Goal: Task Accomplishment & Management: Complete application form

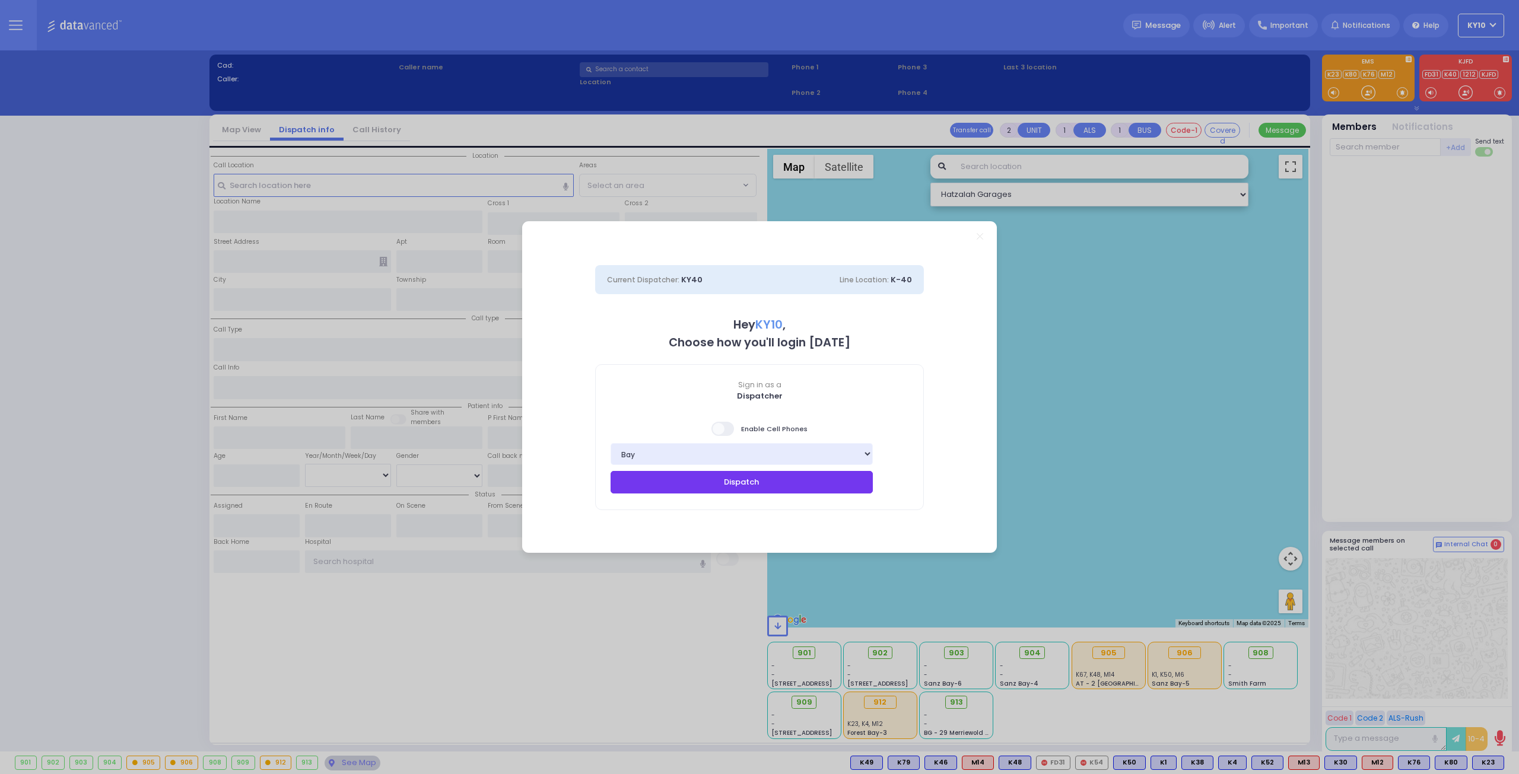
click at [750, 485] on button "Dispatch" at bounding box center [742, 482] width 262 height 23
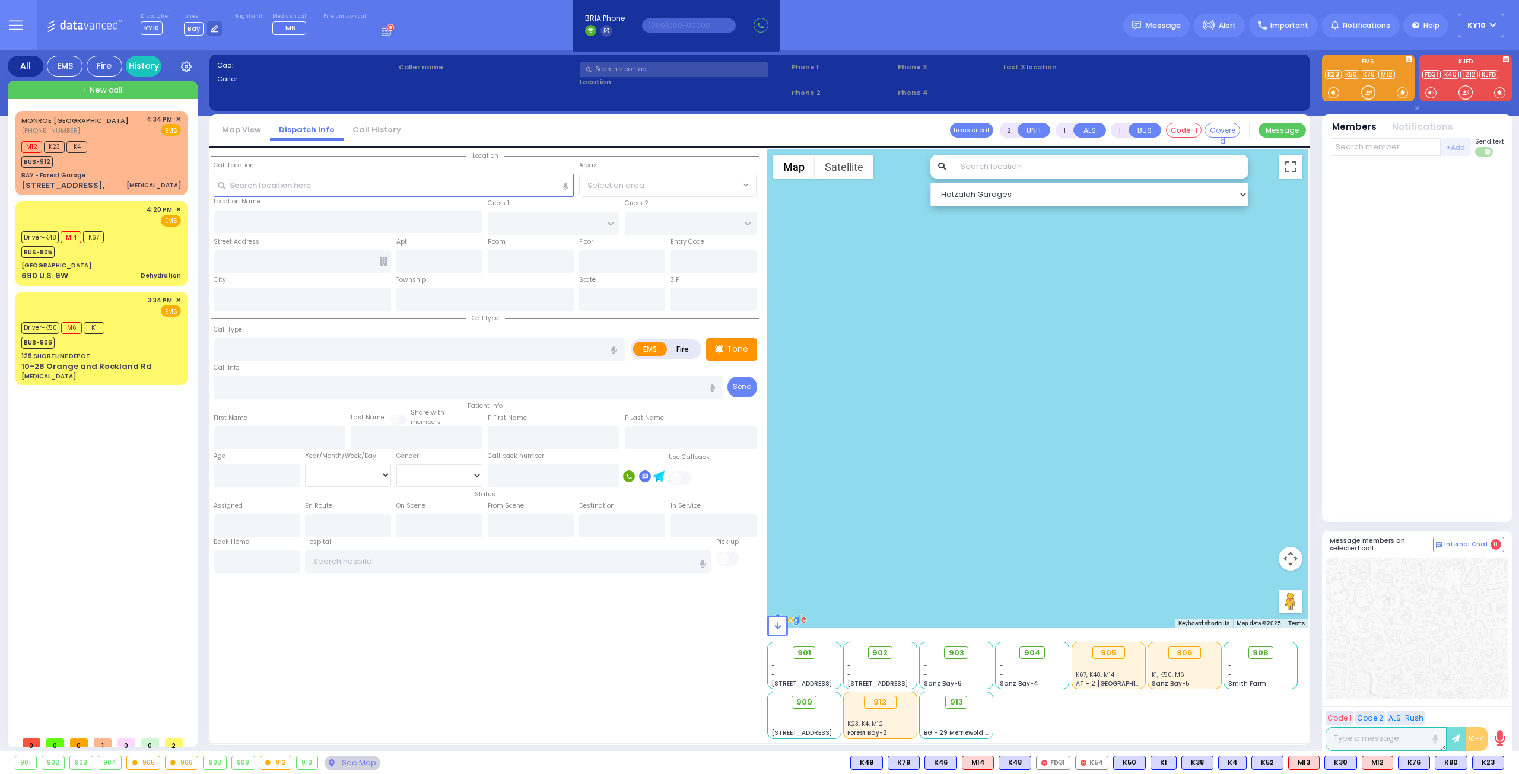
click at [790, 447] on div at bounding box center [1038, 388] width 542 height 479
click at [137, 144] on div "M12 K23 K4 BUS-912" at bounding box center [101, 153] width 160 height 30
type input "6"
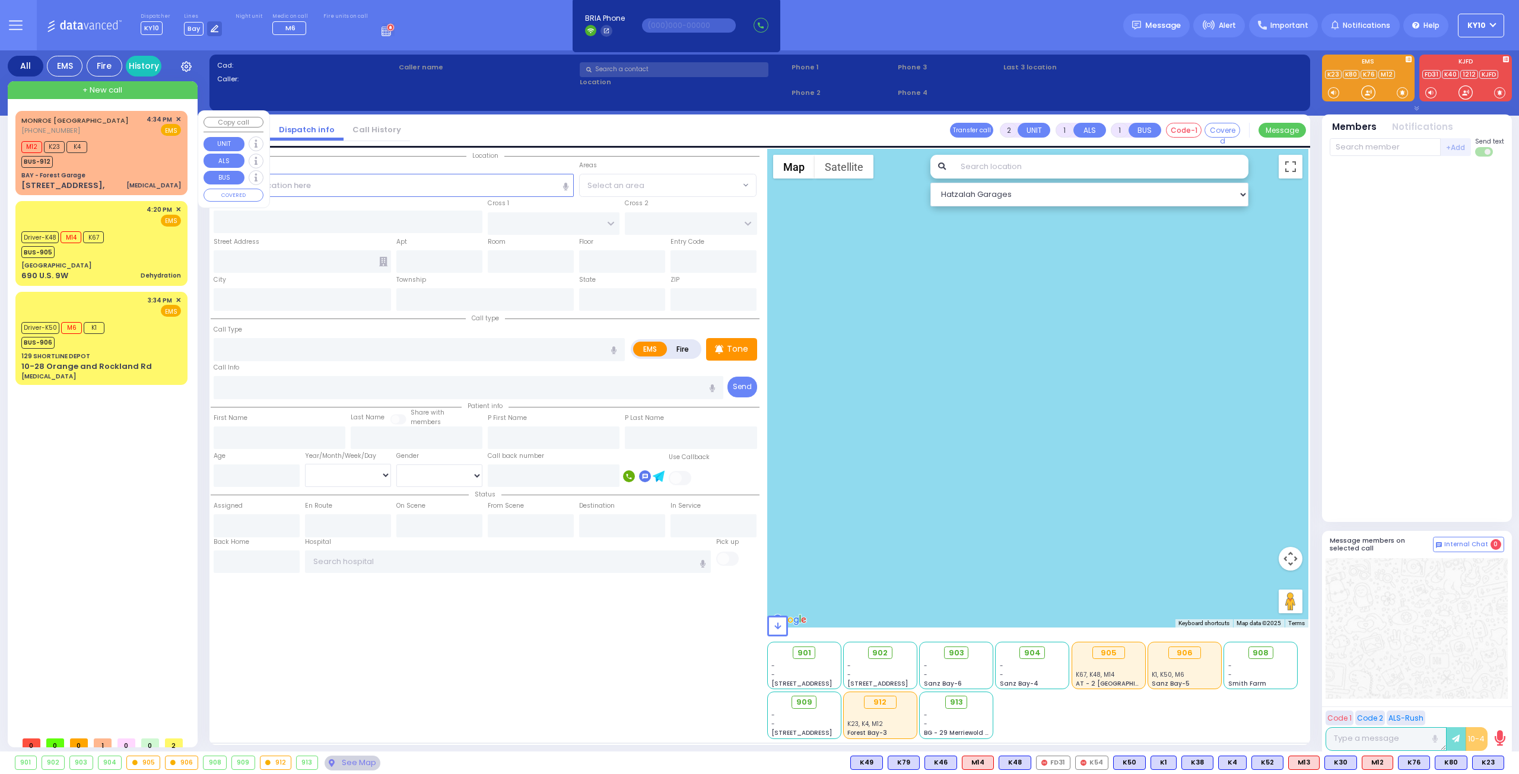
select select
type input "[MEDICAL_DATA]"
radio input "true"
type input "Abraham"
type input "Zilber"
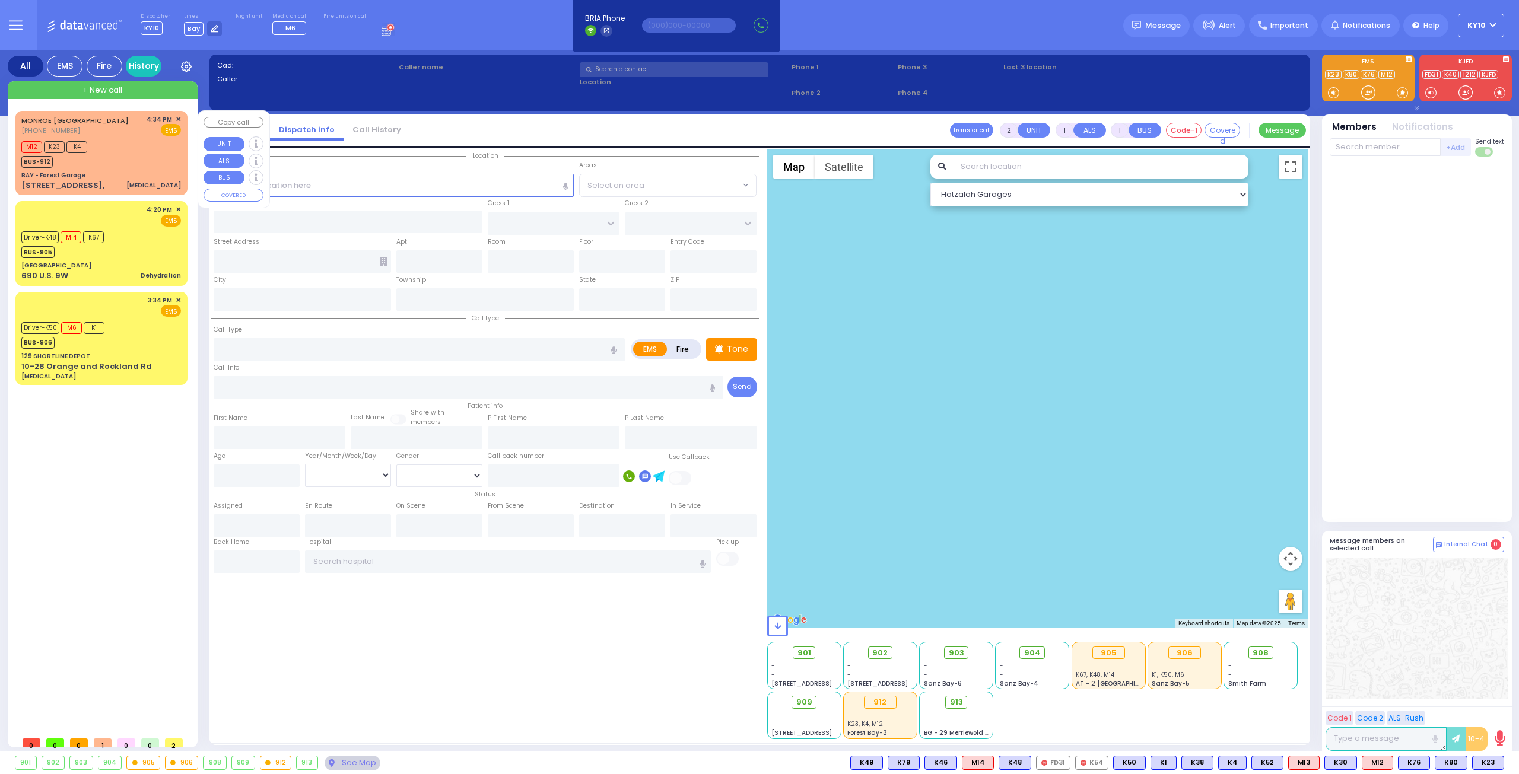
type input "43"
select select "Year"
select select "[DEMOGRAPHIC_DATA]"
type input "16:34"
type input "16:36"
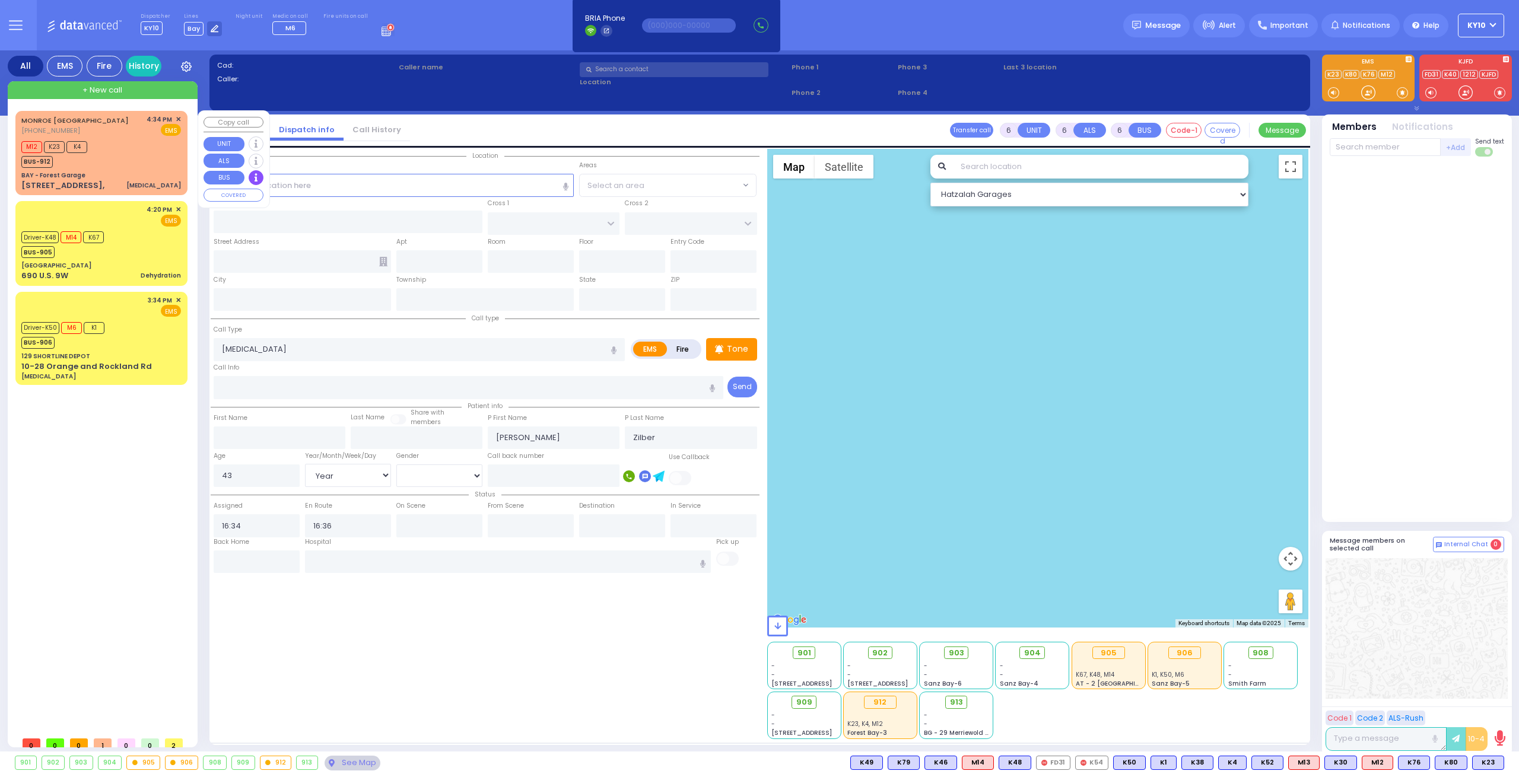
type input "BAY - Forest Garage"
type input "SANZ COURT"
type input "HAYES COURT"
type input "[STREET_ADDRESS],"
type input "Monroe"
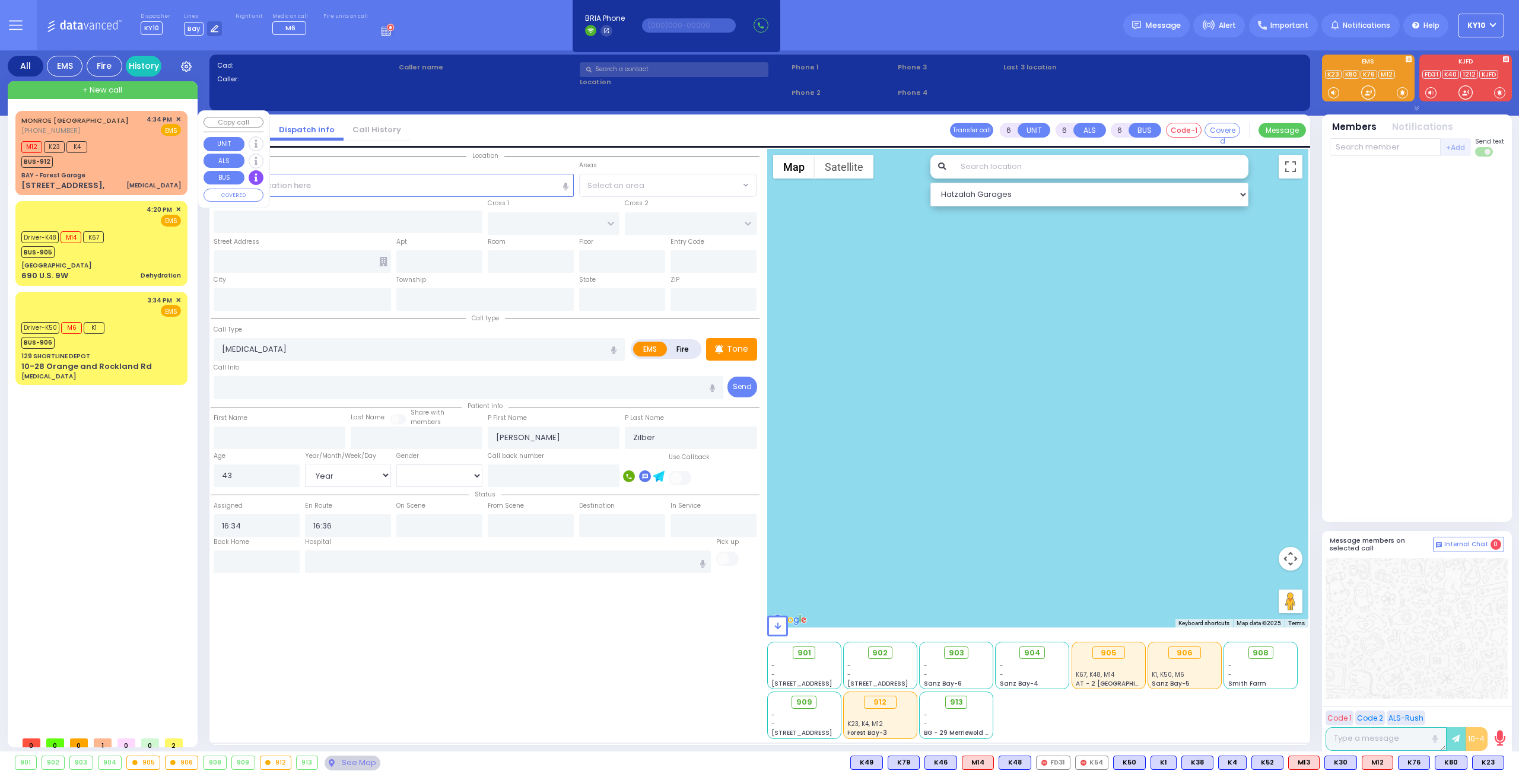
type input "[US_STATE]"
type input "10950"
select select "SECTION 2"
select select "Hatzalah Garages"
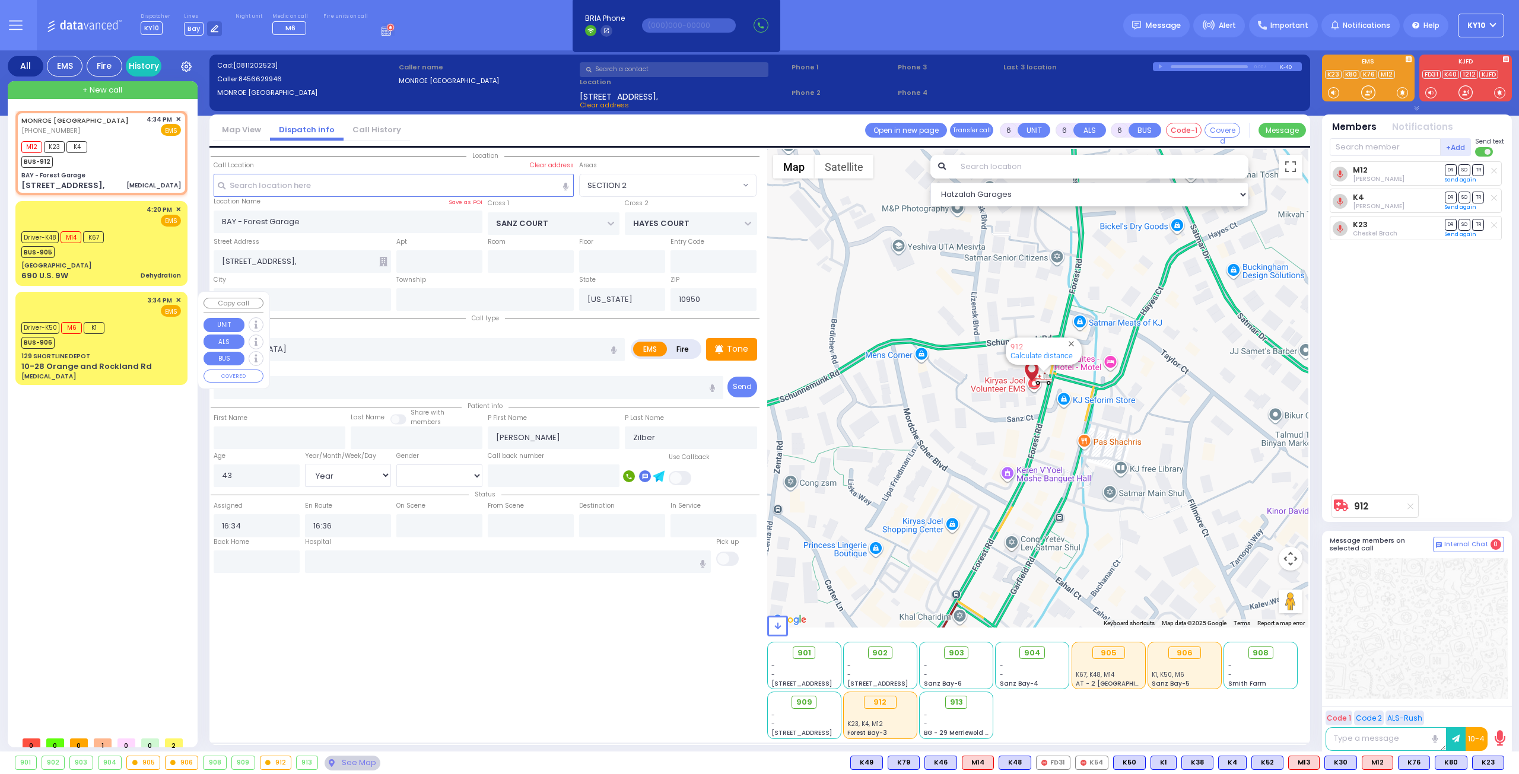
click at [147, 326] on div "Driver-K50 M6 K1 BUS-906" at bounding box center [101, 334] width 160 height 30
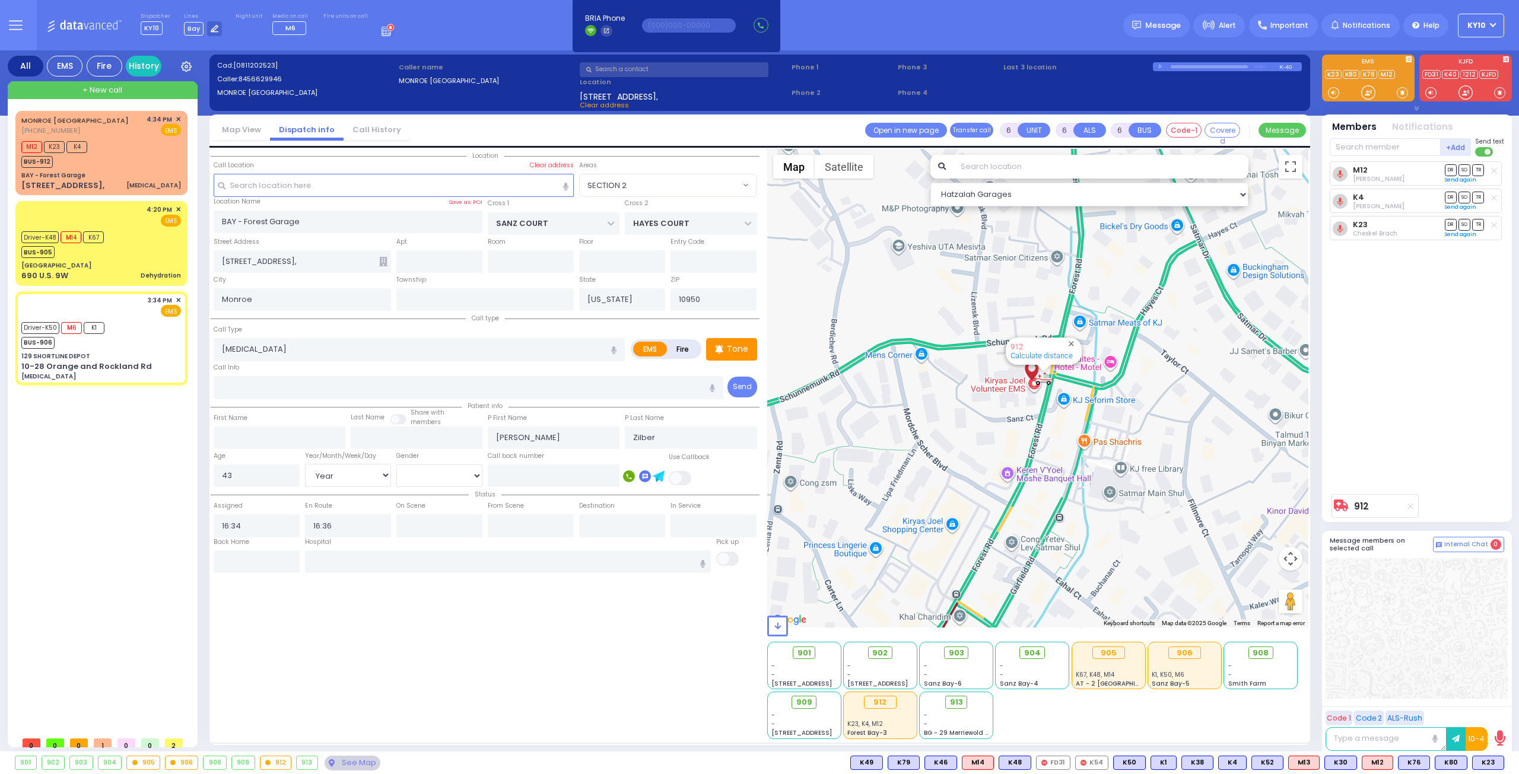
select select
type input "[MEDICAL_DATA]"
radio input "true"
type input "[PERSON_NAME]"
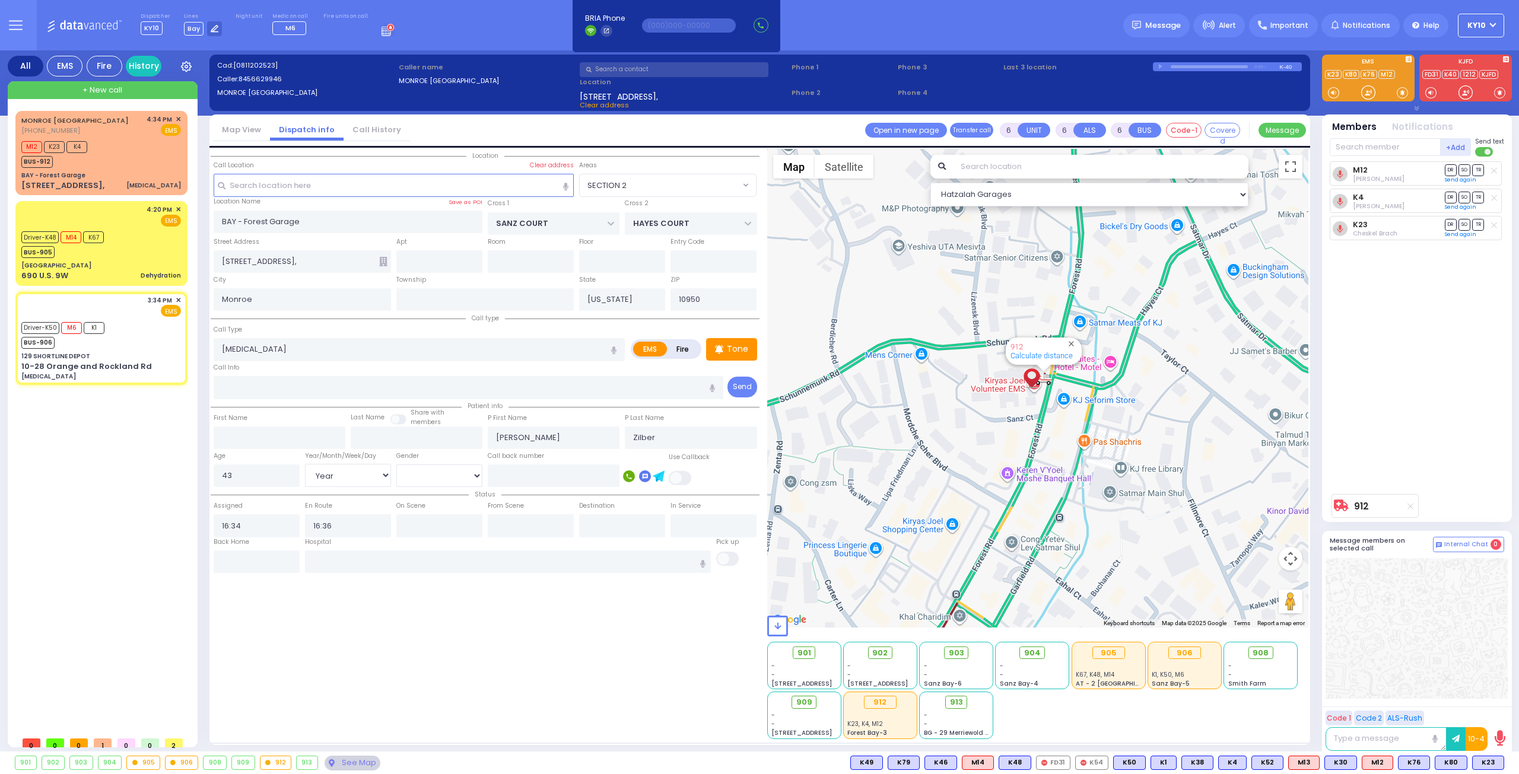
type input "4"
select select "Year"
select select "[DEMOGRAPHIC_DATA]"
type input "15:34"
type input "15:35"
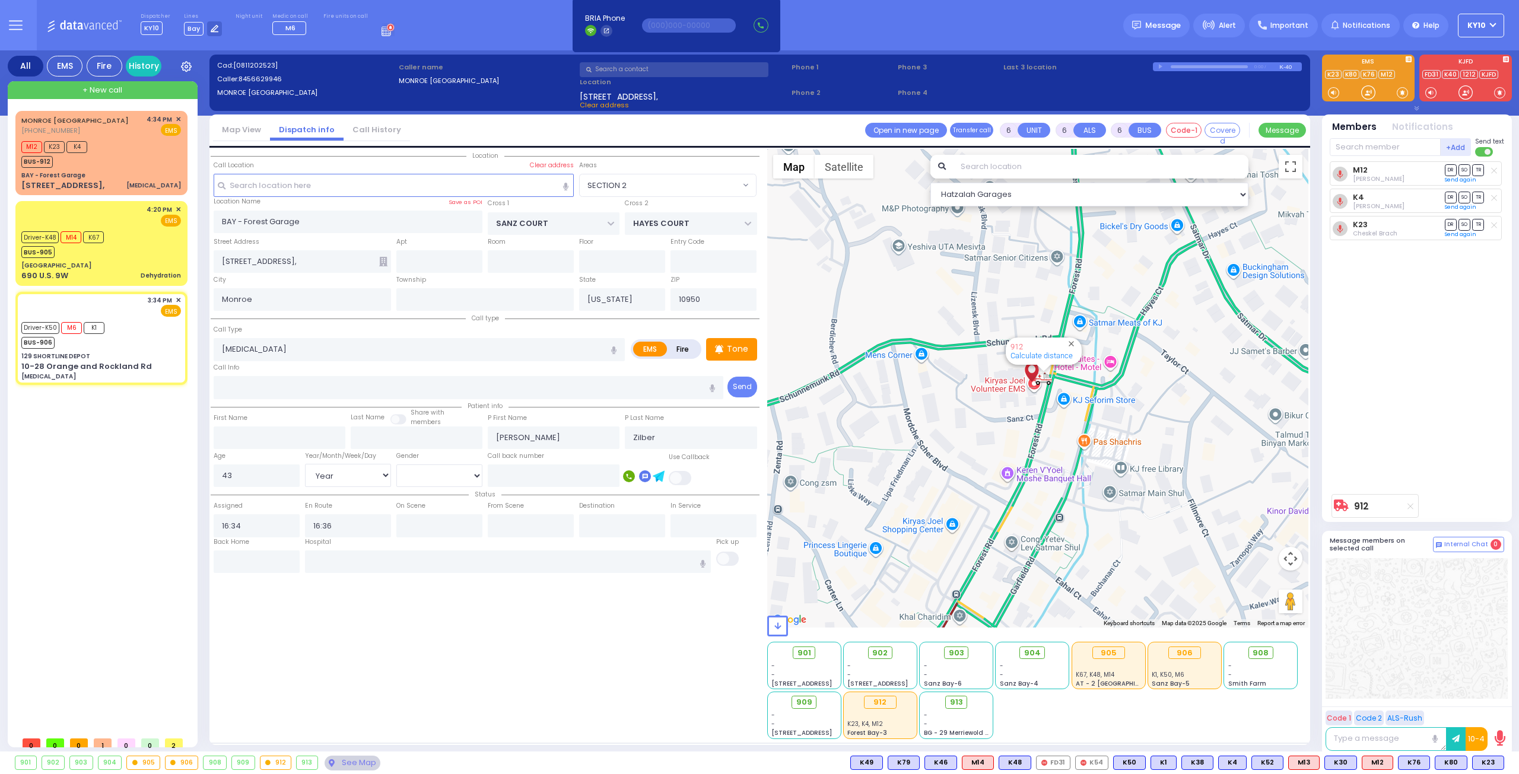
type input "15:40"
type input "15:50"
type input "16:55"
type input "17:05"
type input "[US_STATE][GEOGRAPHIC_DATA]- [GEOGRAPHIC_DATA] [STREET_ADDRESS][US_STATE]"
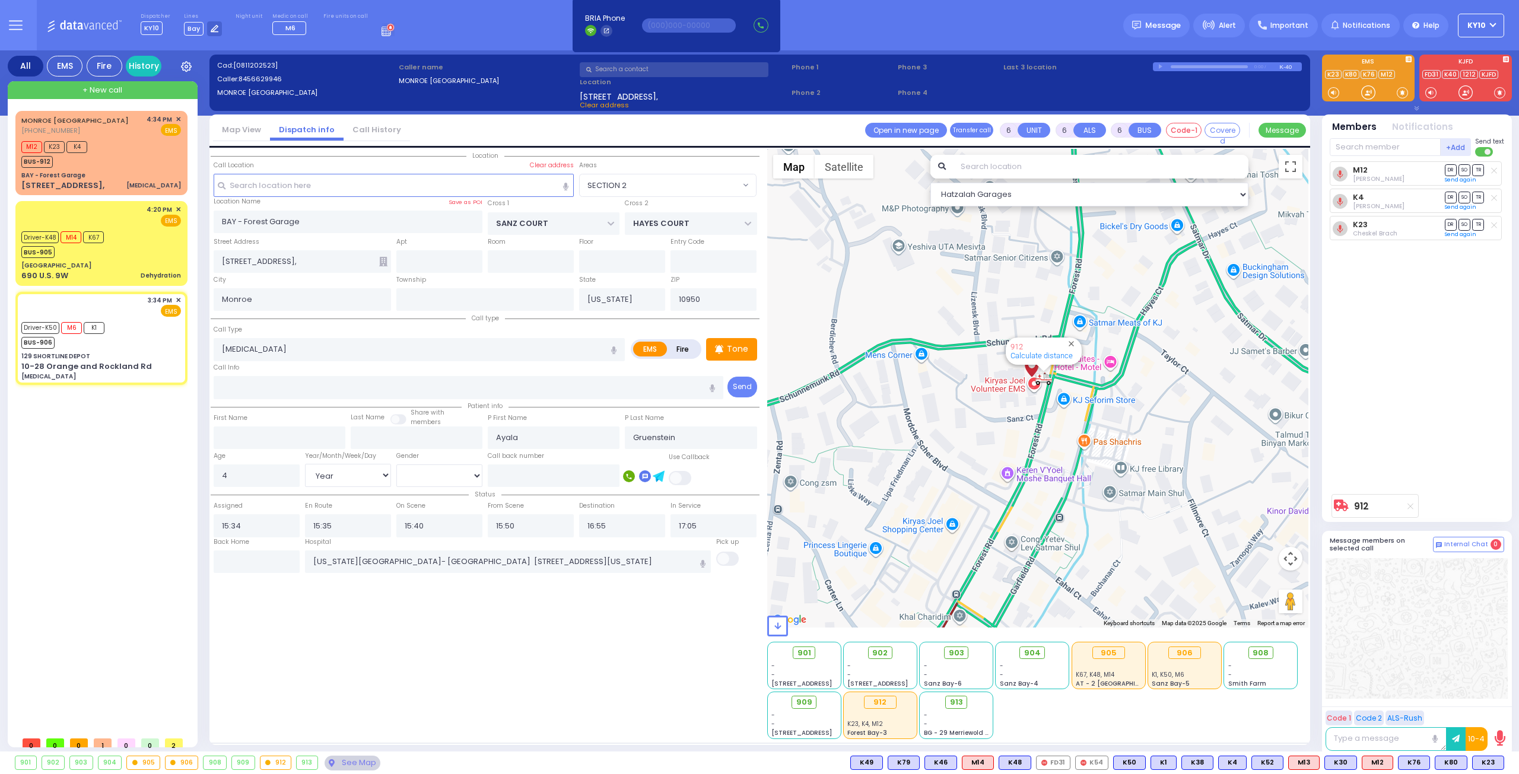
select select "Hatzalah Garages"
type input "129 SHORTLINE DEPOT"
type input "10-28 Orange and Rockland Rd"
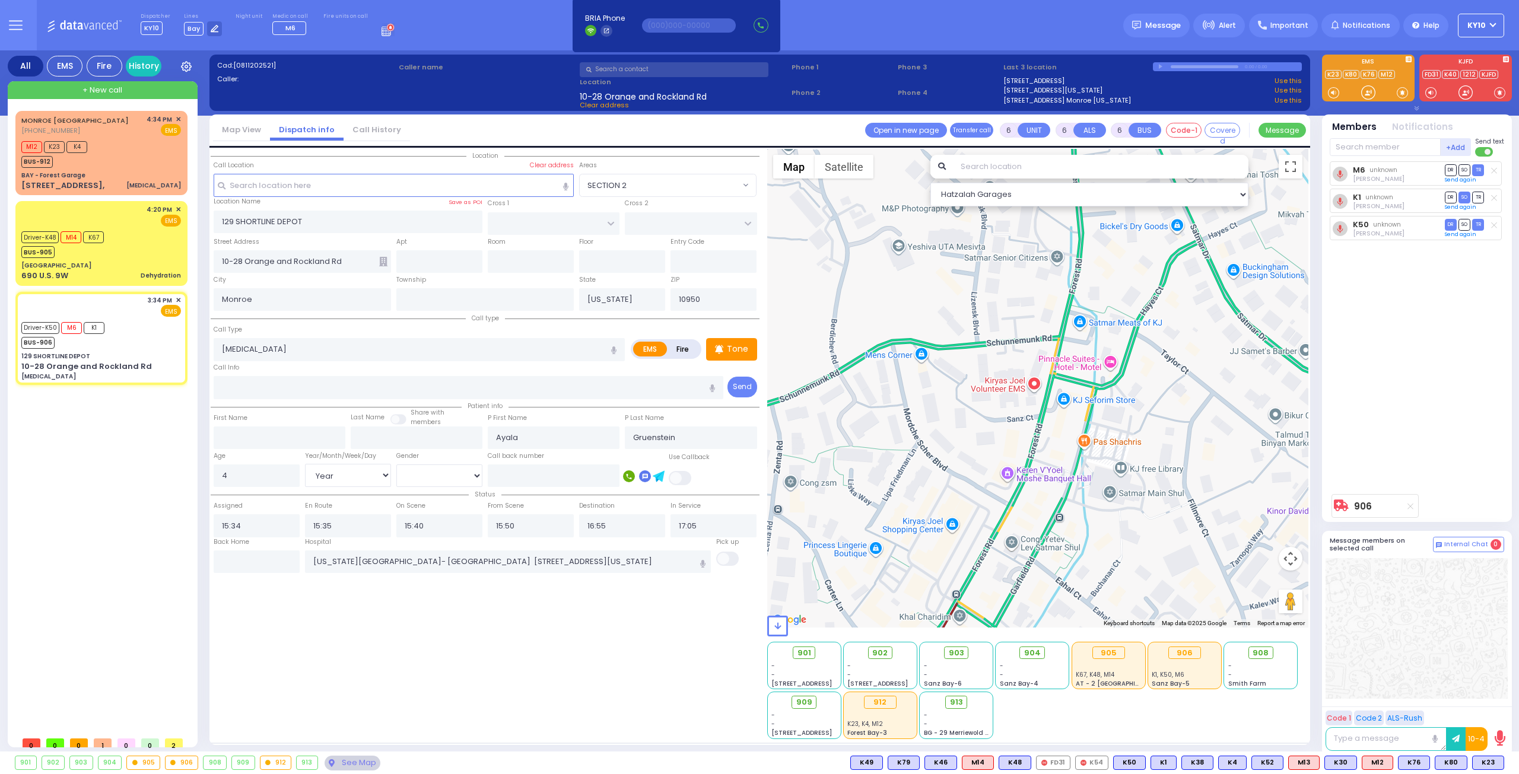
select select
radio input "true"
select select "Year"
select select "[DEMOGRAPHIC_DATA]"
select select "Hatzalah Garages"
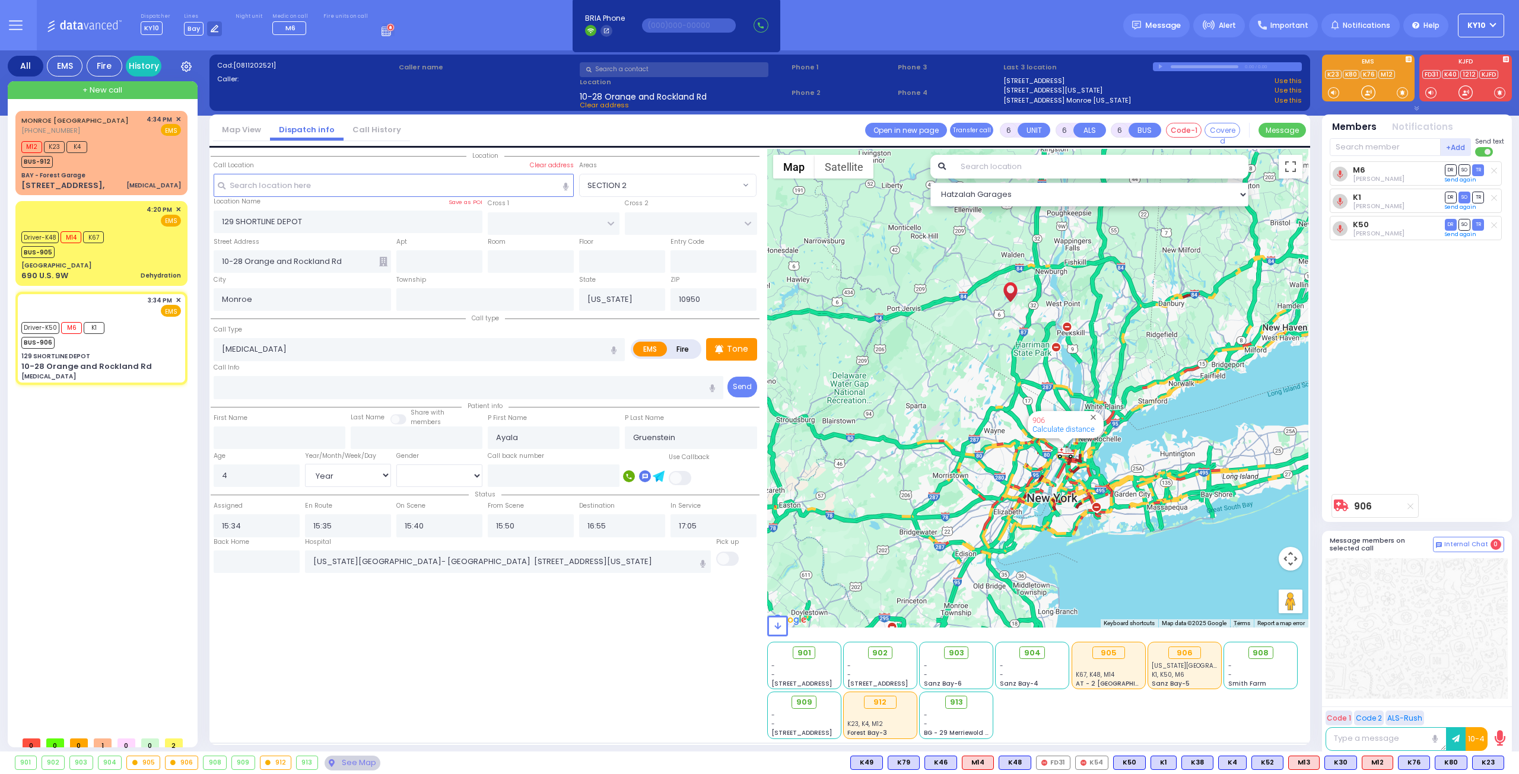
select select
radio input "true"
select select "Year"
select select "[DEMOGRAPHIC_DATA]"
select select "Hatzalah Garages"
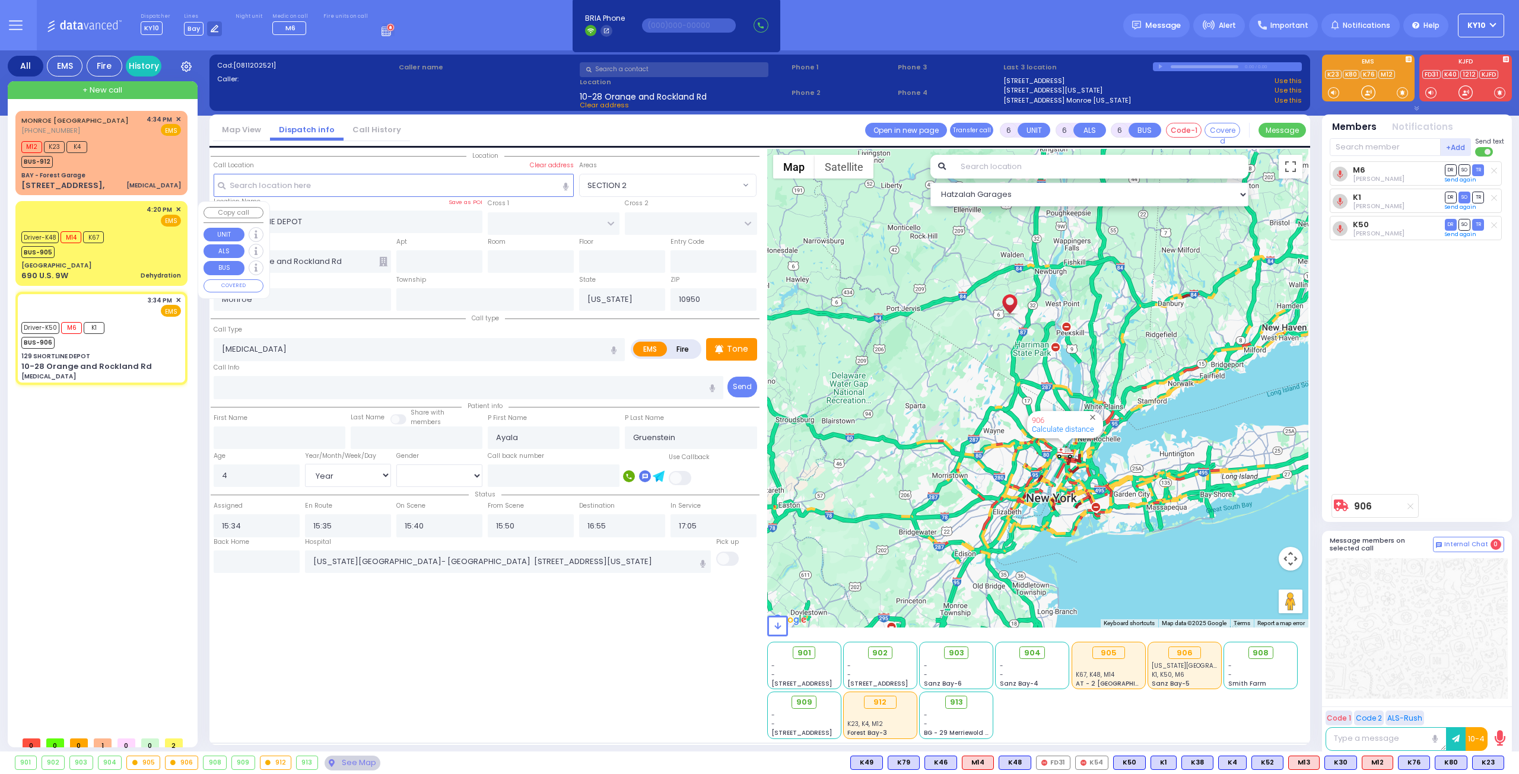
click at [141, 248] on div "Driver-K48 M14 K67 BUS-905" at bounding box center [101, 243] width 160 height 30
select select
type input "Dehydration"
radio input "true"
type input "Unknown"
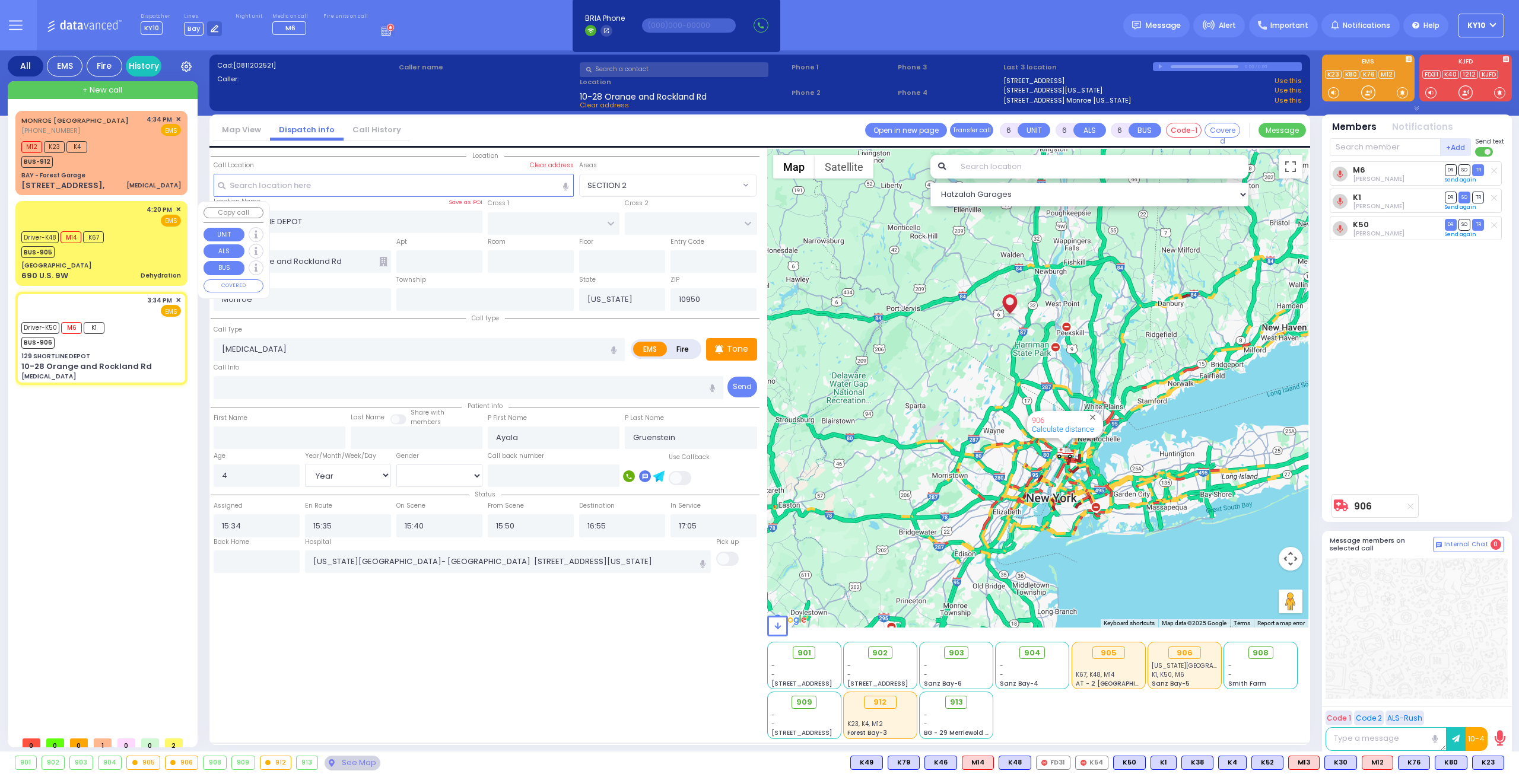
type input "Unknown"
select select "Year"
select select
type input "16:20"
type input "16:21"
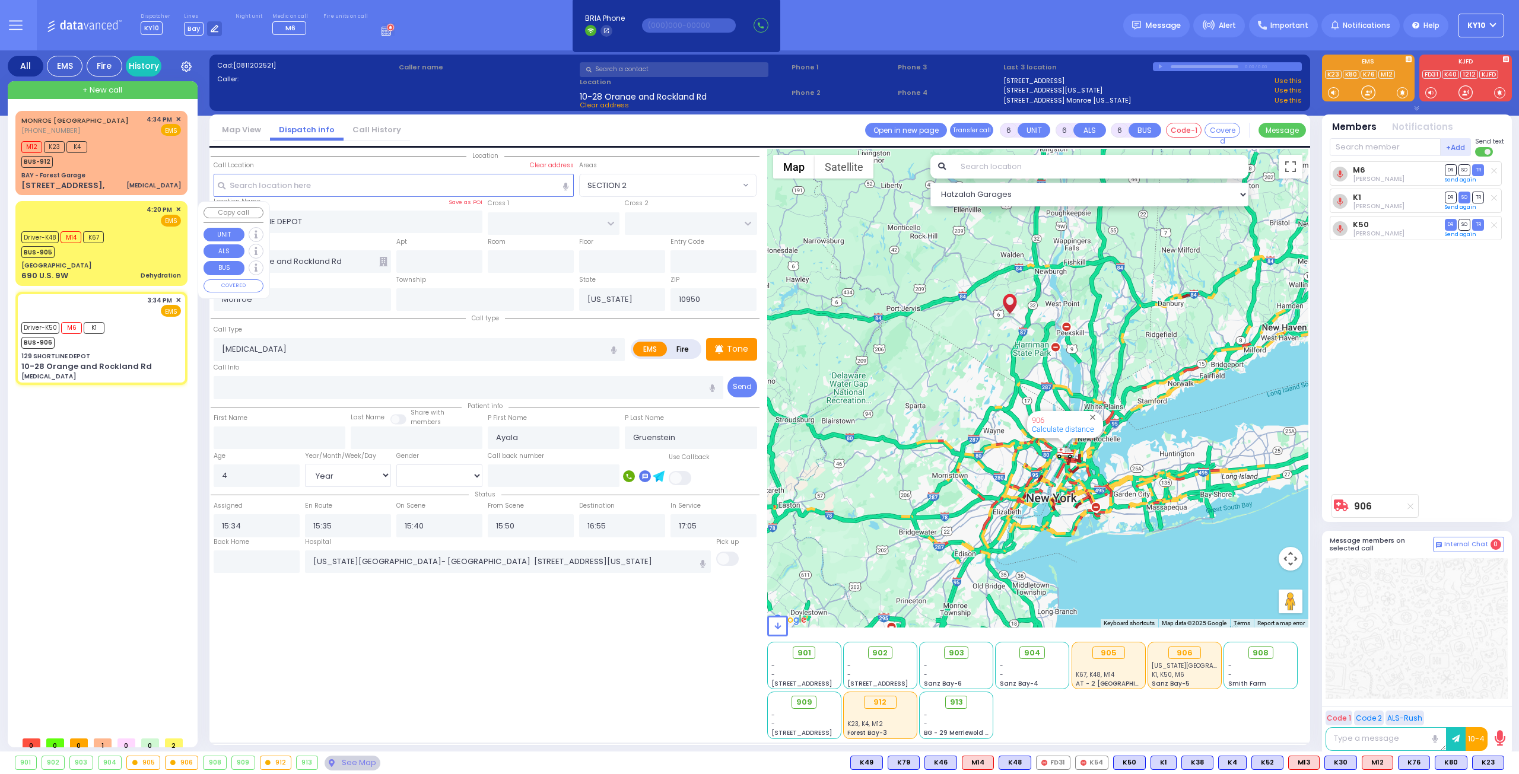
type input "16:26"
select select "Hatzalah Garages"
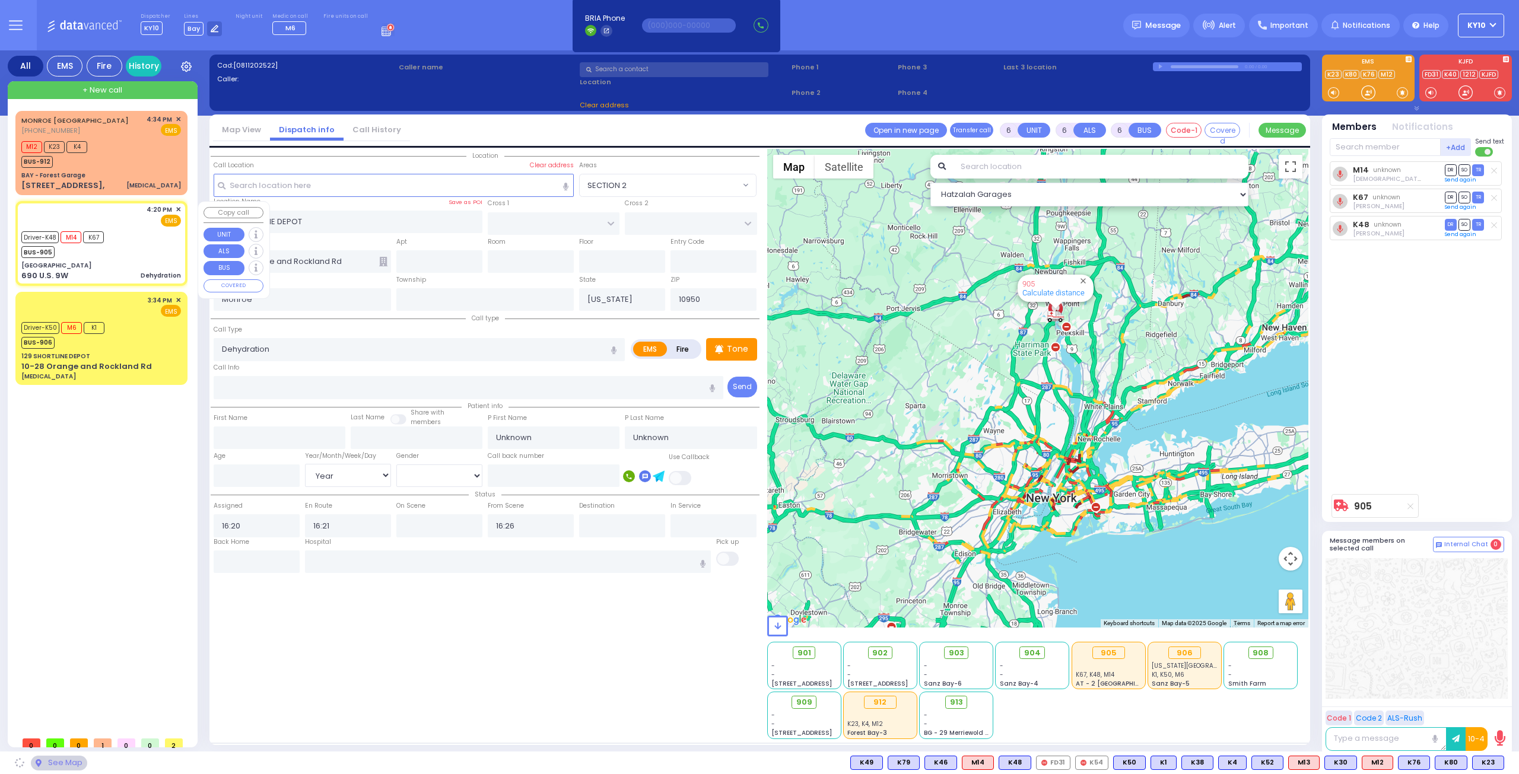
type input "Fort Montgomery Museum"
type input "FIREFIGHTERS MEMORIAL DR"
type input "BEAR MOUNTAIN TRAFFIC CIRCLE"
type input "690 U.S. 9W"
type input "Highland Falls"
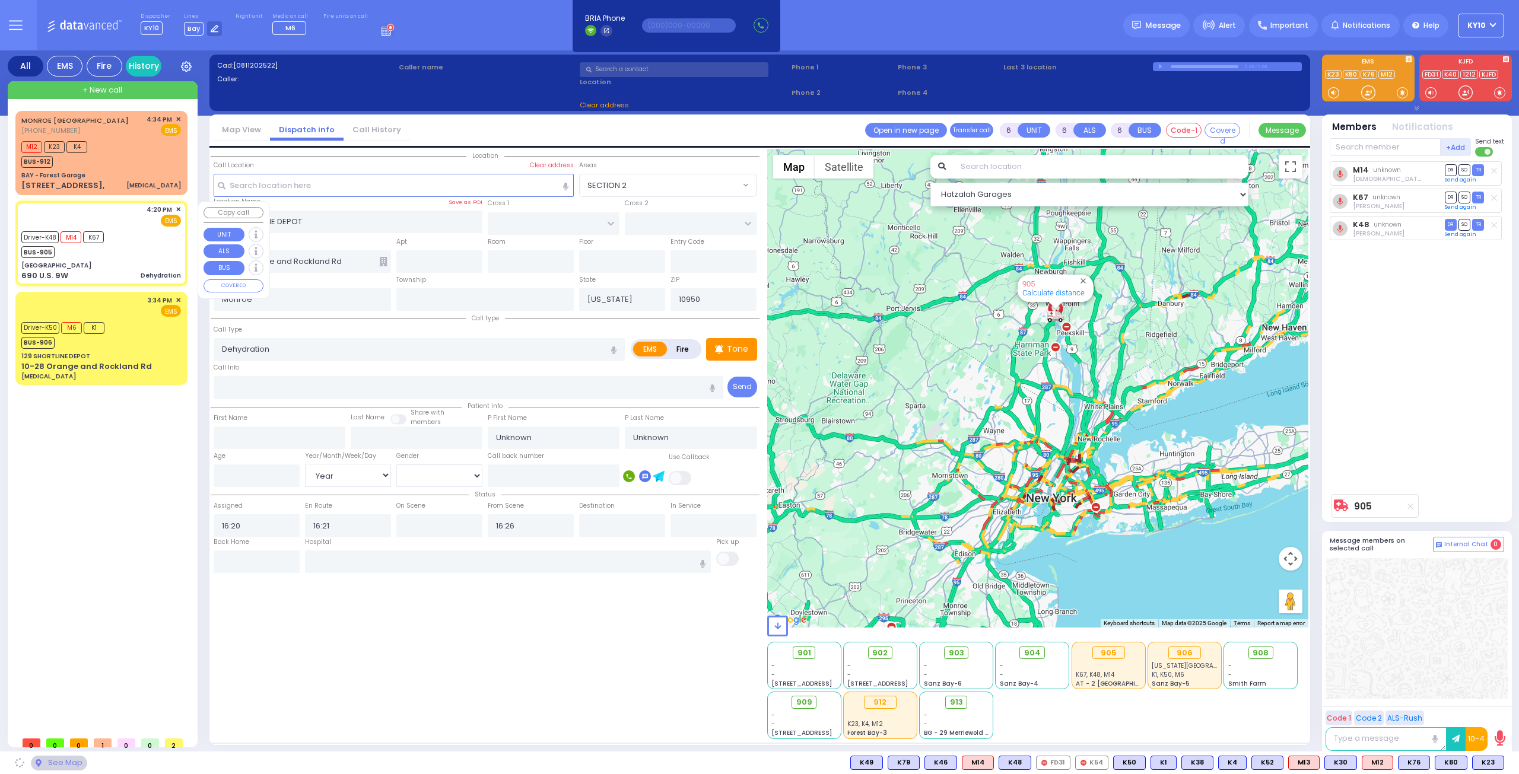
type input "10928"
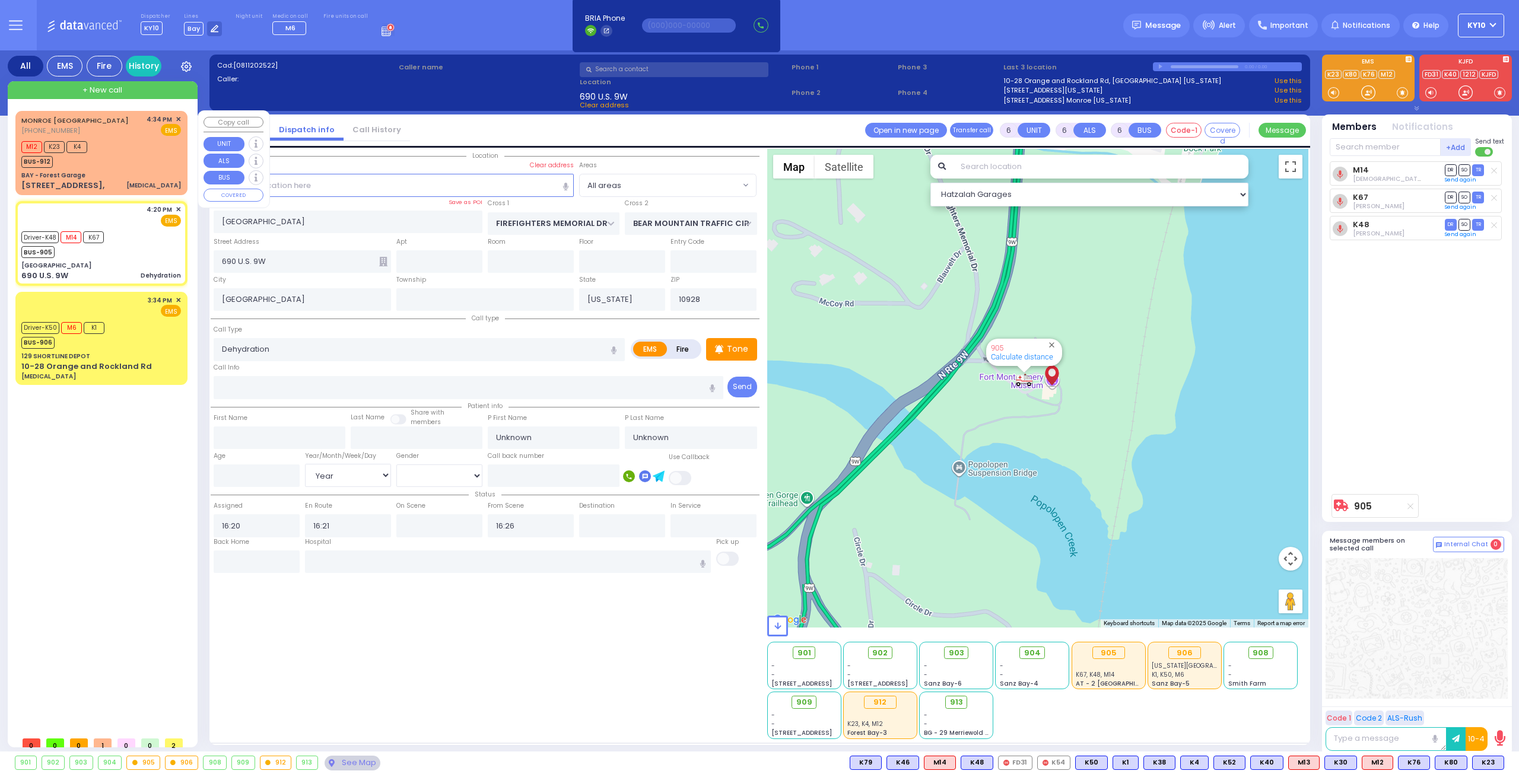
click at [128, 161] on div "M12 K23 K4 BUS-912" at bounding box center [101, 153] width 160 height 30
select select
type input "[MEDICAL_DATA]"
radio input "true"
type input "Abraham"
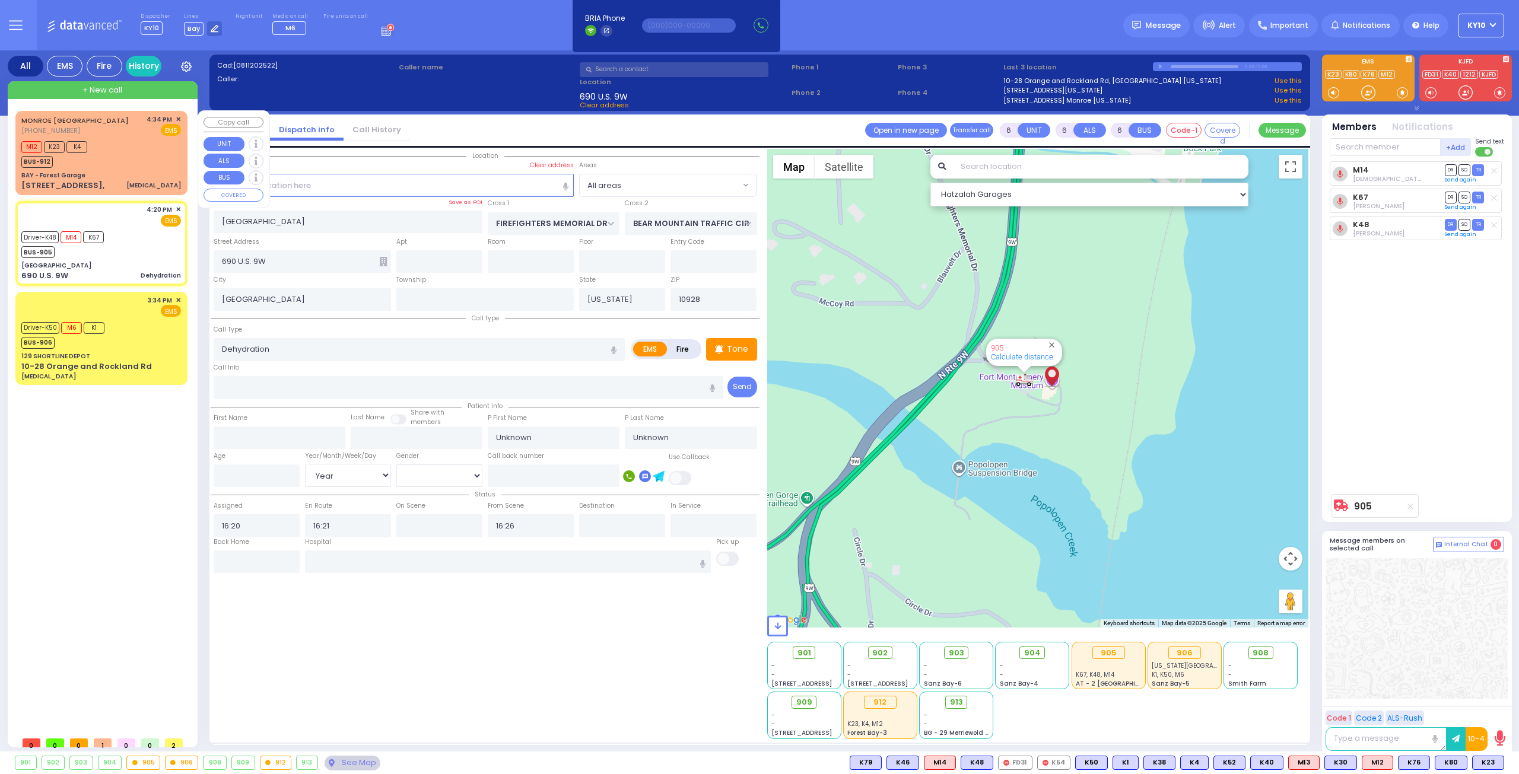
type input "Zilber"
type input "43"
select select "Year"
select select "[DEMOGRAPHIC_DATA]"
type input "16:34"
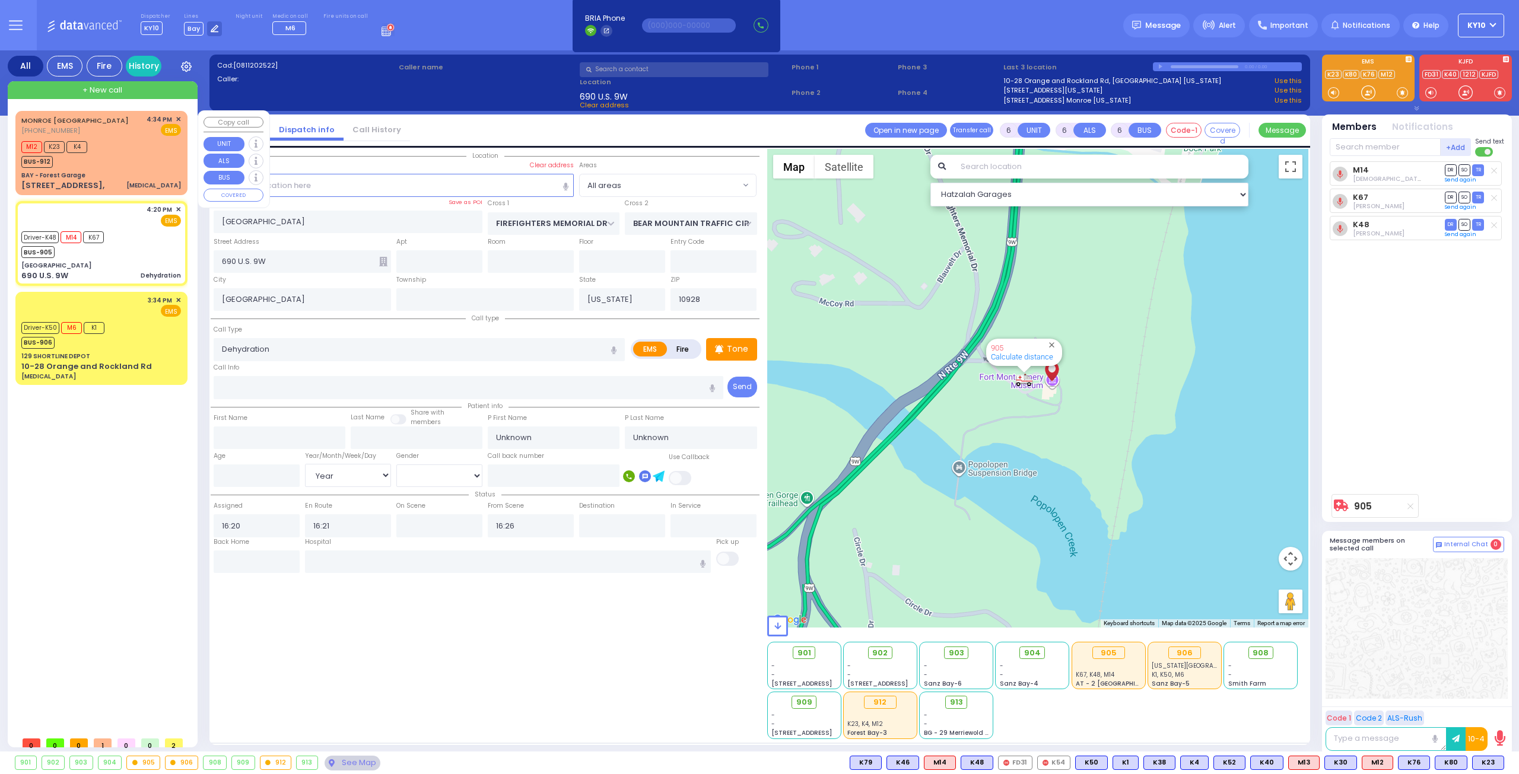
type input "16:36"
select select "Hatzalah Garages"
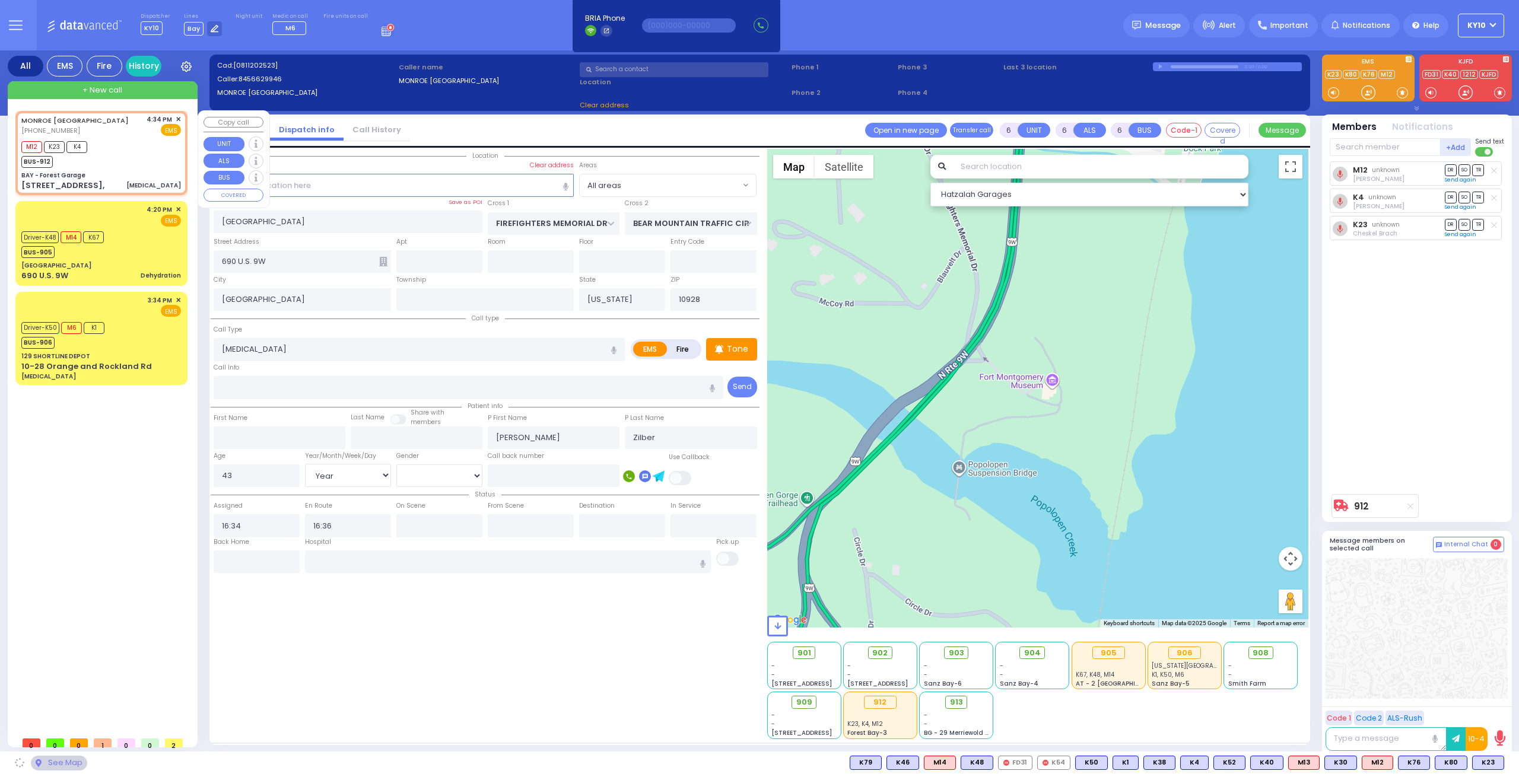
type input "BAY - Forest Garage"
type input "SANZ COURT"
type input "HAYES COURT"
type input "[STREET_ADDRESS],"
type input "Monroe"
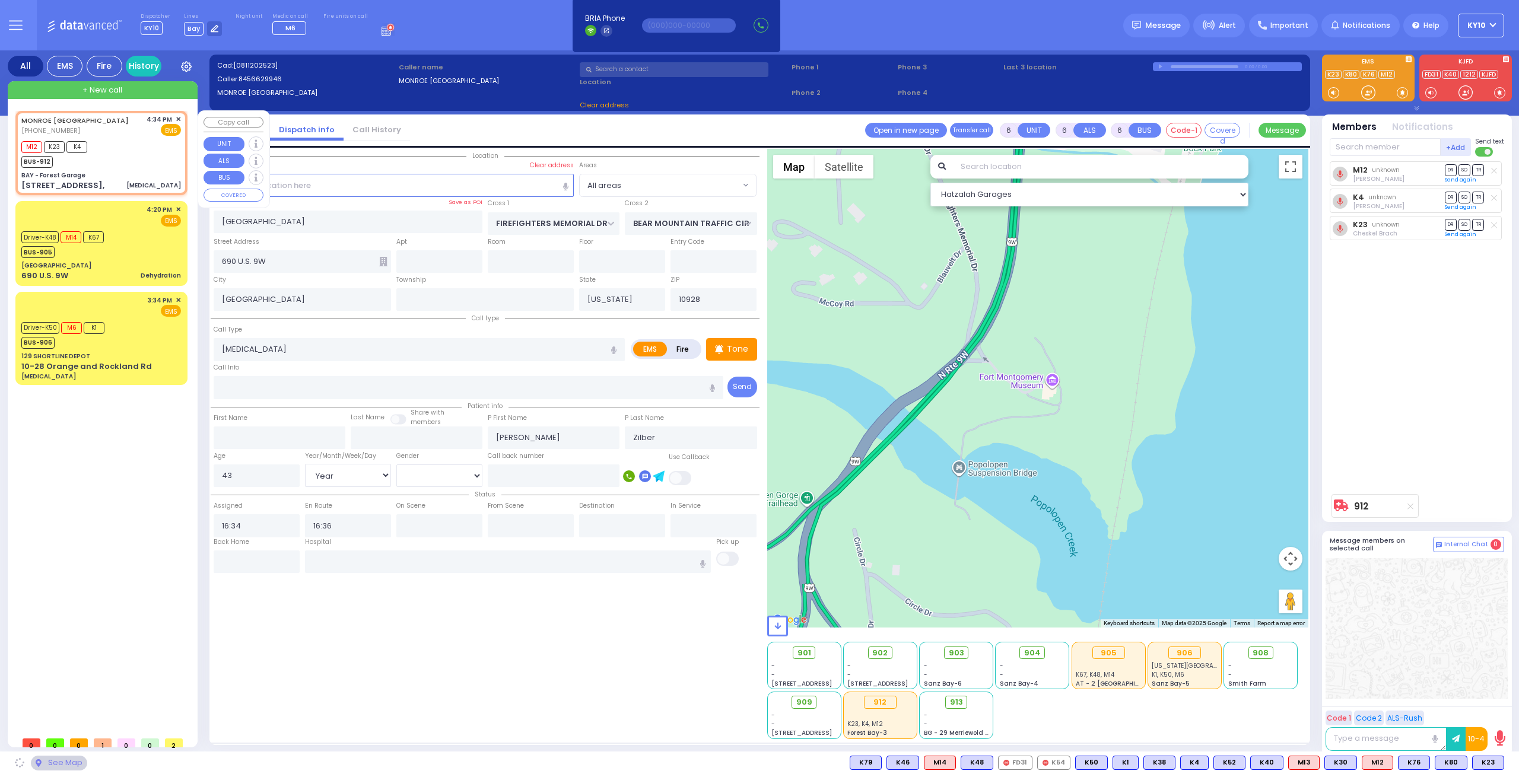
type input "10950"
select select "SECTION 2"
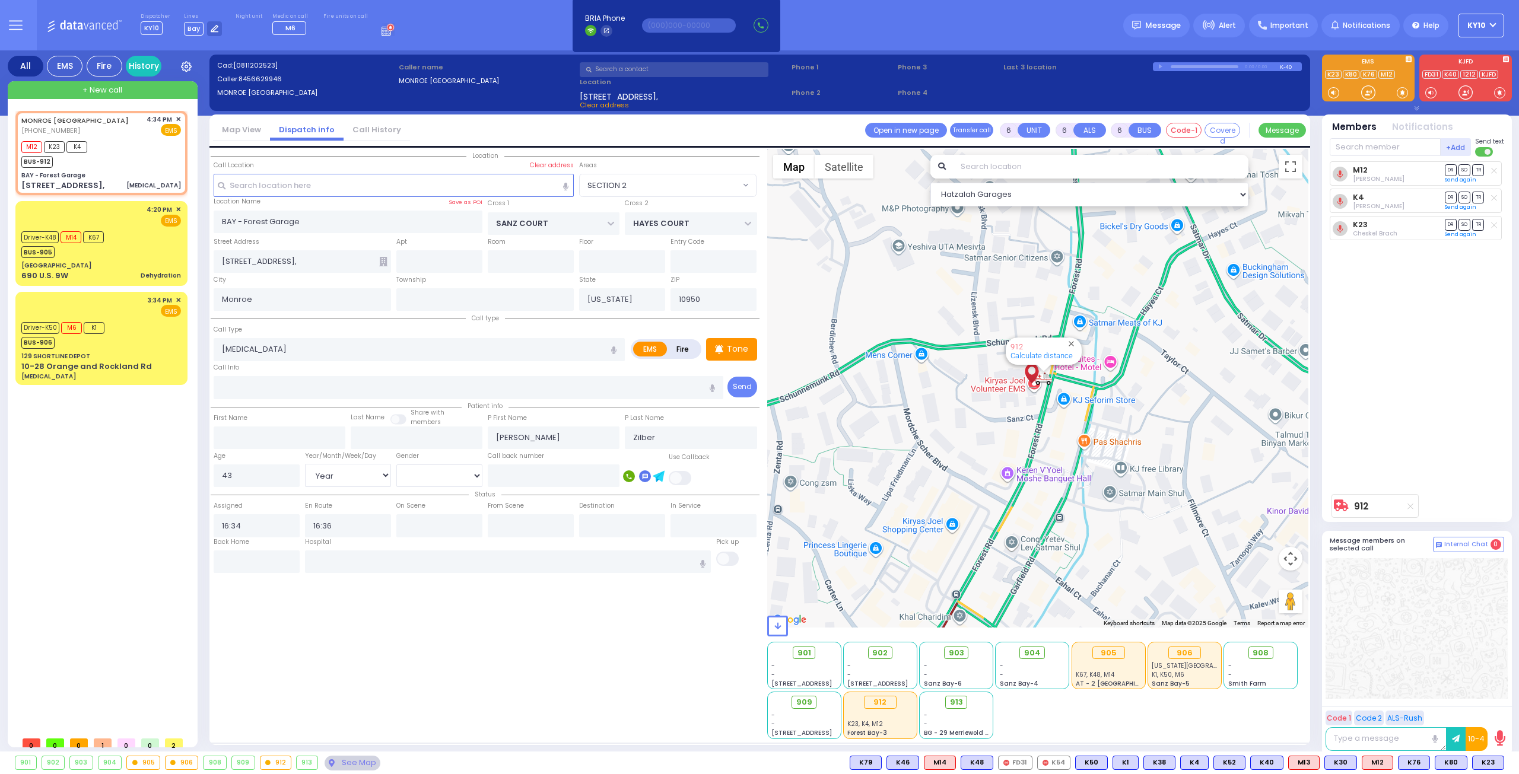
click at [388, 28] on circle at bounding box center [391, 27] width 7 height 7
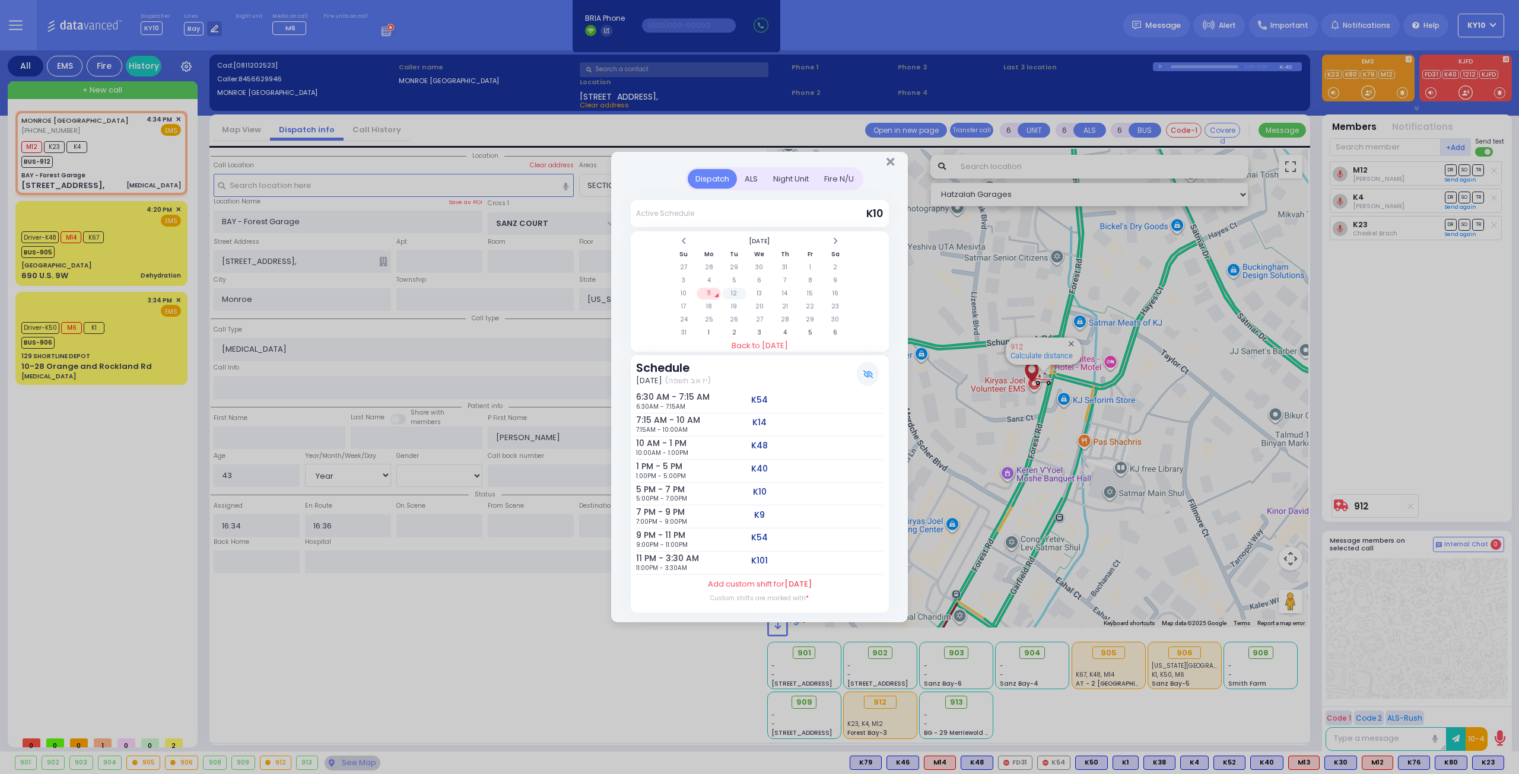
click at [733, 296] on td "12" at bounding box center [734, 294] width 24 height 12
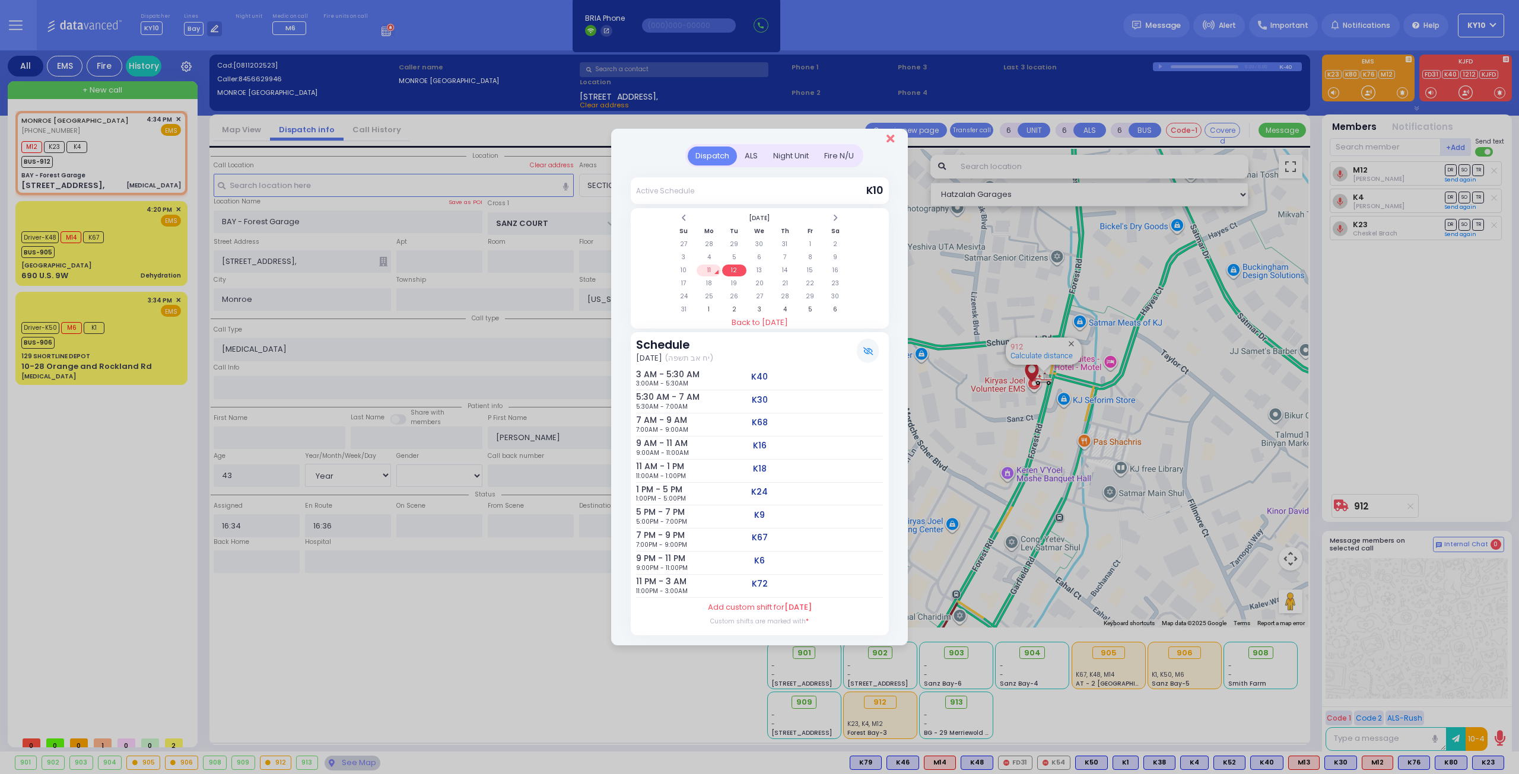
click at [891, 141] on icon "Close" at bounding box center [891, 139] width 8 height 12
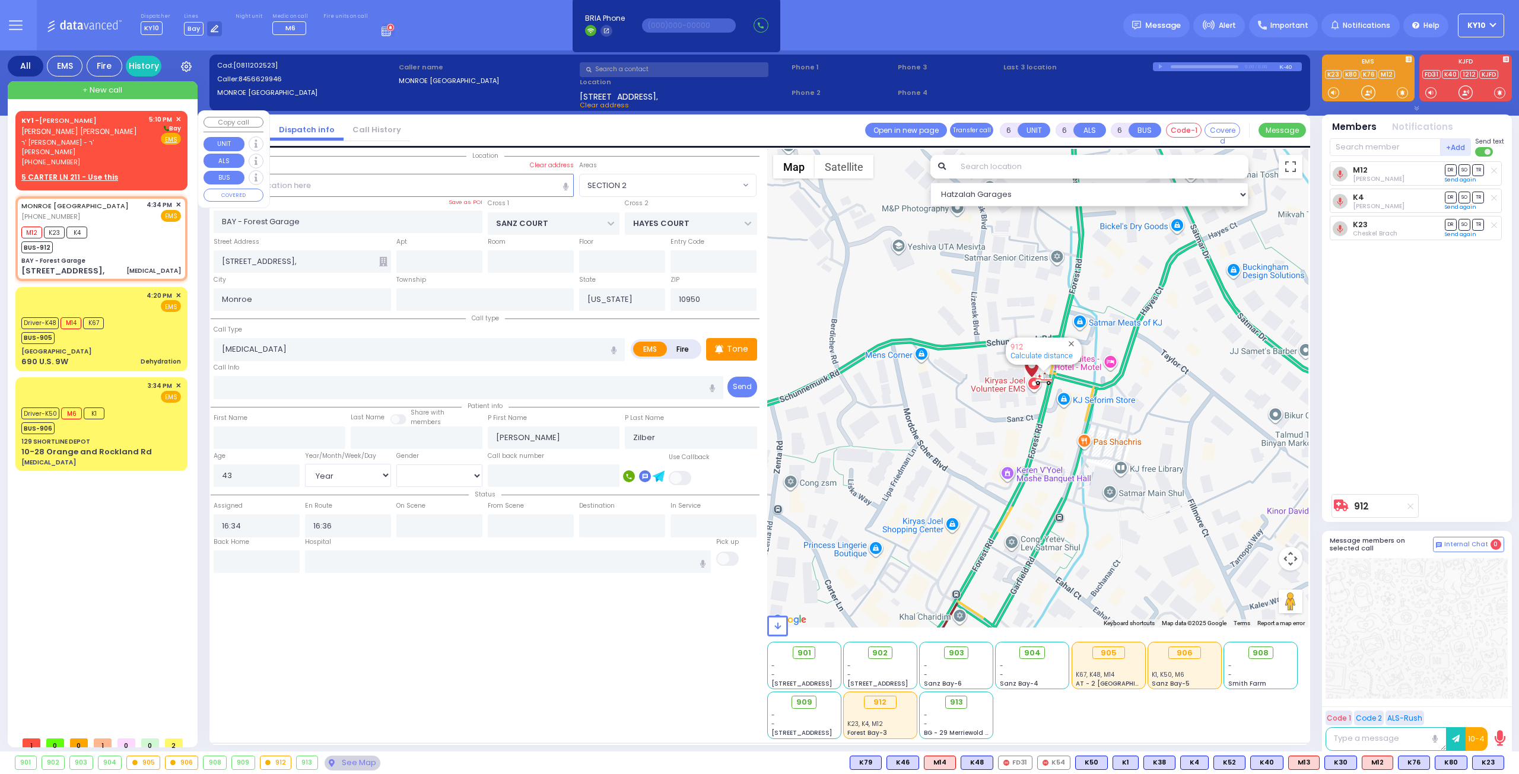
click at [126, 132] on div "KY1 - MOSHE ARON STEINBERG משה אהרן שטיינבערג" at bounding box center [82, 126] width 123 height 23
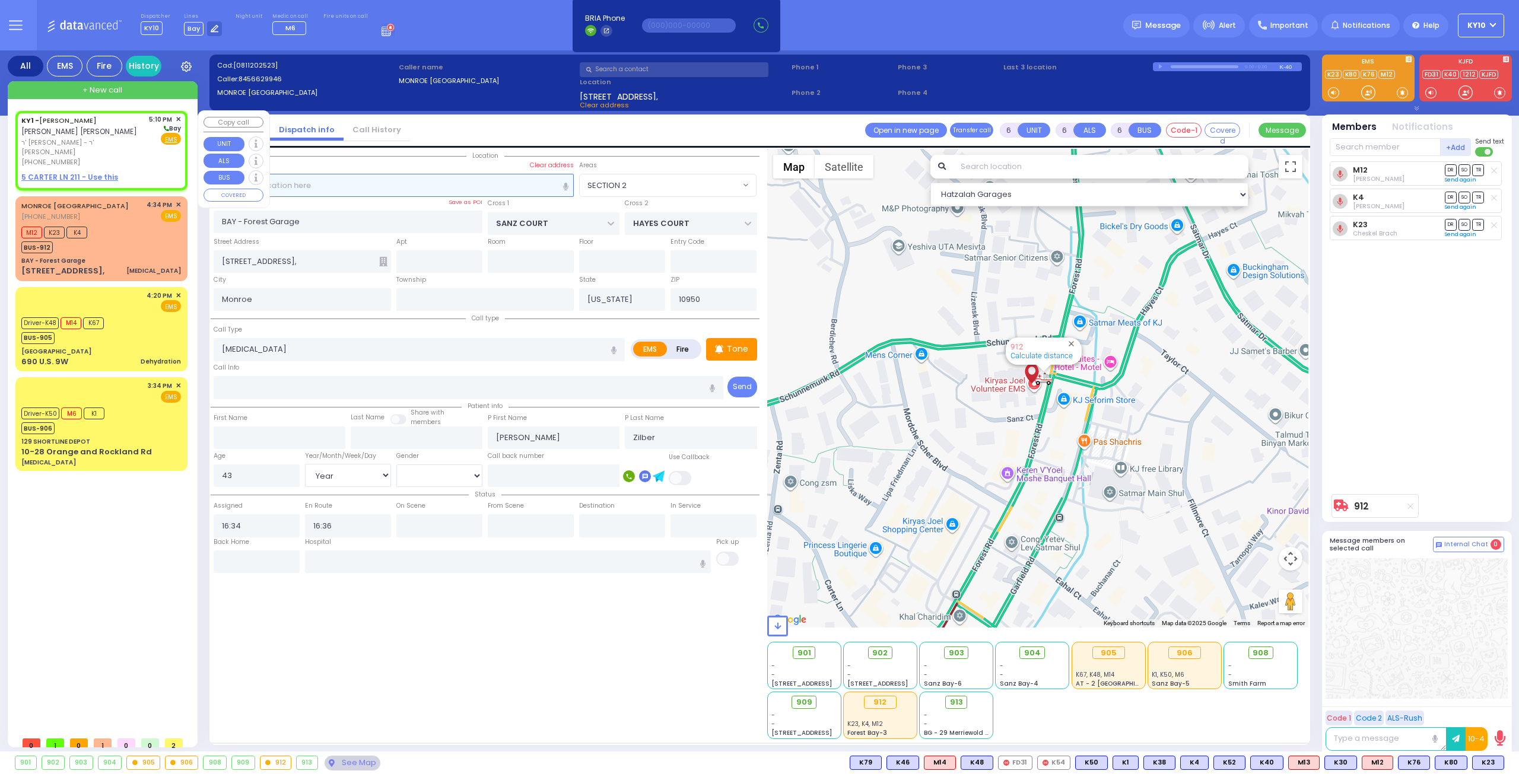
type input "2"
type input "1"
select select
radio input "true"
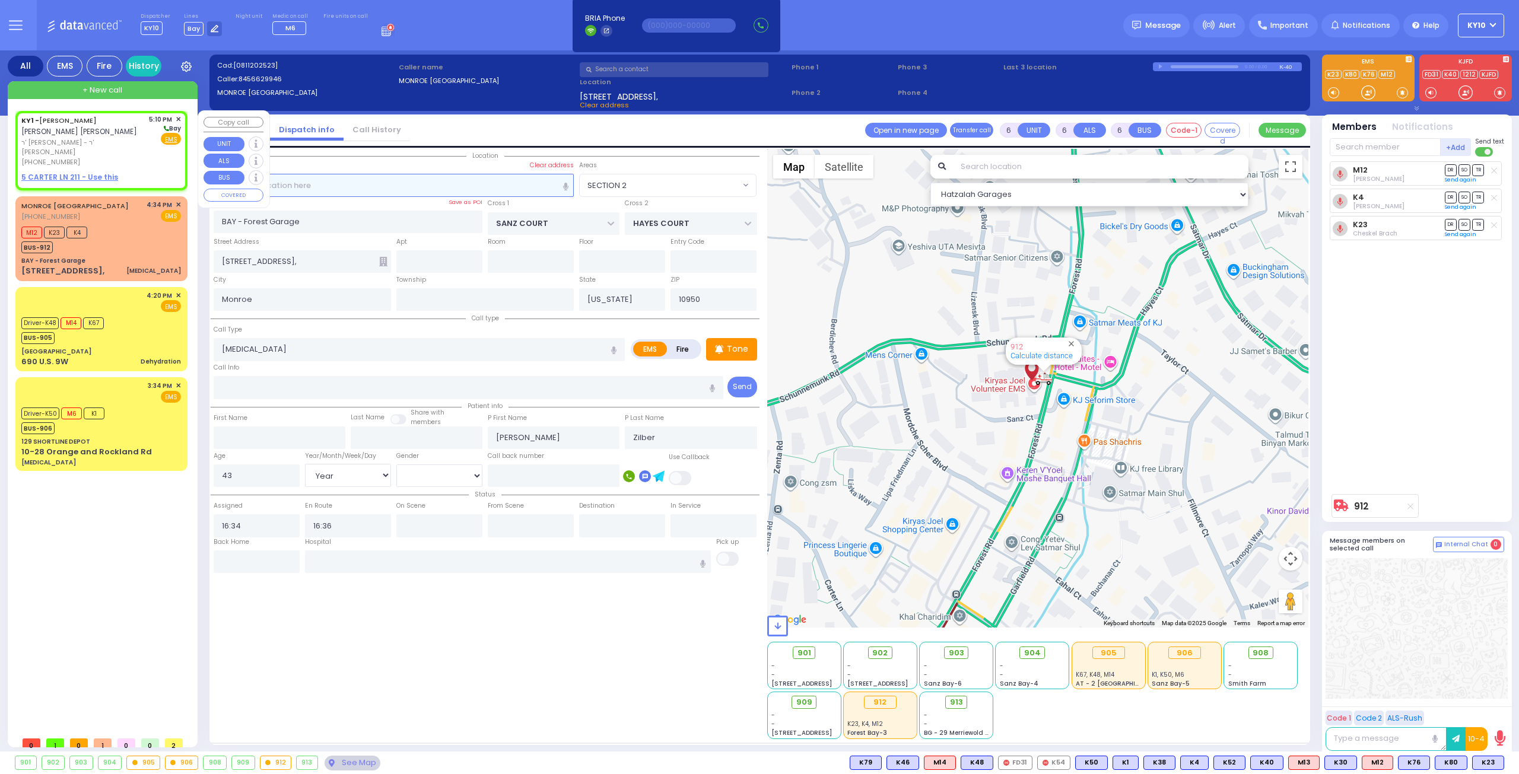
type input "MOSHE ARON"
type input "STEINBERG"
select select
type input "17:10"
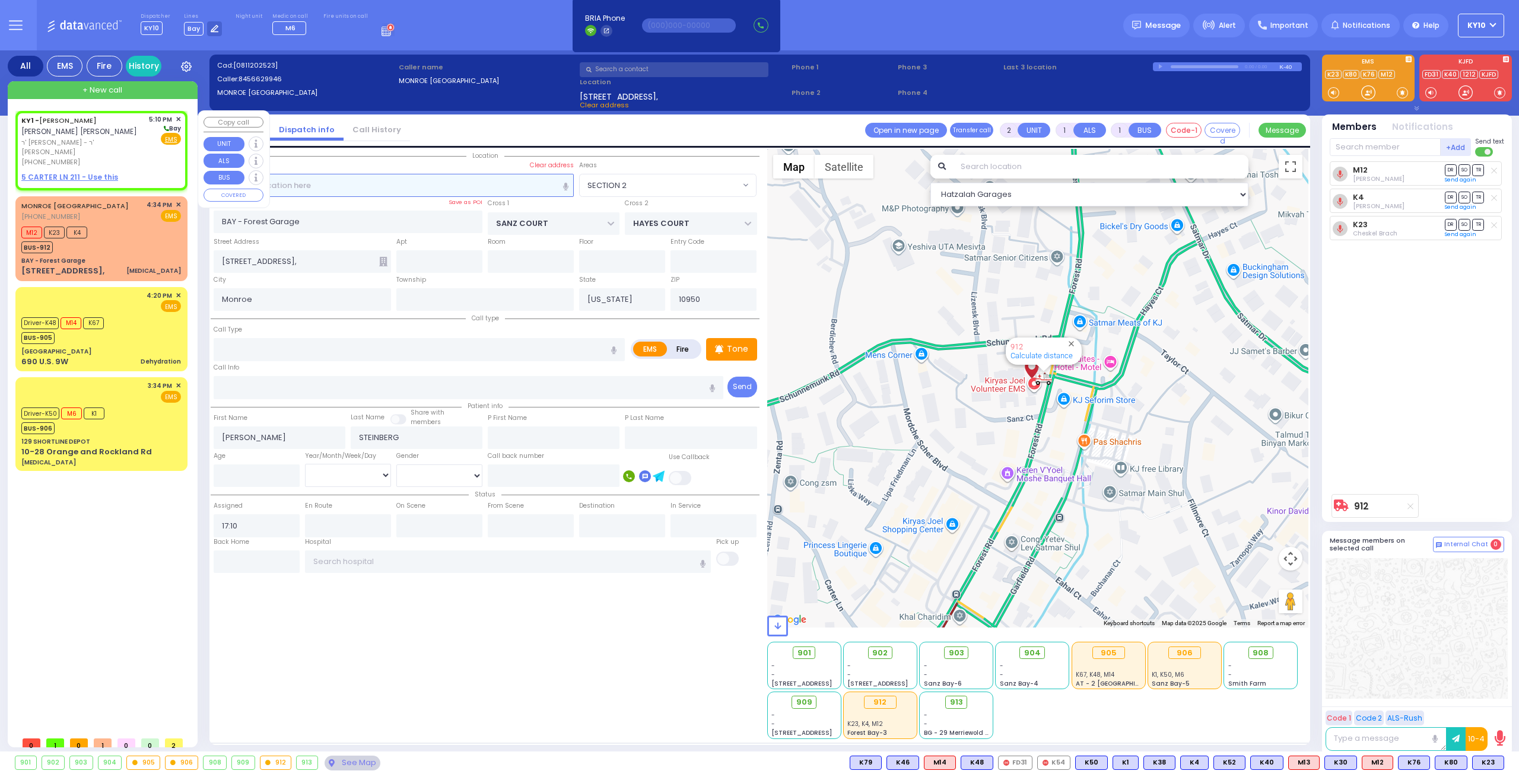
select select "Hatzalah Garages"
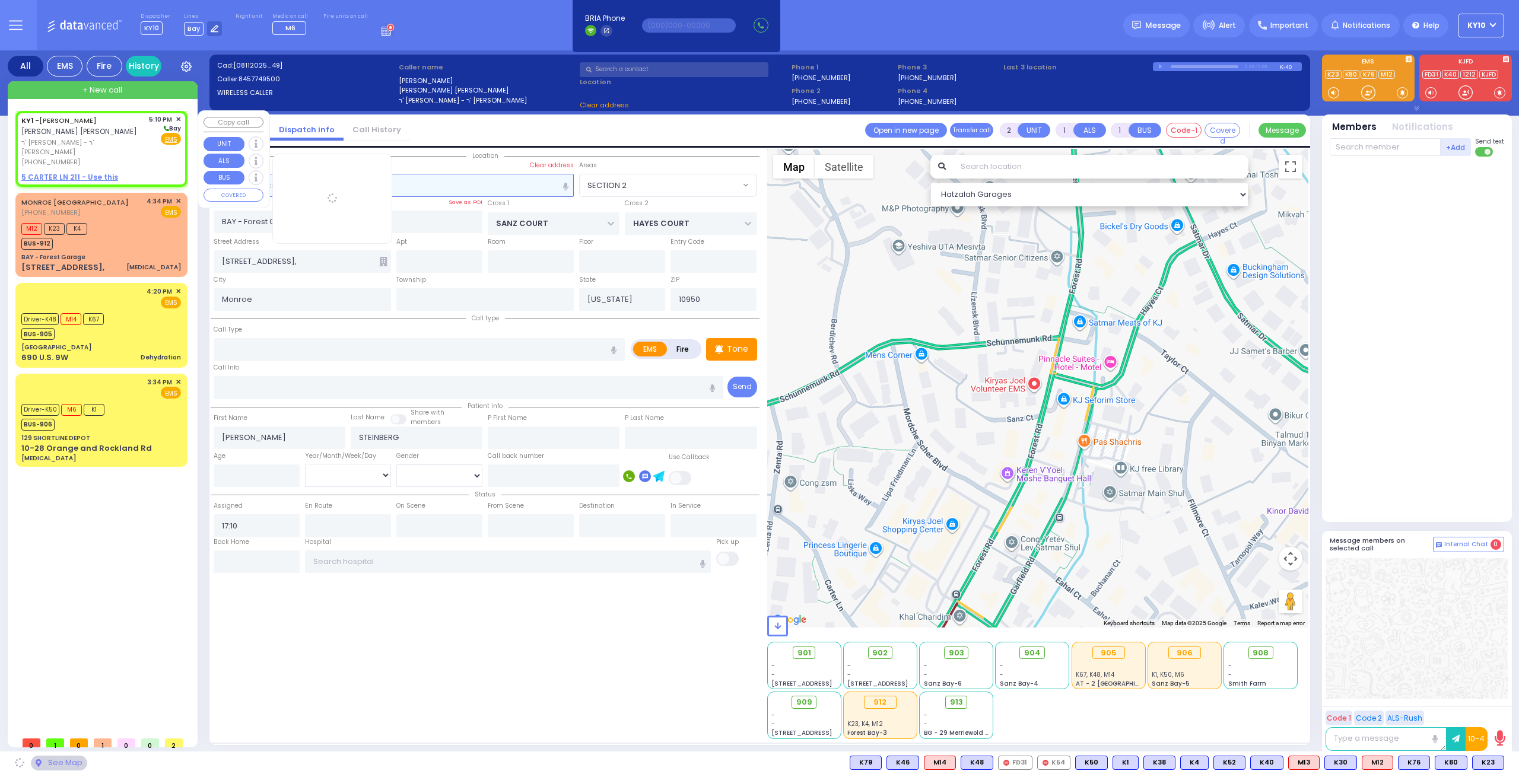
select select
radio input "true"
select select
select select "Hatzalah Garages"
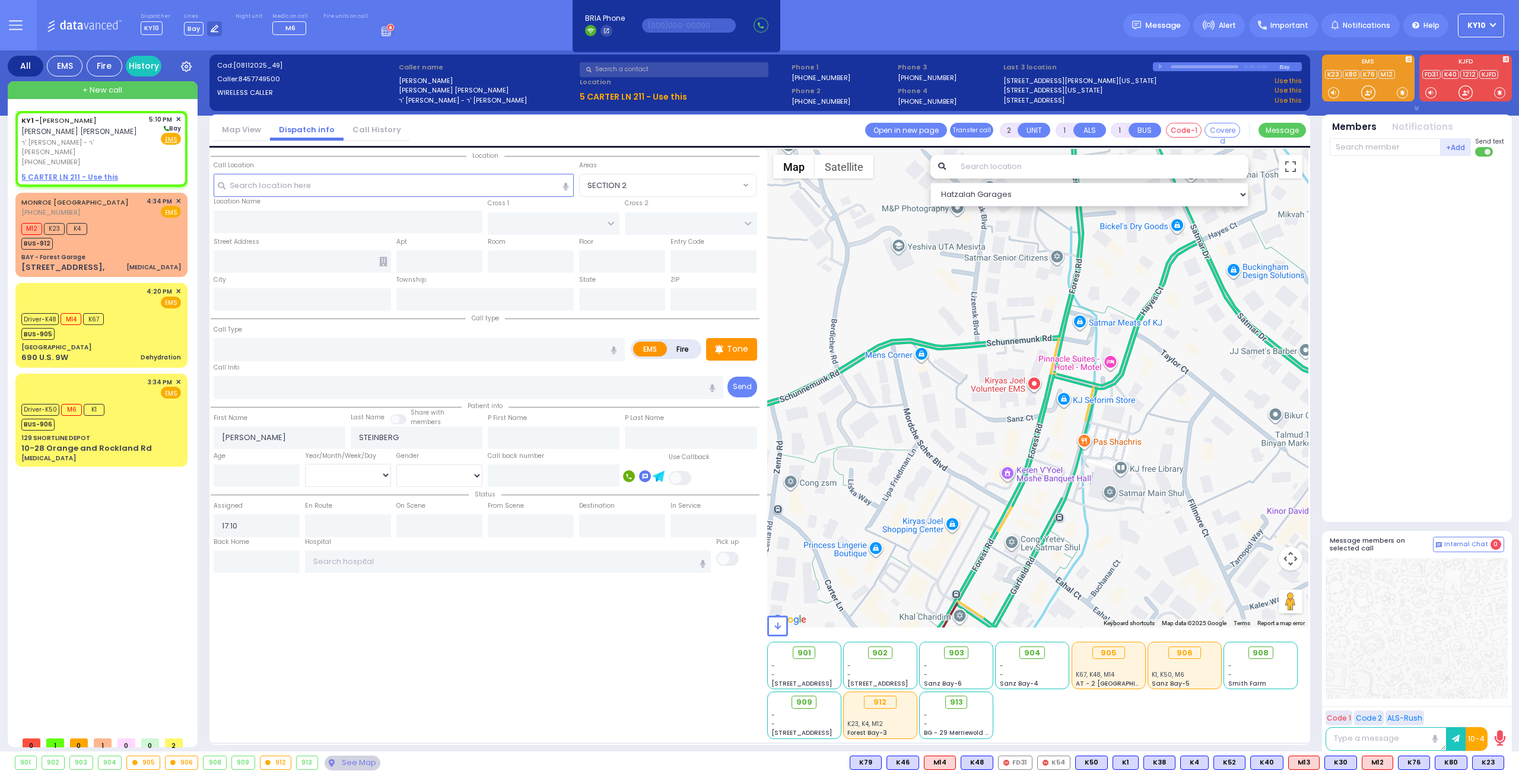
click at [616, 68] on input "text" at bounding box center [674, 69] width 189 height 15
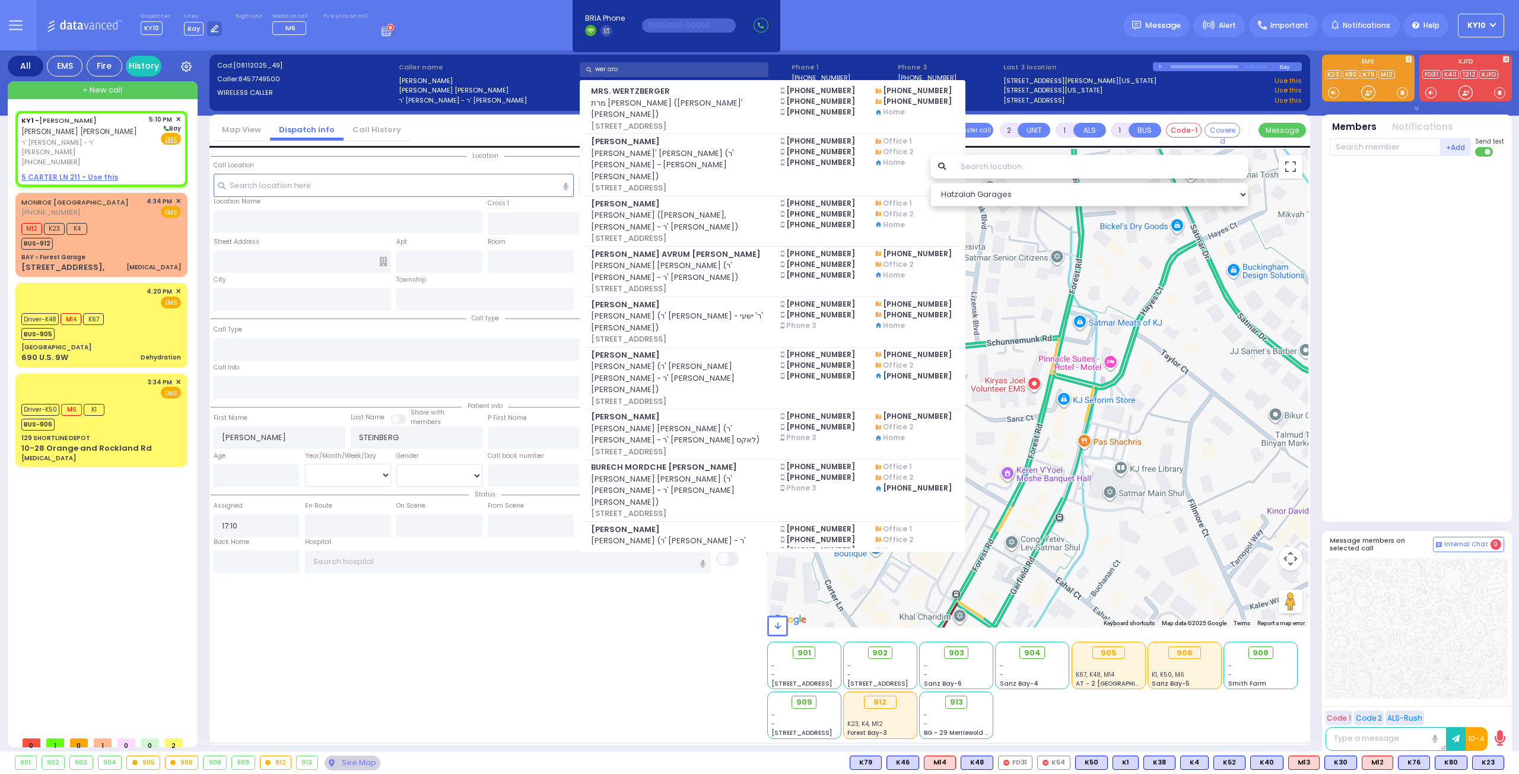
type input "wer aron"
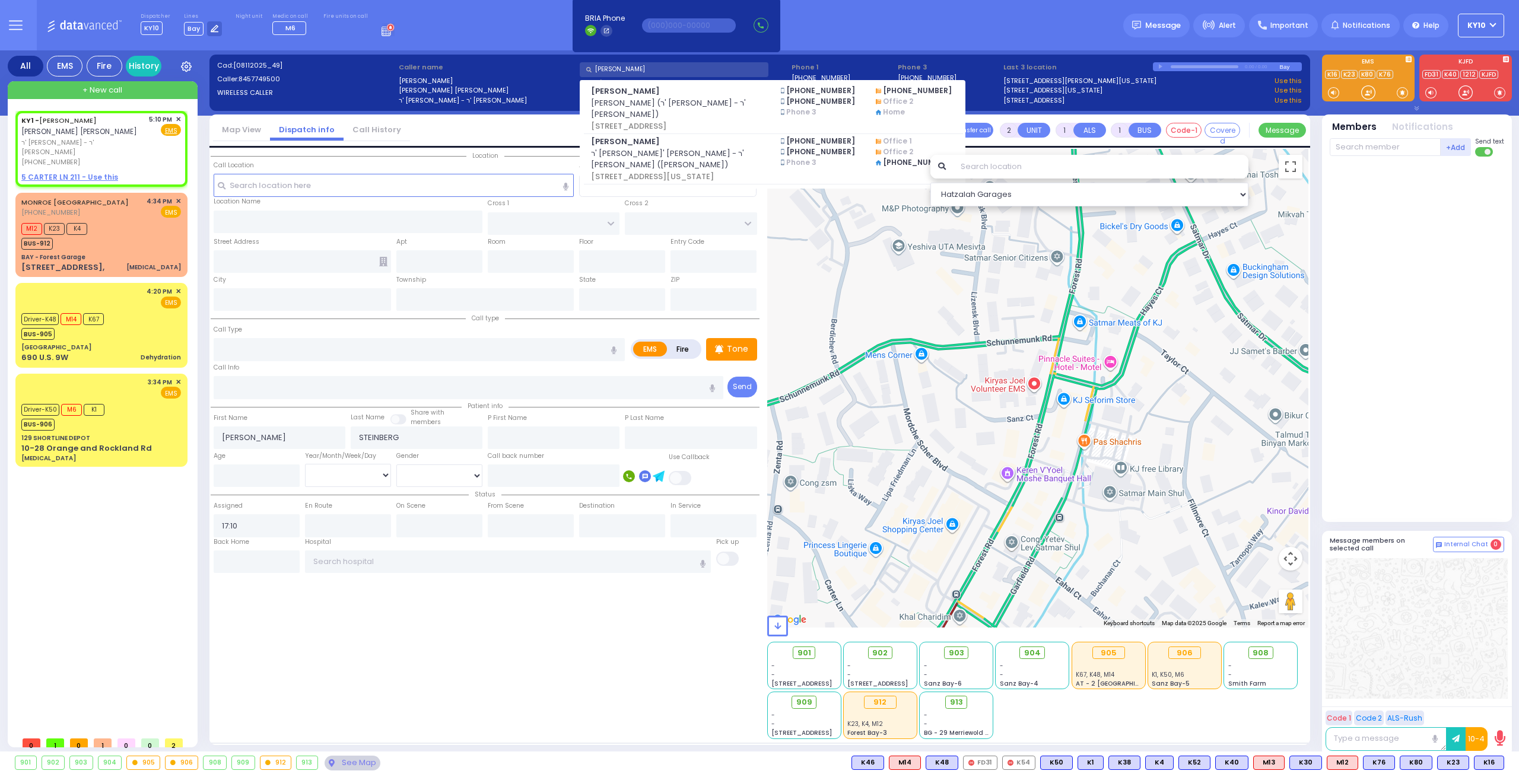
select select
radio input "true"
select select
select select "Hatzalah Garages"
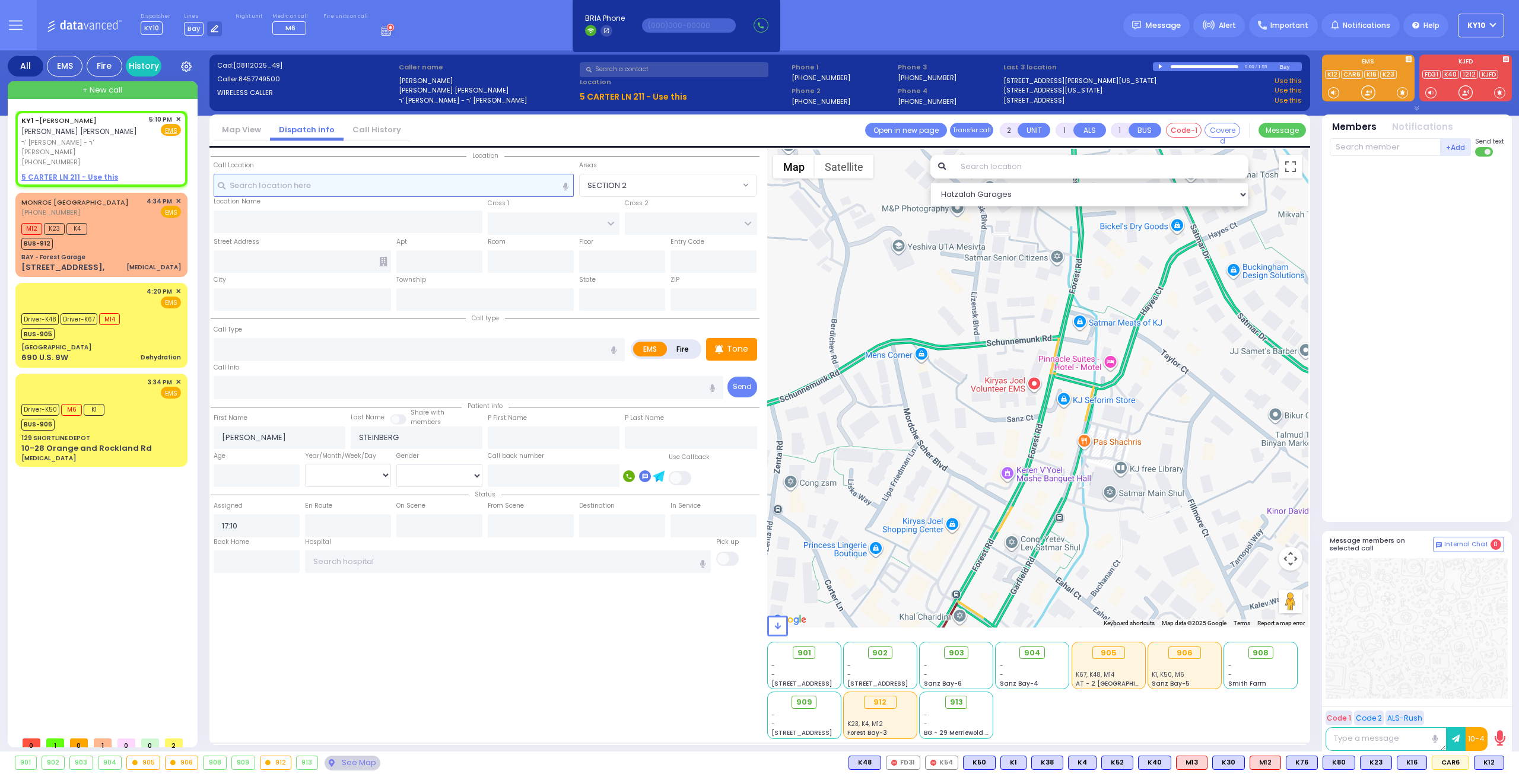
click at [319, 188] on input "text" at bounding box center [394, 185] width 361 height 23
click at [132, 157] on div "(845) 774-9500" at bounding box center [82, 162] width 123 height 10
select select
radio input "true"
select select
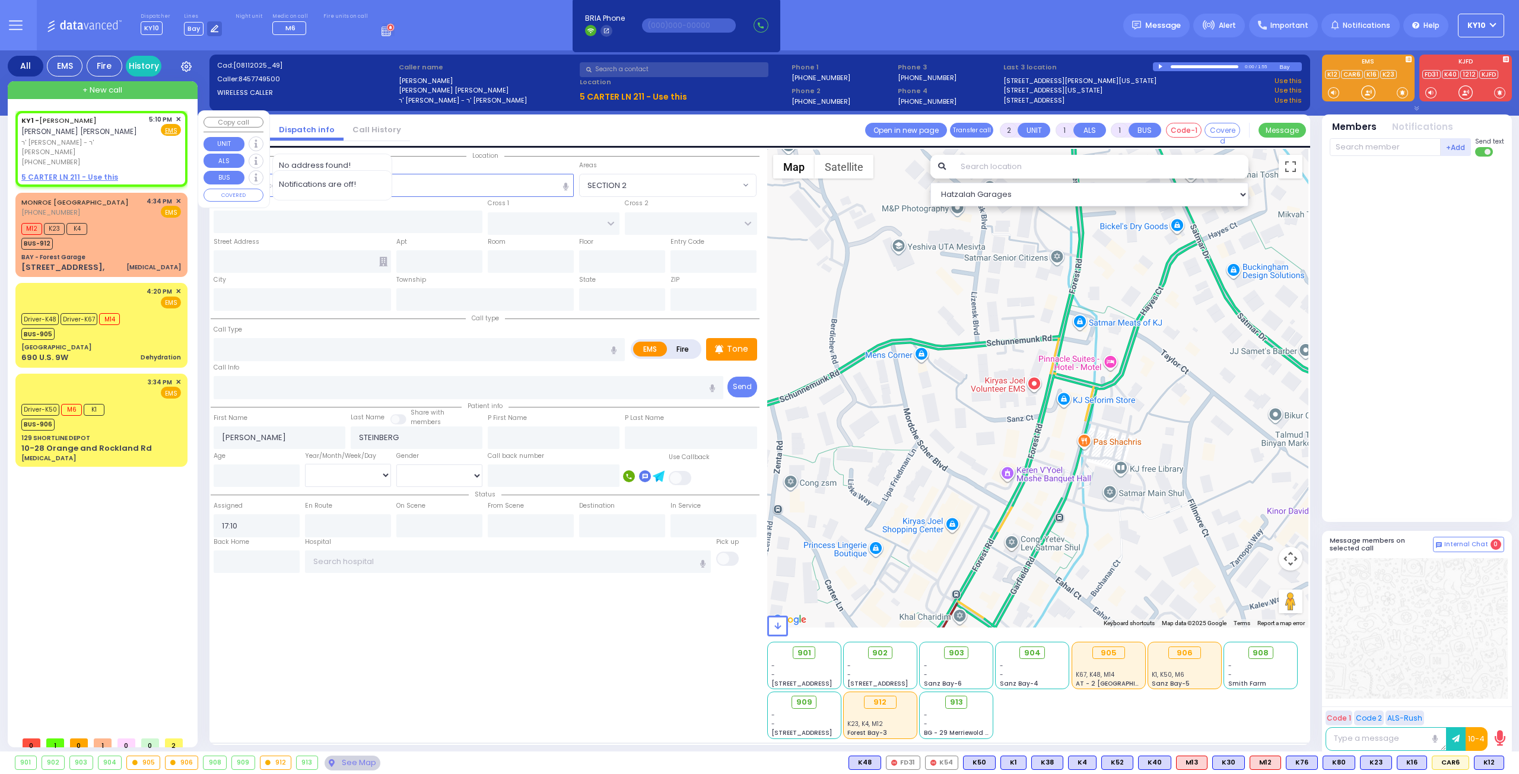
select select "Hatzalah Garages"
click at [425, 189] on input "text" at bounding box center [394, 185] width 361 height 23
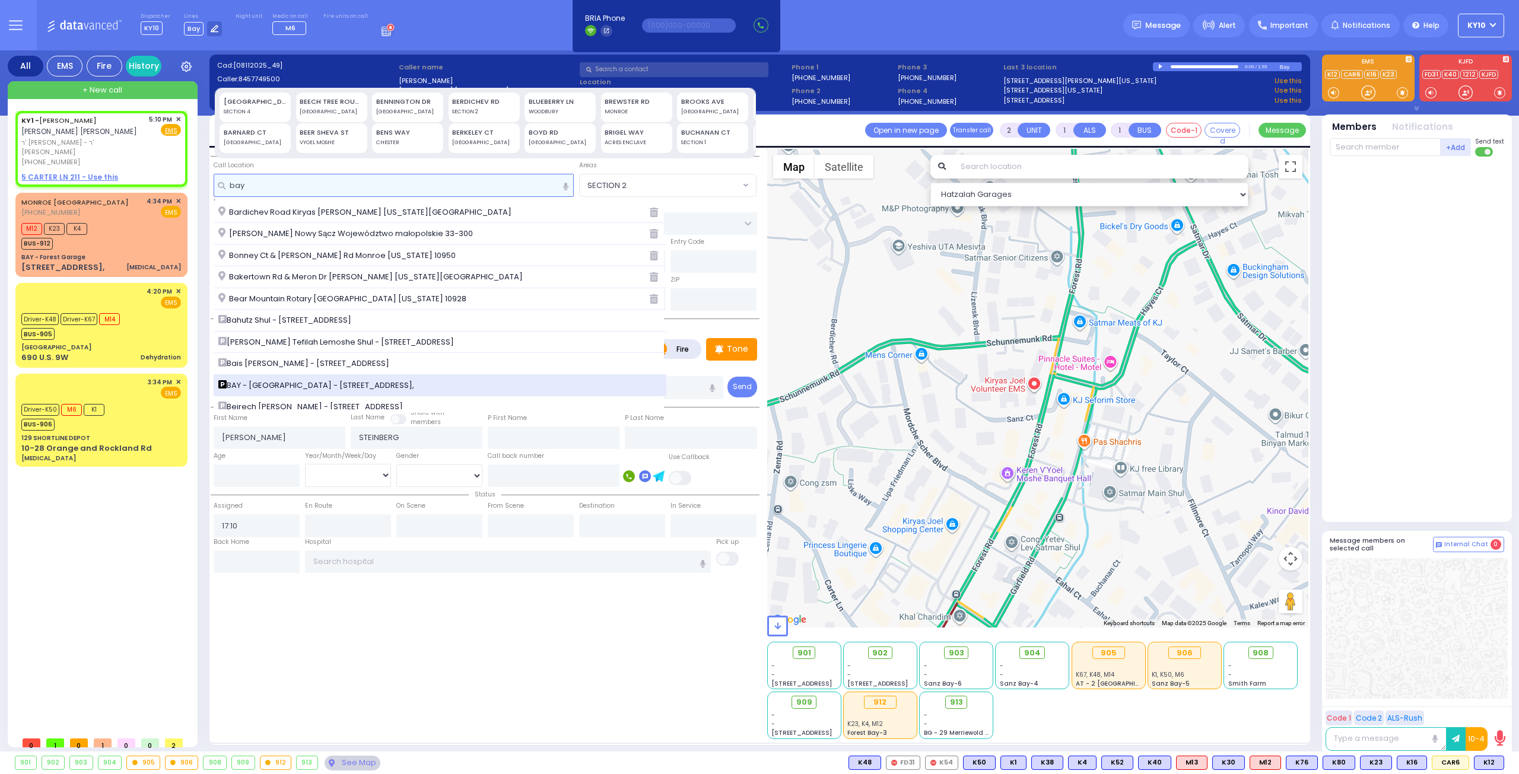
type input "bay"
click at [385, 383] on div "BAY - [GEOGRAPHIC_DATA] - [STREET_ADDRESS]," at bounding box center [440, 386] width 444 height 12
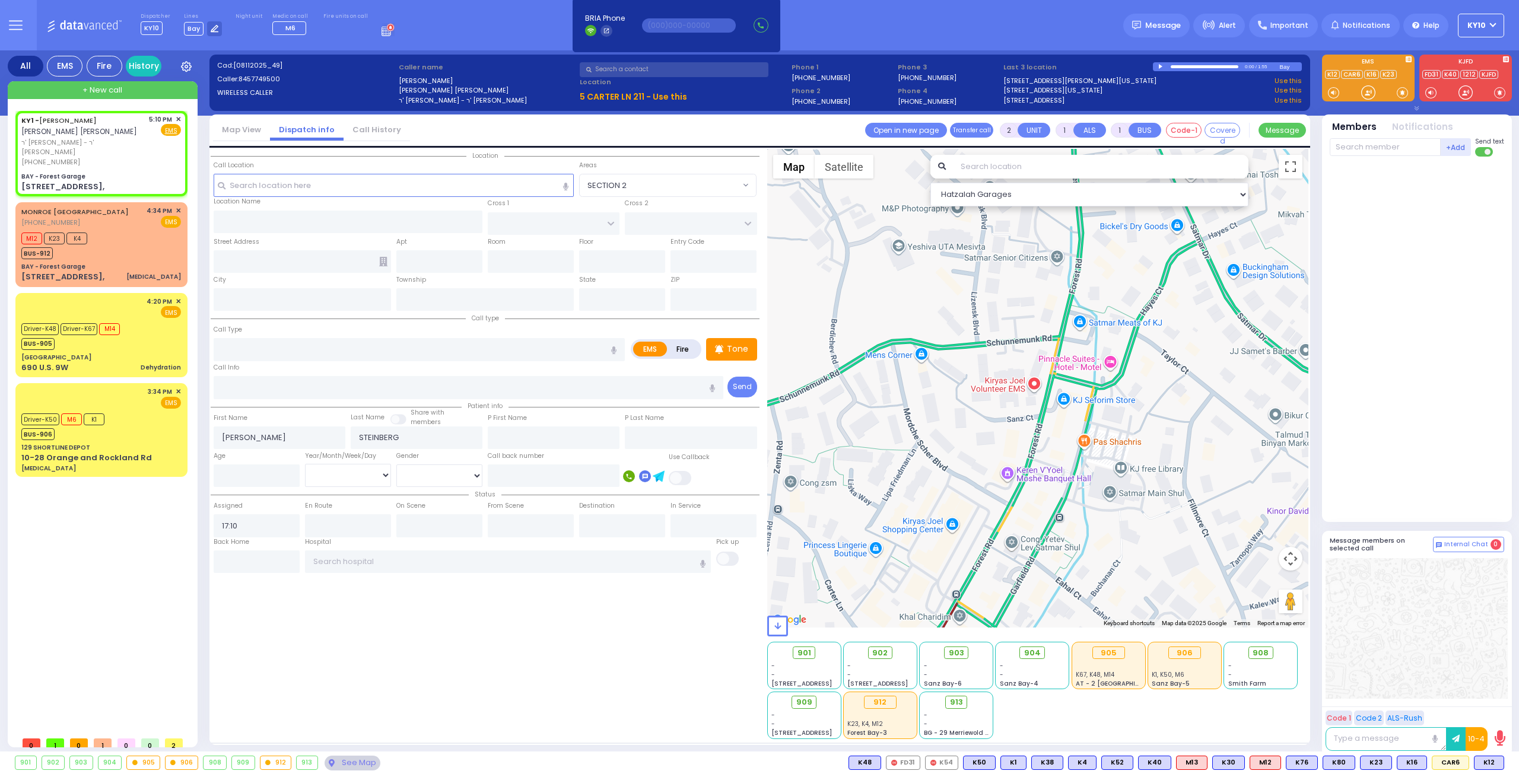
select select
radio input "true"
select select
select select "Hatzalah Garages"
type input "BAY - Forest Garage"
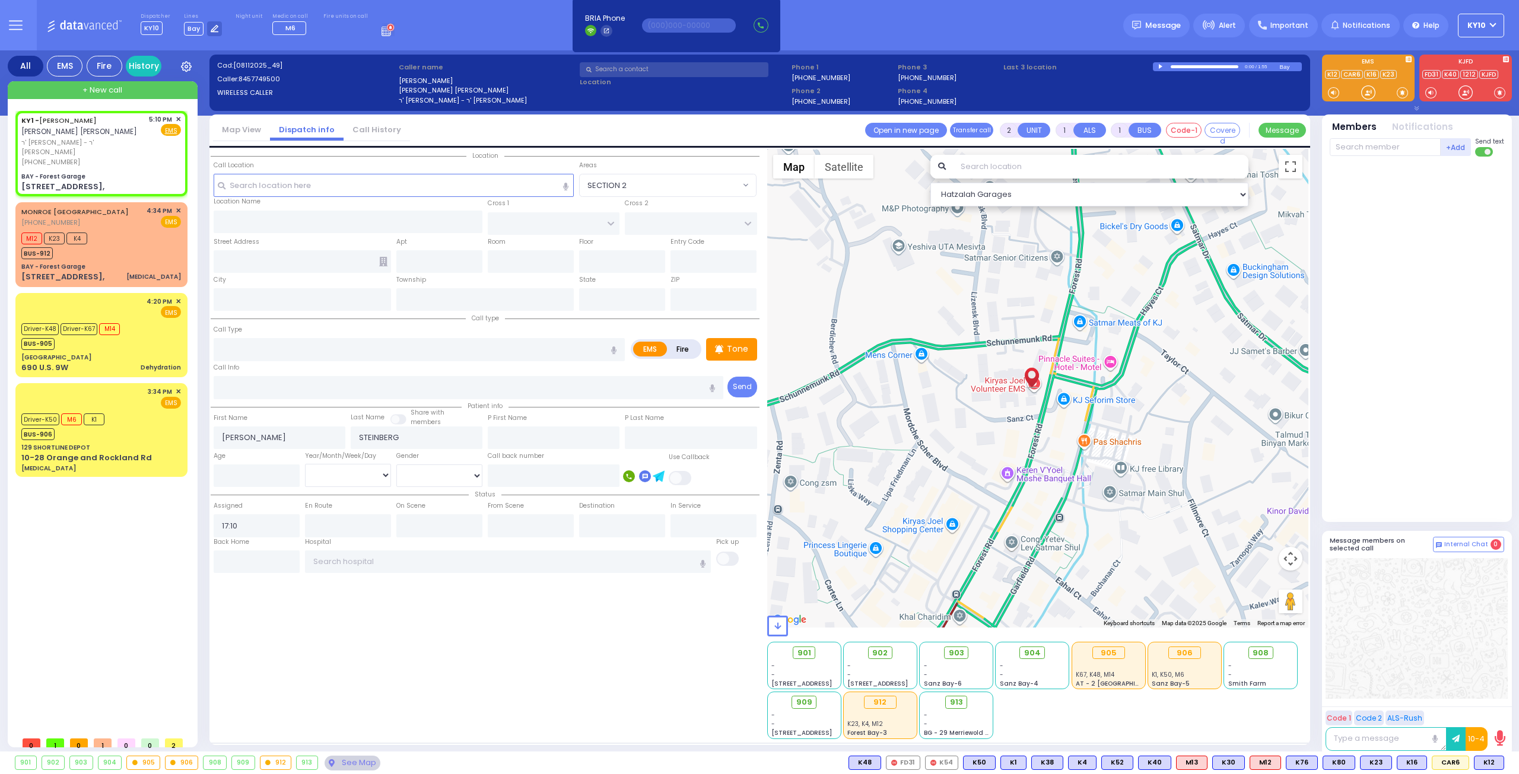
type input "SANZ COURT"
type input "HAYES COURT"
type input "[STREET_ADDRESS],"
type input "Monroe"
type input "[US_STATE]"
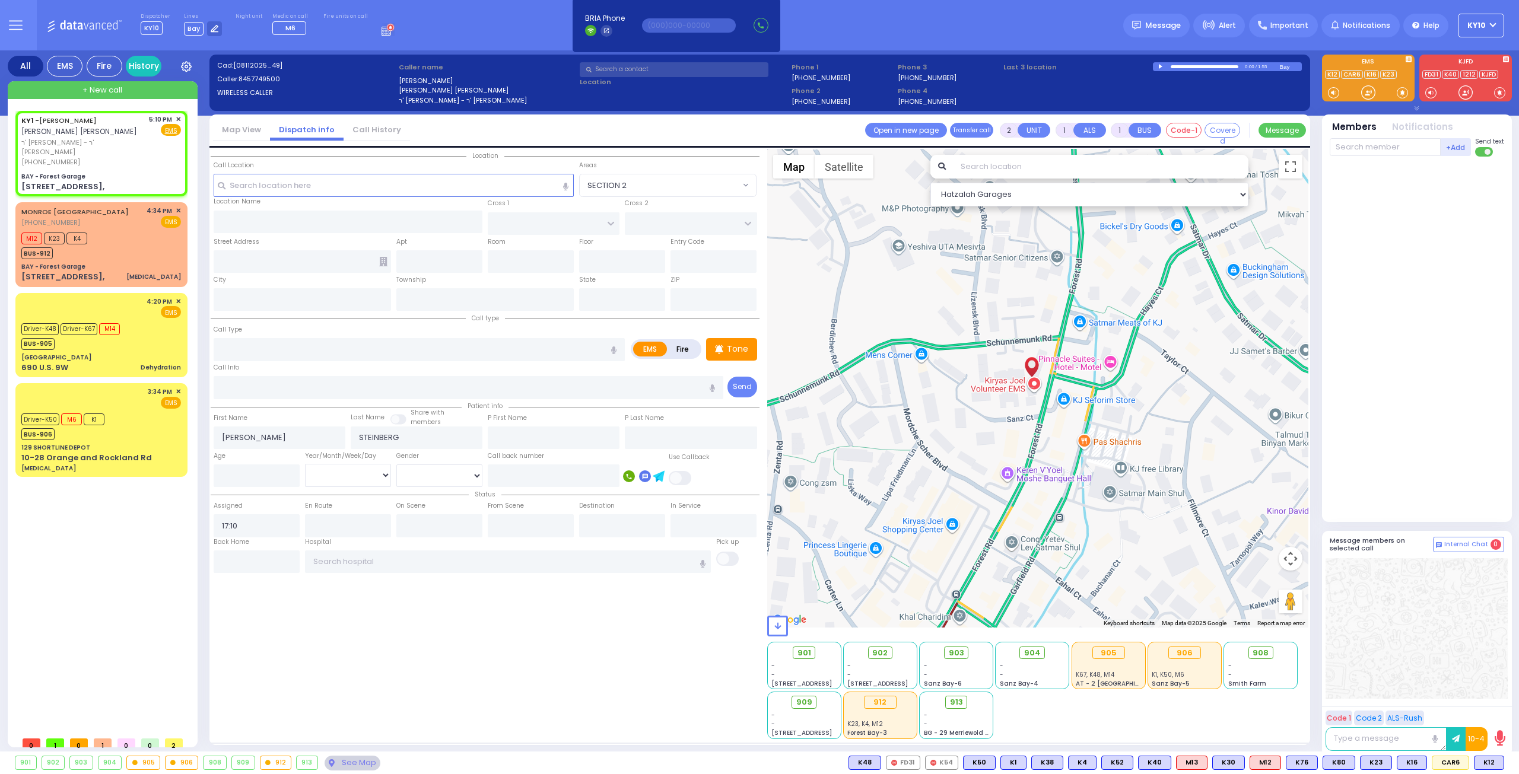
type input "10950"
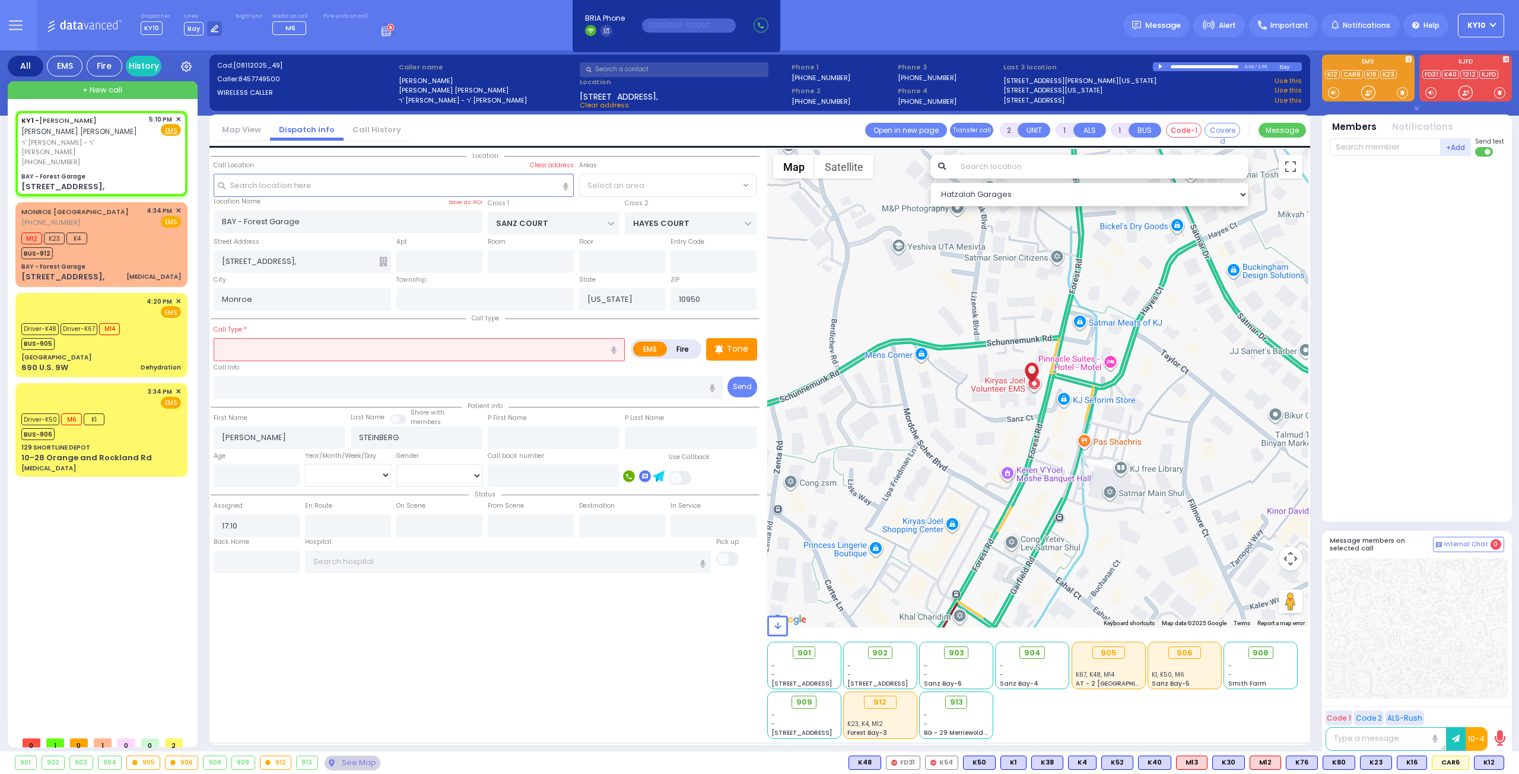
select select "SECTION 2"
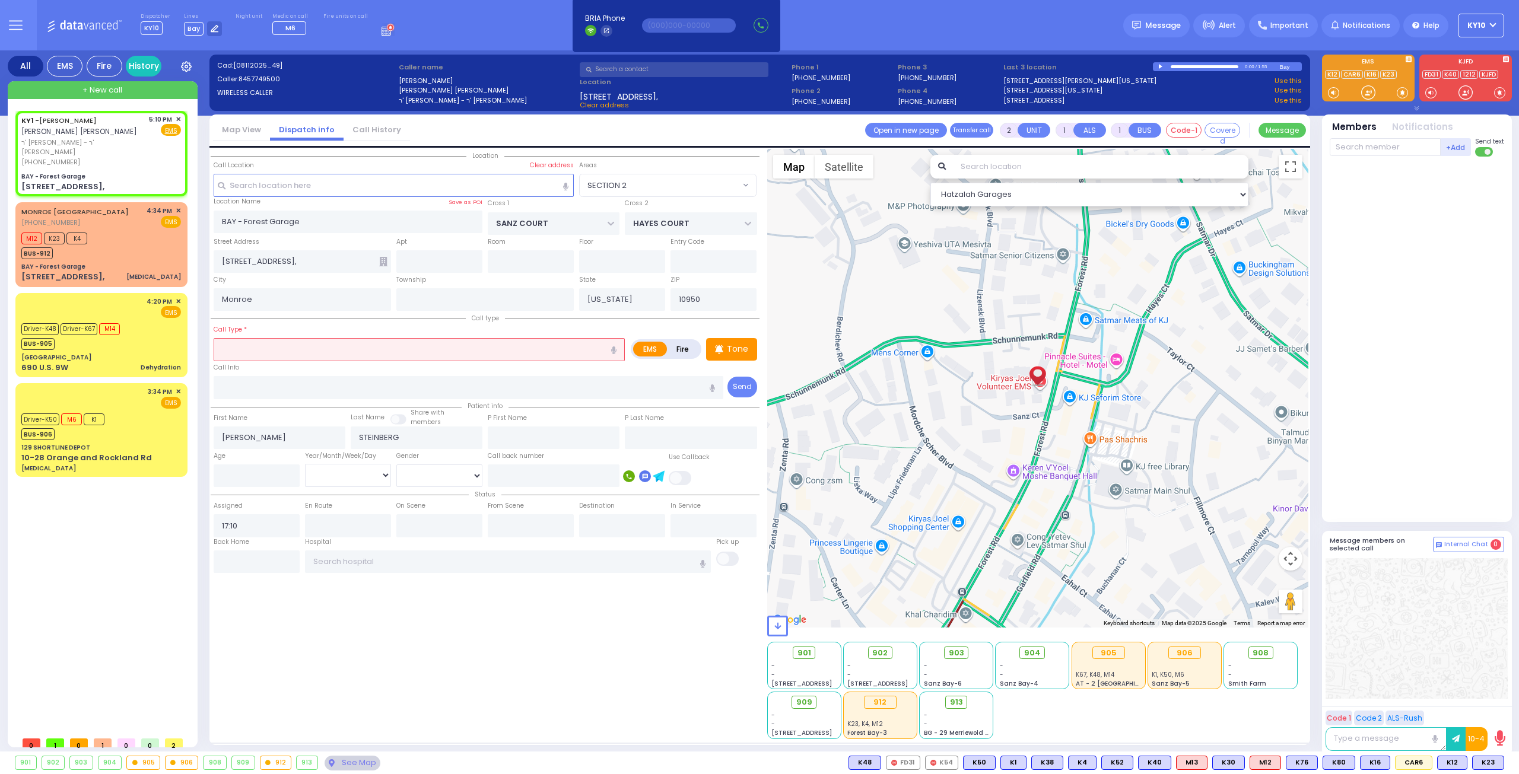
click at [321, 351] on input "text" at bounding box center [419, 349] width 411 height 23
type input "patient not"
select select
radio input "true"
select select
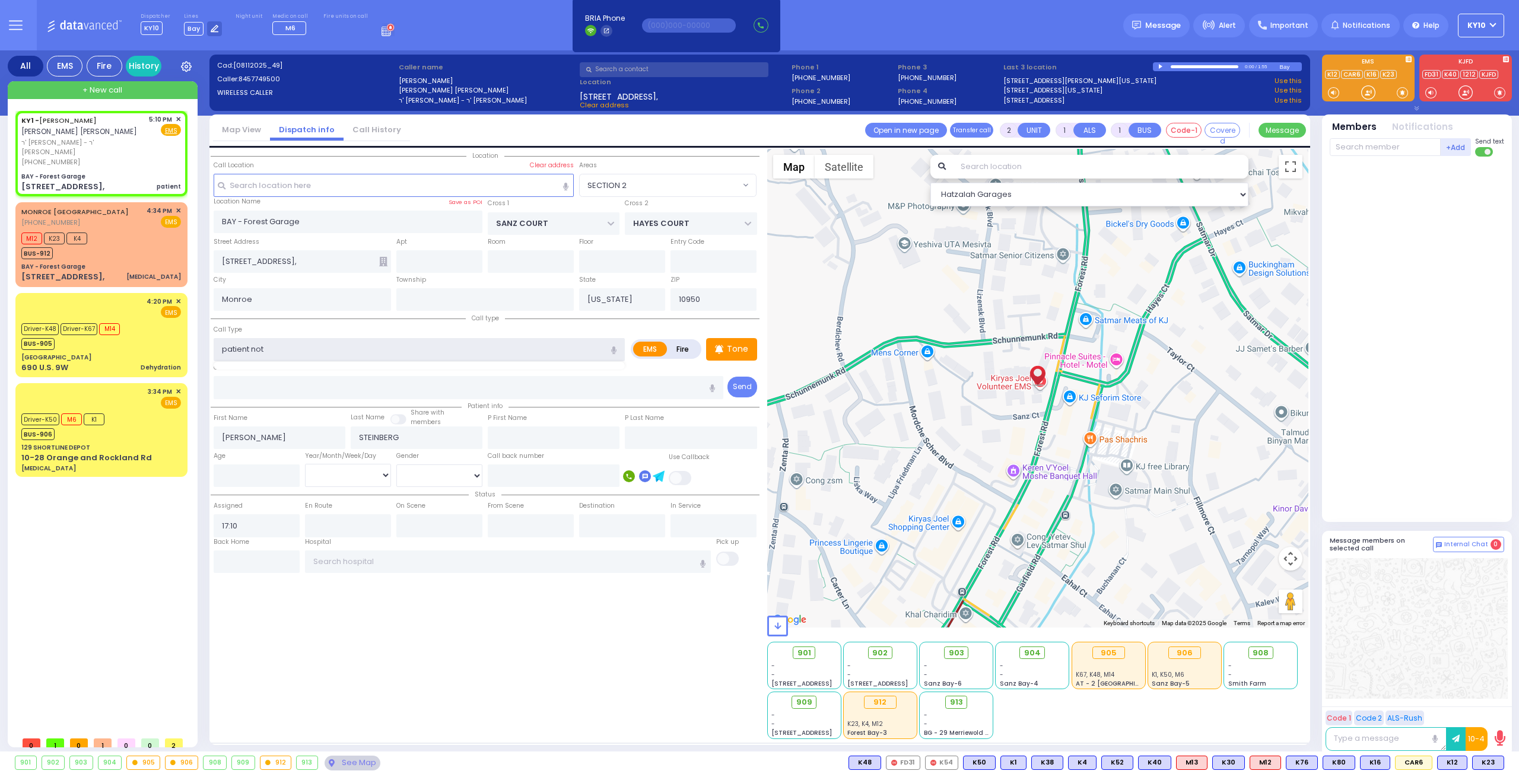
select select "Hatzalah Garages"
type input "patient not f"
select select "SECTION 2"
type input "patient not feeling well"
select select
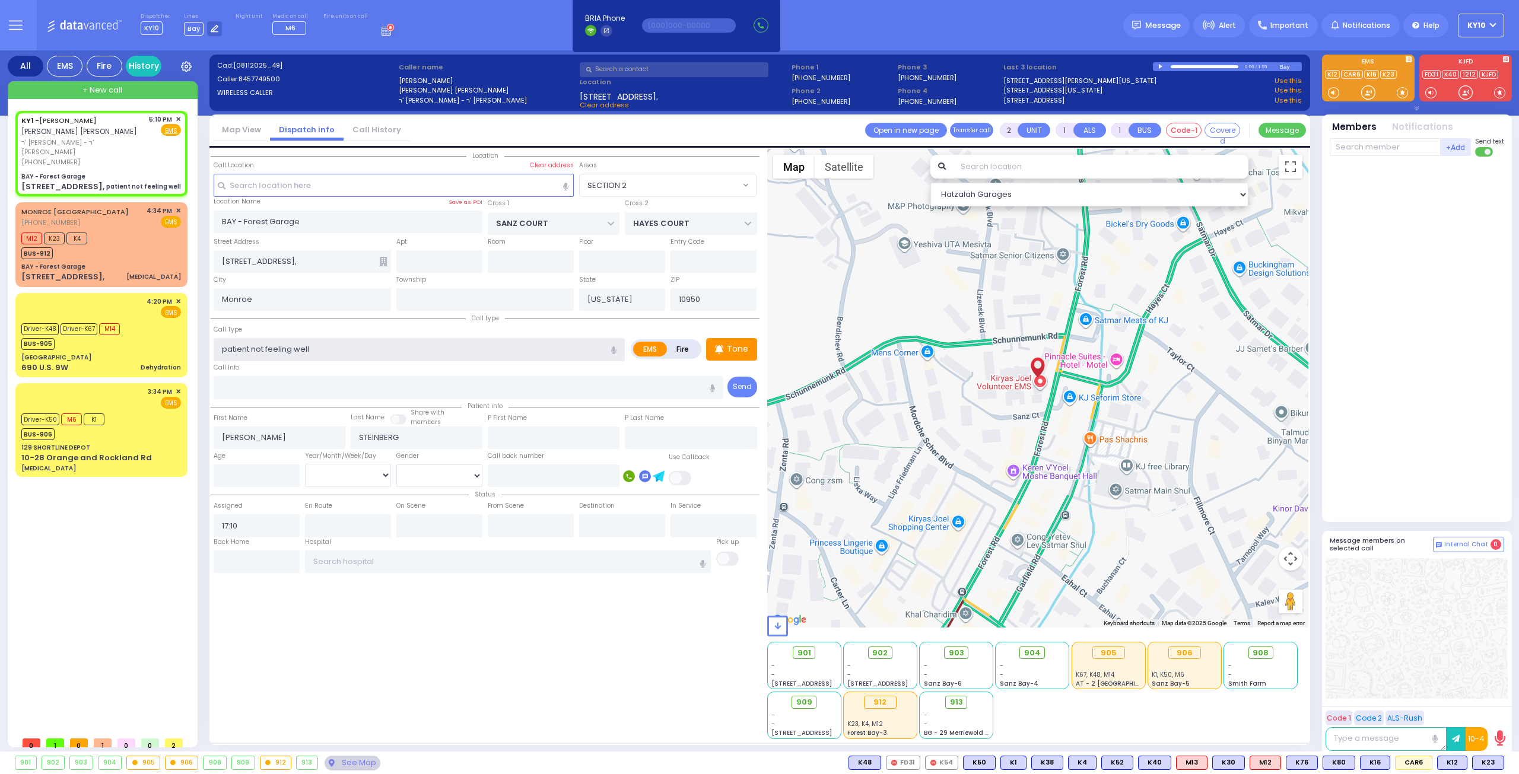
radio input "true"
select select
select select "Hatzalah Garages"
select select "SECTION 2"
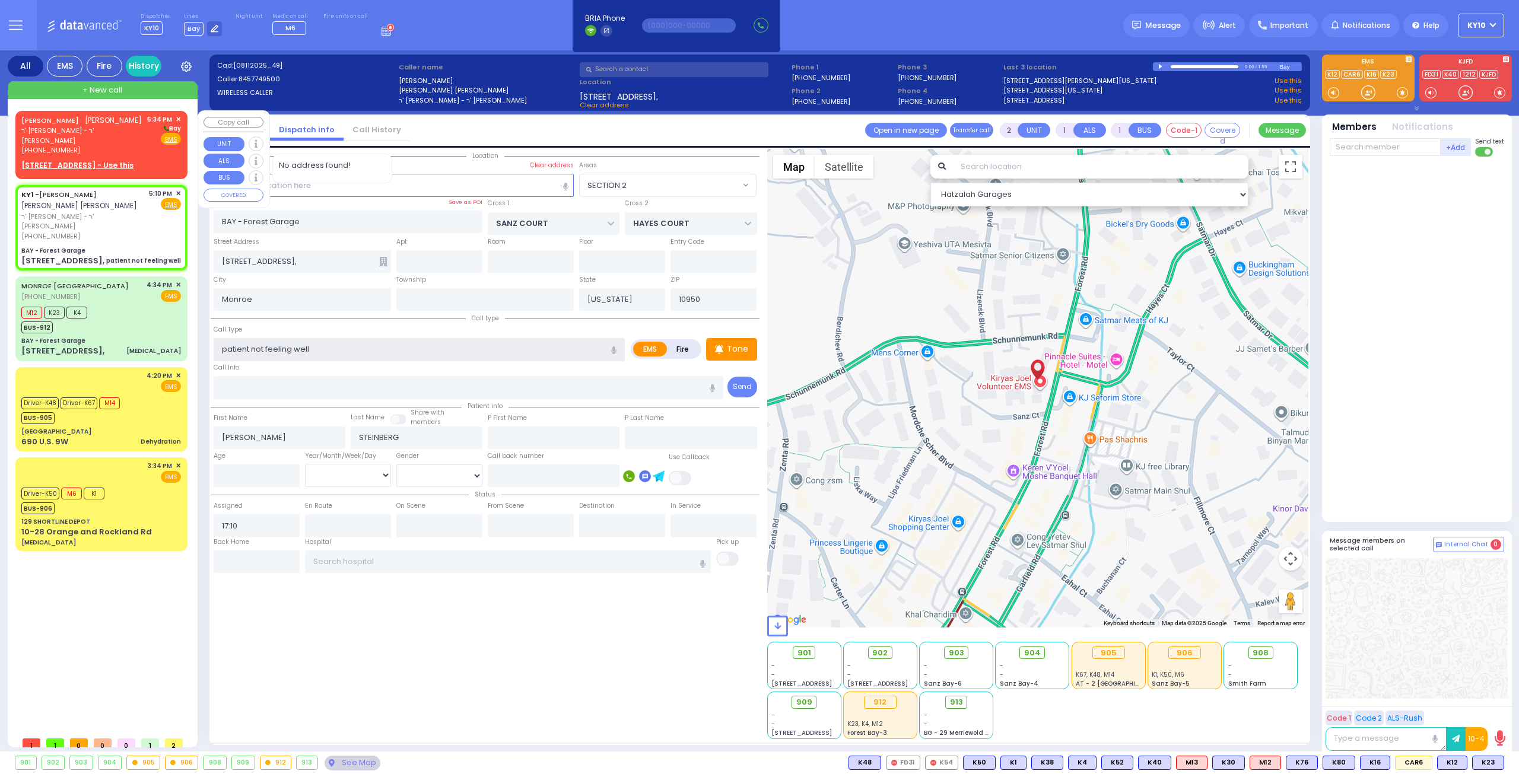
type input "patient not feeling well"
click at [135, 145] on div "[PHONE_NUMBER]" at bounding box center [82, 150] width 122 height 10
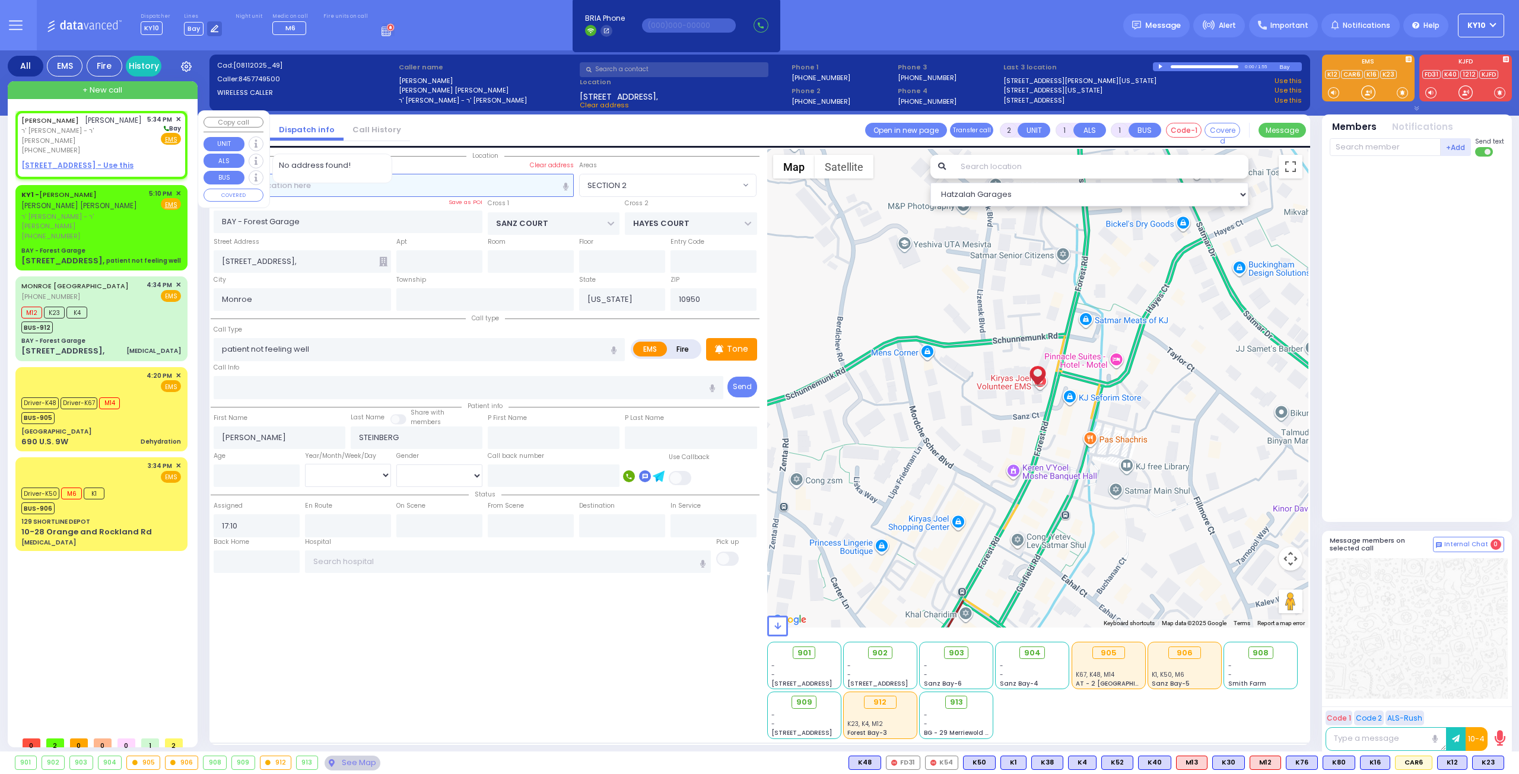
select select
radio input "true"
type input "[PERSON_NAME]"
select select
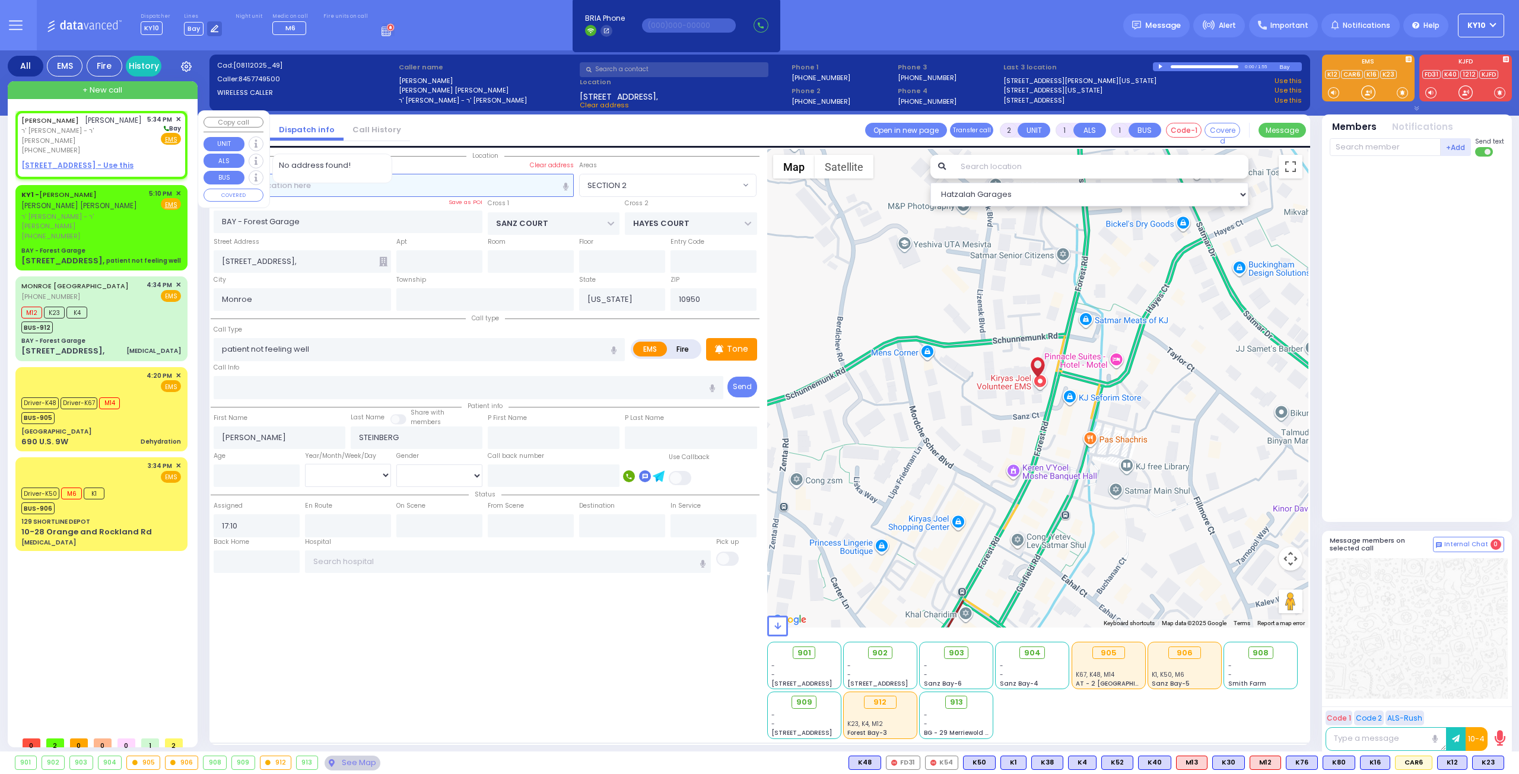
type input "17:34"
select select "Hatzalah Garages"
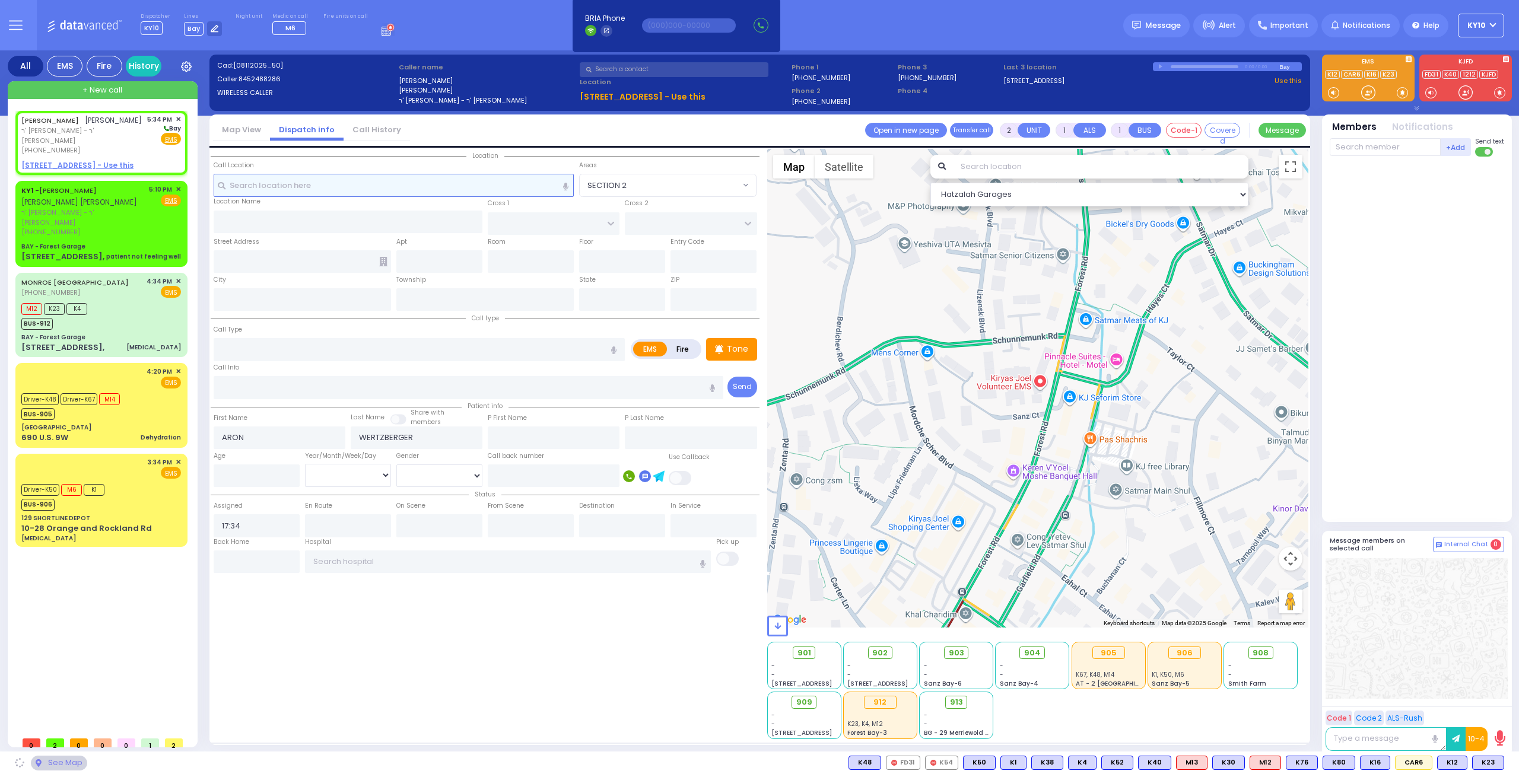
select select
radio input "true"
select select
select select "Hatzalah Garages"
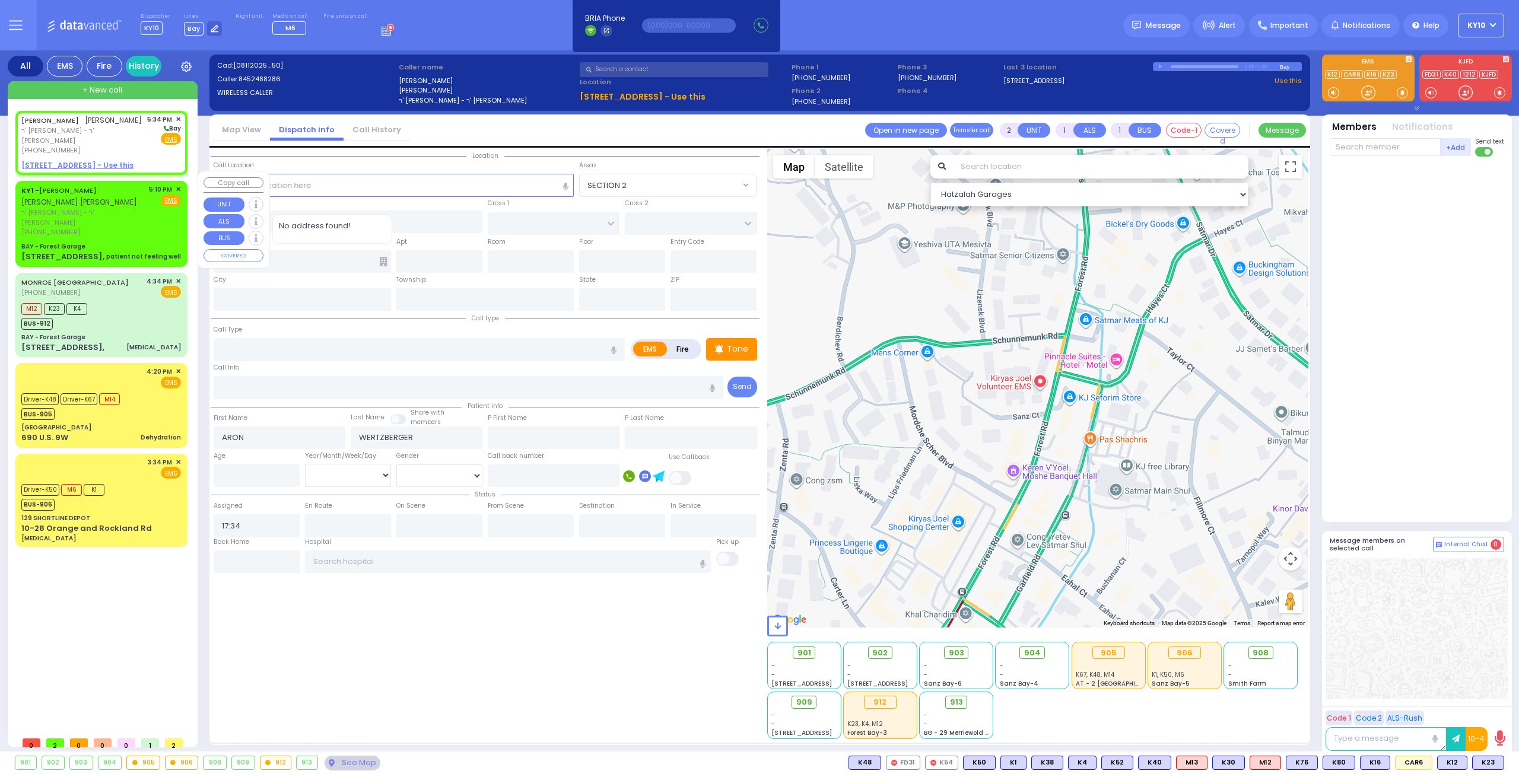
click at [152, 211] on div "5:10 PM ✕ Fire EMS" at bounding box center [165, 211] width 33 height 53
select select
type input "patient not feeling well"
radio input "true"
type input "MOSHE ARON"
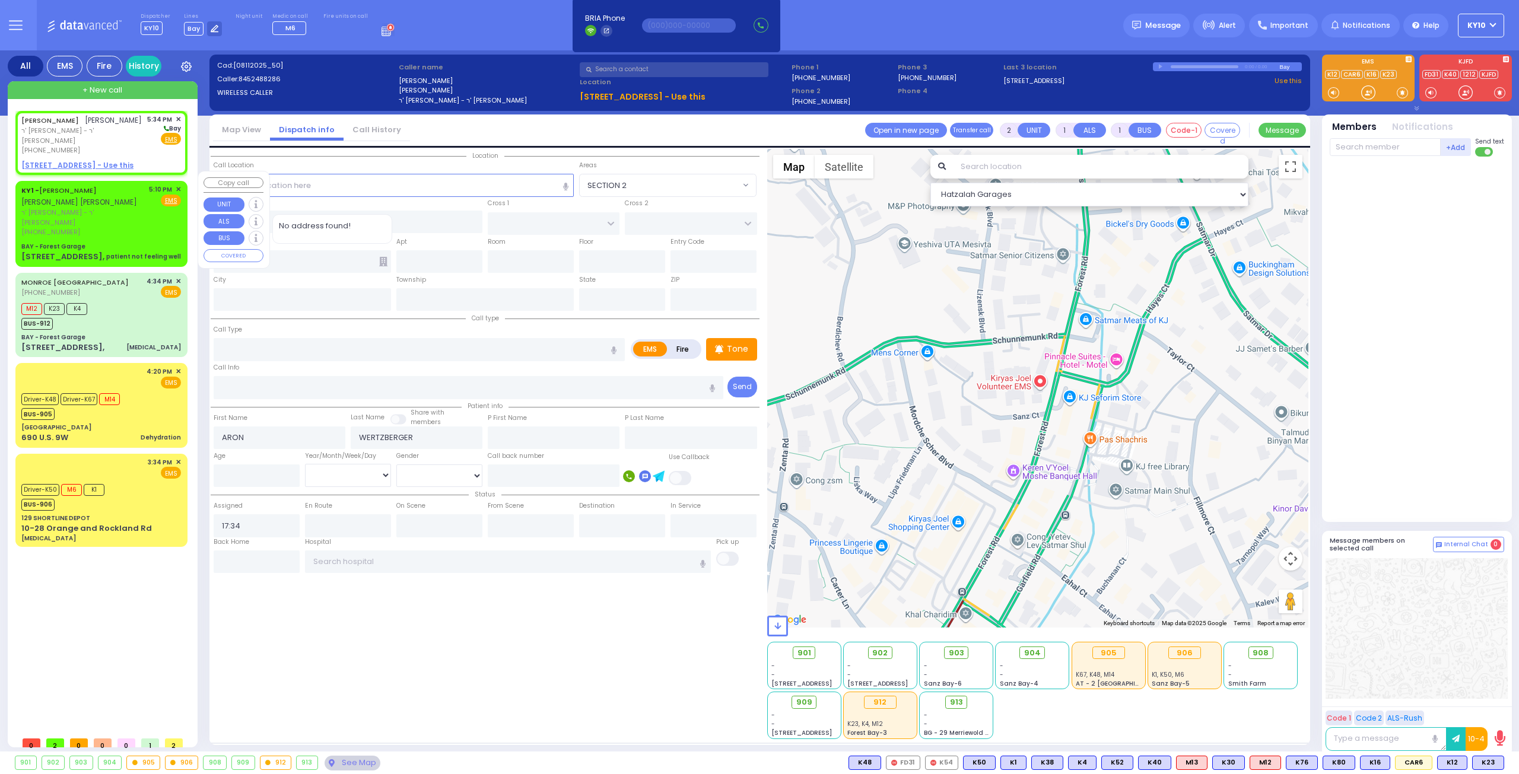
type input "STEINBERG"
select select
type input "17:10"
type input "BAY - Forest Garage"
type input "SANZ COURT"
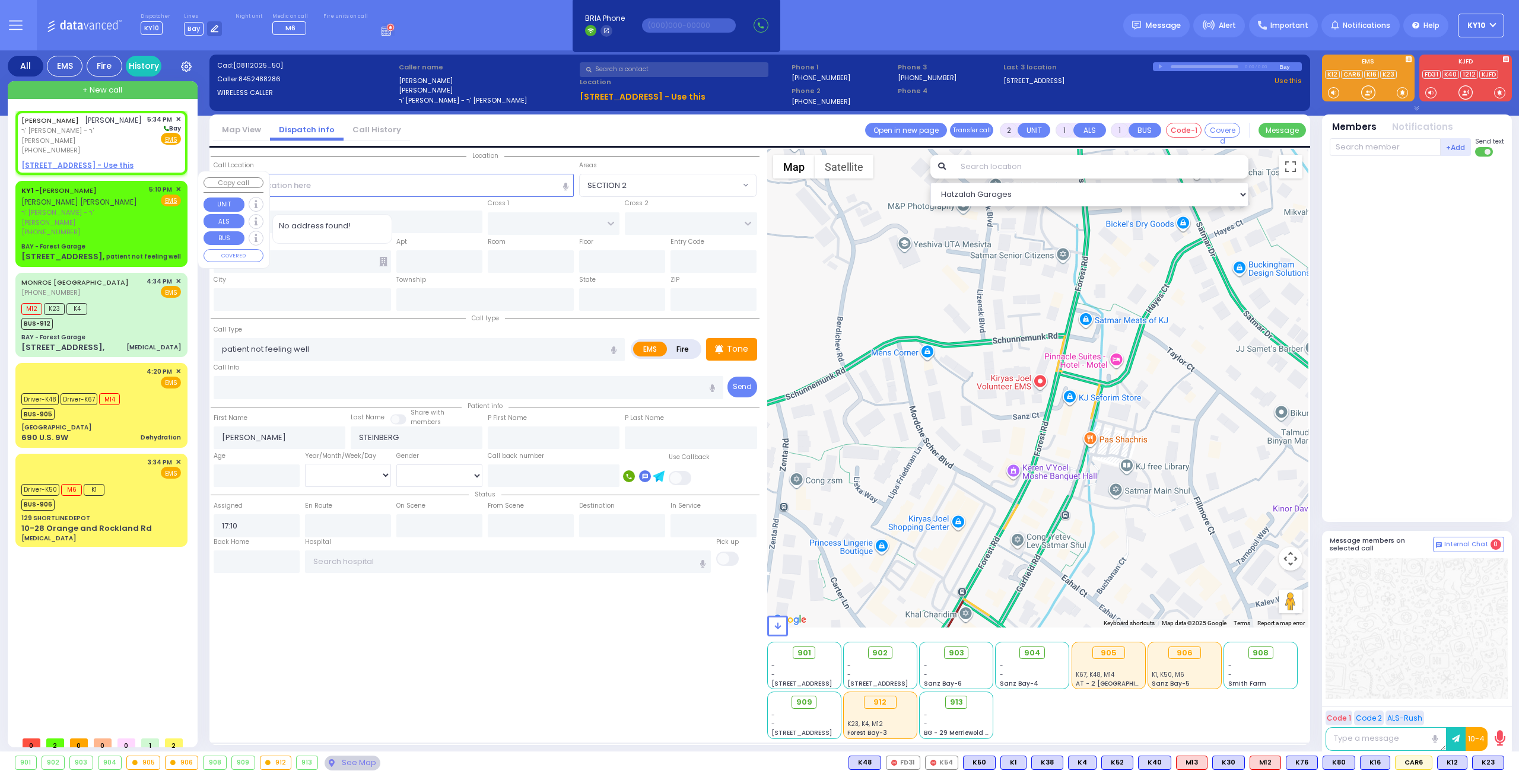
type input "HAYES COURT"
type input "[STREET_ADDRESS],"
type input "Monroe"
type input "[US_STATE]"
type input "10950"
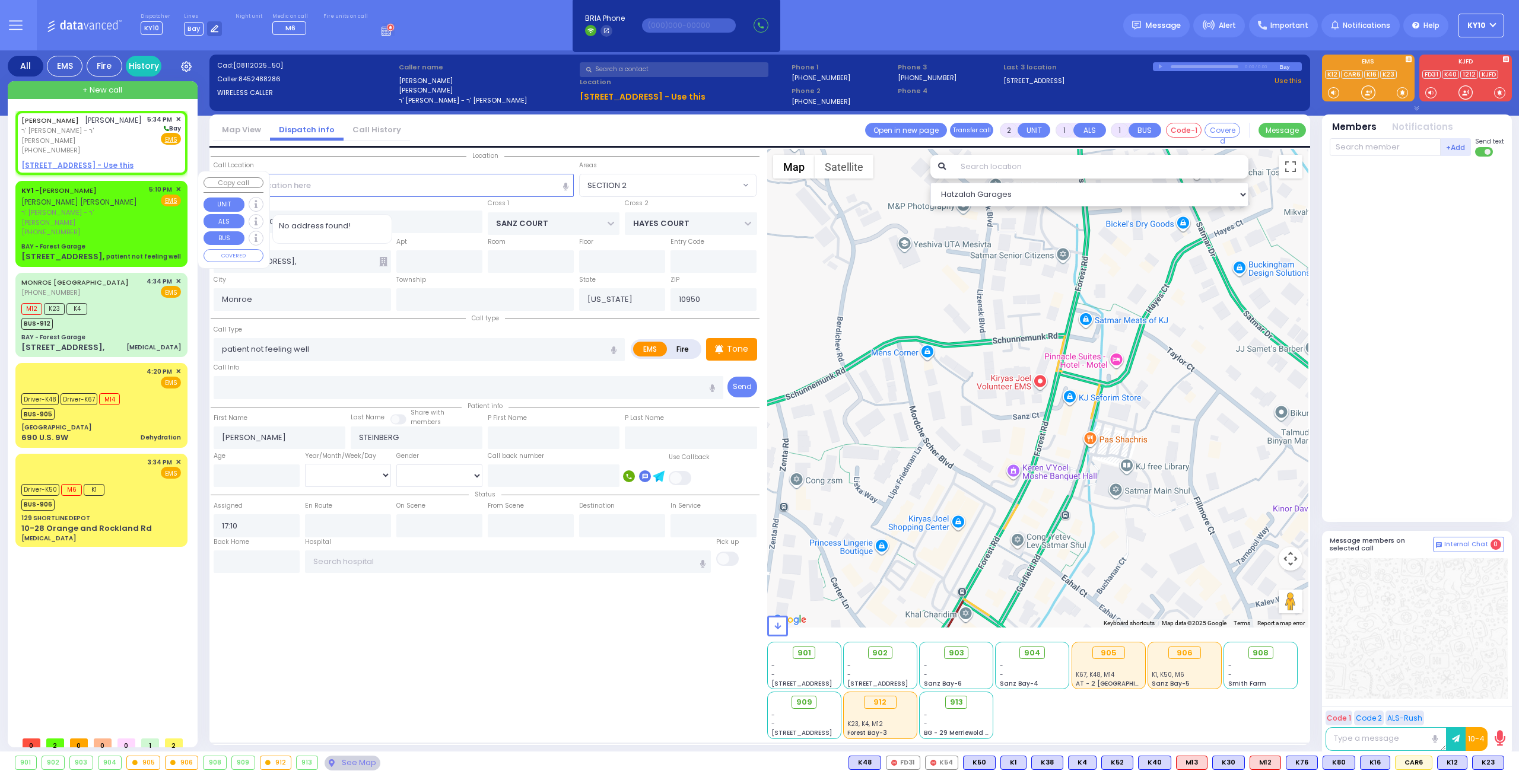
select select "Hatzalah Garages"
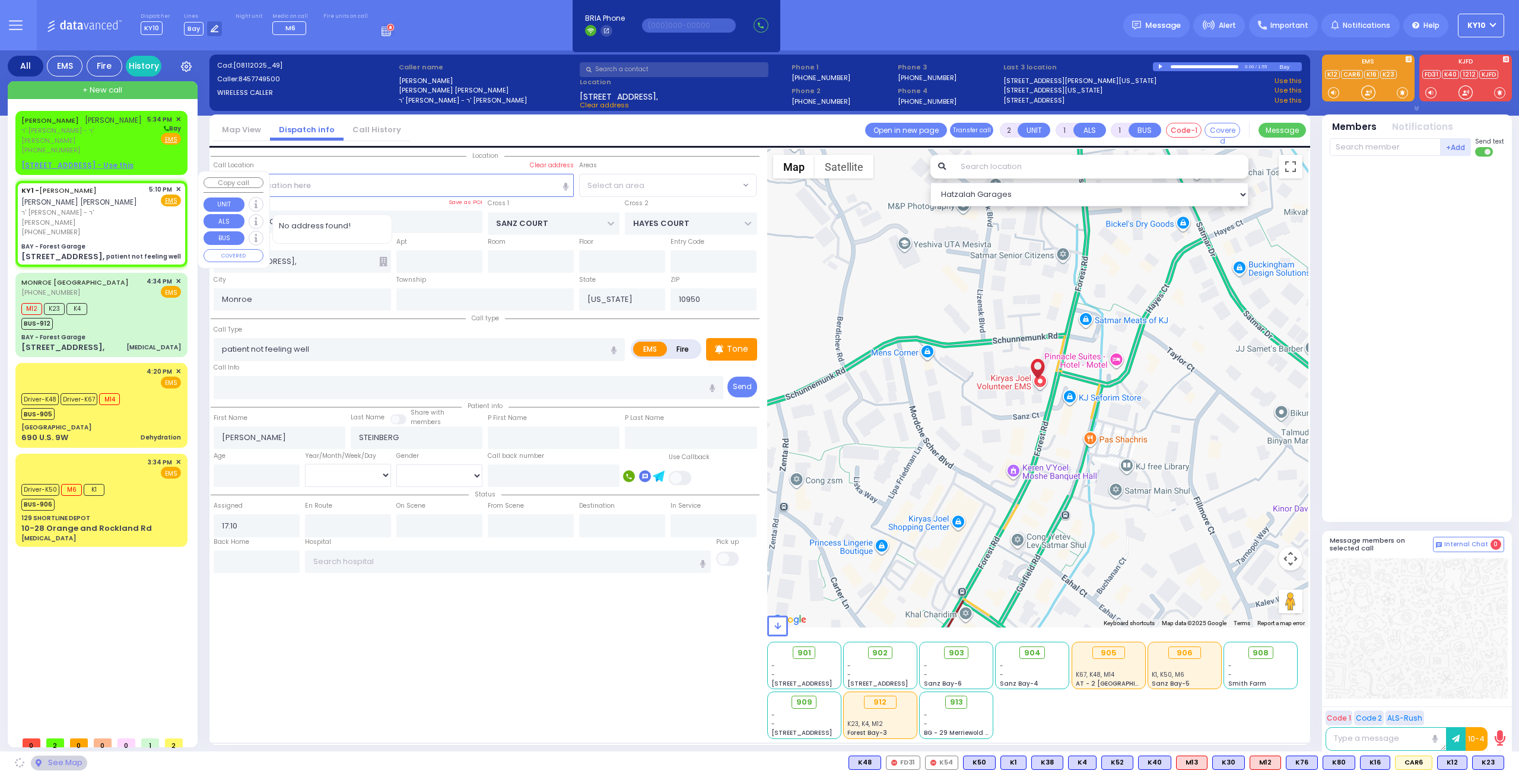
select select "SECTION 2"
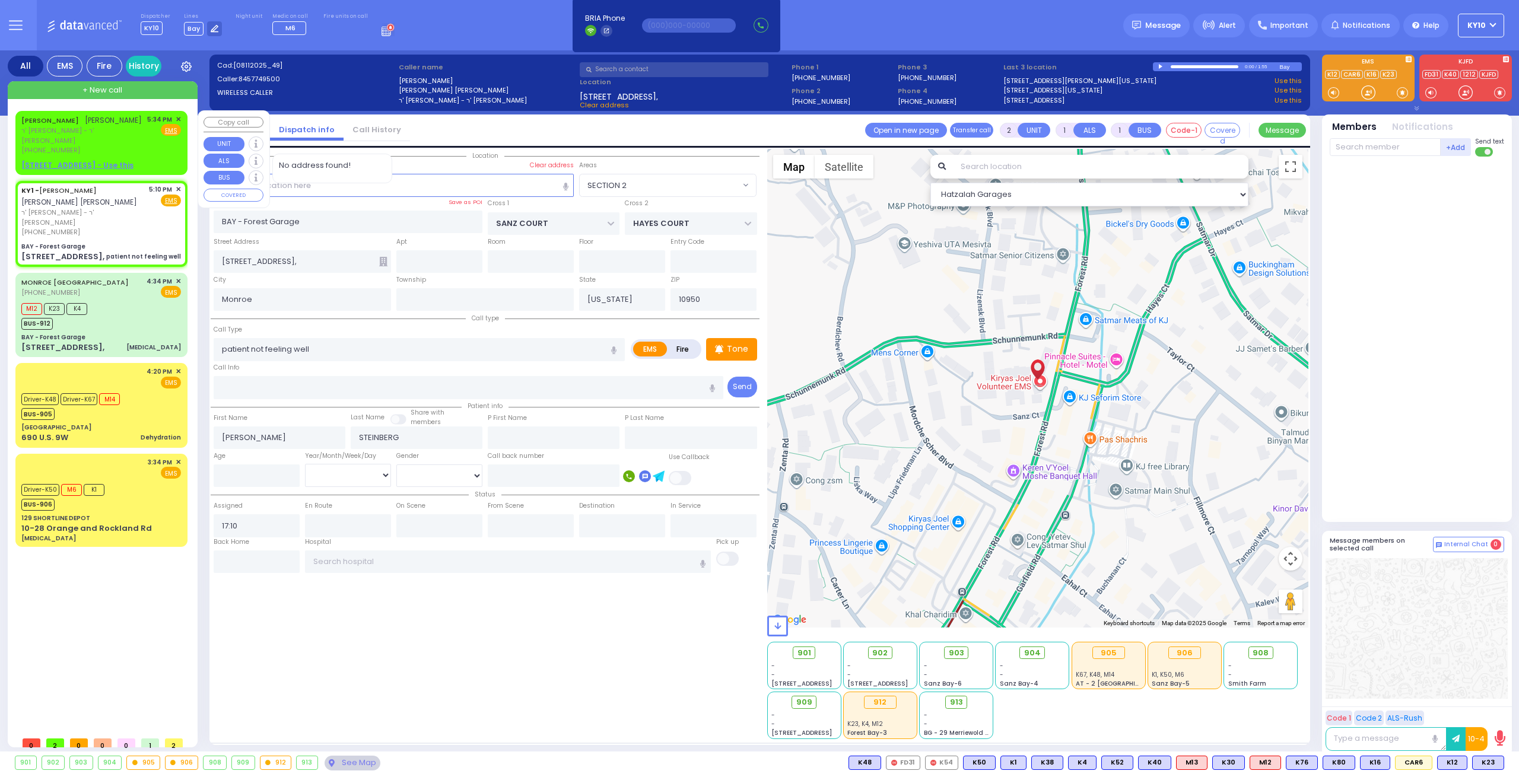
click at [143, 145] on div "[PHONE_NUMBER]" at bounding box center [82, 150] width 122 height 10
select select
radio input "true"
type input "[PERSON_NAME]"
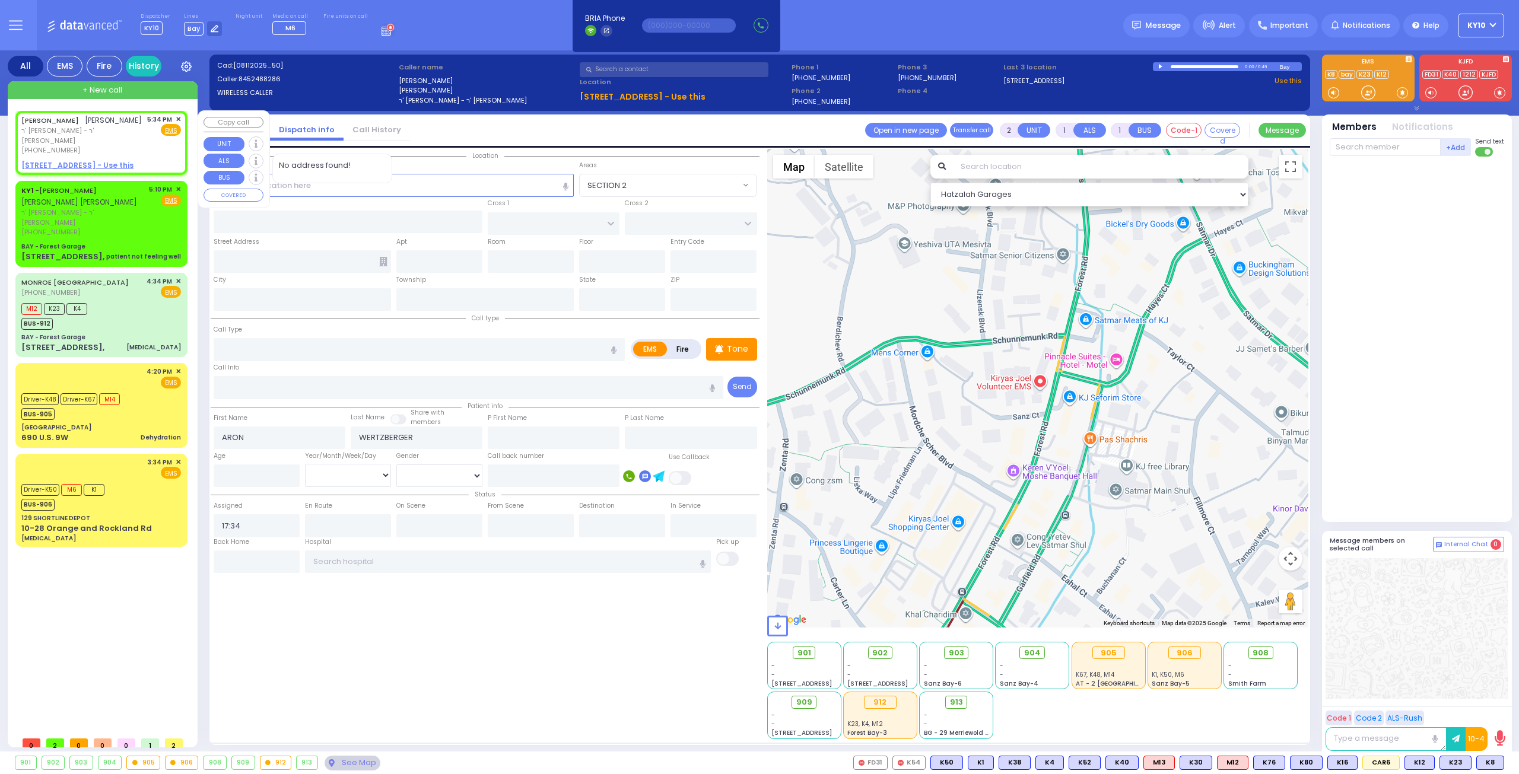
click at [136, 145] on div "[PHONE_NUMBER]" at bounding box center [82, 150] width 122 height 10
click at [148, 211] on div "KY1 - MOSHE ARON STEINBERG משה אהרן שטיינבערג ר' חיים מרדכי - ר' שמואל ווייסבער…" at bounding box center [101, 211] width 160 height 53
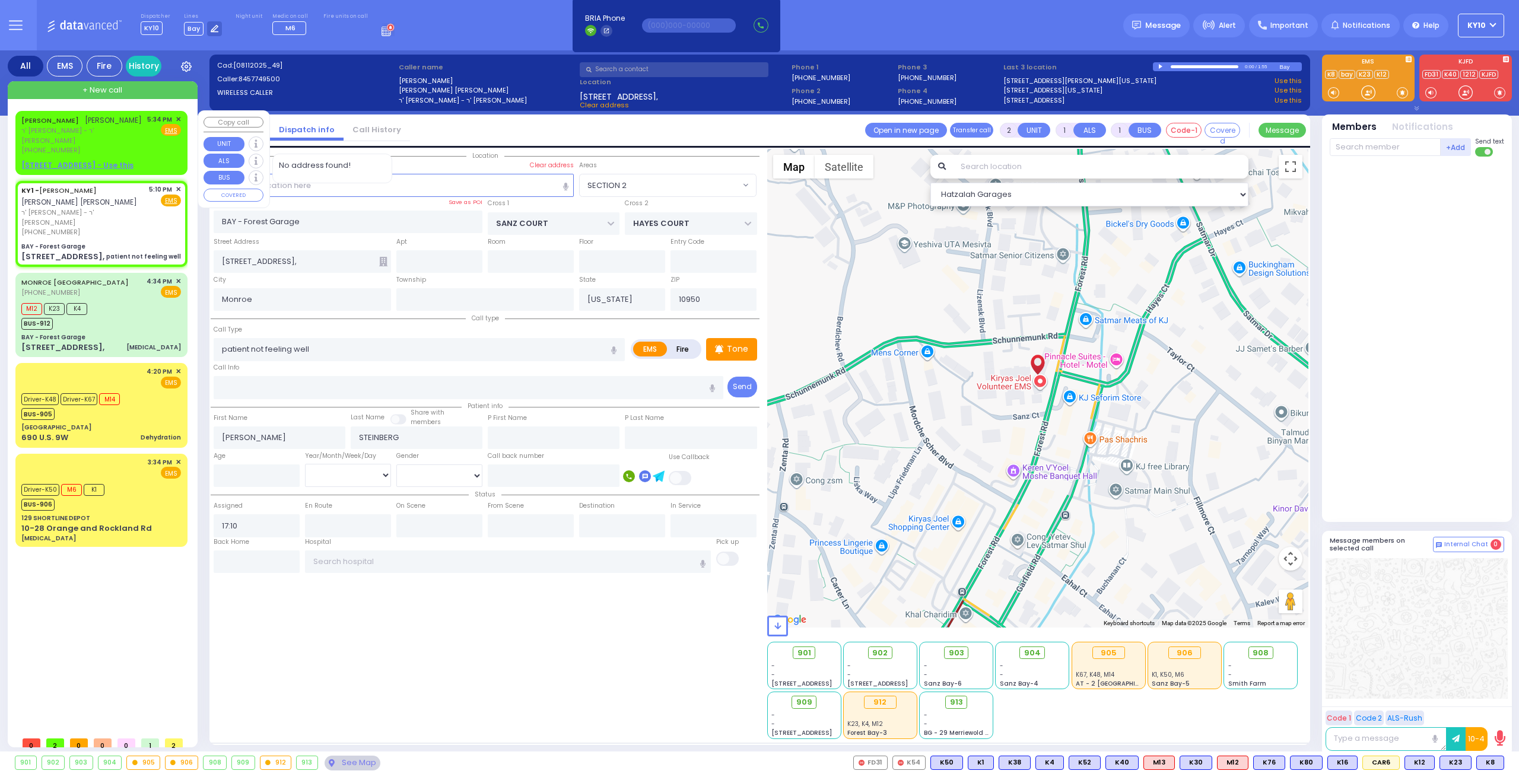
click at [155, 144] on div "5:34 PM ✕ Fire EMS" at bounding box center [164, 135] width 34 height 41
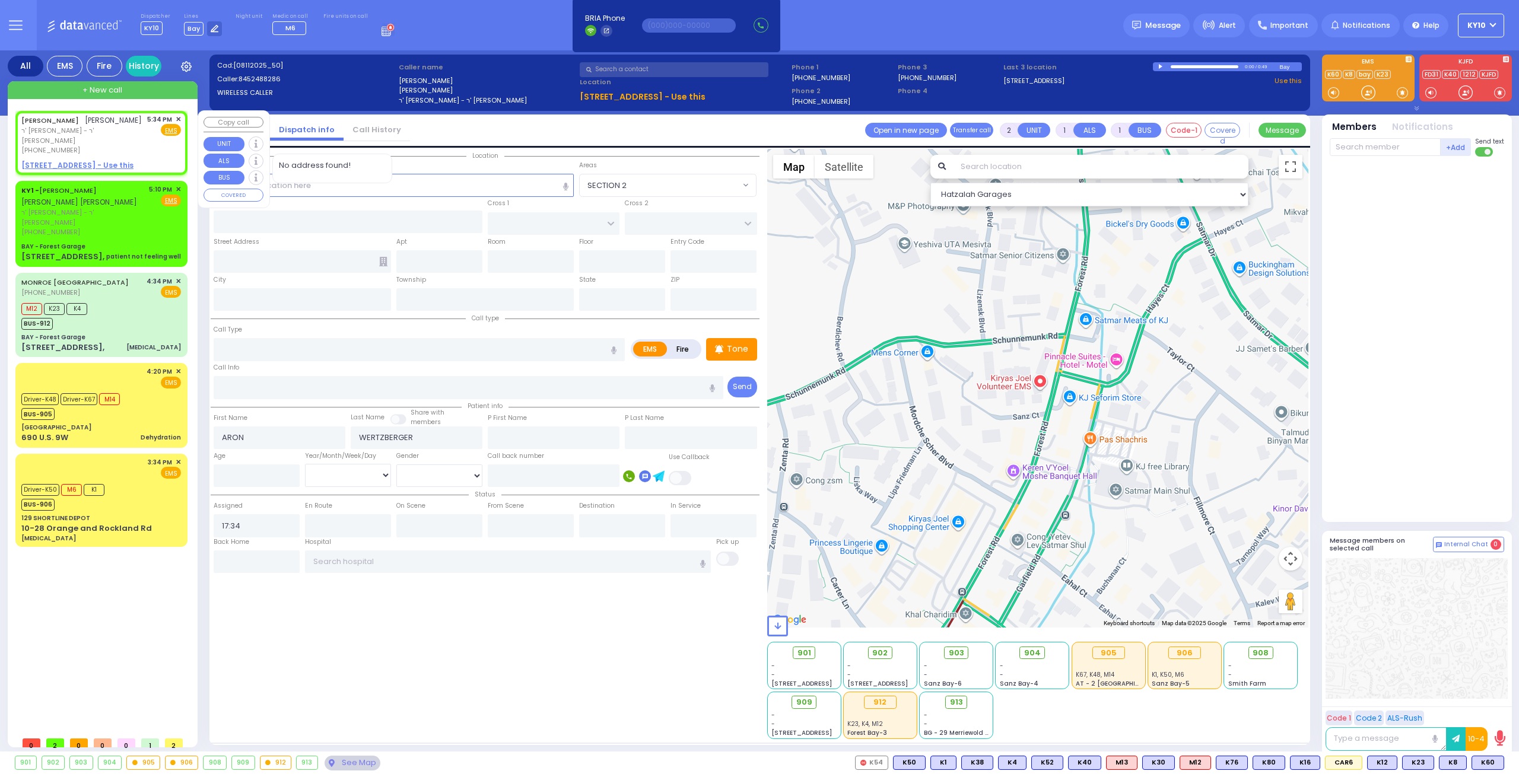
click at [138, 145] on div "[PHONE_NUMBER]" at bounding box center [82, 150] width 122 height 10
click at [292, 187] on input "text" at bounding box center [394, 185] width 361 height 23
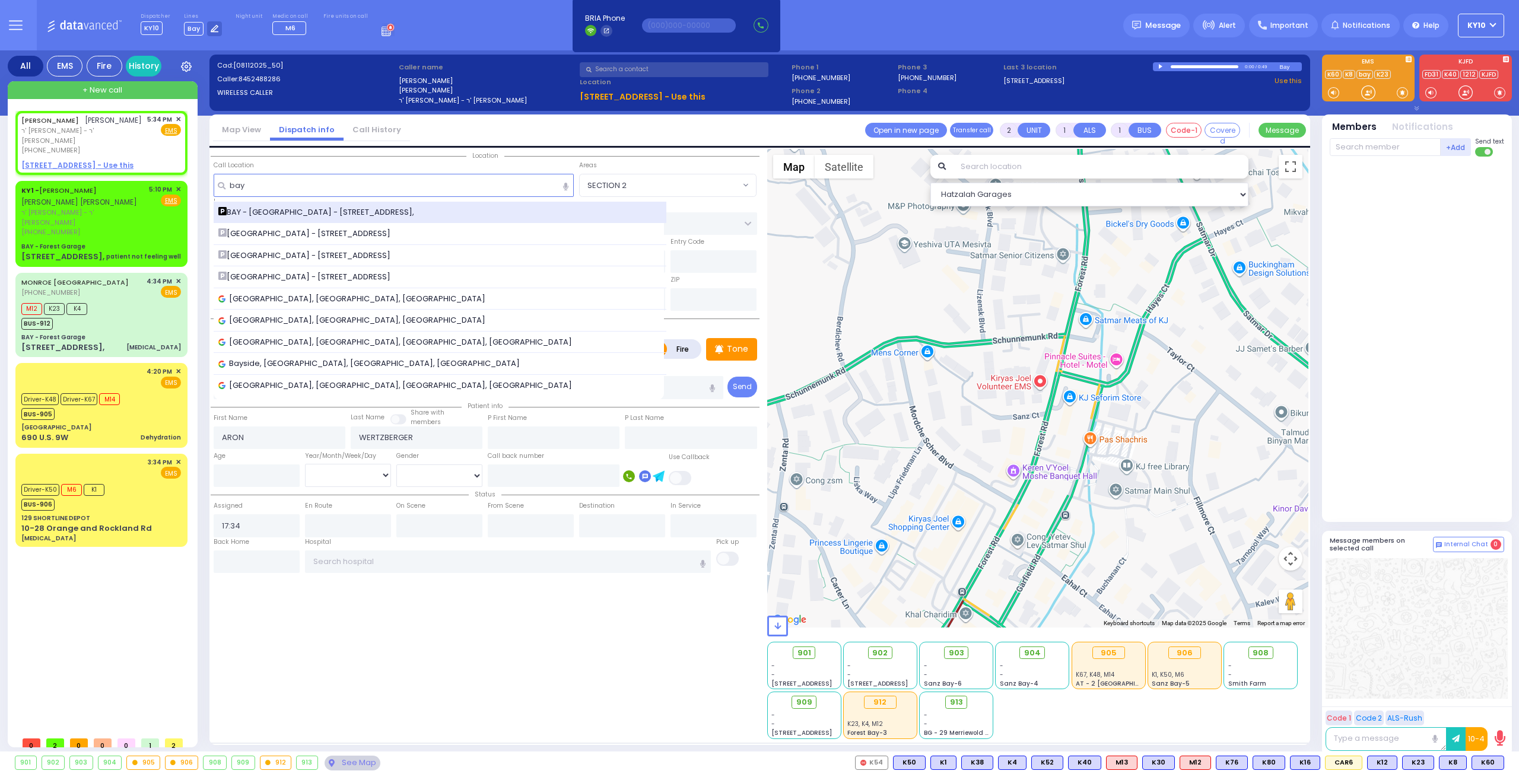
click at [316, 209] on span "BAY - [GEOGRAPHIC_DATA] - [STREET_ADDRESS]," at bounding box center [318, 213] width 200 height 12
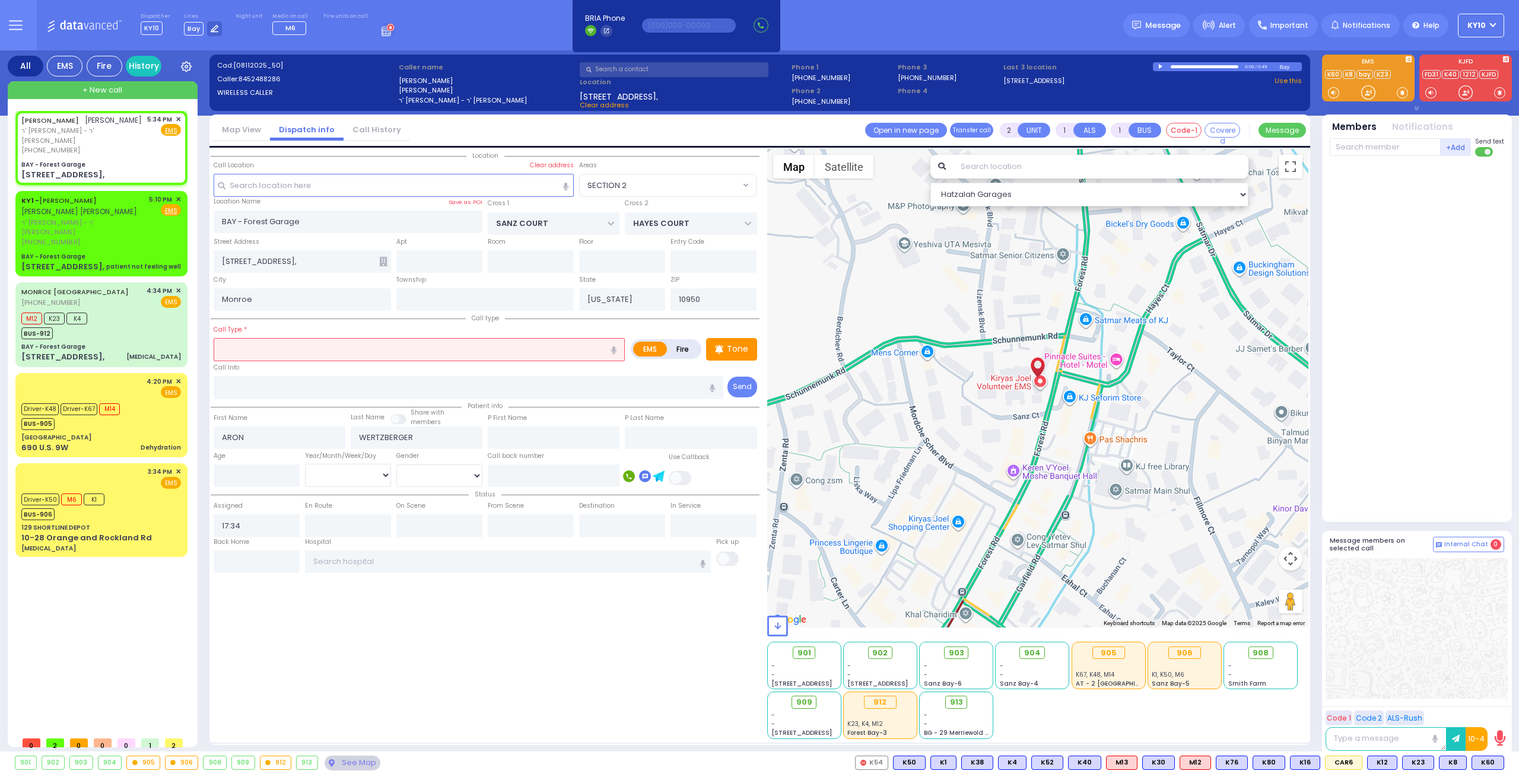
click at [328, 357] on input "text" at bounding box center [419, 349] width 411 height 23
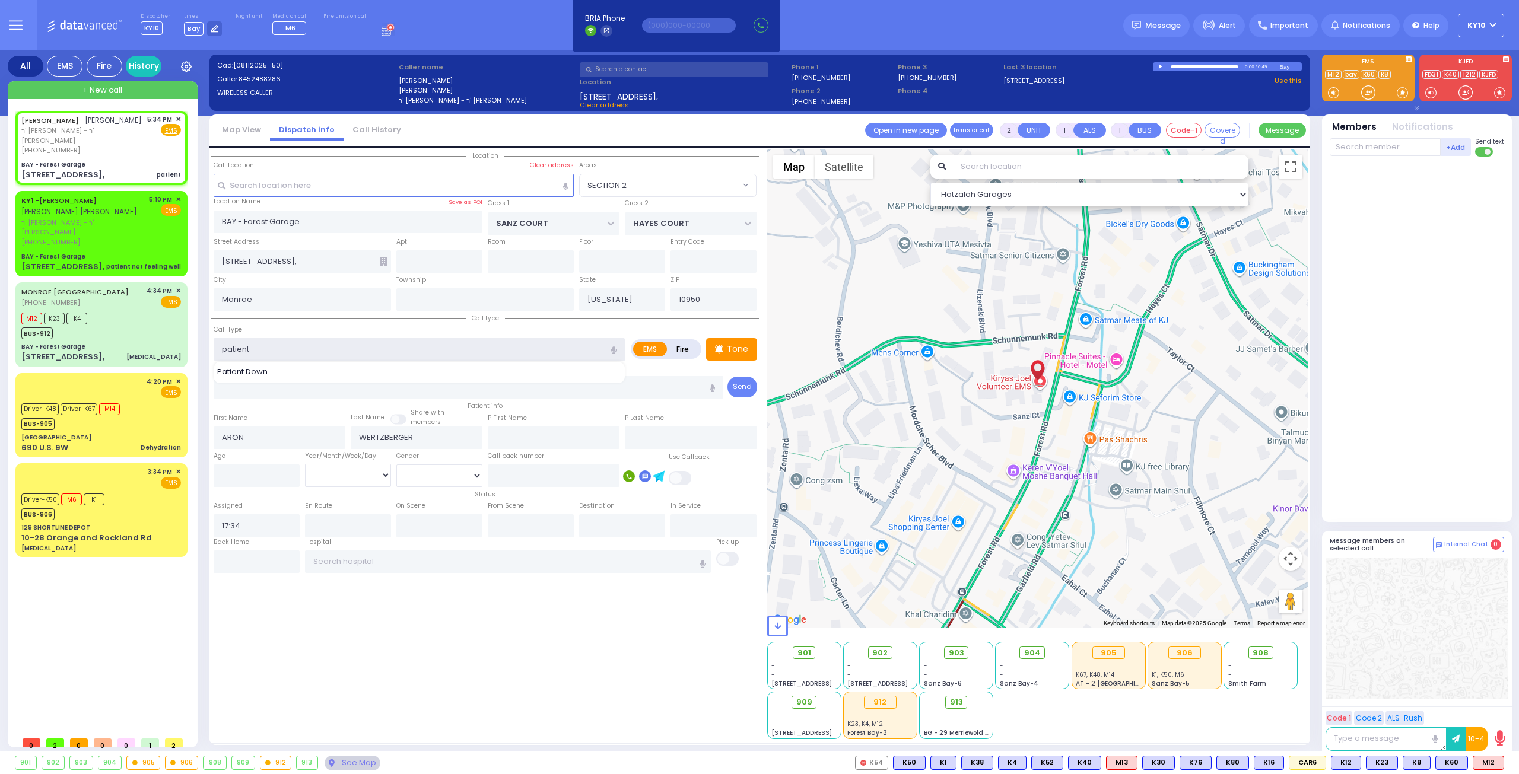
click at [298, 350] on input "patient" at bounding box center [419, 349] width 411 height 23
click at [1387, 153] on input "text" at bounding box center [1385, 147] width 111 height 18
click at [1418, 770] on div "K8" at bounding box center [1417, 763] width 28 height 14
click at [1448, 765] on span "K60" at bounding box center [1451, 763] width 31 height 13
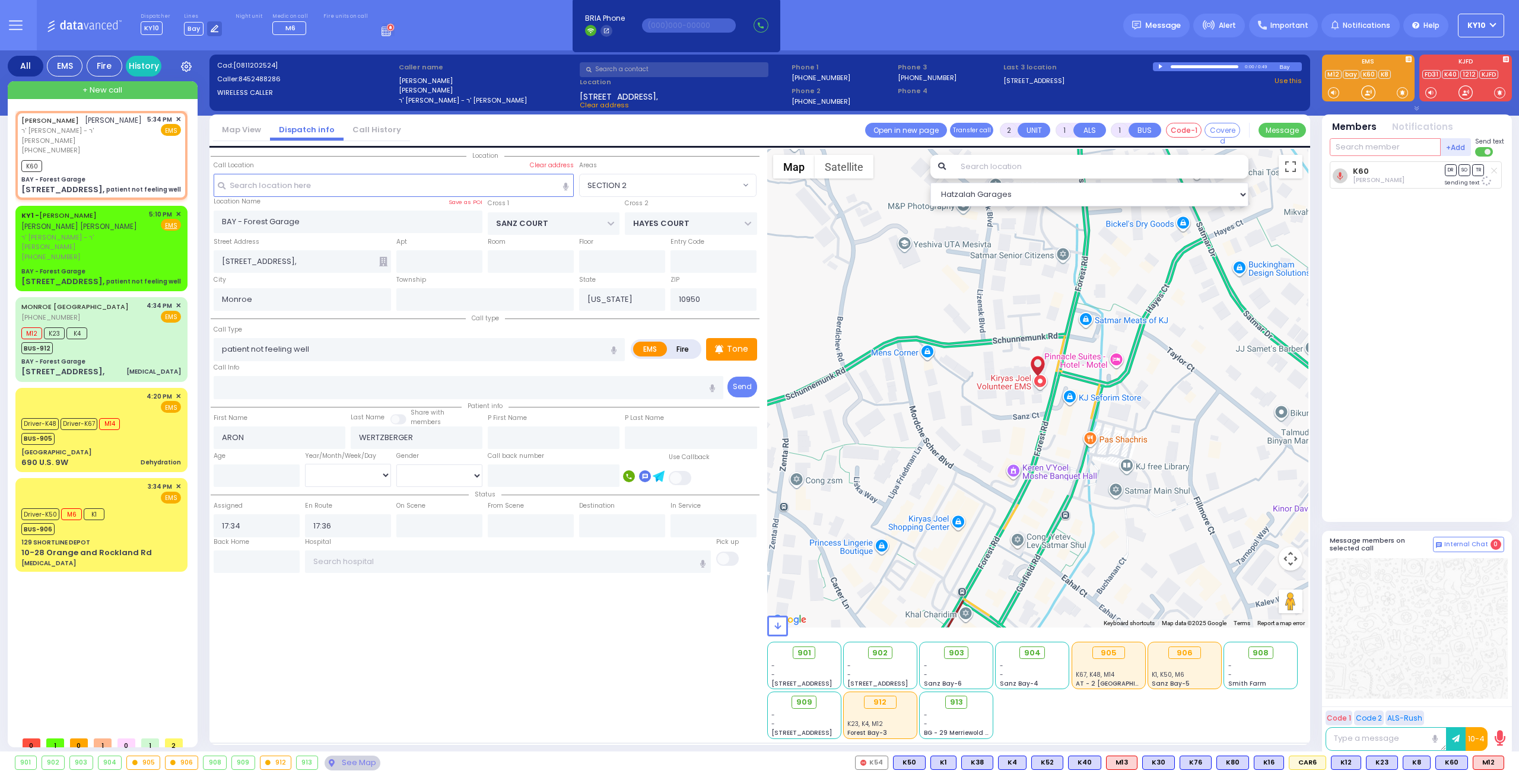
drag, startPoint x: 1354, startPoint y: 151, endPoint x: 1356, endPoint y: 160, distance: 9.1
click at [1354, 151] on input "text" at bounding box center [1385, 147] width 111 height 18
click at [1418, 763] on span "K8" at bounding box center [1416, 763] width 27 height 13
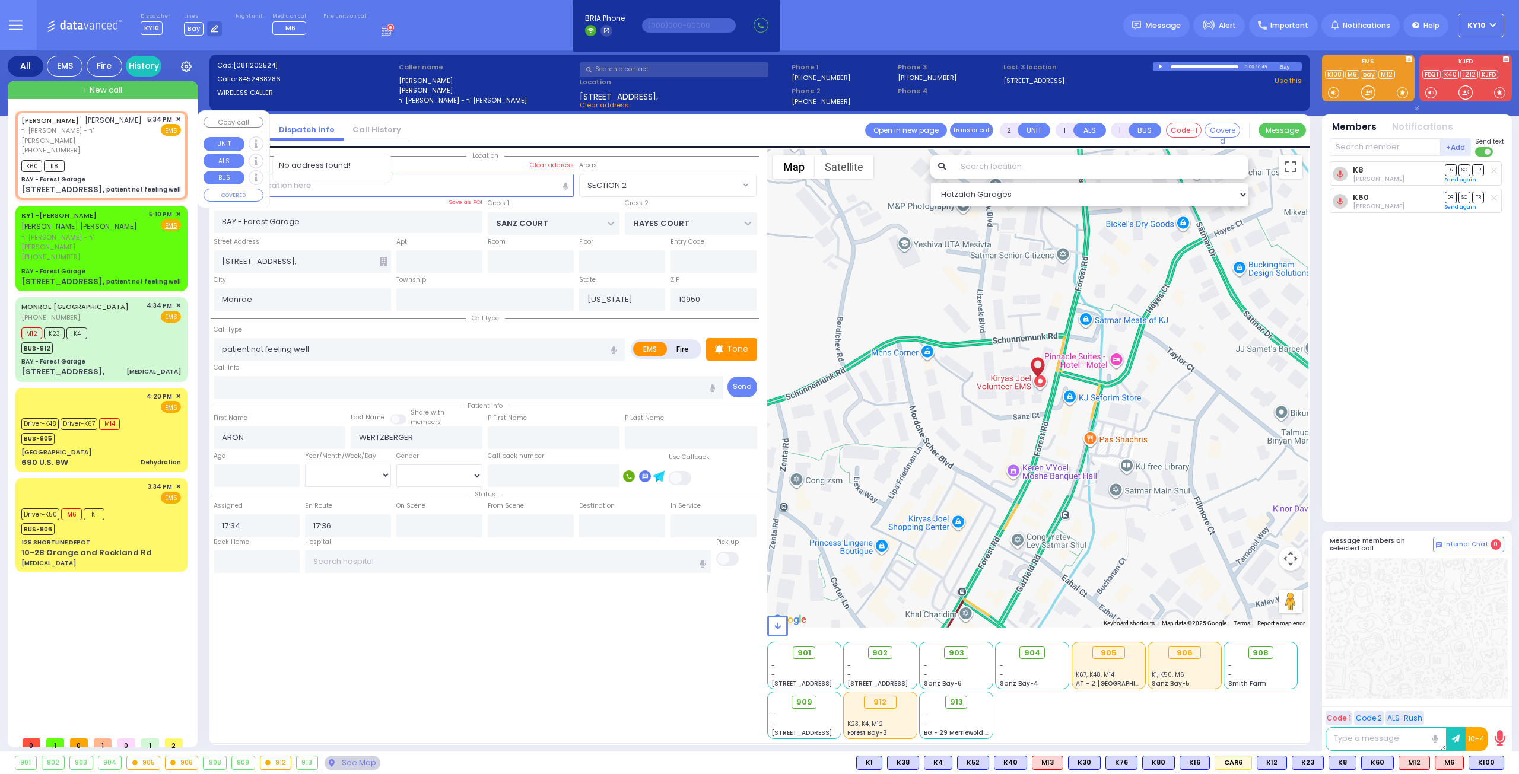
click at [130, 157] on div "K60 K8" at bounding box center [101, 164] width 160 height 15
drag, startPoint x: 136, startPoint y: 240, endPoint x: 186, endPoint y: 215, distance: 54.9
click at [136, 252] on div "(845) 774-9500" at bounding box center [82, 257] width 123 height 10
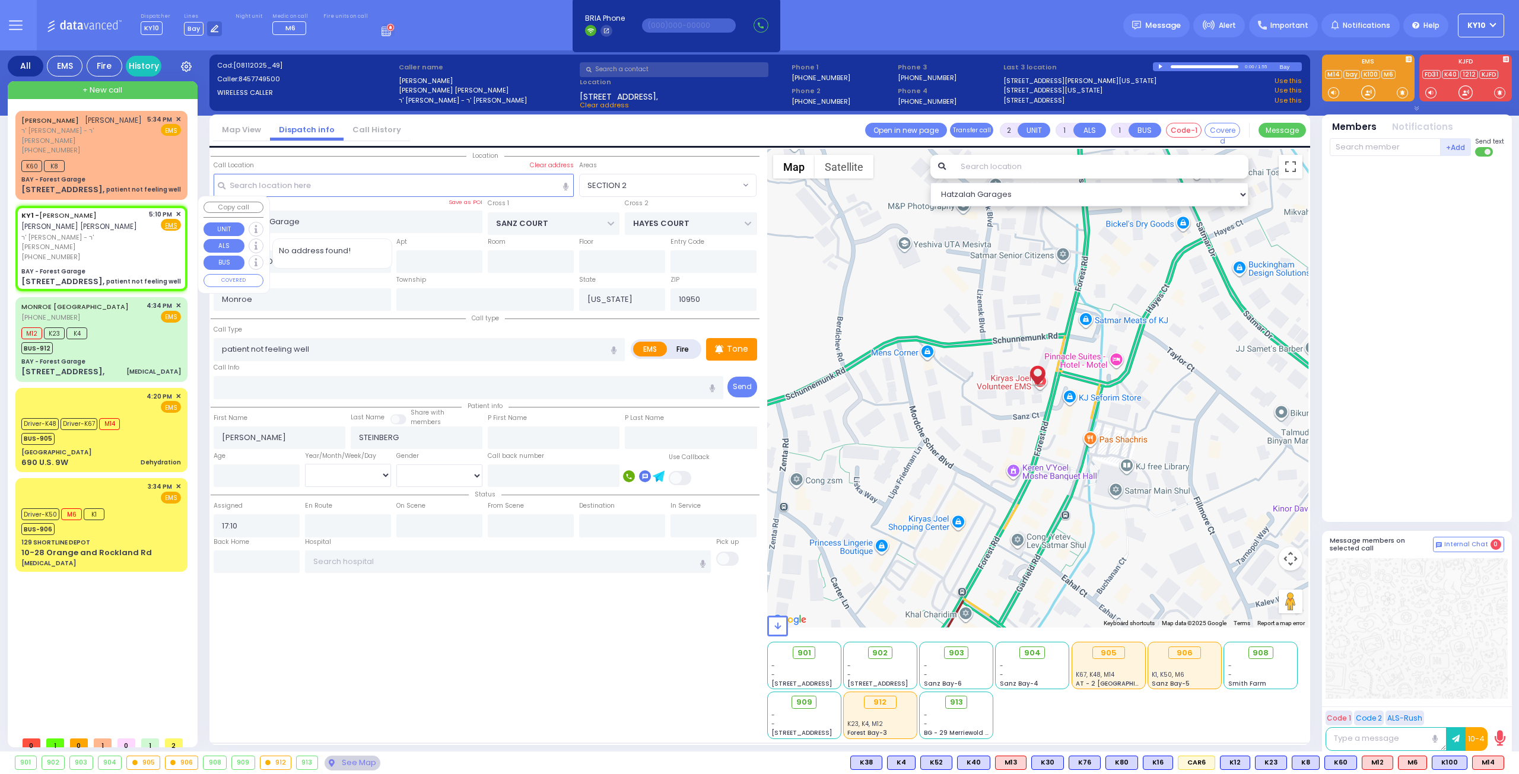
click at [177, 209] on span "✕" at bounding box center [178, 214] width 5 height 10
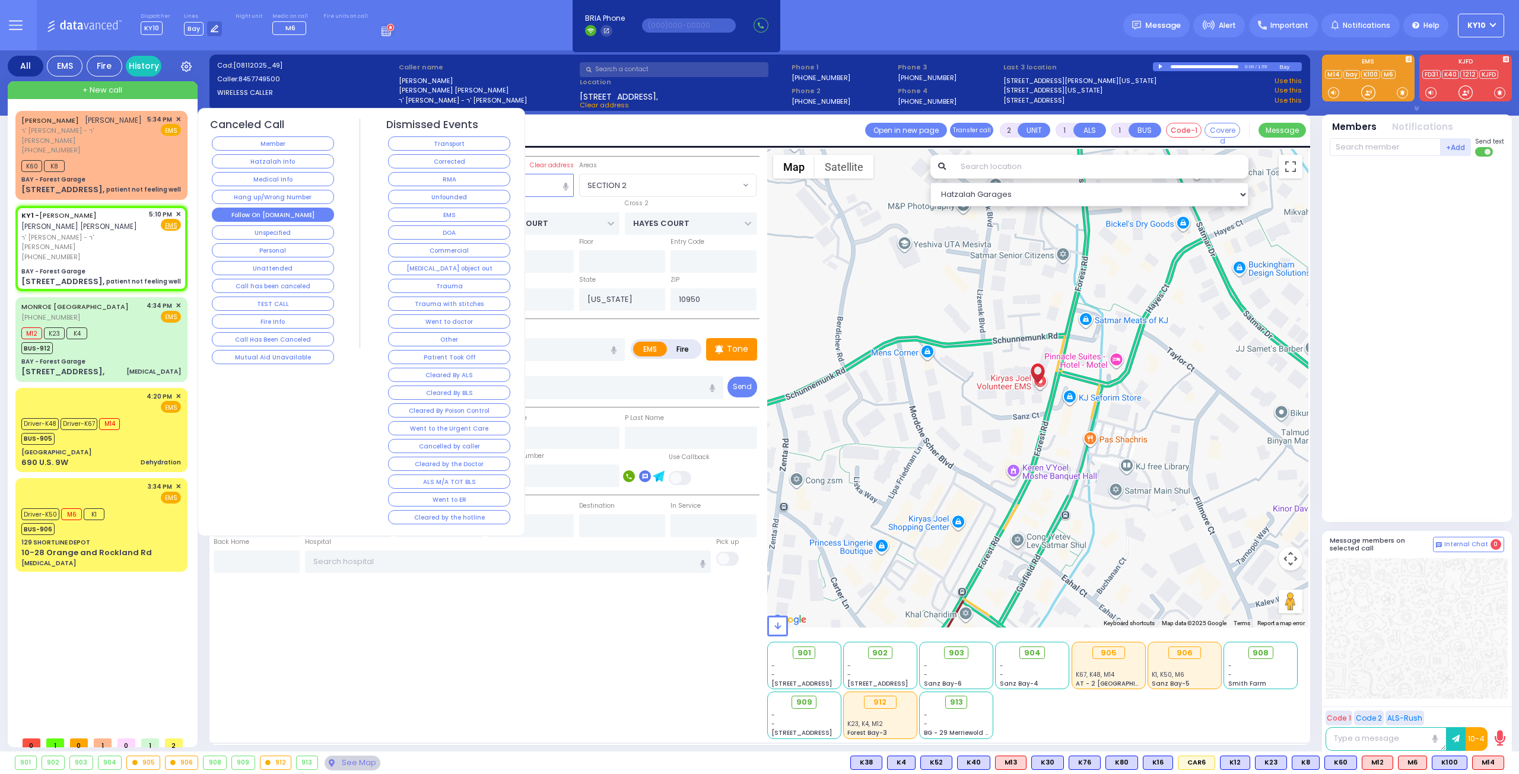
click at [306, 211] on button "Follow On [DOMAIN_NAME]" at bounding box center [273, 215] width 122 height 14
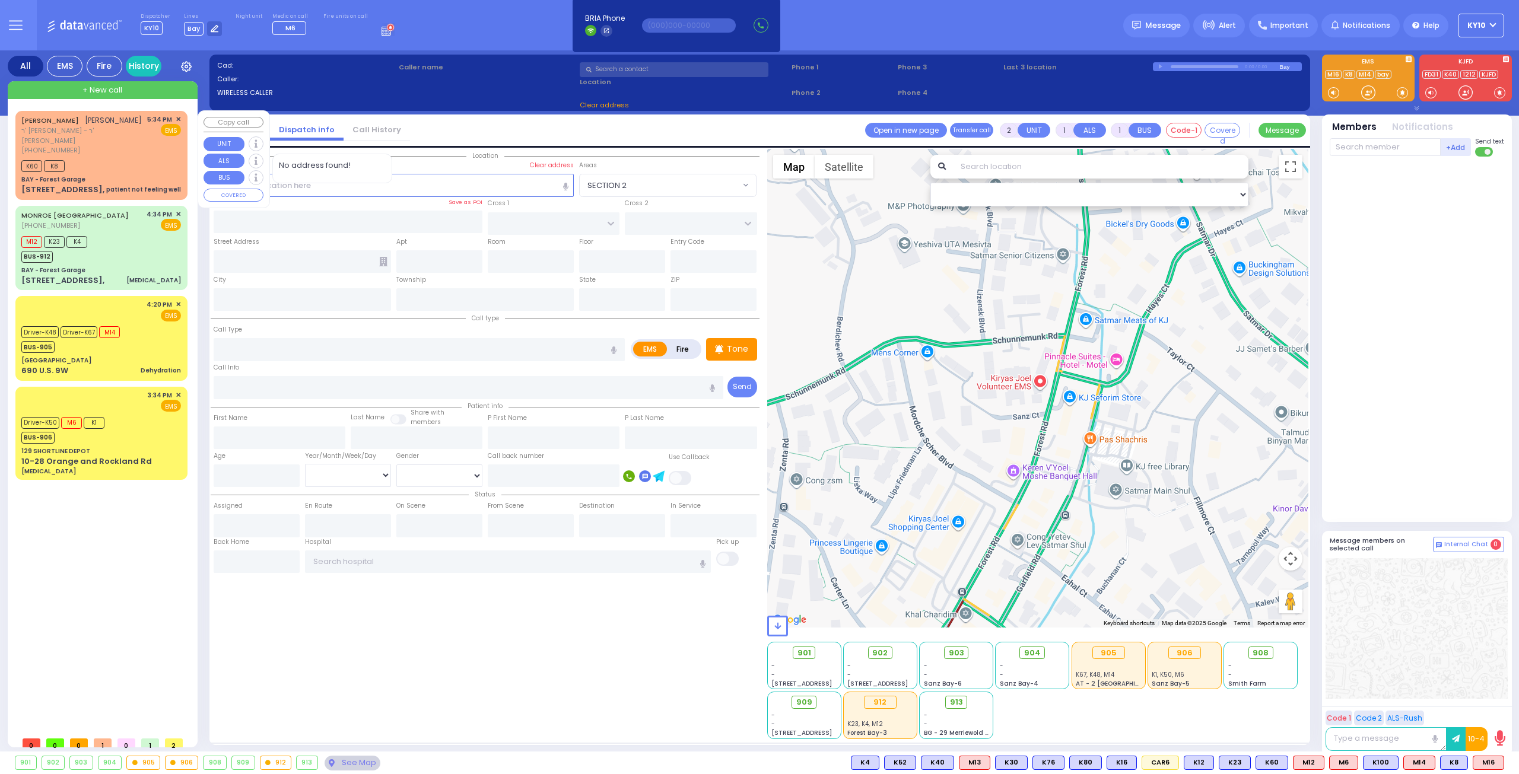
click at [140, 163] on div "ARON WERTZBERGER אהרן ווערצבערגער ר' יקותיאל הערש - ר' אברהם ברילל (845) 248-82…" at bounding box center [101, 155] width 167 height 85
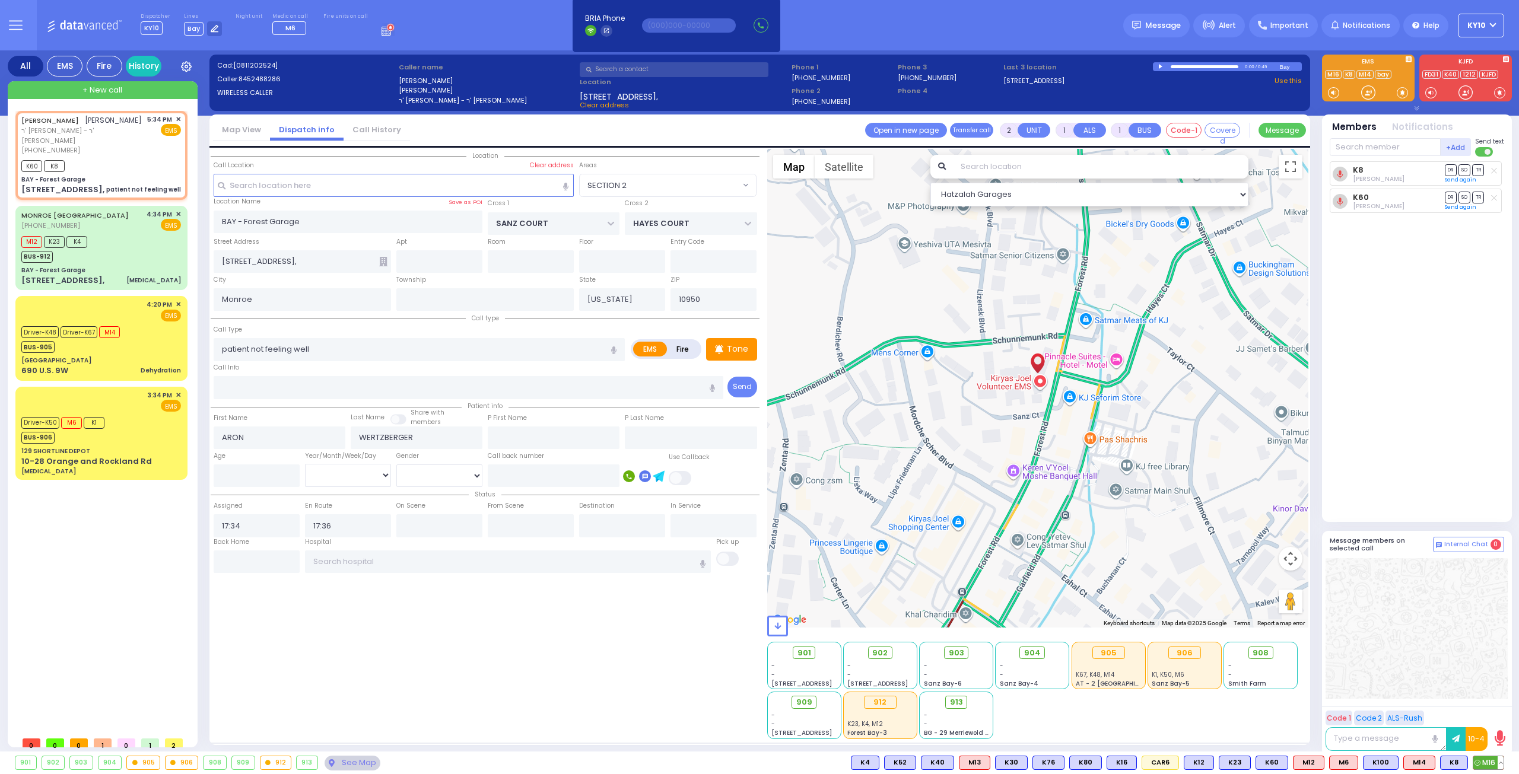
click at [1487, 760] on span "M16" at bounding box center [1489, 763] width 30 height 13
click at [129, 157] on div "M16 K60 K8" at bounding box center [101, 164] width 160 height 15
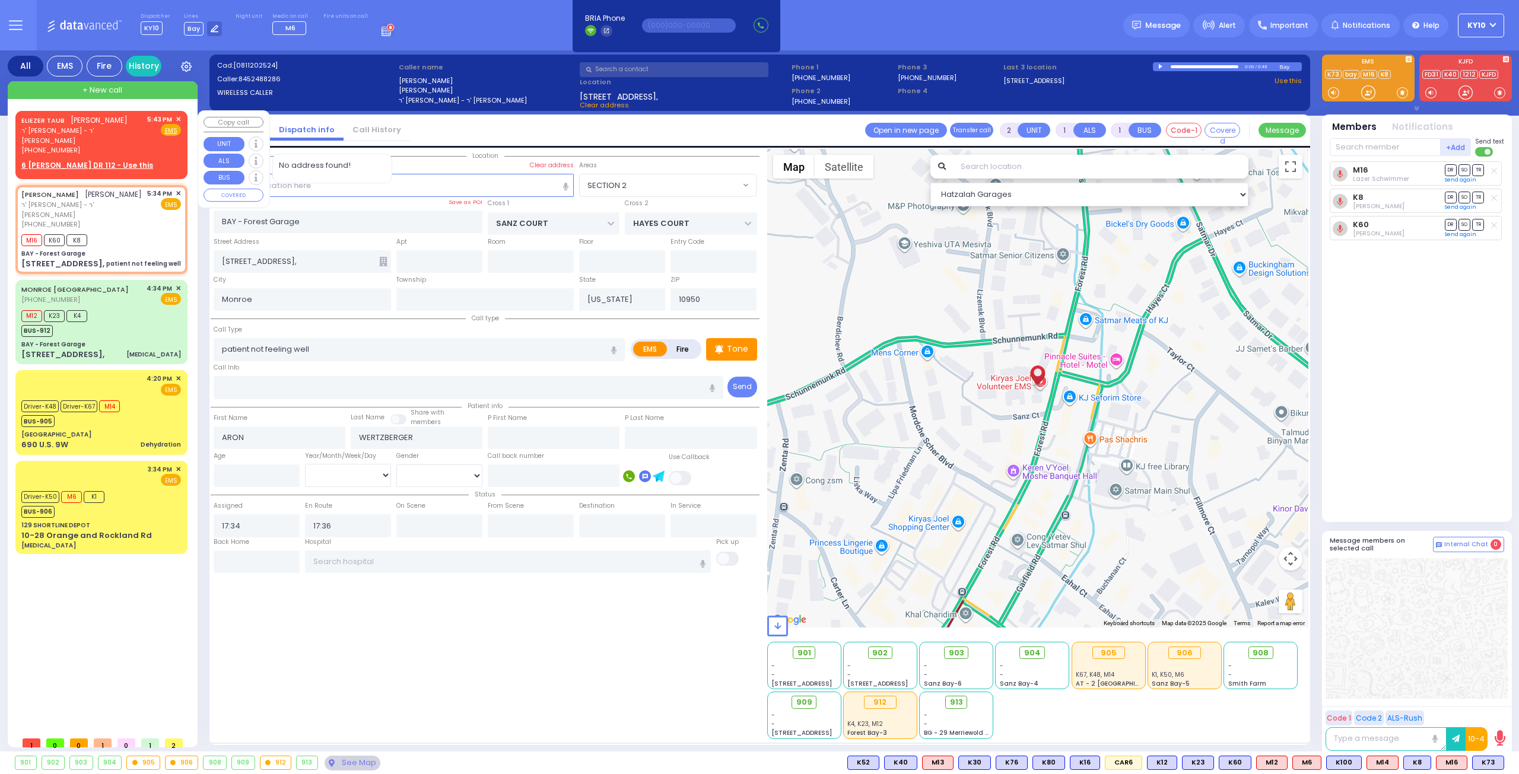
click at [122, 136] on div "ELIEZER TAUB אליעזר טויב ר' אברהם משה - ר' הערשל בראדער (845) 472-3355 5:43 PM …" at bounding box center [101, 135] width 160 height 41
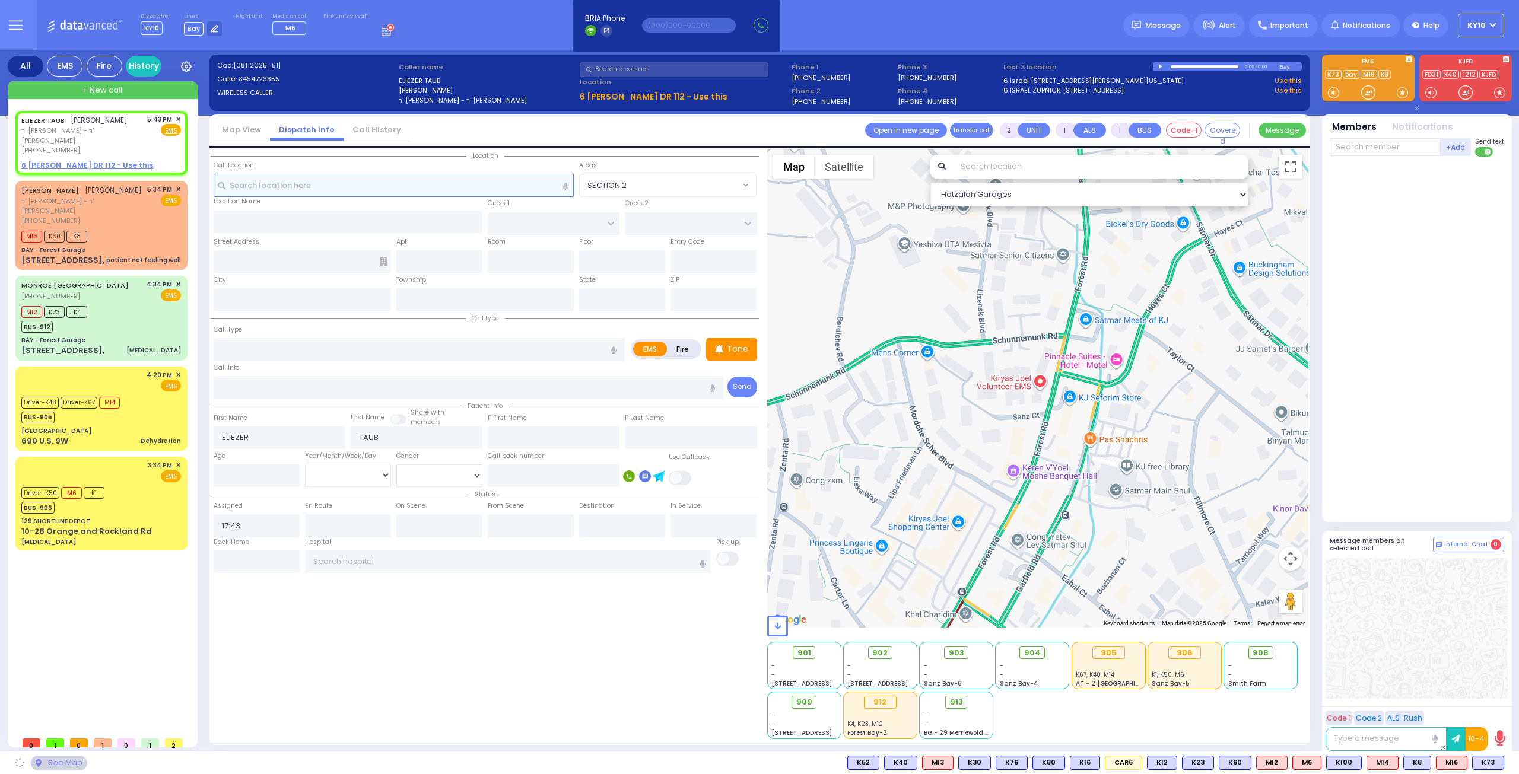
click at [386, 182] on input "text" at bounding box center [394, 185] width 361 height 23
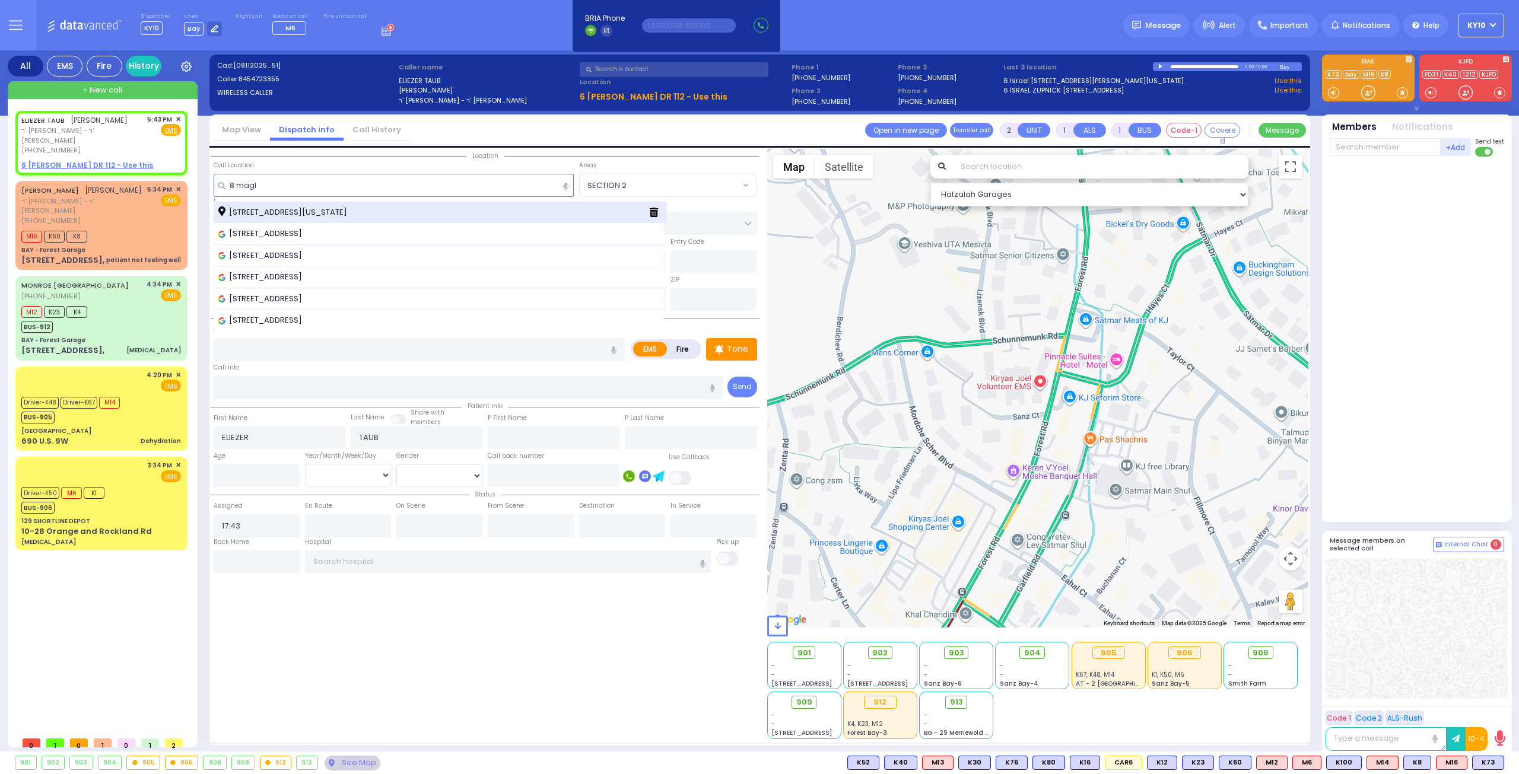
click at [407, 208] on div "[STREET_ADDRESS][US_STATE]" at bounding box center [428, 213] width 421 height 12
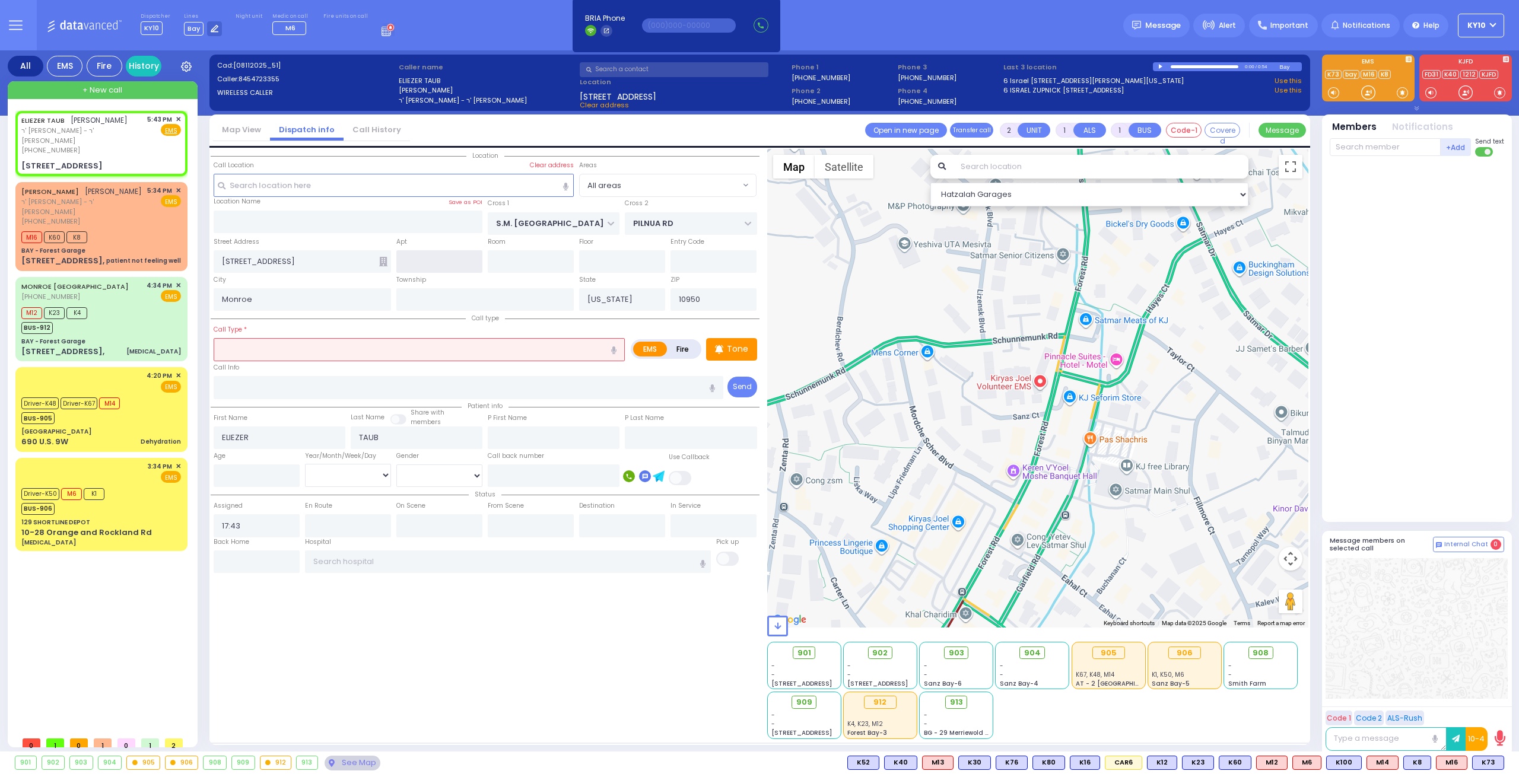
click at [424, 262] on input "text" at bounding box center [439, 261] width 86 height 23
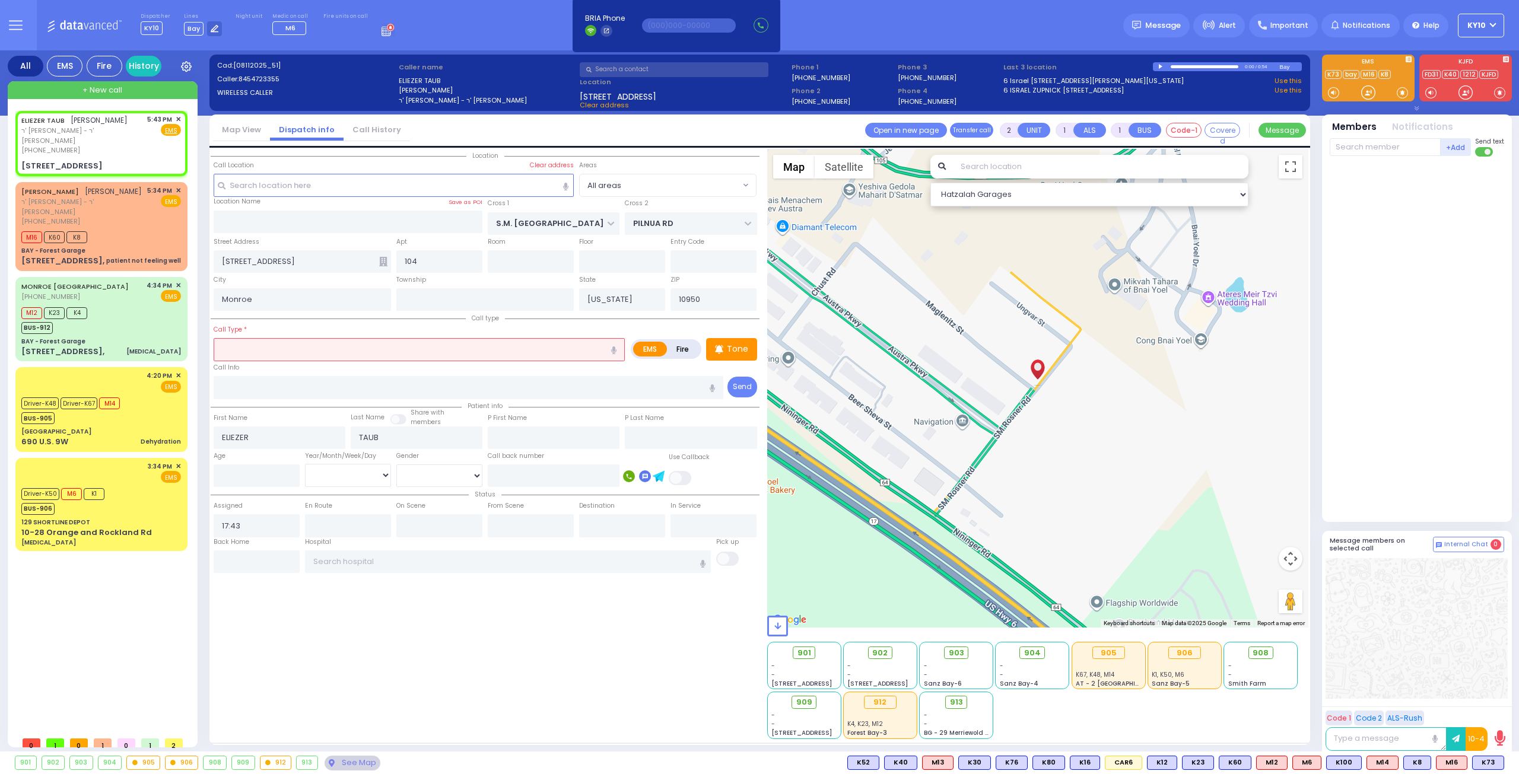
click at [300, 354] on input "text" at bounding box center [419, 349] width 411 height 23
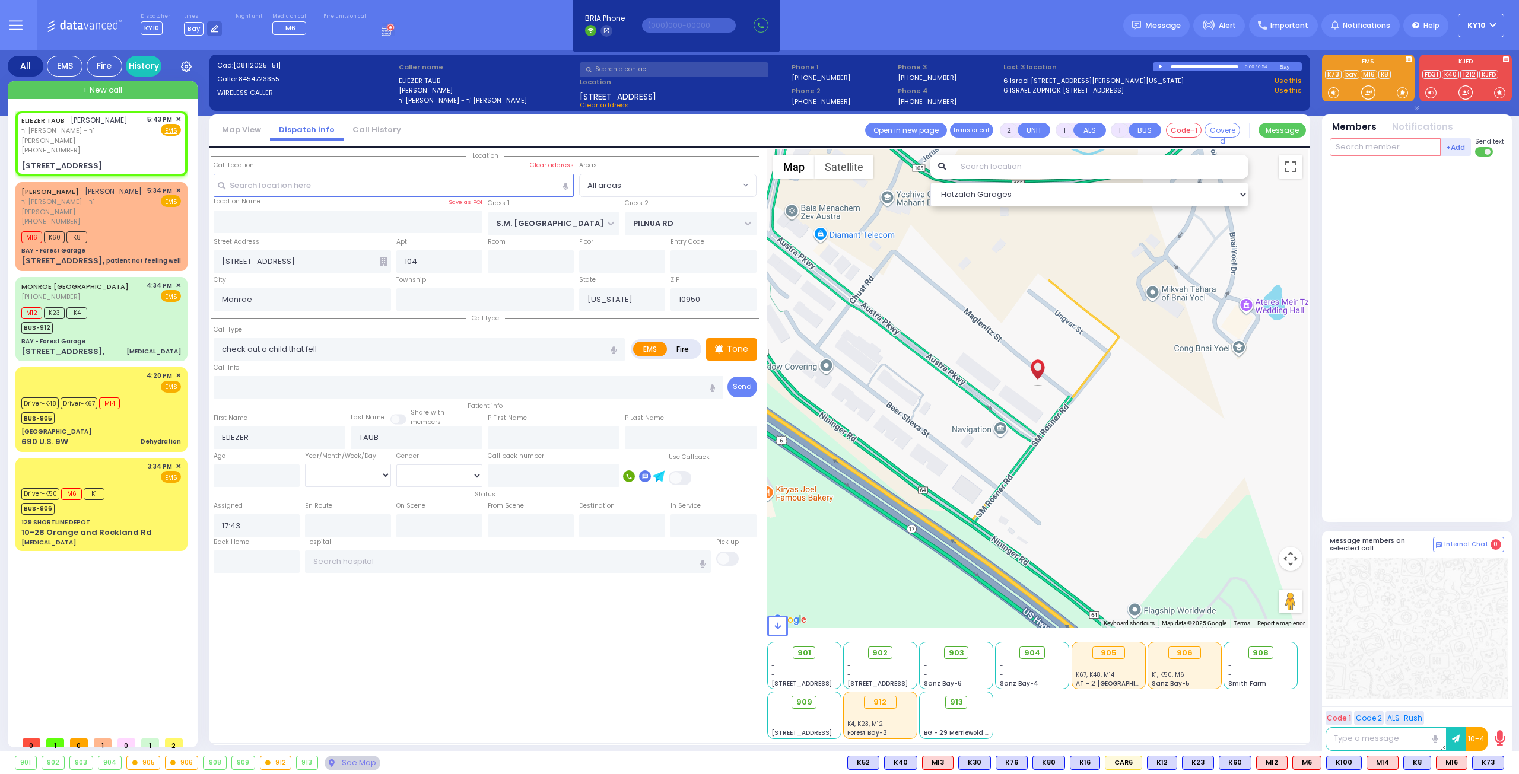
click at [1371, 150] on input "text" at bounding box center [1385, 147] width 111 height 18
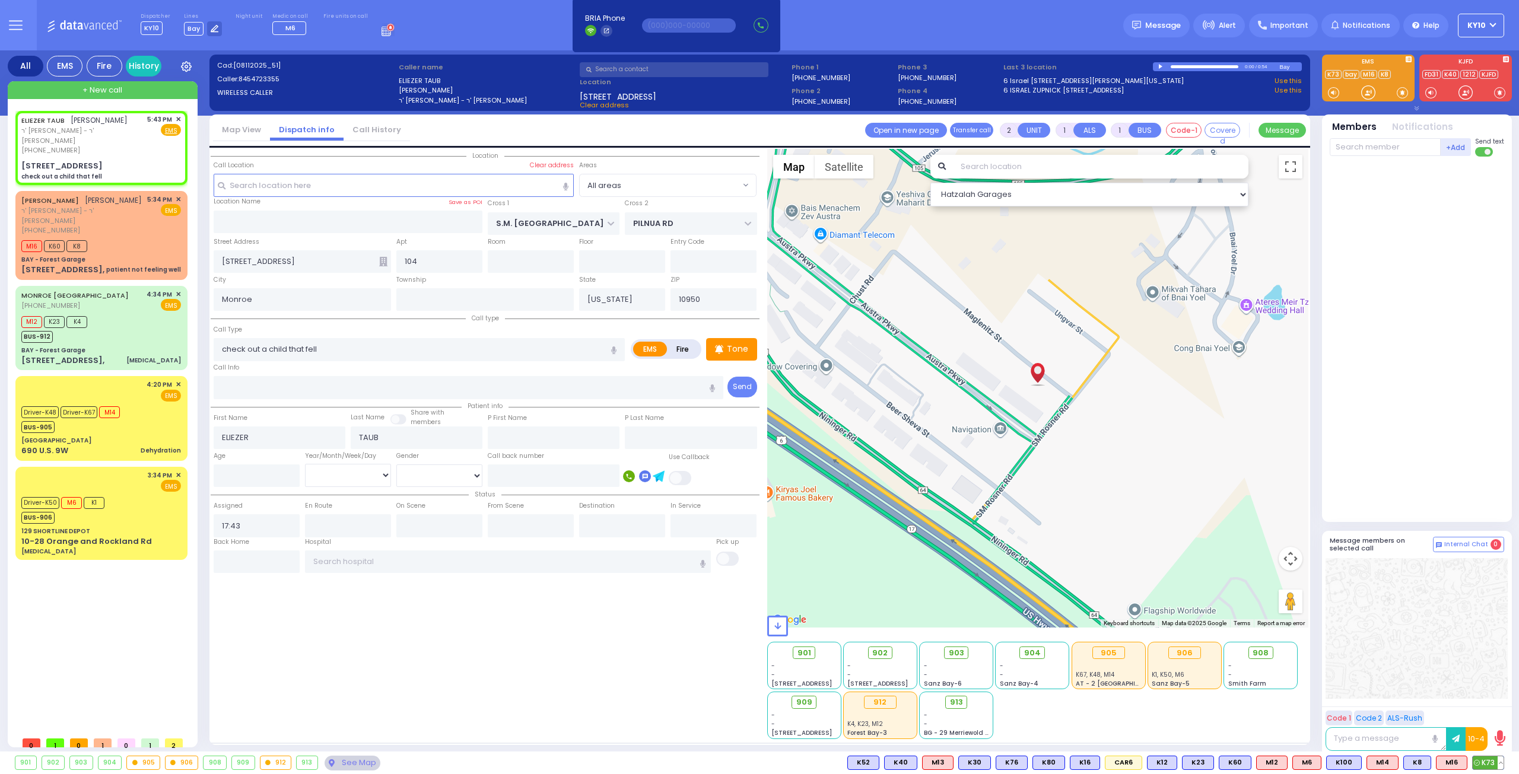
click at [1487, 764] on span "K73" at bounding box center [1488, 763] width 31 height 13
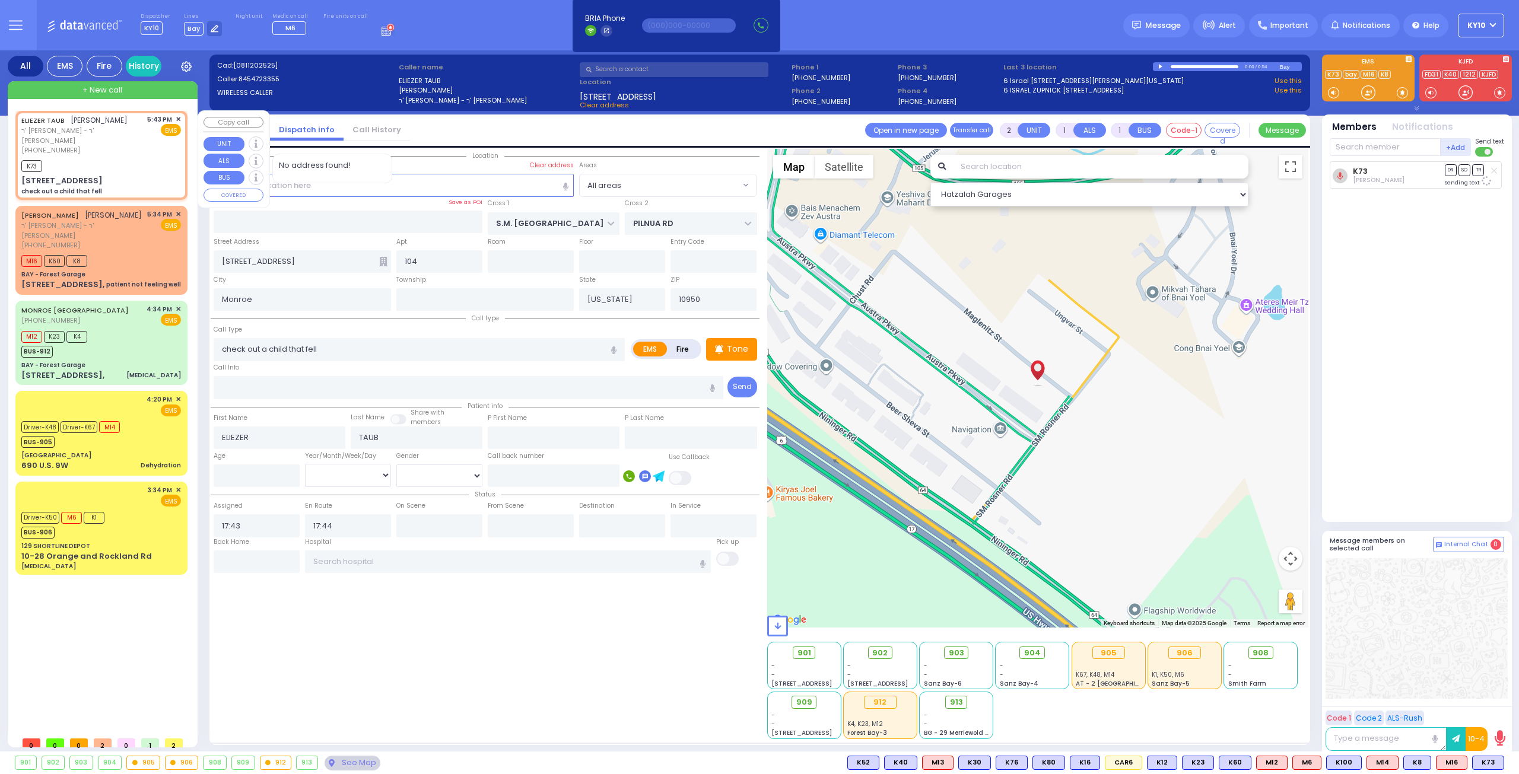
click at [152, 139] on div "5:43 PM ✕ EMS" at bounding box center [164, 135] width 34 height 41
drag, startPoint x: 126, startPoint y: 155, endPoint x: 195, endPoint y: 156, distance: 68.8
click at [127, 157] on div "K73" at bounding box center [101, 164] width 160 height 15
click at [148, 157] on div "K73" at bounding box center [101, 164] width 160 height 15
drag, startPoint x: 125, startPoint y: 151, endPoint x: 266, endPoint y: 175, distance: 143.2
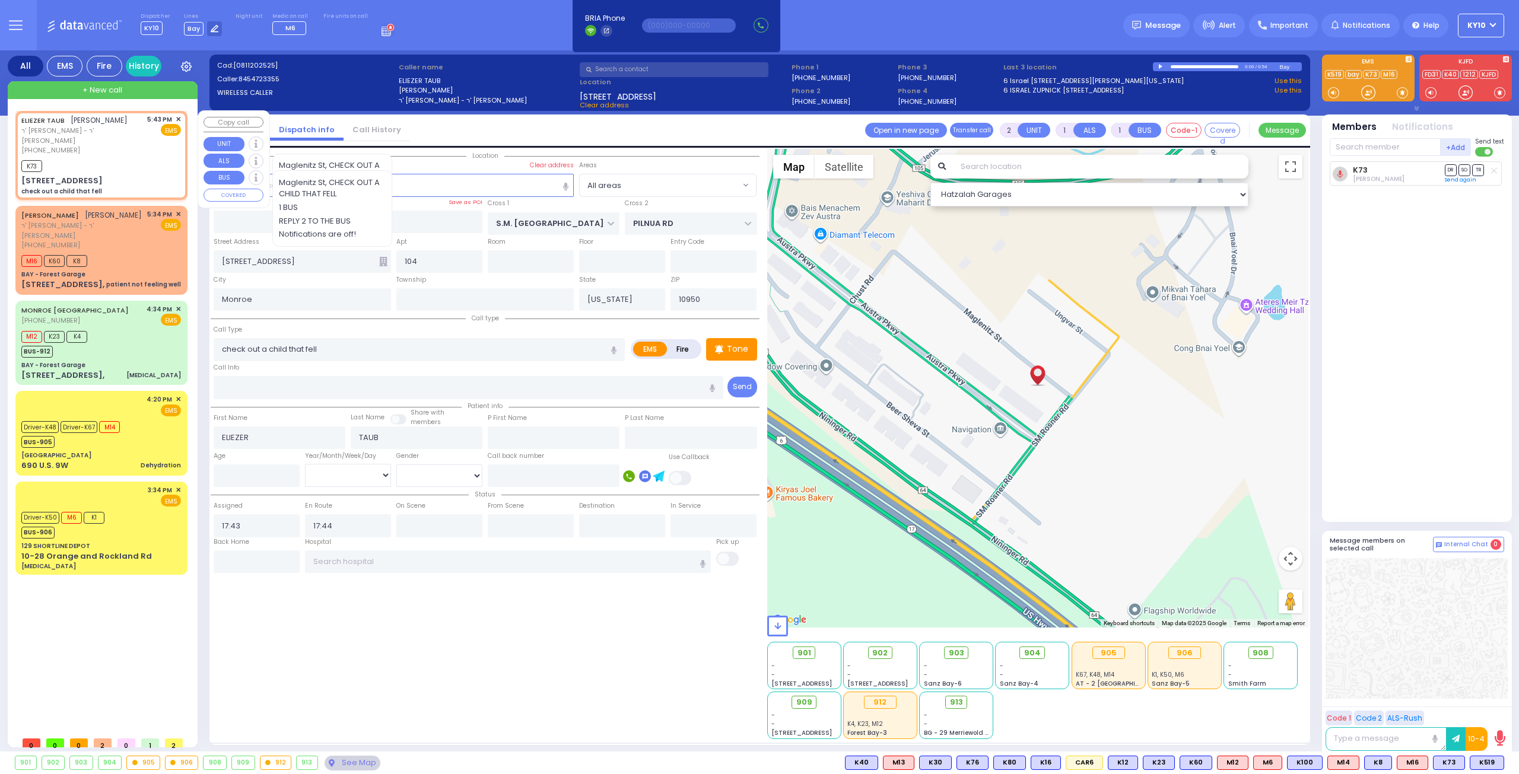
click at [125, 157] on div "K73" at bounding box center [101, 164] width 160 height 15
click at [1487, 760] on span "K519" at bounding box center [1487, 763] width 33 height 13
click at [117, 157] on div "K73 K519" at bounding box center [101, 164] width 160 height 15
click at [1161, 66] on div at bounding box center [1161, 66] width 7 height 5
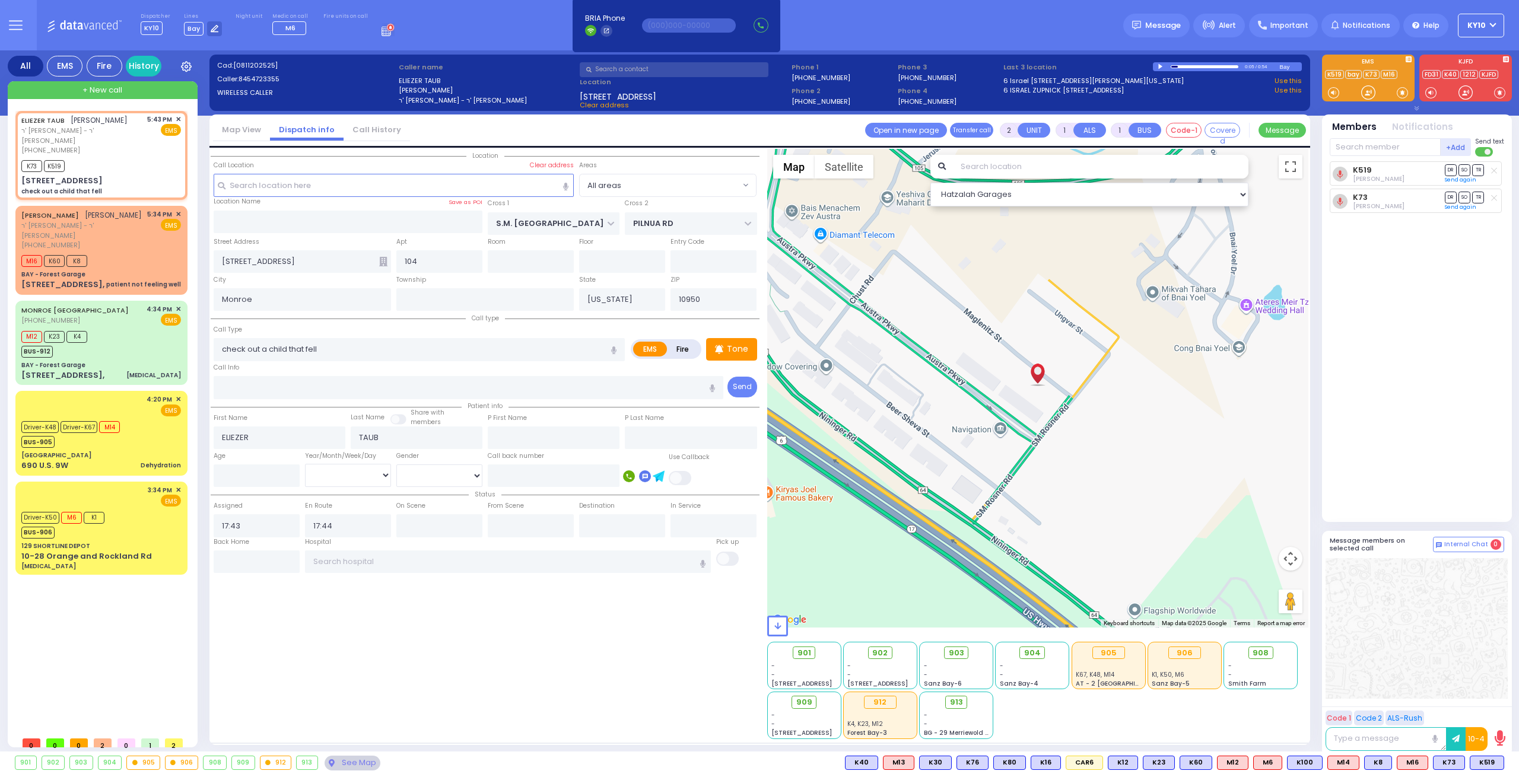
click at [1161, 66] on div at bounding box center [1161, 66] width 7 height 5
click at [135, 157] on div "K73 K519" at bounding box center [101, 164] width 160 height 15
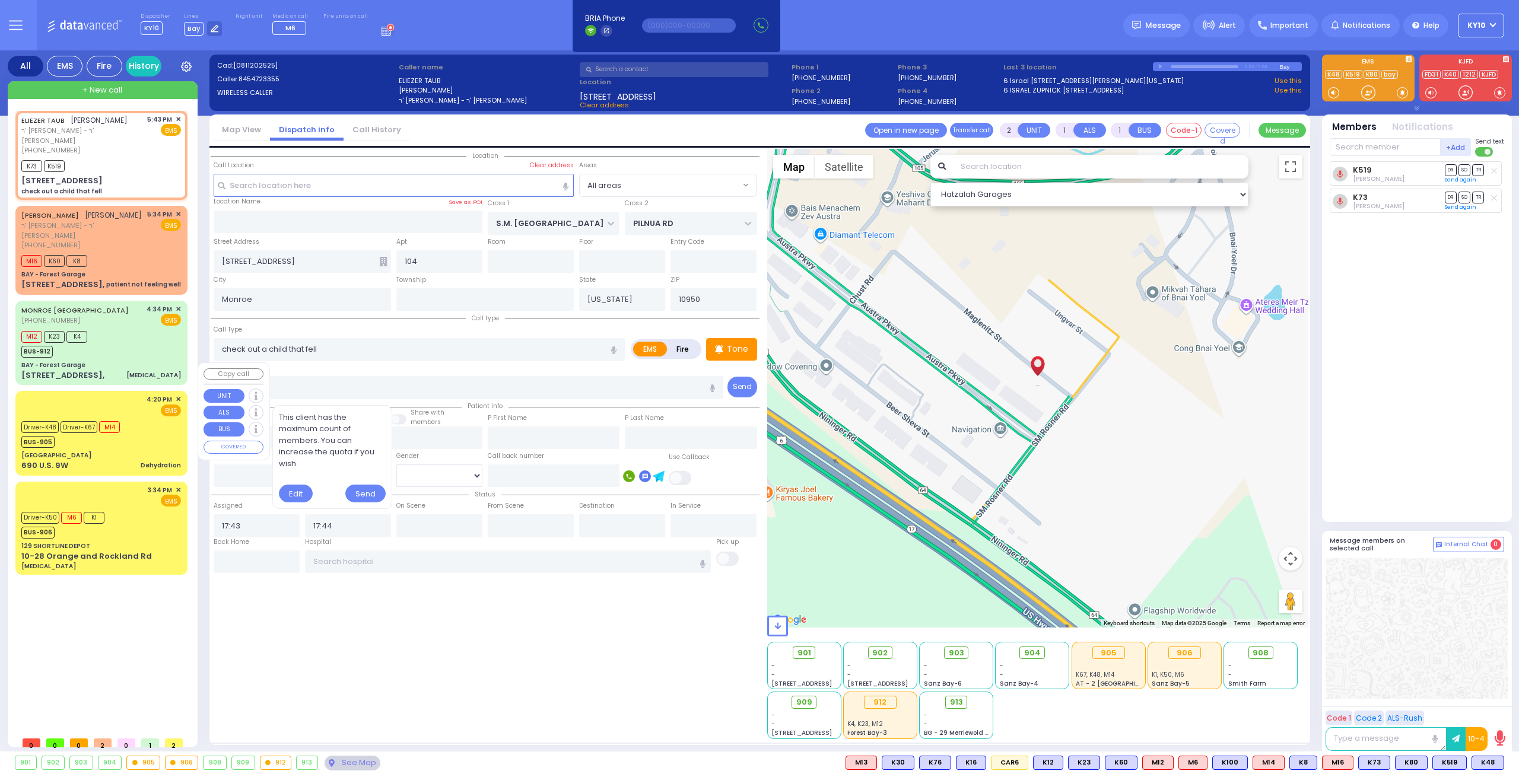
click at [157, 418] on div "Driver-K48 Driver-K67 M14 BUS-905" at bounding box center [101, 433] width 160 height 30
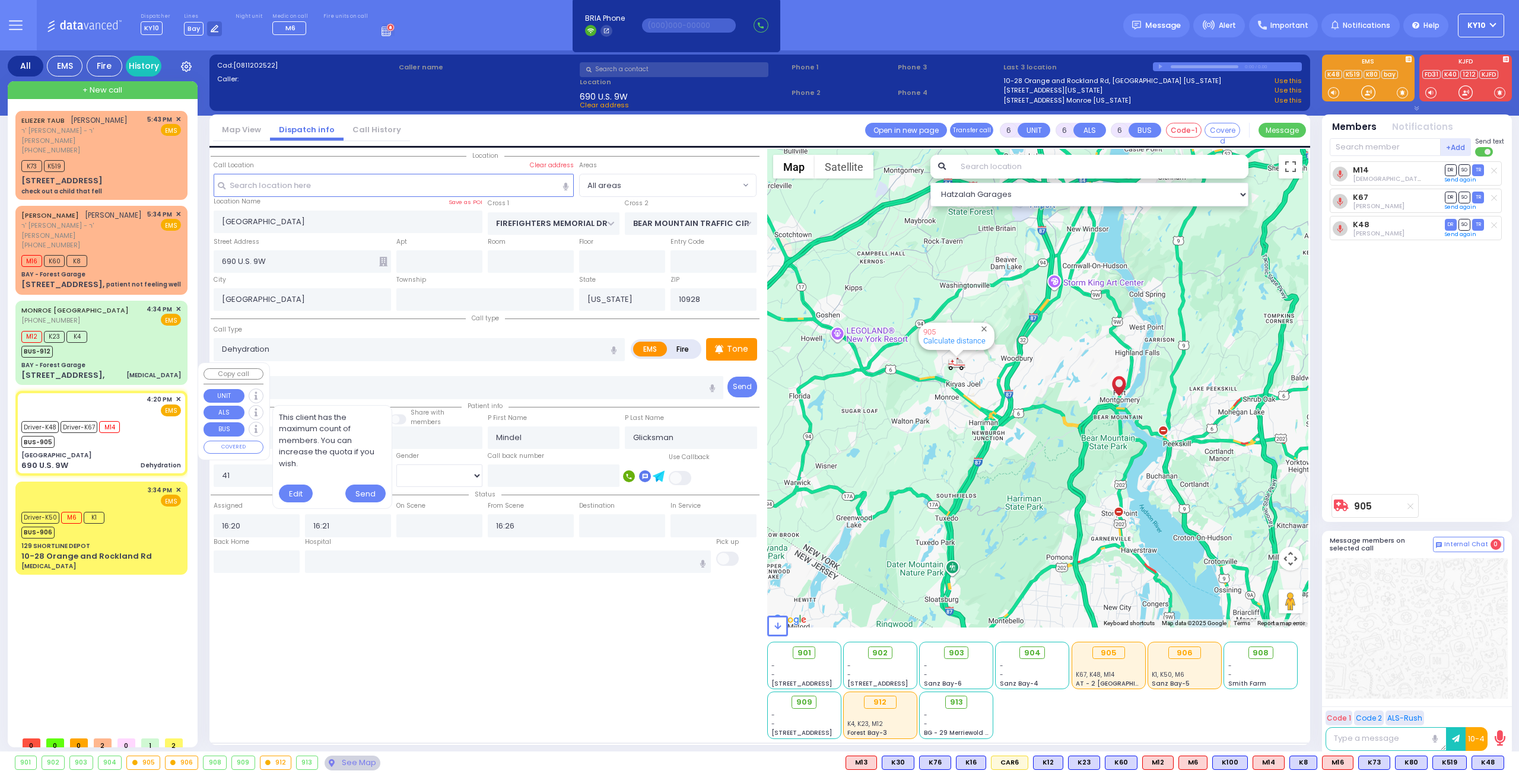
click at [135, 418] on div "Driver-K48 Driver-K67 M14 BUS-905" at bounding box center [101, 433] width 160 height 30
click at [270, 562] on input "text" at bounding box center [257, 562] width 86 height 23
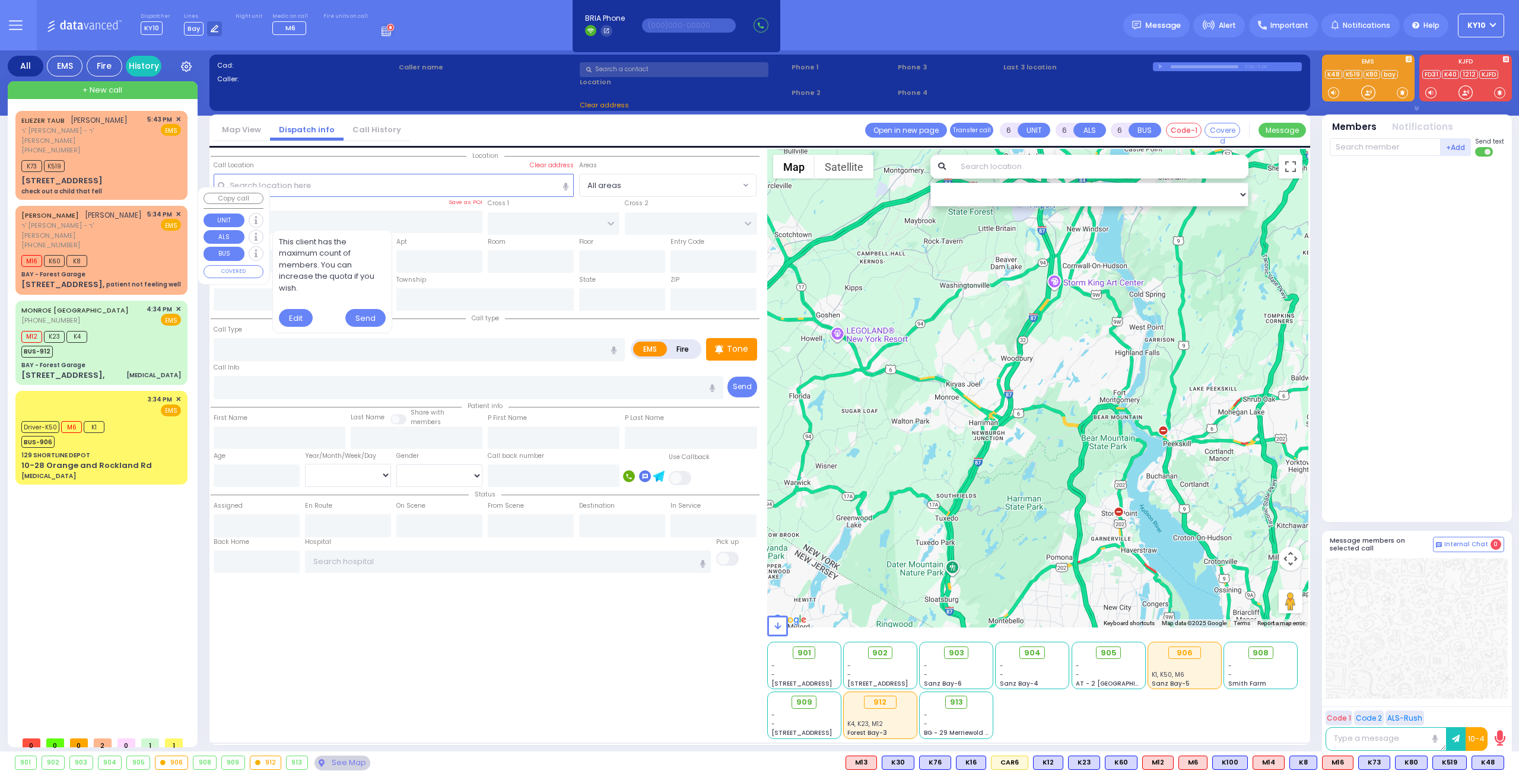
click at [122, 222] on div "ARON WERTZBERGER אהרן ווערצבערגער ר' יקותיאל הערש - ר' אברהם ברילל (845) 248-82…" at bounding box center [101, 250] width 167 height 85
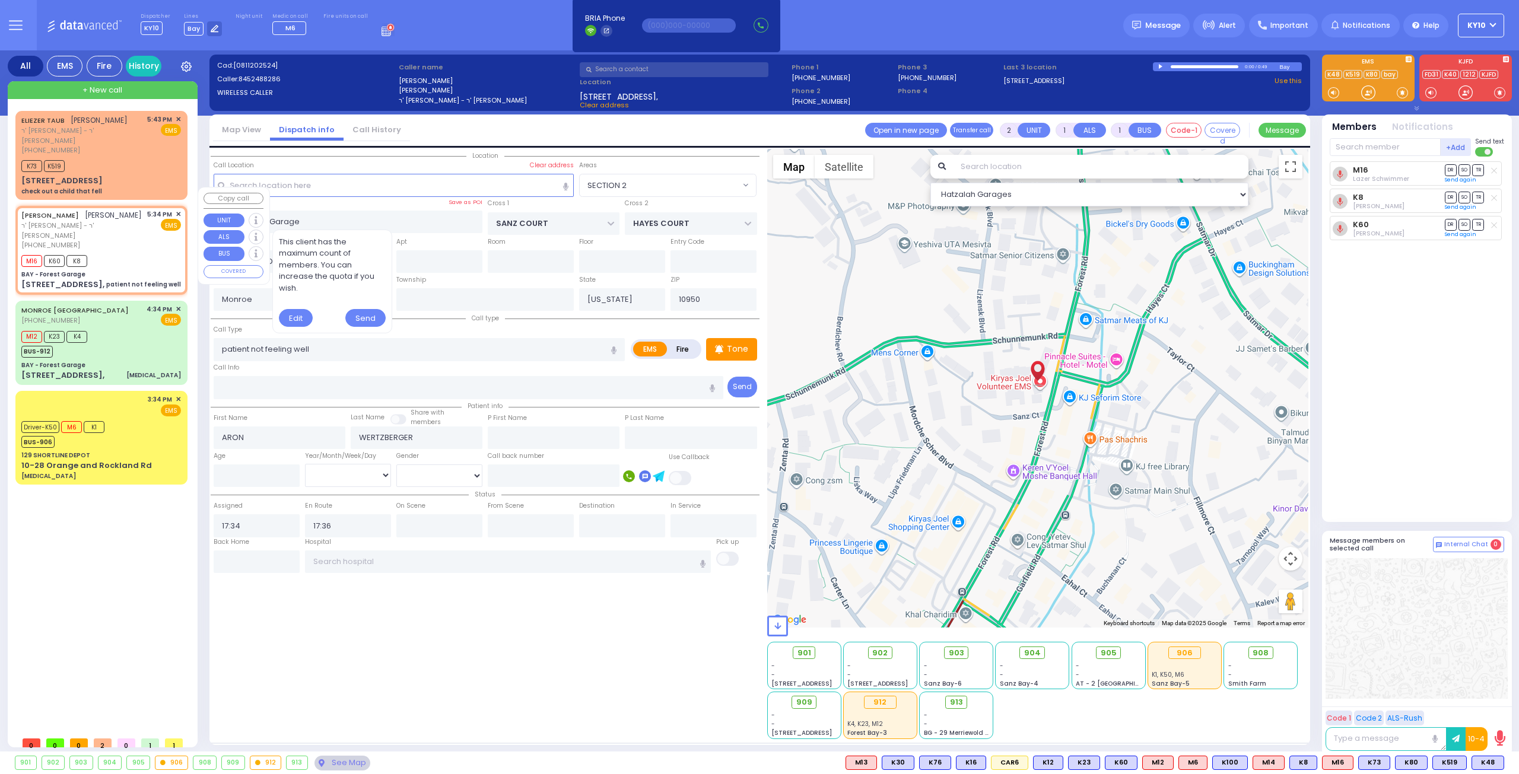
click at [131, 252] on div "M16 K60 K8" at bounding box center [101, 259] width 160 height 15
click at [118, 252] on div "M16 K60 K8" at bounding box center [101, 259] width 160 height 15
click at [1371, 142] on input "text" at bounding box center [1385, 147] width 111 height 18
click at [1352, 147] on input "text" at bounding box center [1385, 147] width 111 height 18
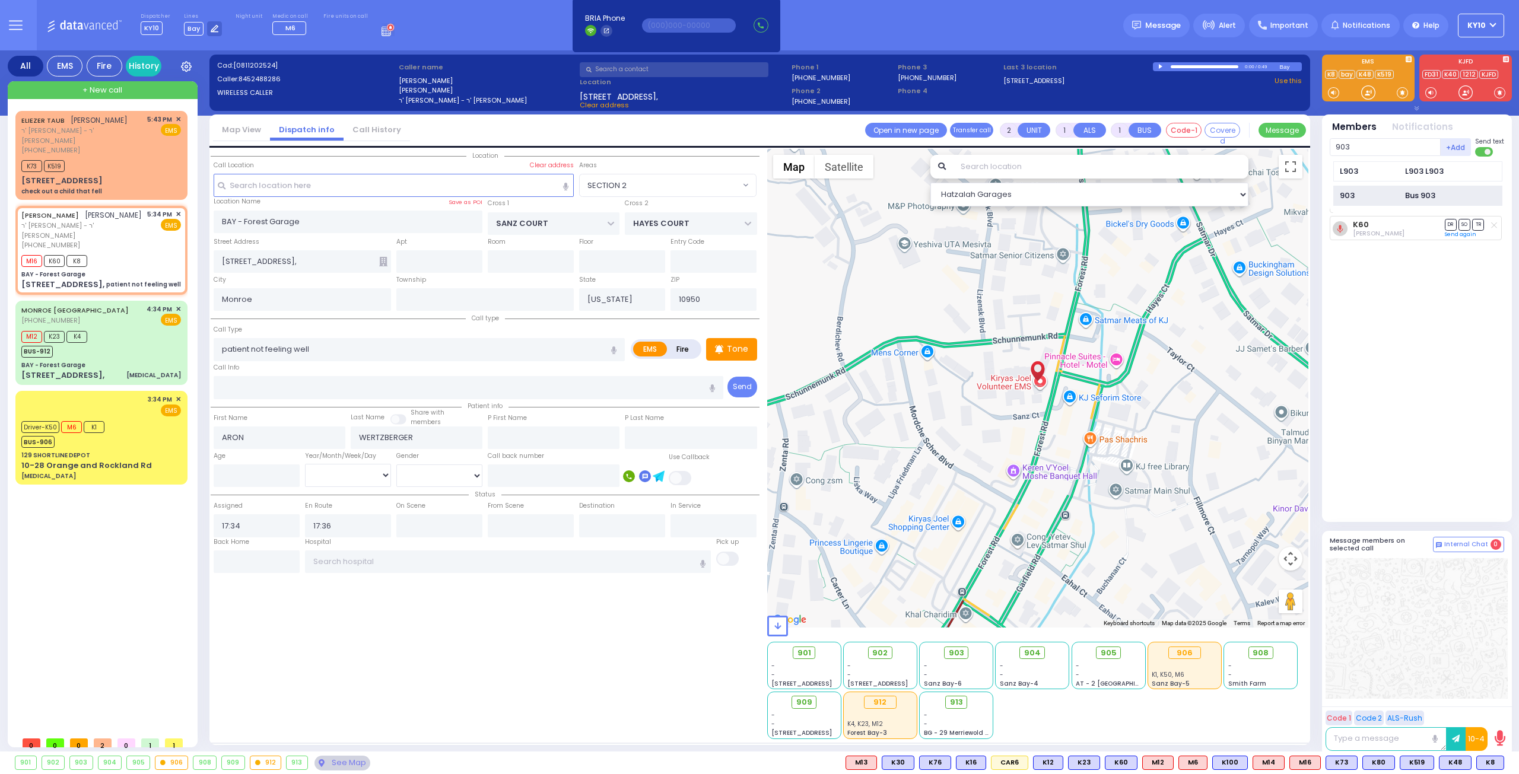
click at [1366, 189] on div "903 Bus 903" at bounding box center [1417, 196] width 169 height 21
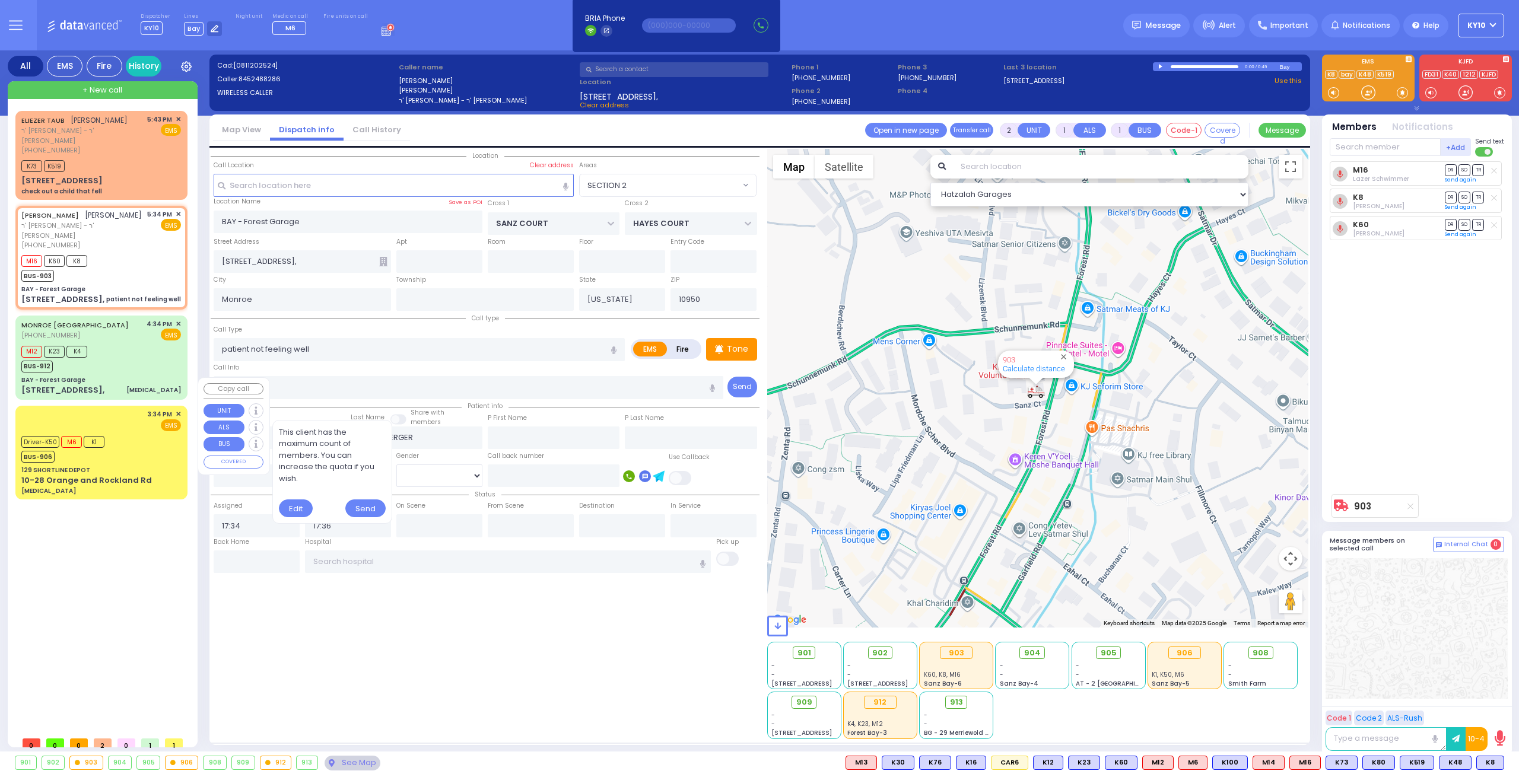
click at [135, 433] on div "Driver-K50 M6 K1 BUS-906" at bounding box center [101, 448] width 160 height 30
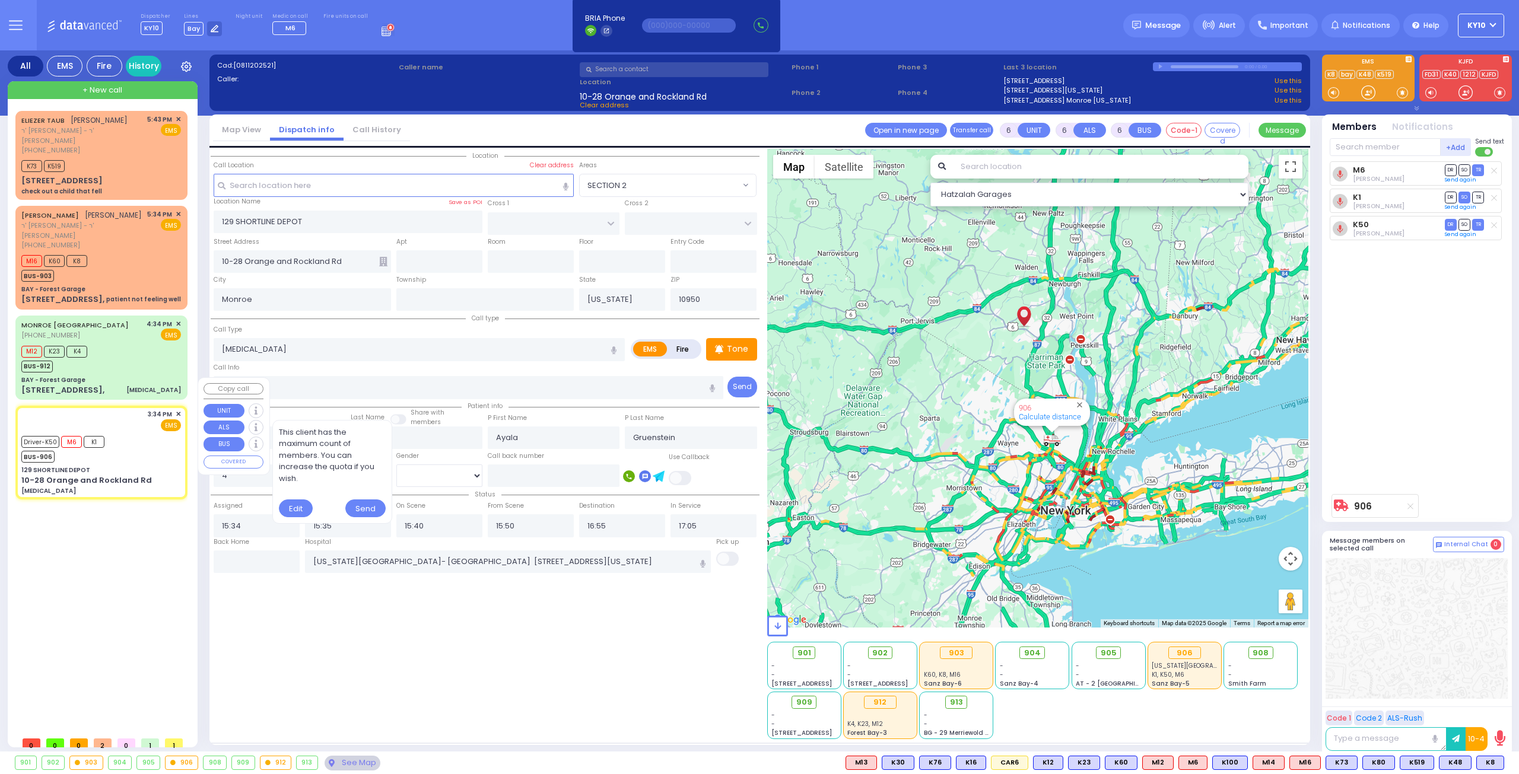
click at [135, 433] on div "Driver-K50 M6 K1 BUS-906" at bounding box center [101, 448] width 160 height 30
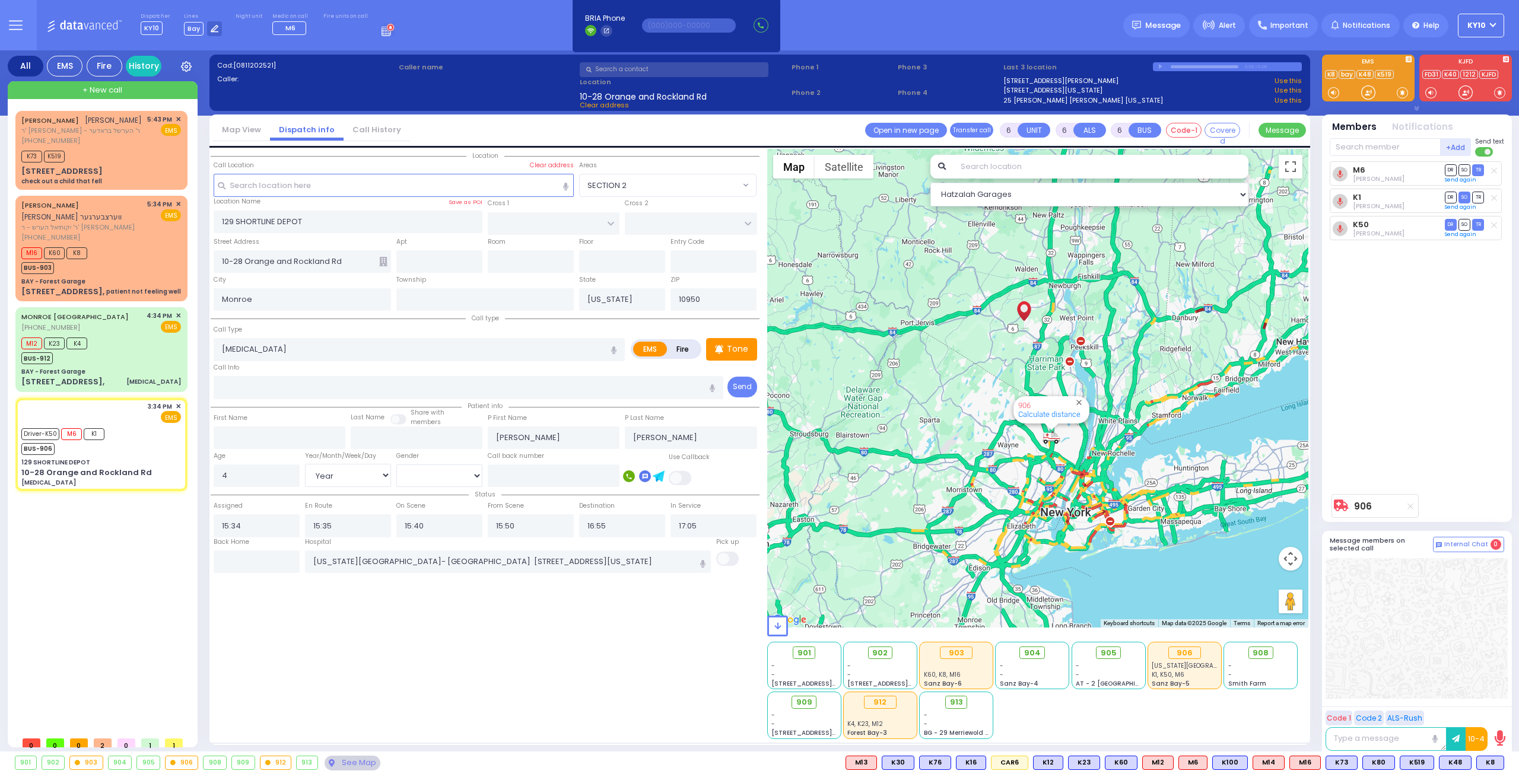
select select
select select "Year"
select select "[DEMOGRAPHIC_DATA]"
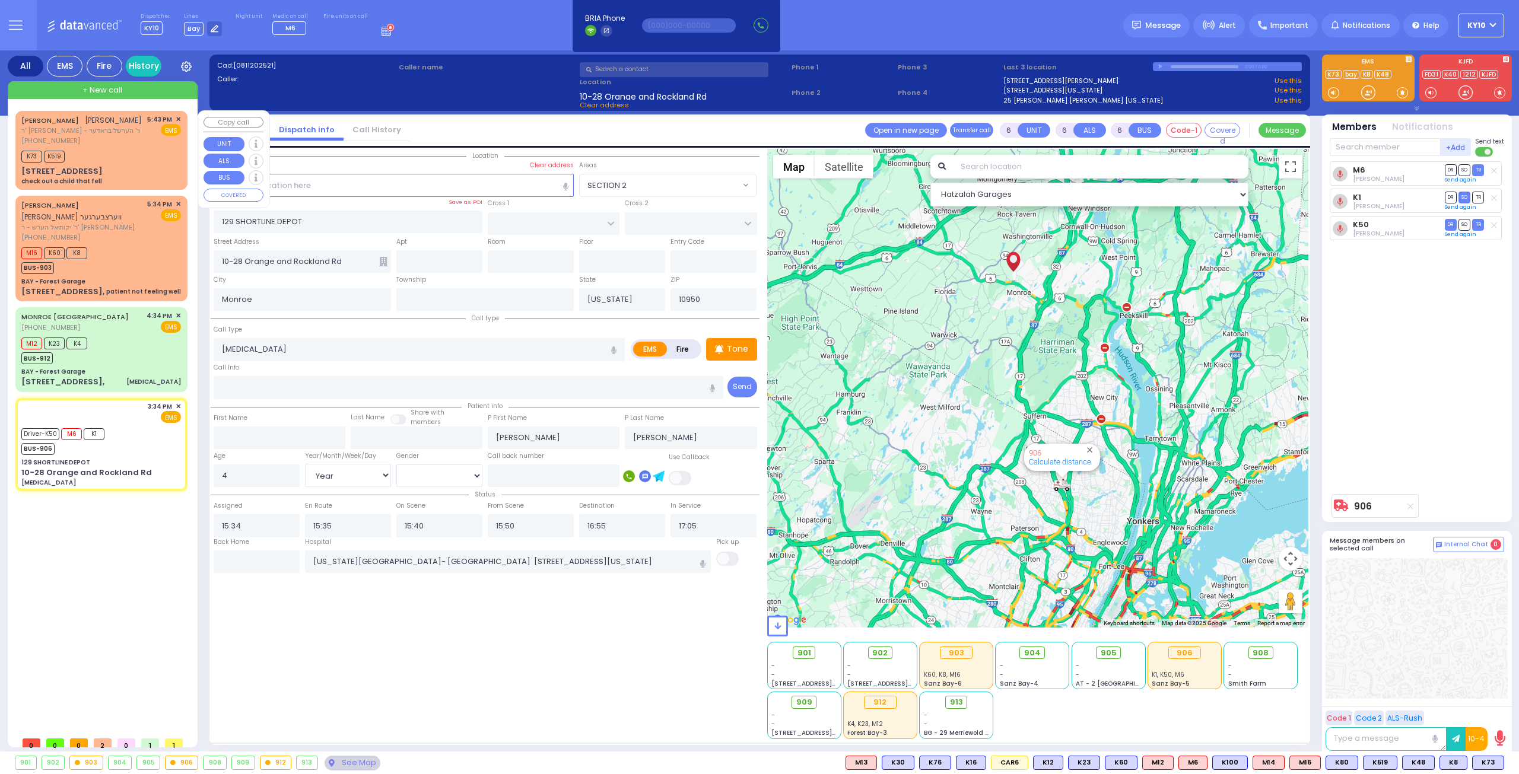
click at [126, 149] on div "K73 K519" at bounding box center [101, 155] width 160 height 15
type input "2"
type input "1"
select select
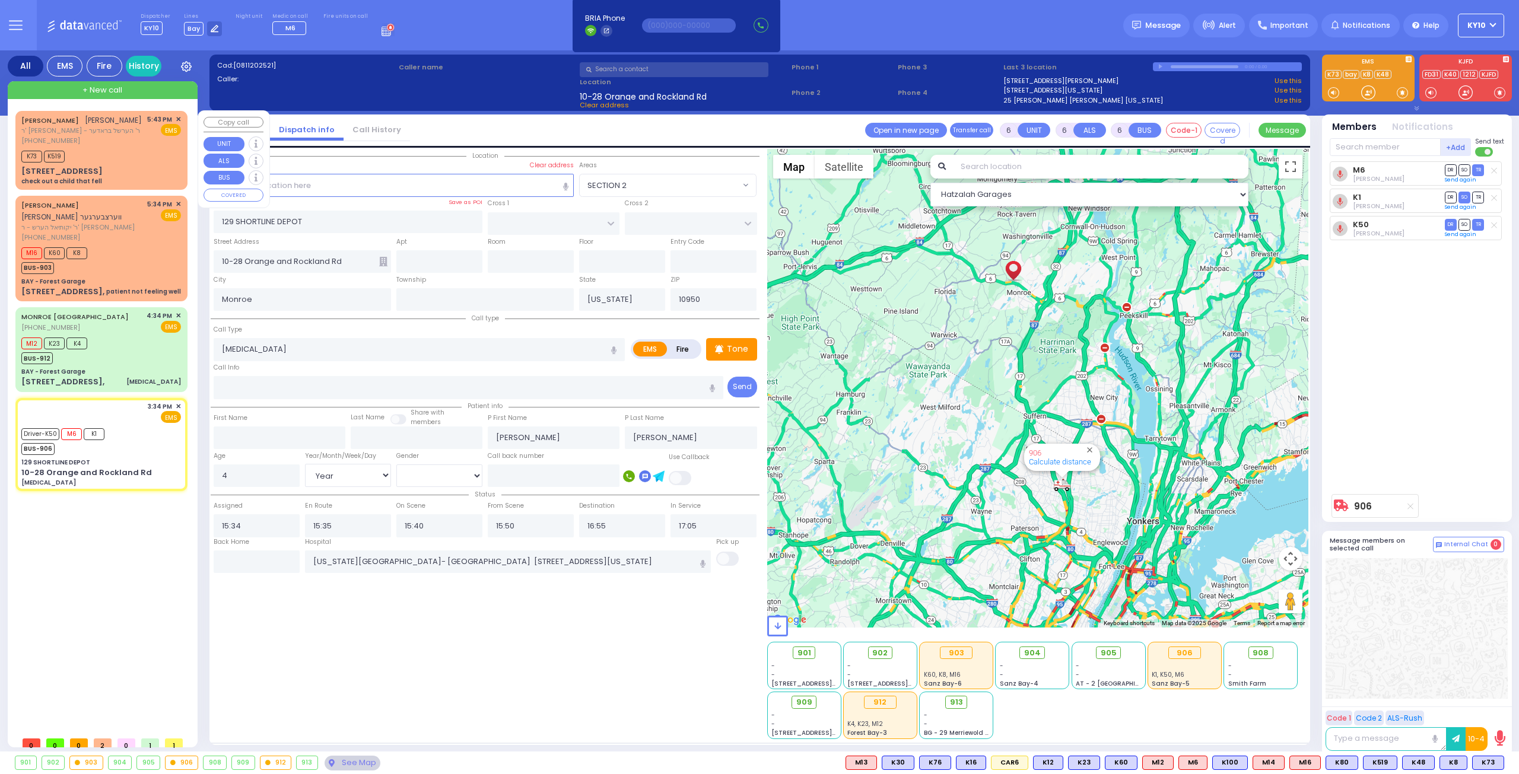
type input "check out a child that fell"
radio input "true"
type input "[PERSON_NAME]"
select select
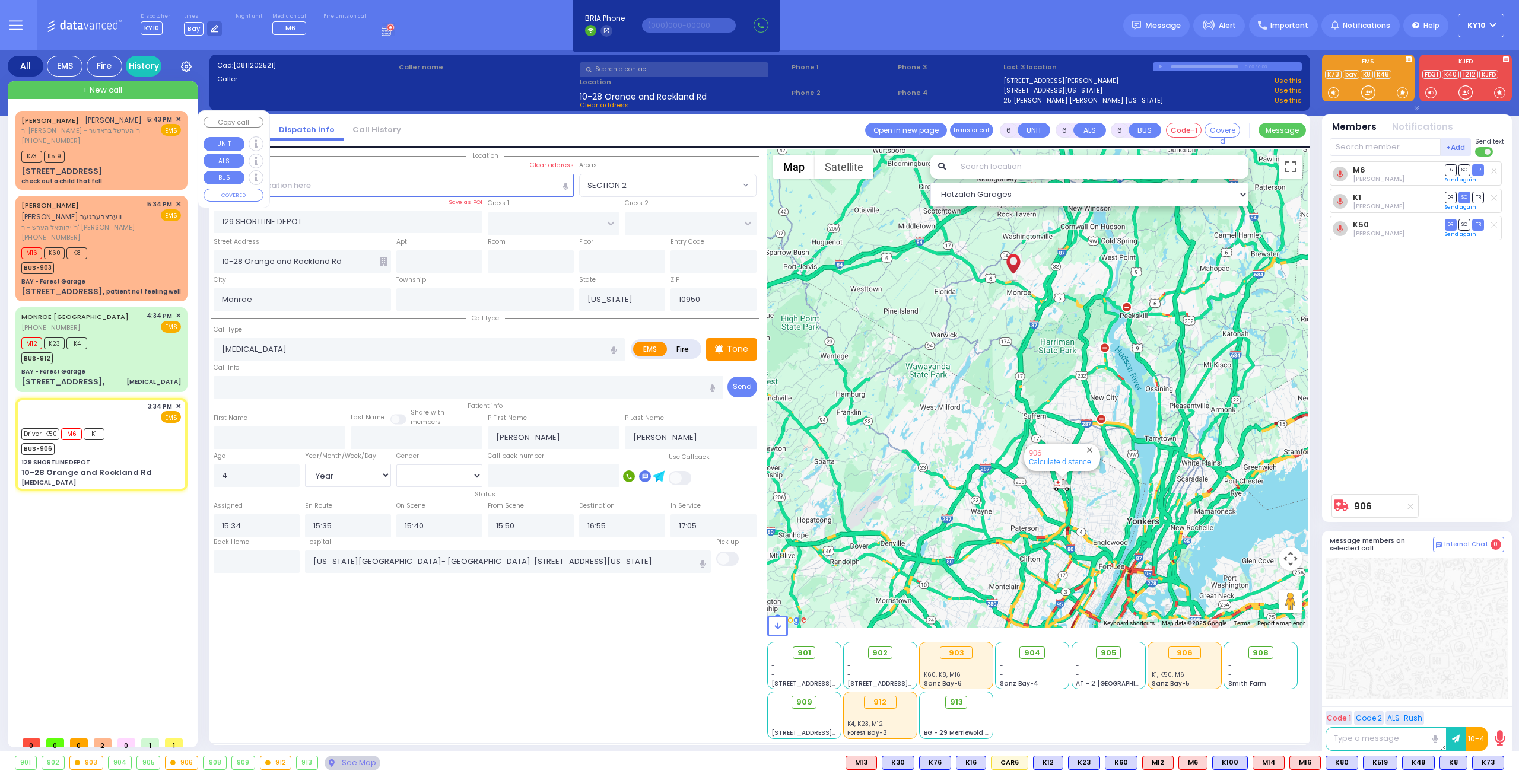
select select
type input "17:43"
type input "17:44"
select select "Hatzalah Garages"
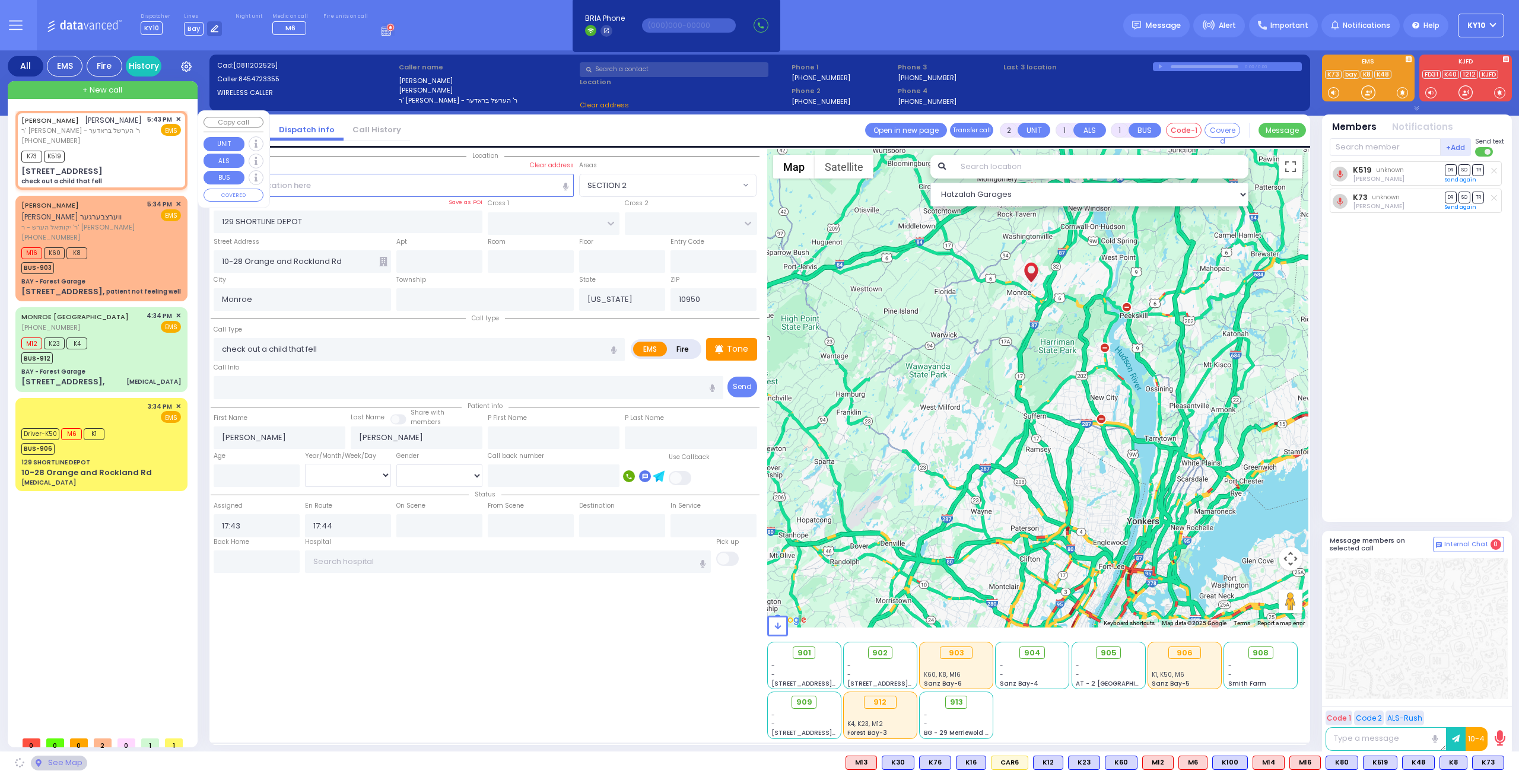
type input "[PERSON_NAME][GEOGRAPHIC_DATA]"
type input "PILNUA RD"
type input "[STREET_ADDRESS]"
type input "104"
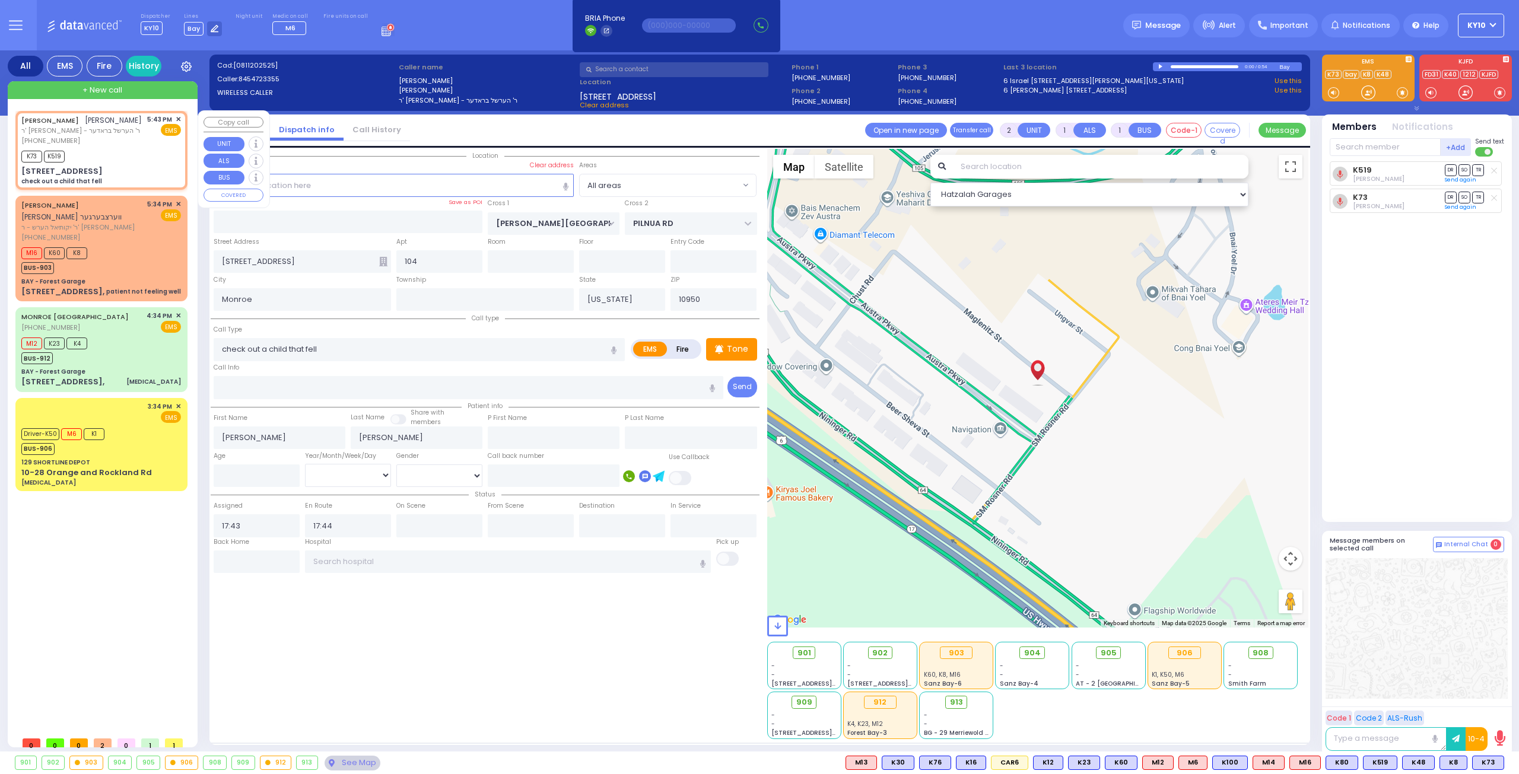
click at [176, 118] on span "✕" at bounding box center [178, 120] width 5 height 10
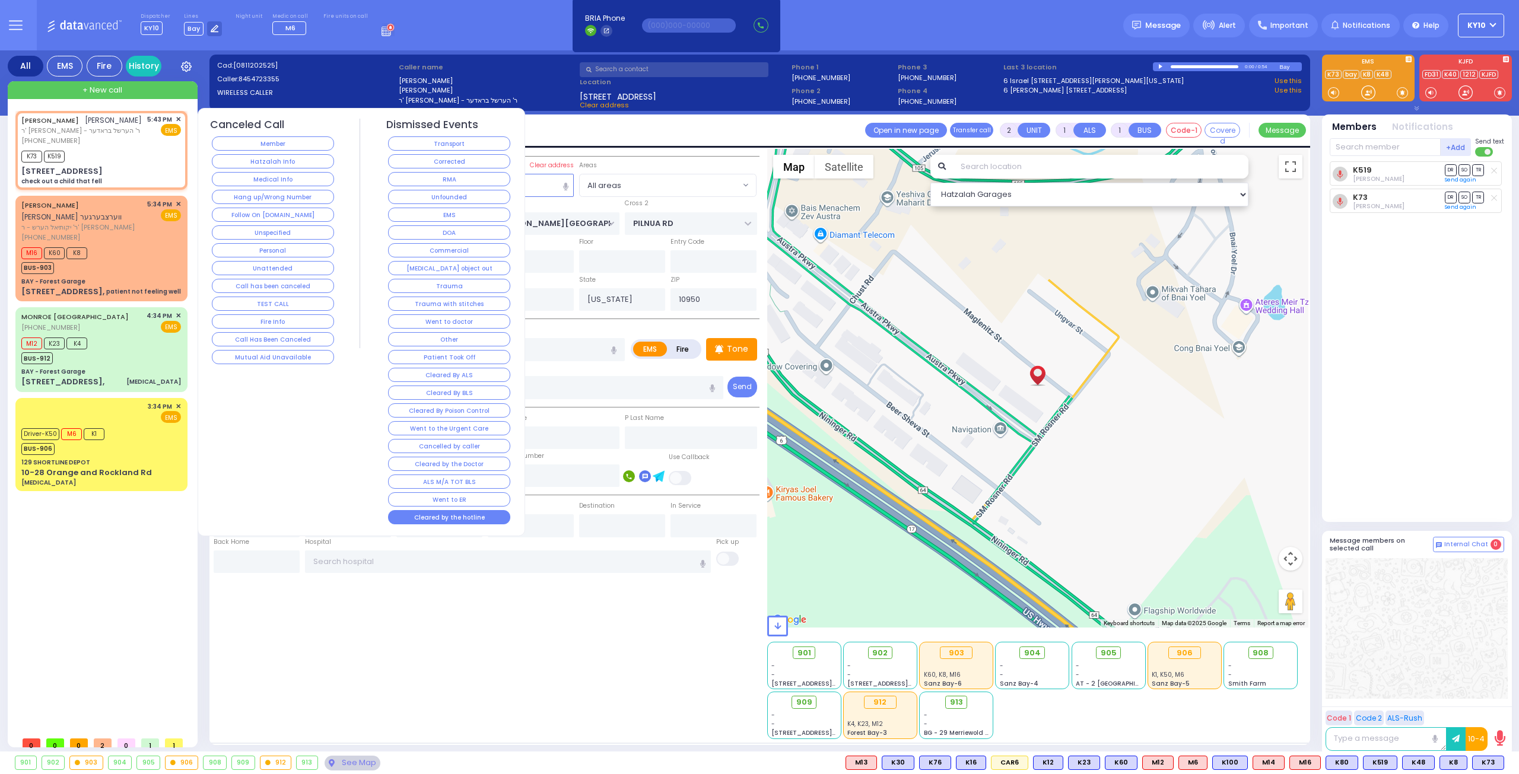
click at [473, 510] on button "Cleared by the hotline" at bounding box center [449, 517] width 122 height 14
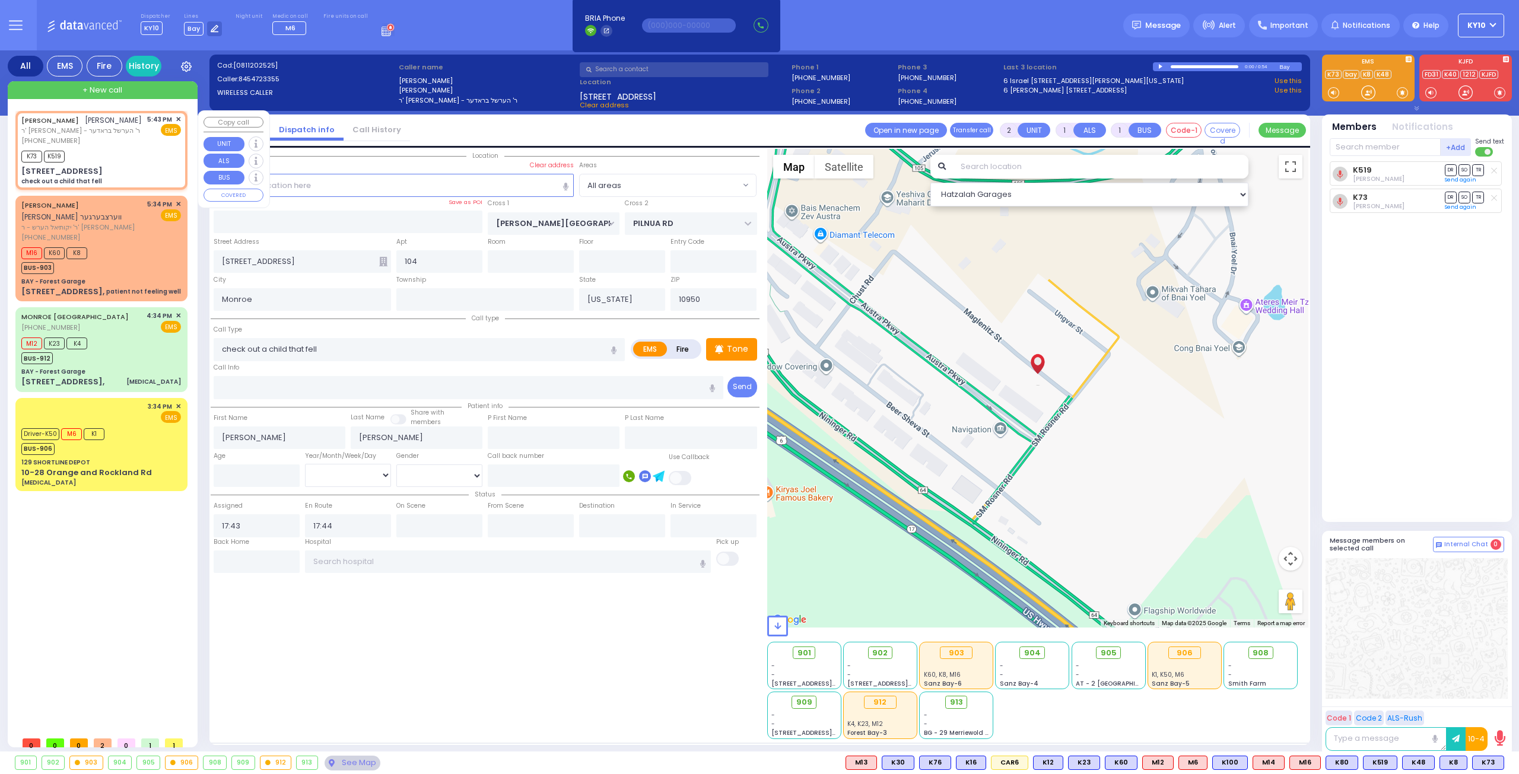
select select
radio input "true"
select select
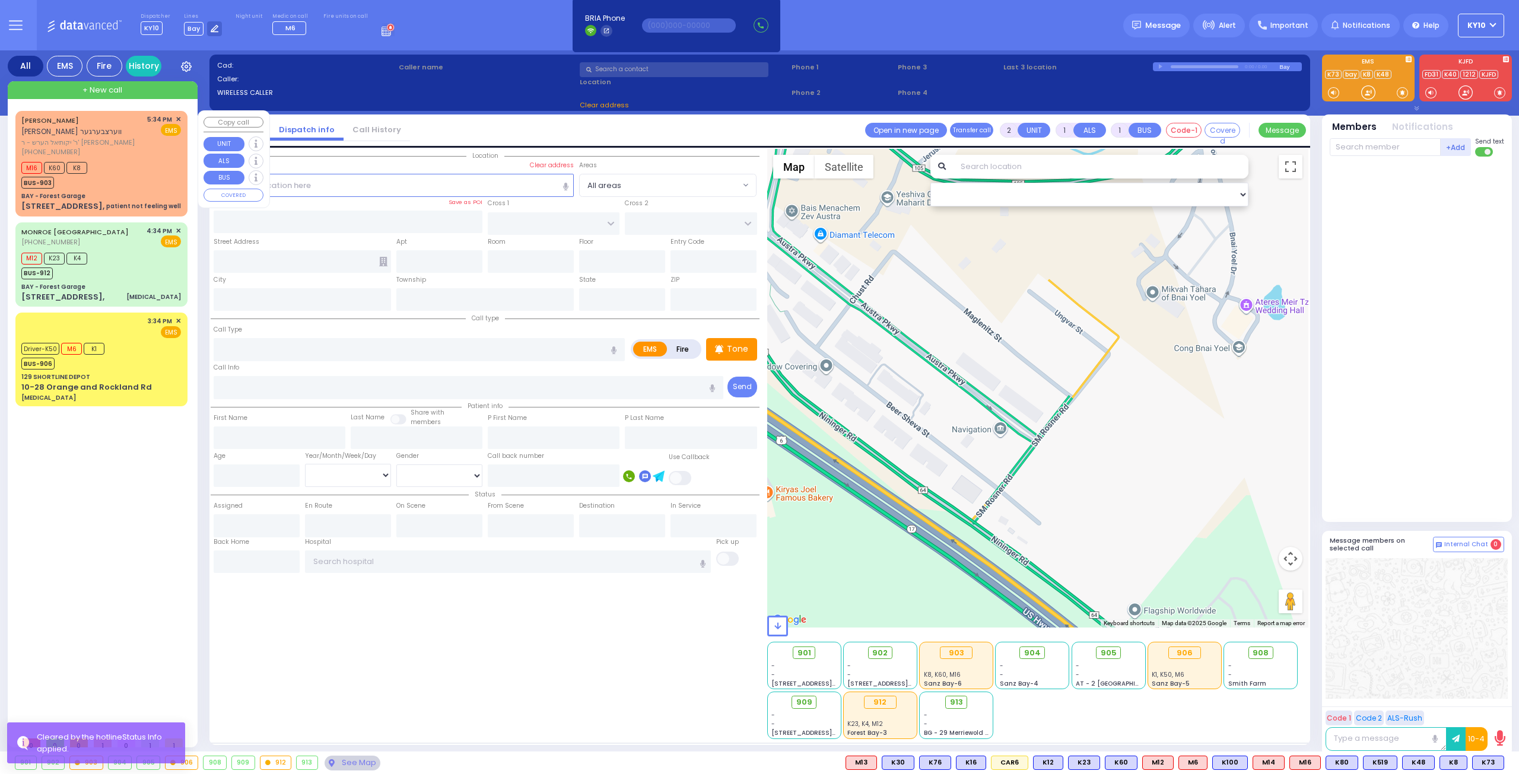
click at [148, 160] on div "M16 K60 K8 BUS-903" at bounding box center [101, 174] width 160 height 30
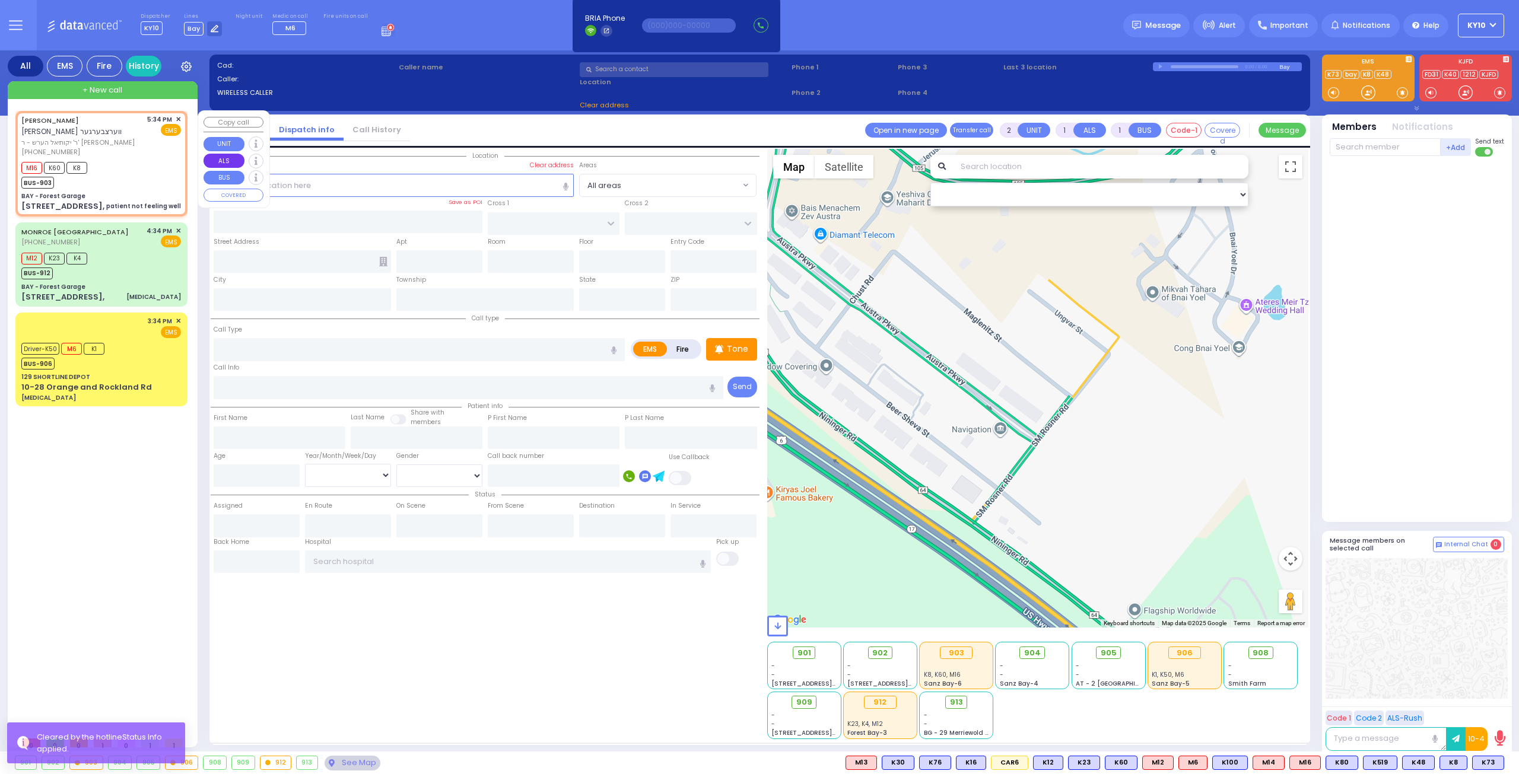
type input "6"
select select
type input "patient not feeling well"
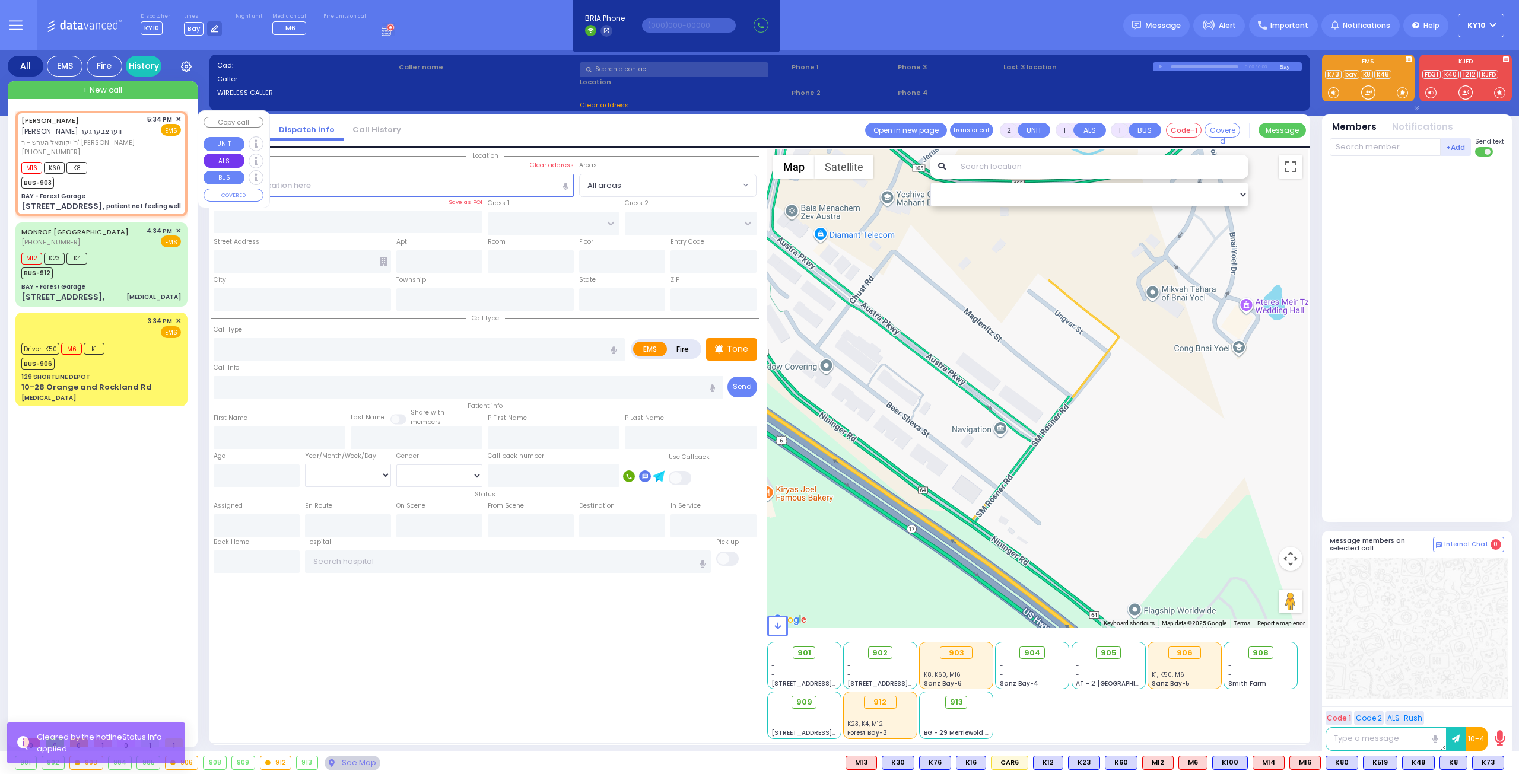
radio input "true"
type input "[PERSON_NAME]"
type input "Sh"
type input "Unknown"
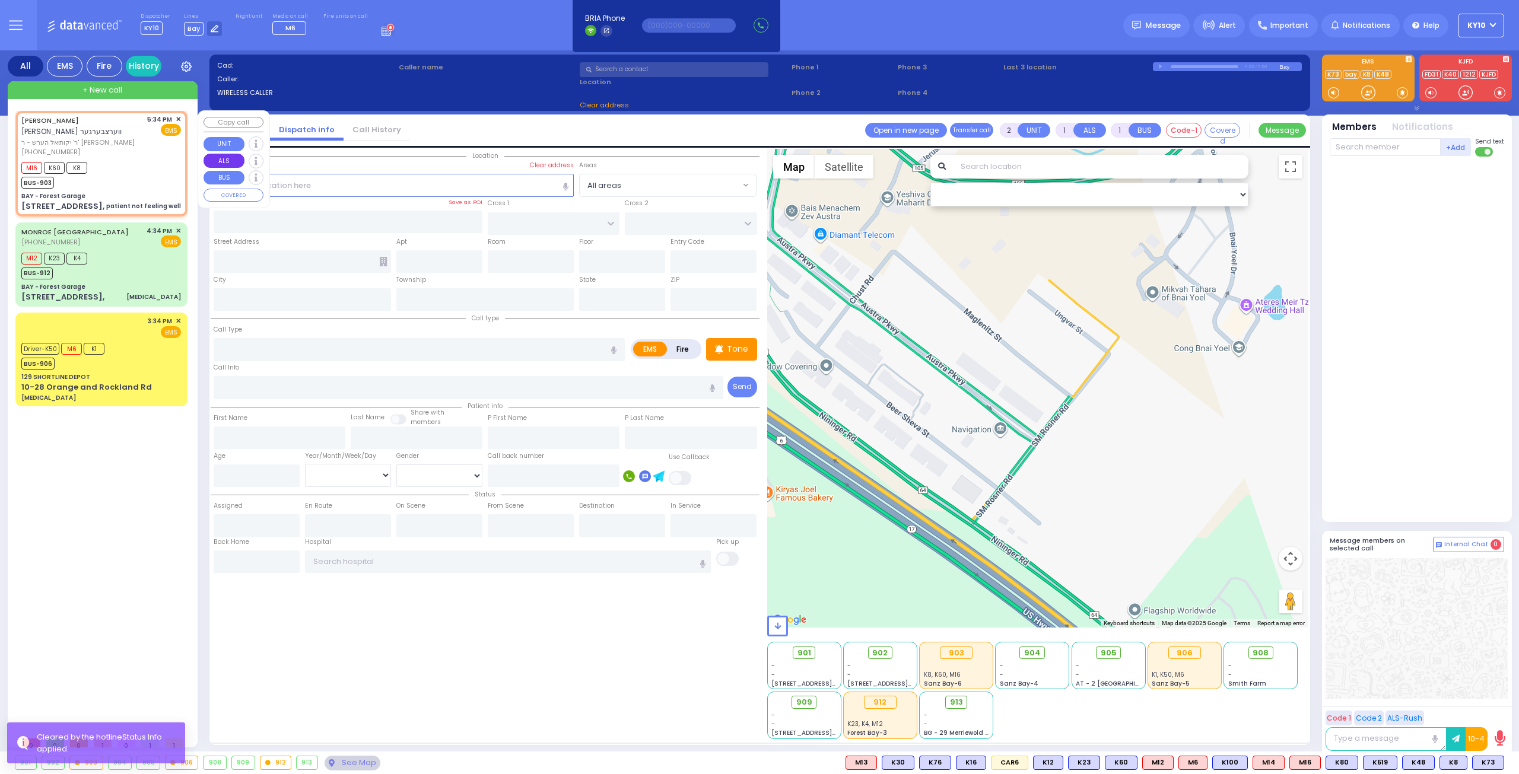
select select "Year"
type input "17:34"
type input "17:36"
type input "BAY - Forest Garage"
type input "SANZ COURT"
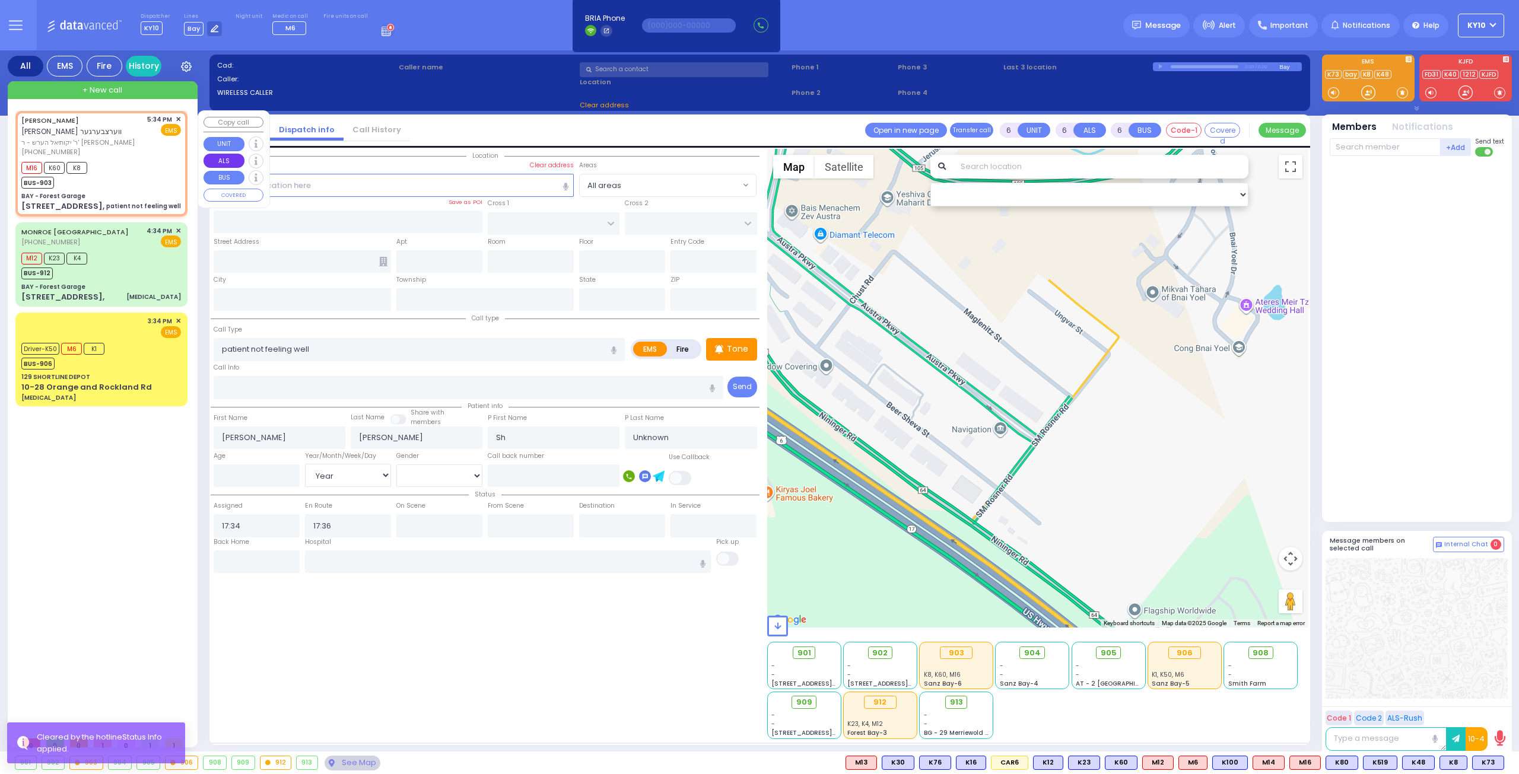
type input "HAYES COURT"
type input "[STREET_ADDRESS],"
type input "Monroe"
type input "[US_STATE]"
type input "10950"
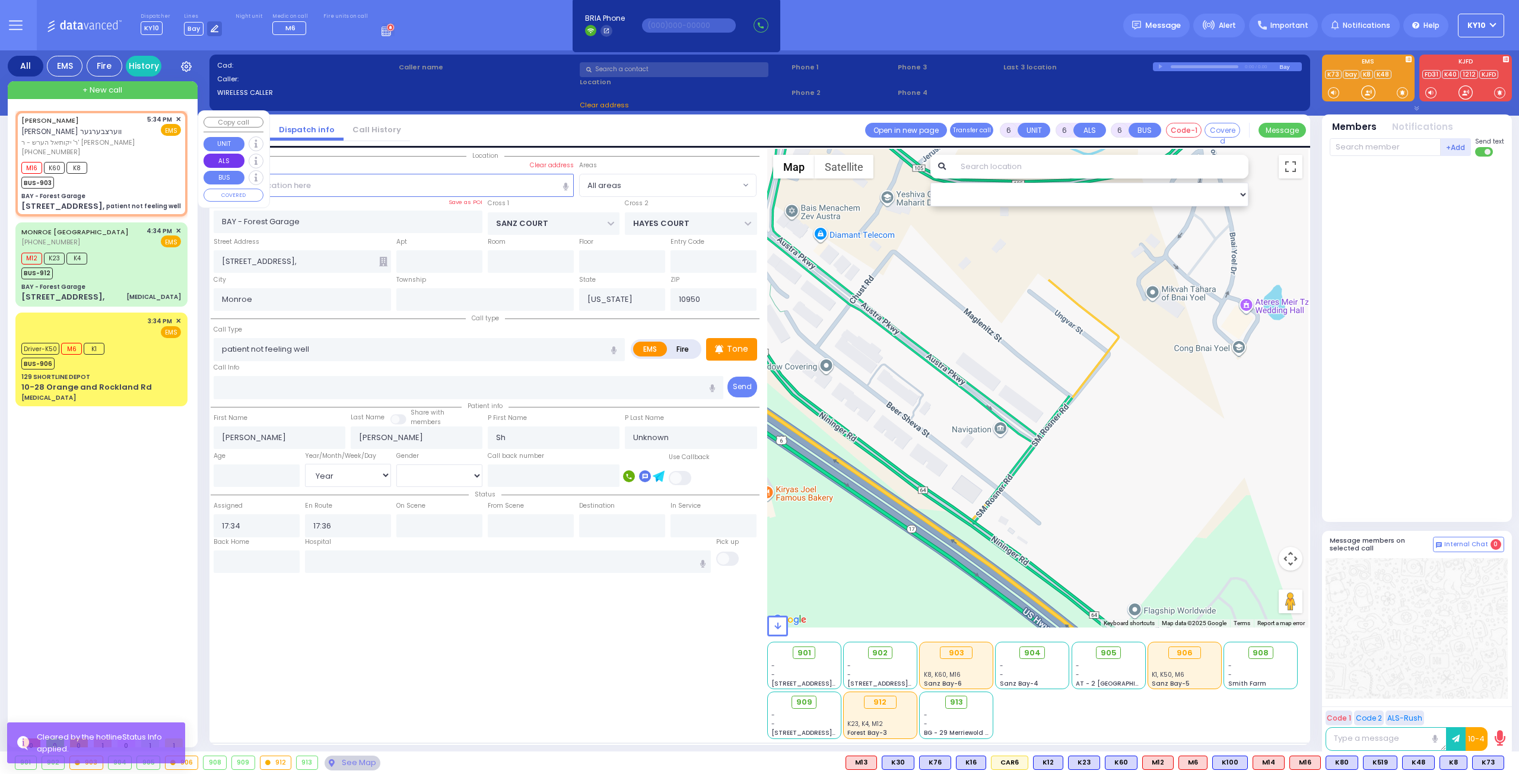
select select "SECTION 2"
select select "Hatzalah Garages"
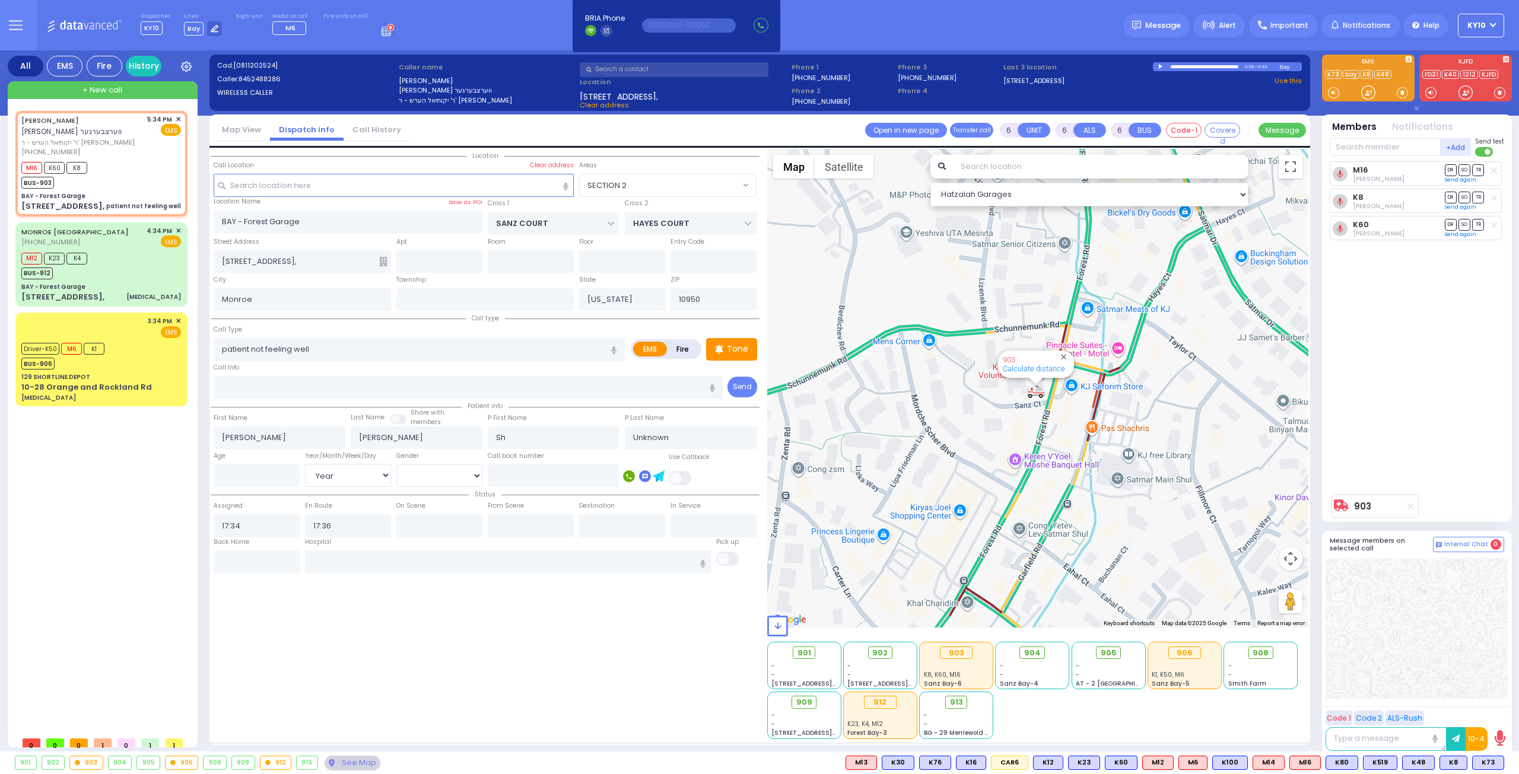
select select
radio input "true"
select select "Year"
select select "Hatzalah Garages"
select select "SECTION 2"
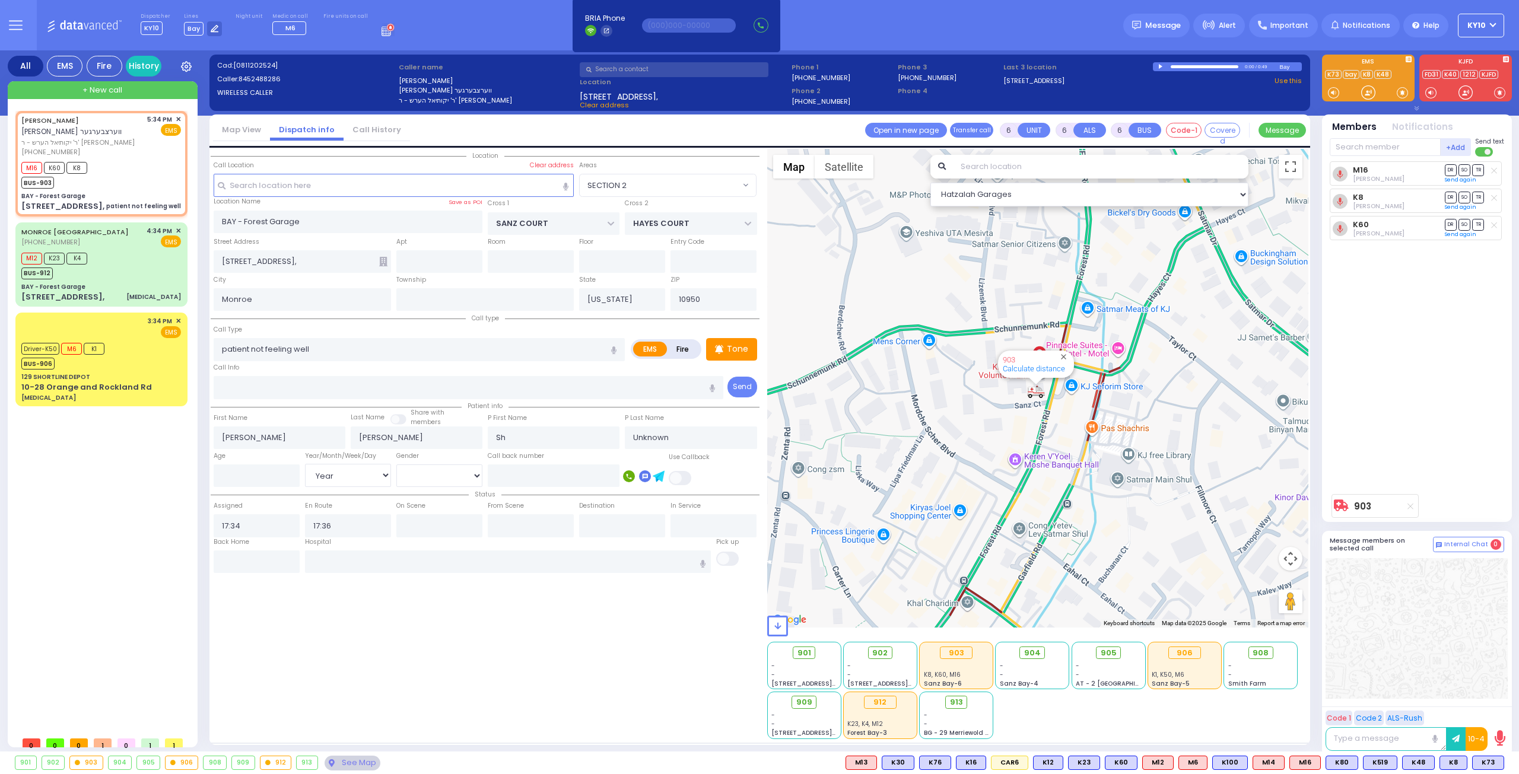
select select
radio input "true"
select select "Year"
select select "Hatzalah Garages"
select select "SECTION 2"
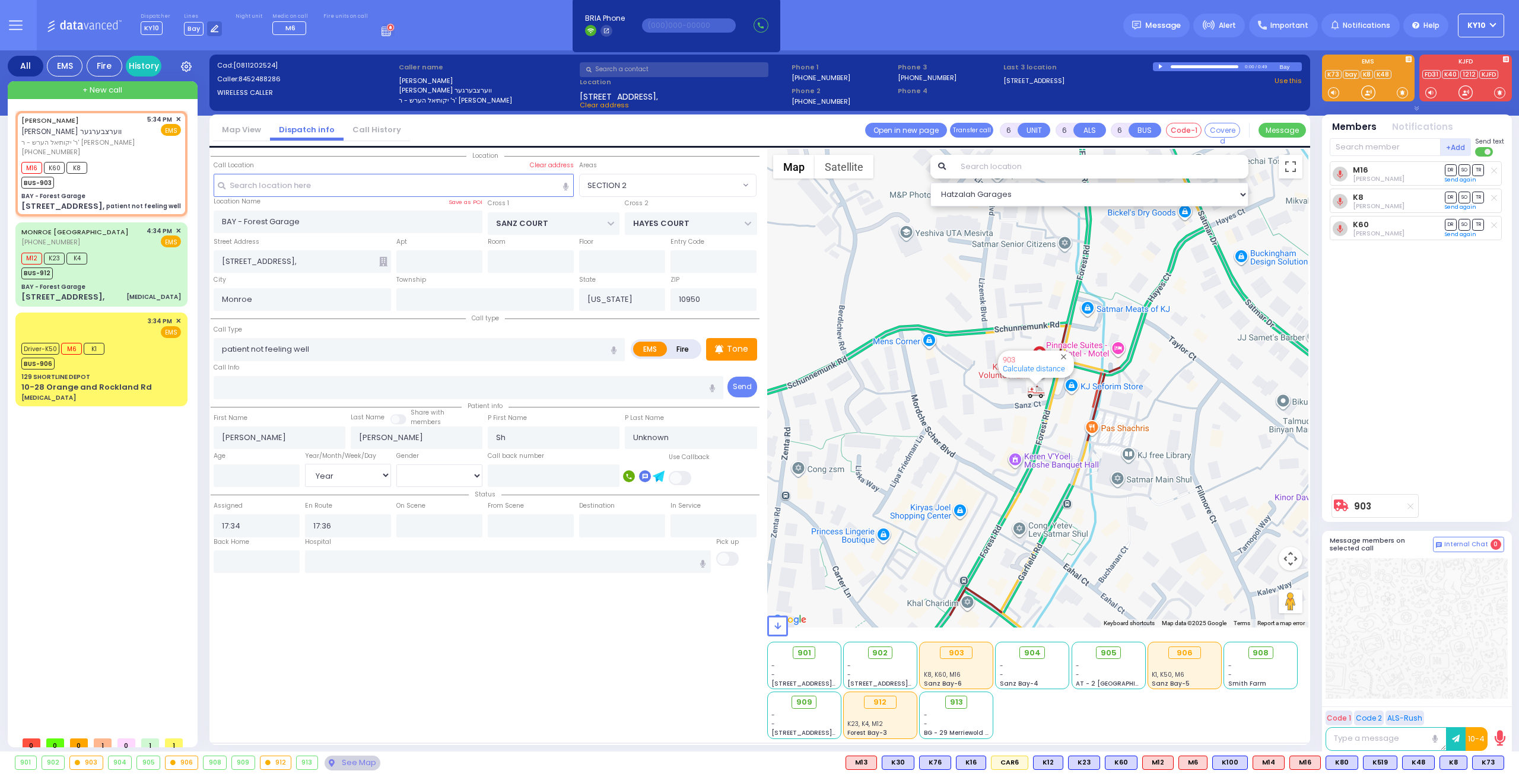
select select
radio input "true"
type input "Shaindle"
type input "[PERSON_NAME]"
type input "74"
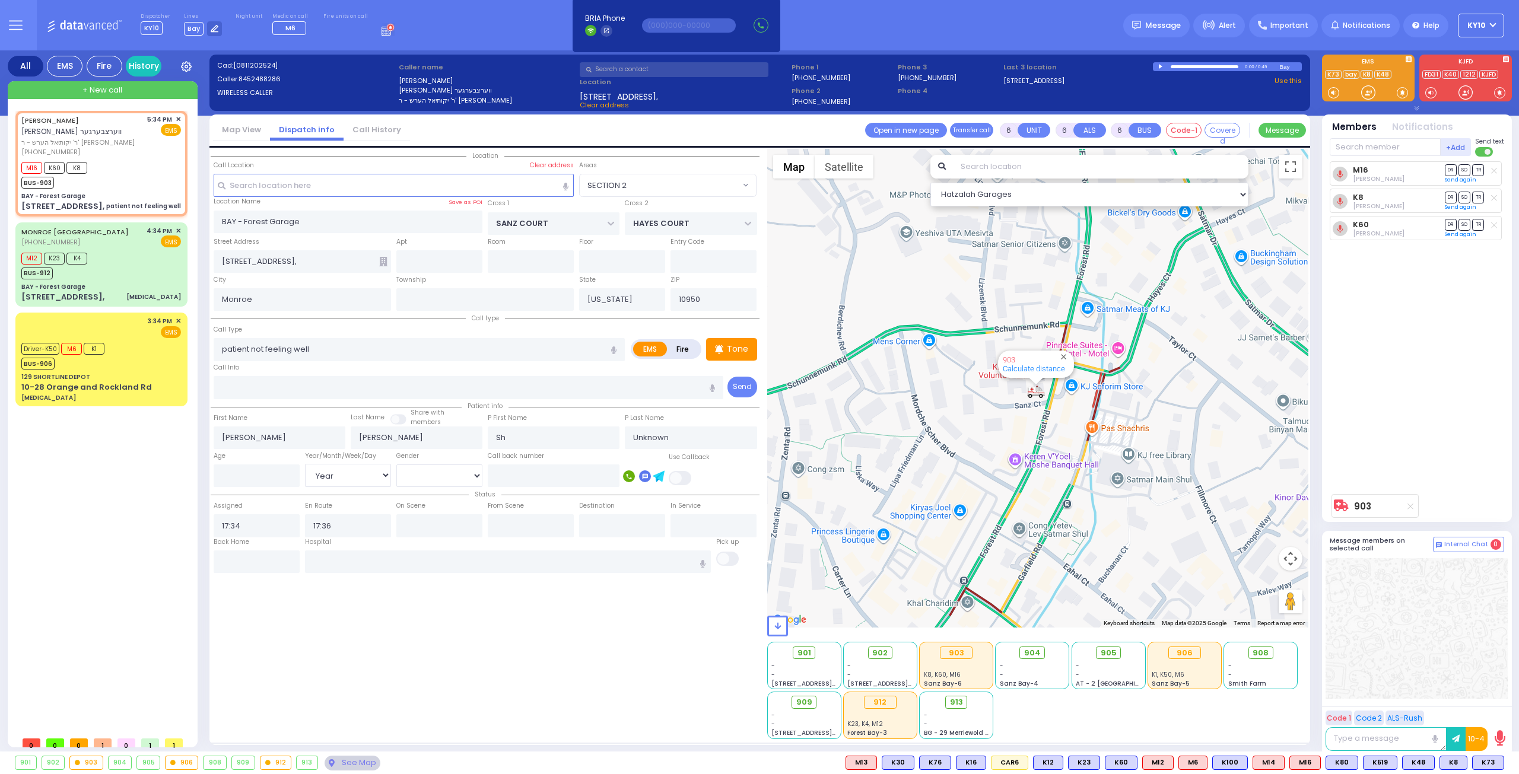
select select "Year"
select select "[DEMOGRAPHIC_DATA]"
select select "Hatzalah Garages"
select select "SECTION 2"
select select
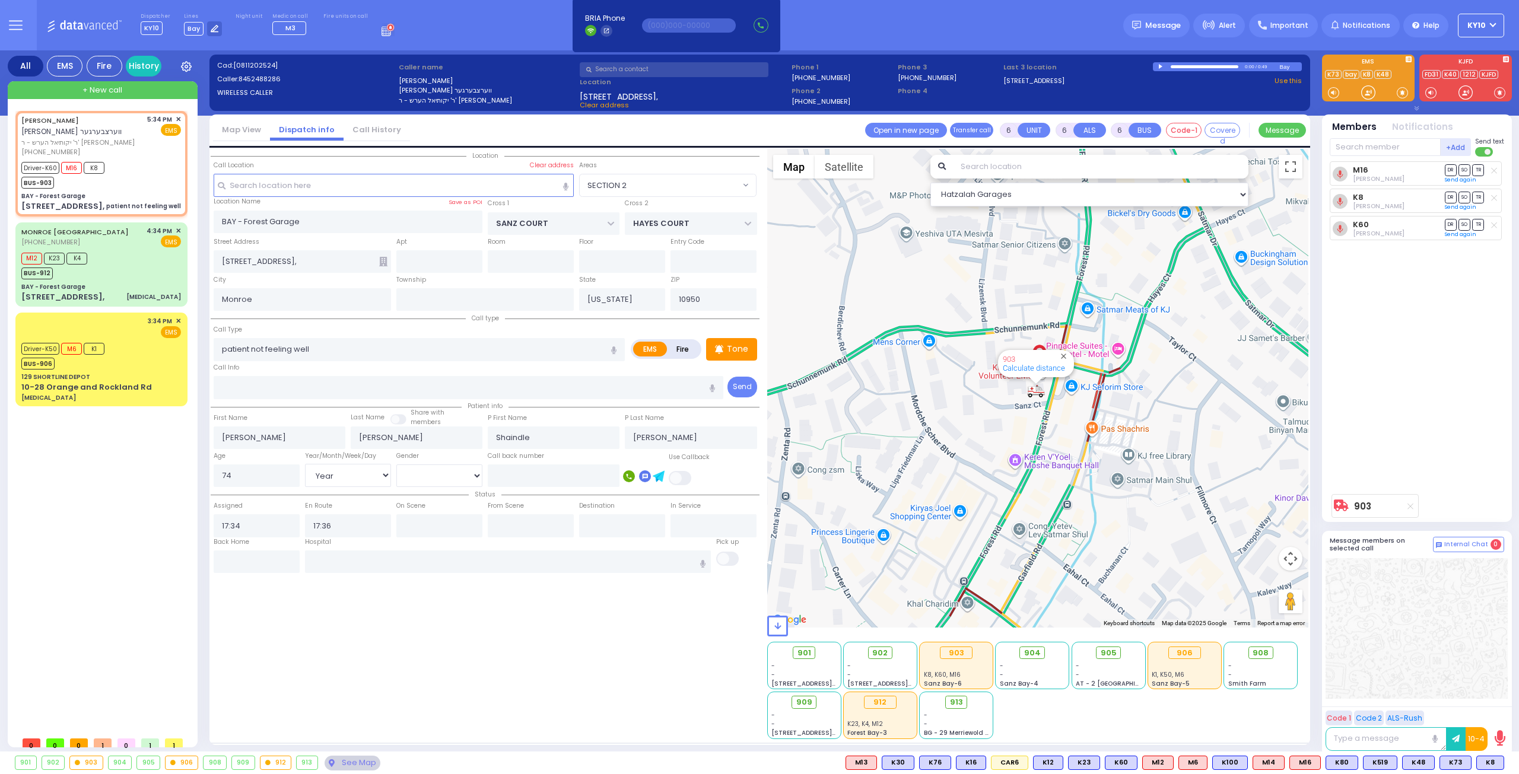
radio input "true"
select select "Year"
select select "[DEMOGRAPHIC_DATA]"
type input "17:38"
type input "17:59"
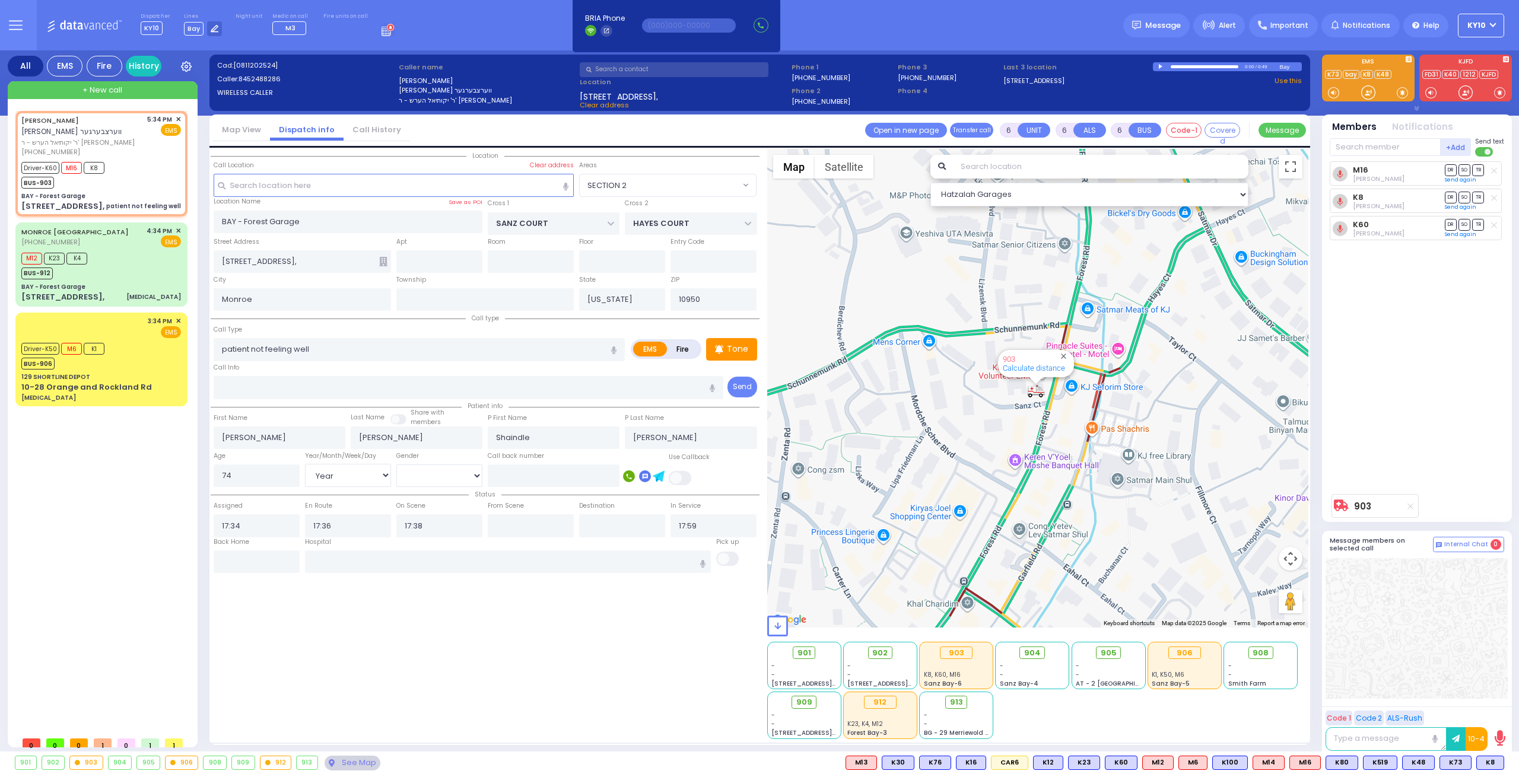
select select "Hatzalah Garages"
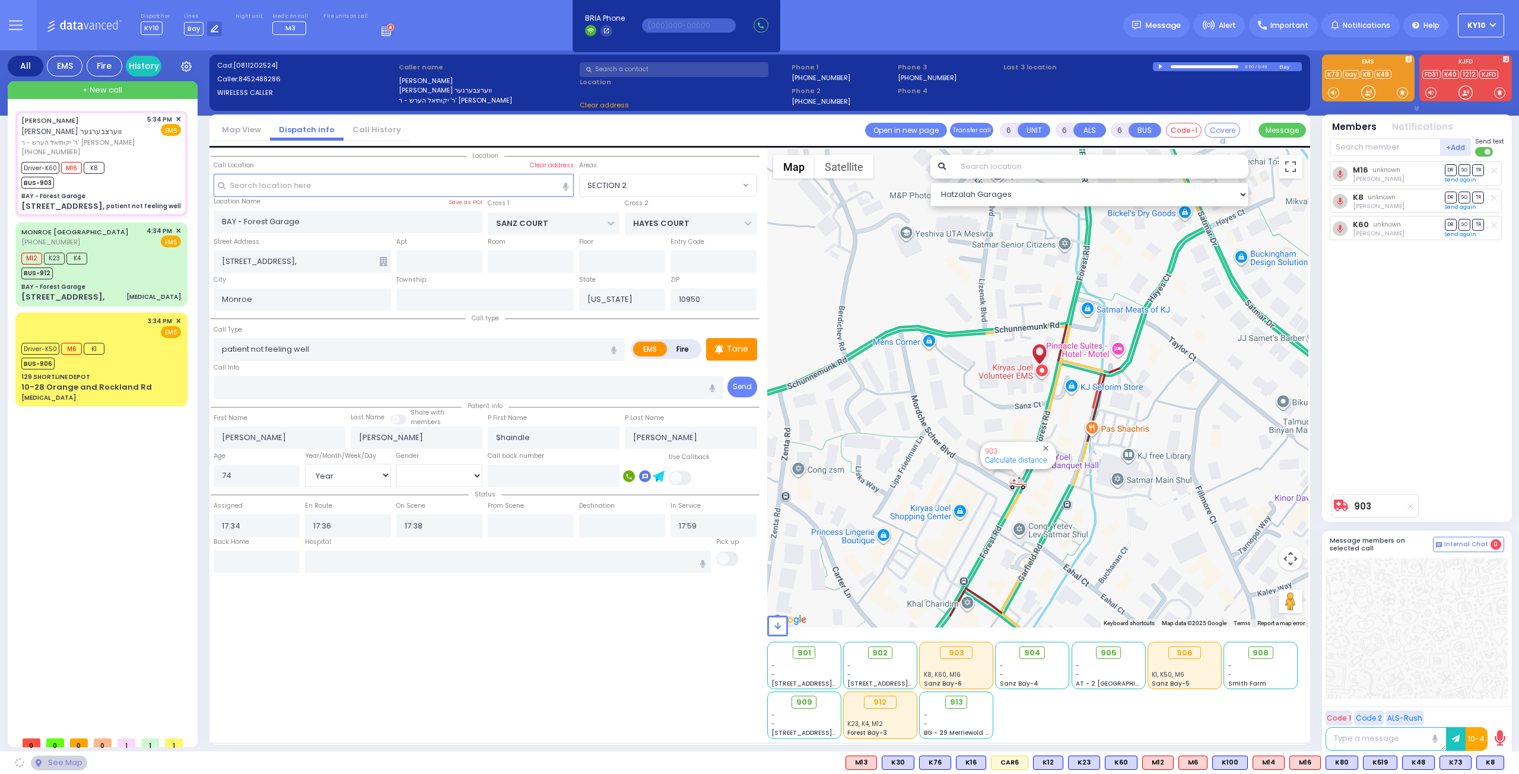
select select
radio input "true"
select select "Year"
select select "[DEMOGRAPHIC_DATA]"
select select "Hatzalah Garages"
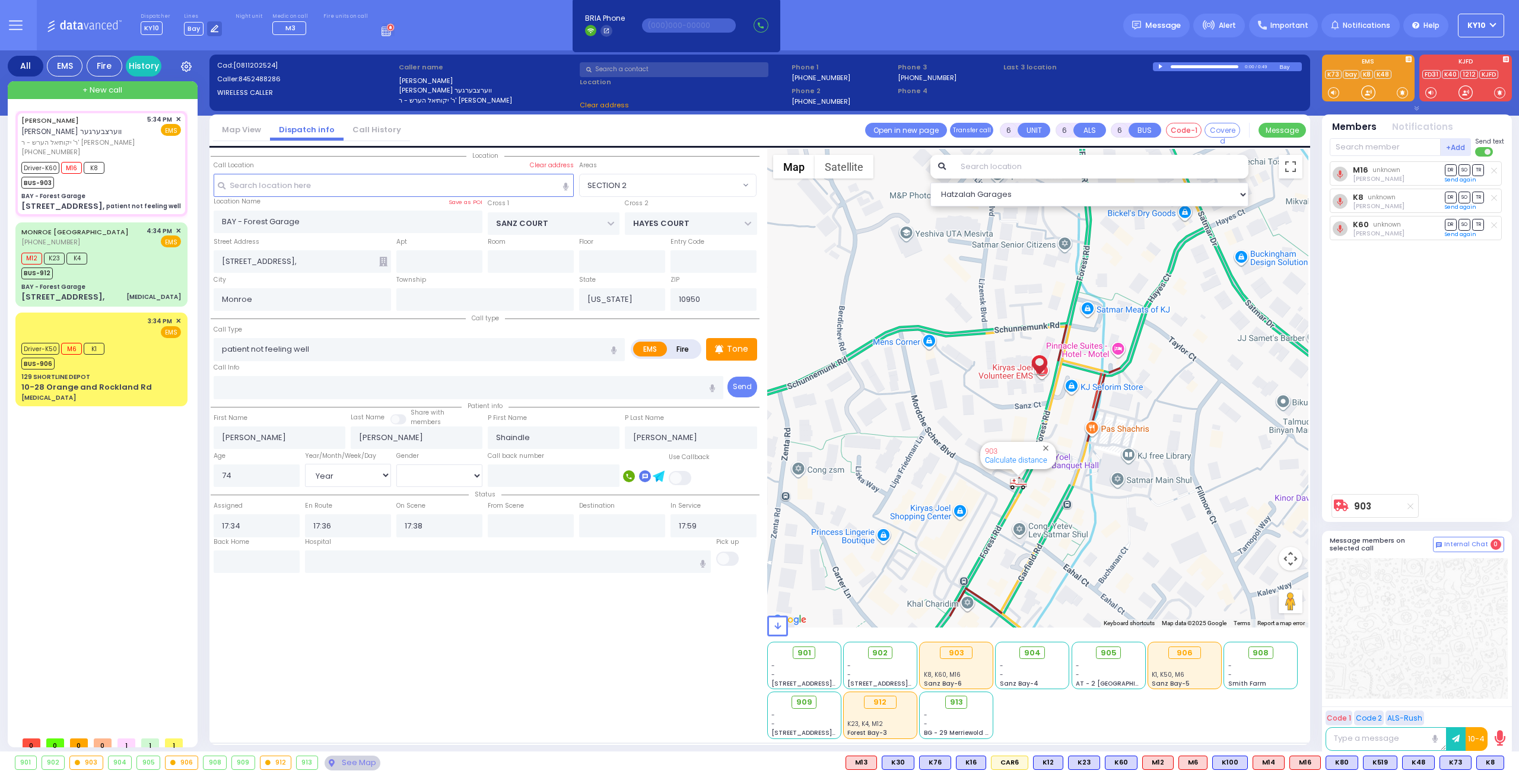
select select "SECTION 2"
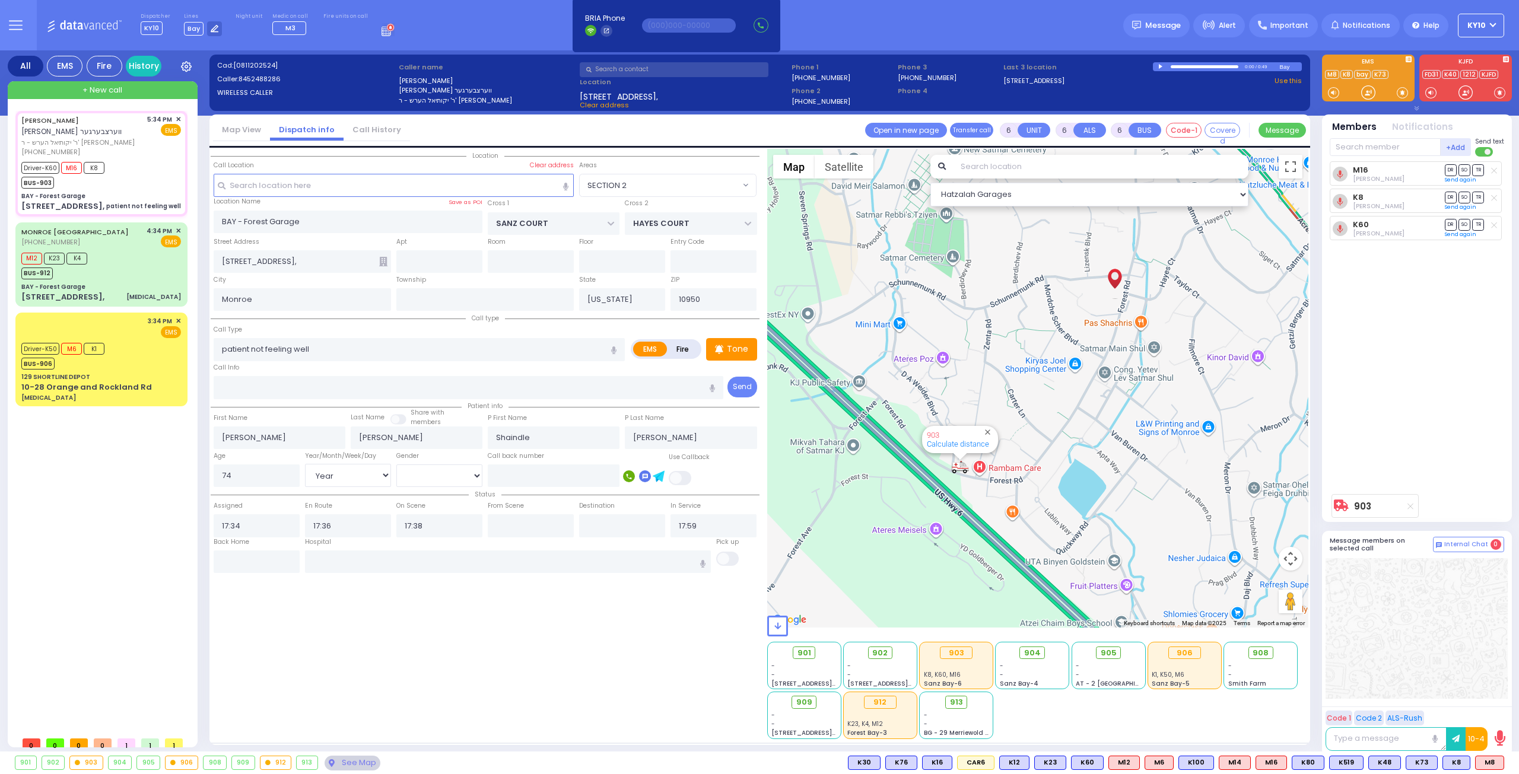
select select
radio input "true"
select select "Year"
select select "[DEMOGRAPHIC_DATA]"
select select "Hatzalah Garages"
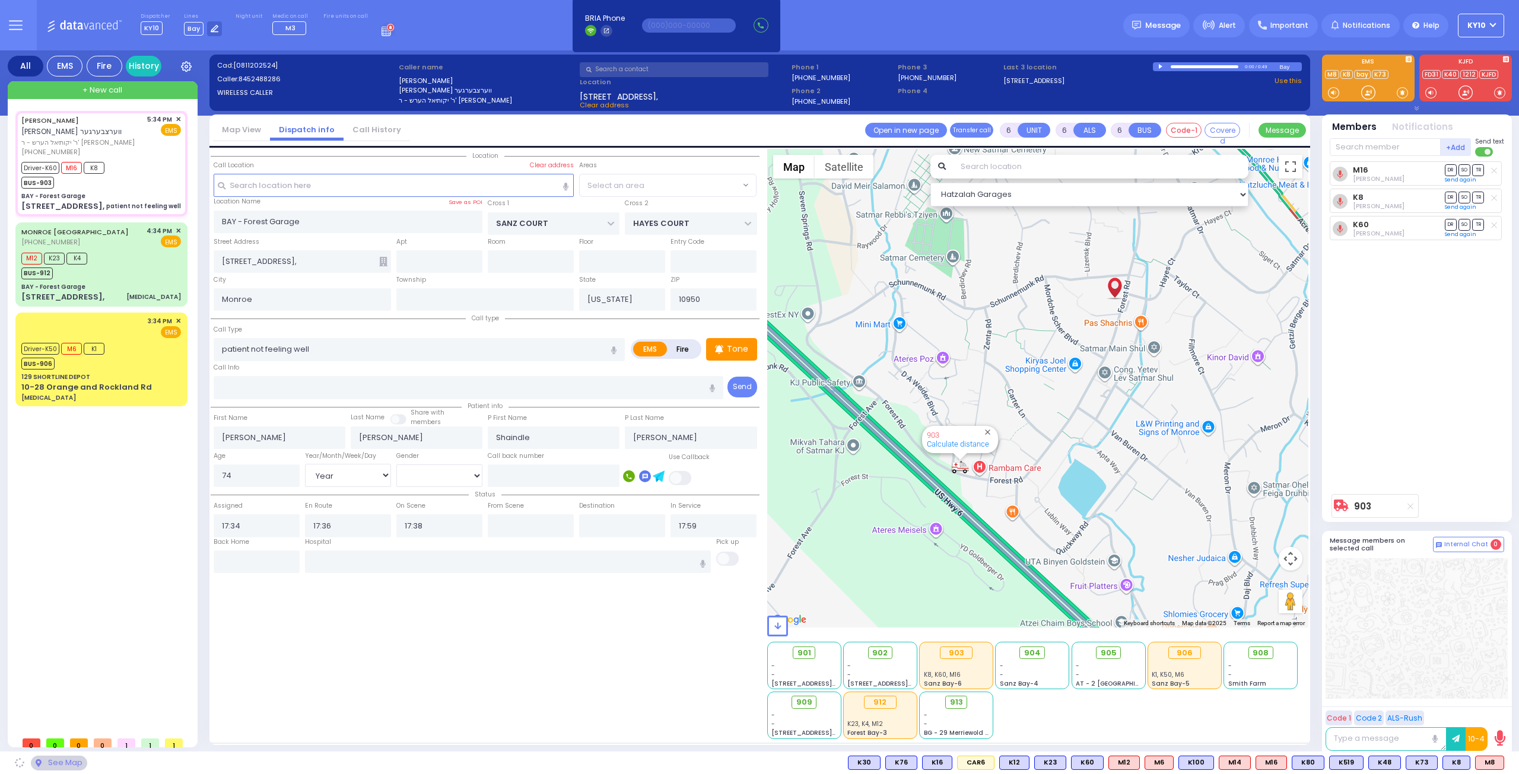
select select "SECTION 2"
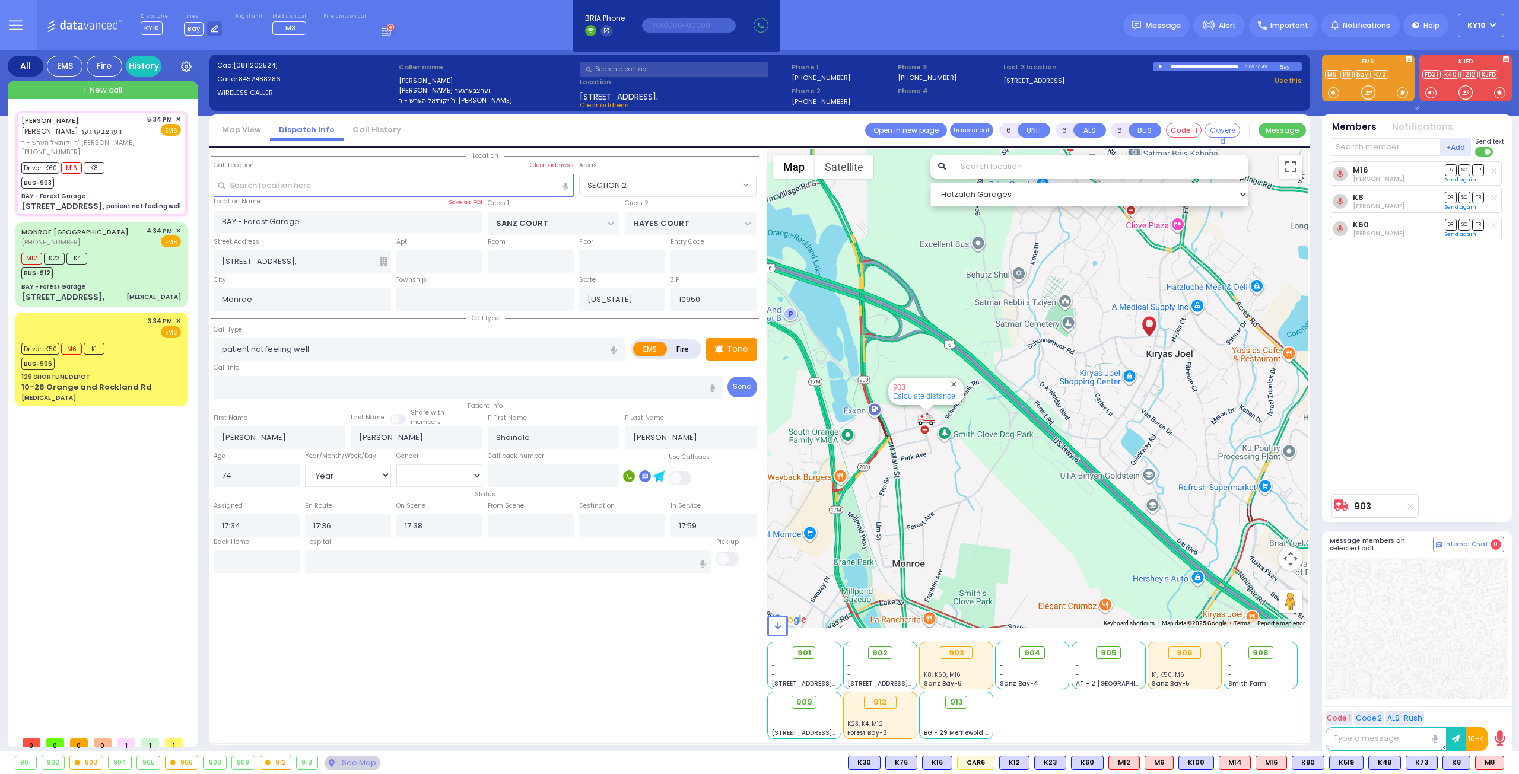
select select
radio input "true"
select select "Year"
select select "[DEMOGRAPHIC_DATA]"
select select "Hatzalah Garages"
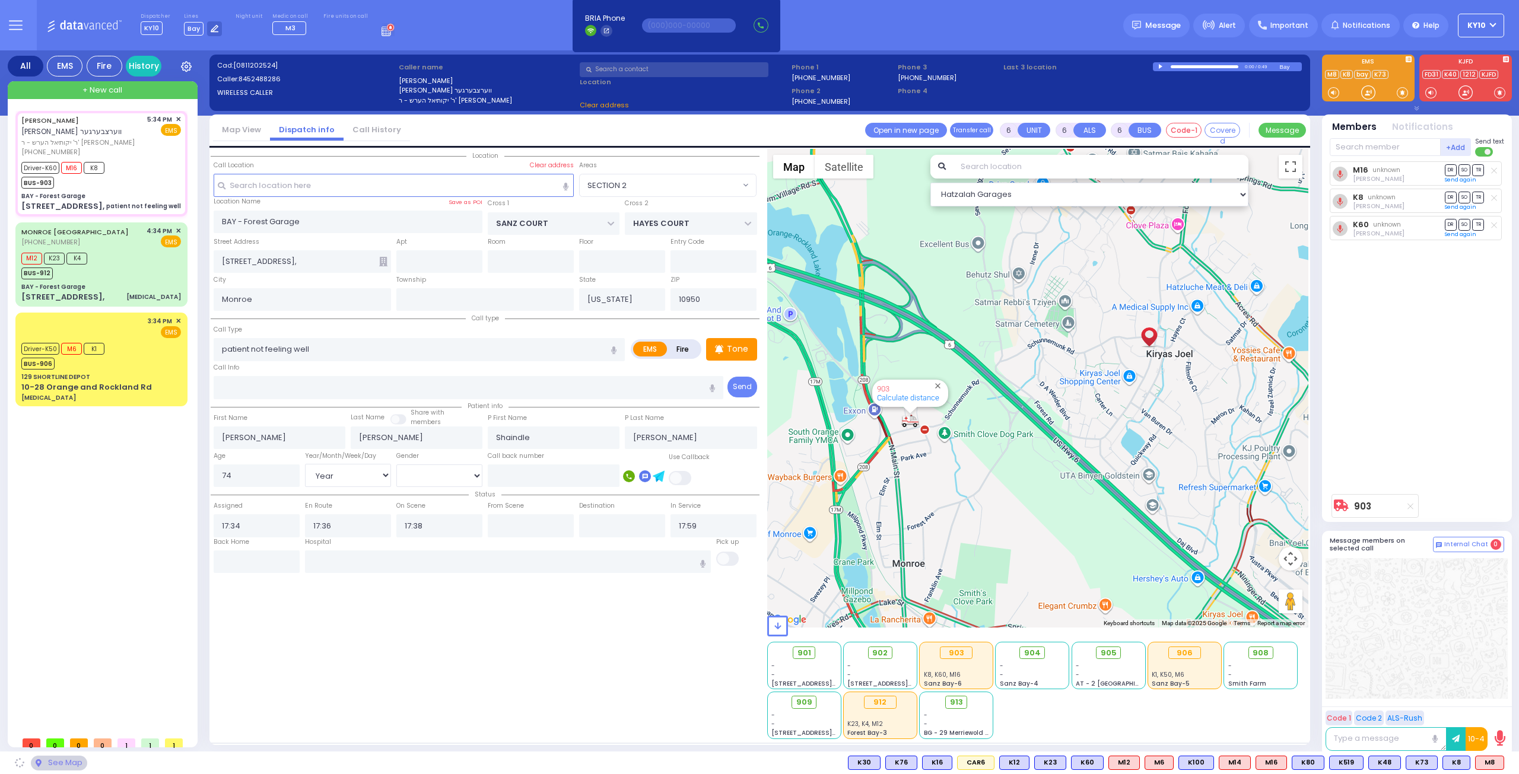
select select "SECTION 2"
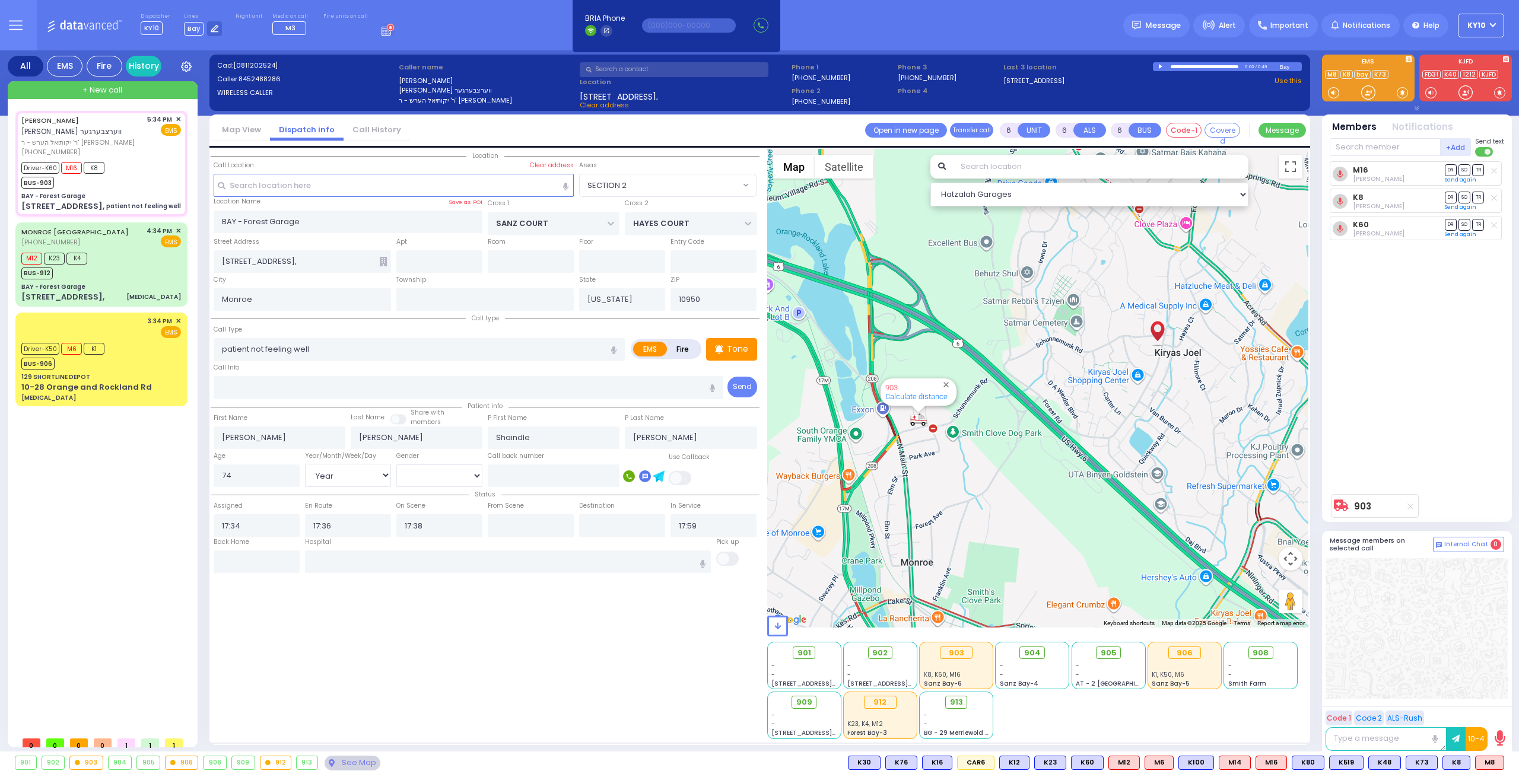
select select
radio input "true"
select select "Year"
select select "[DEMOGRAPHIC_DATA]"
select select "Hatzalah Garages"
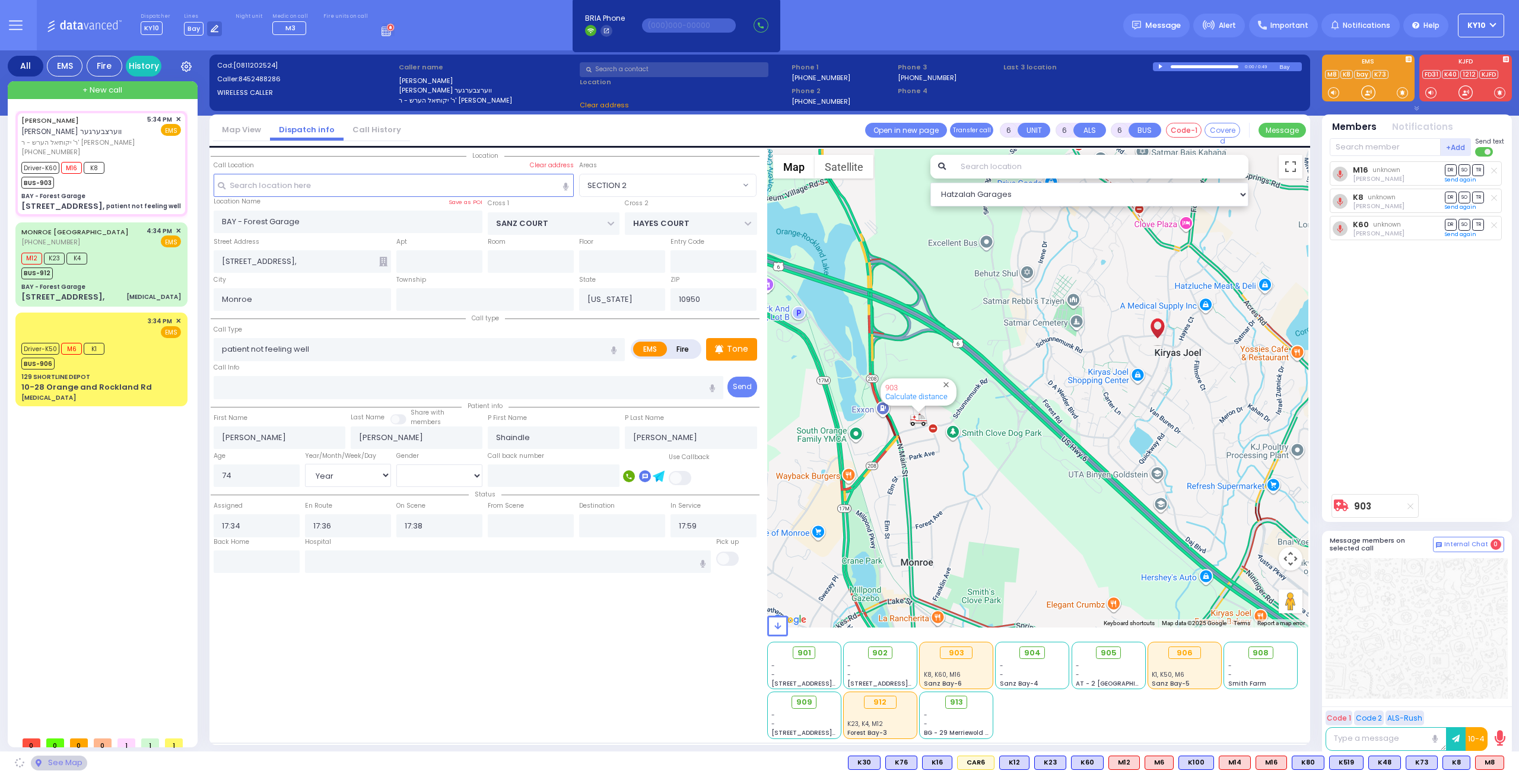
select select "SECTION 2"
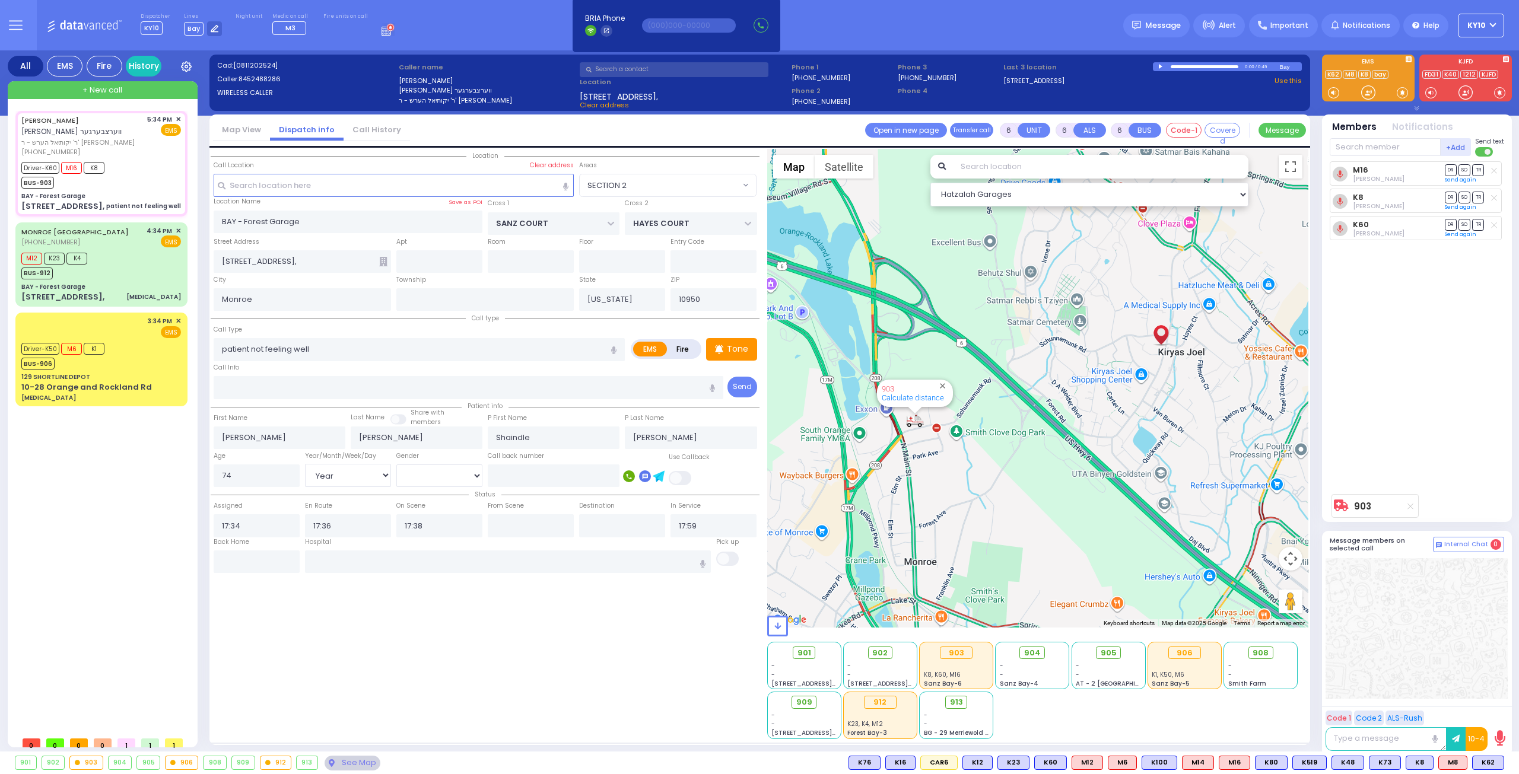
select select
radio input "true"
select select "Year"
select select "[DEMOGRAPHIC_DATA]"
select select "Hatzalah Garages"
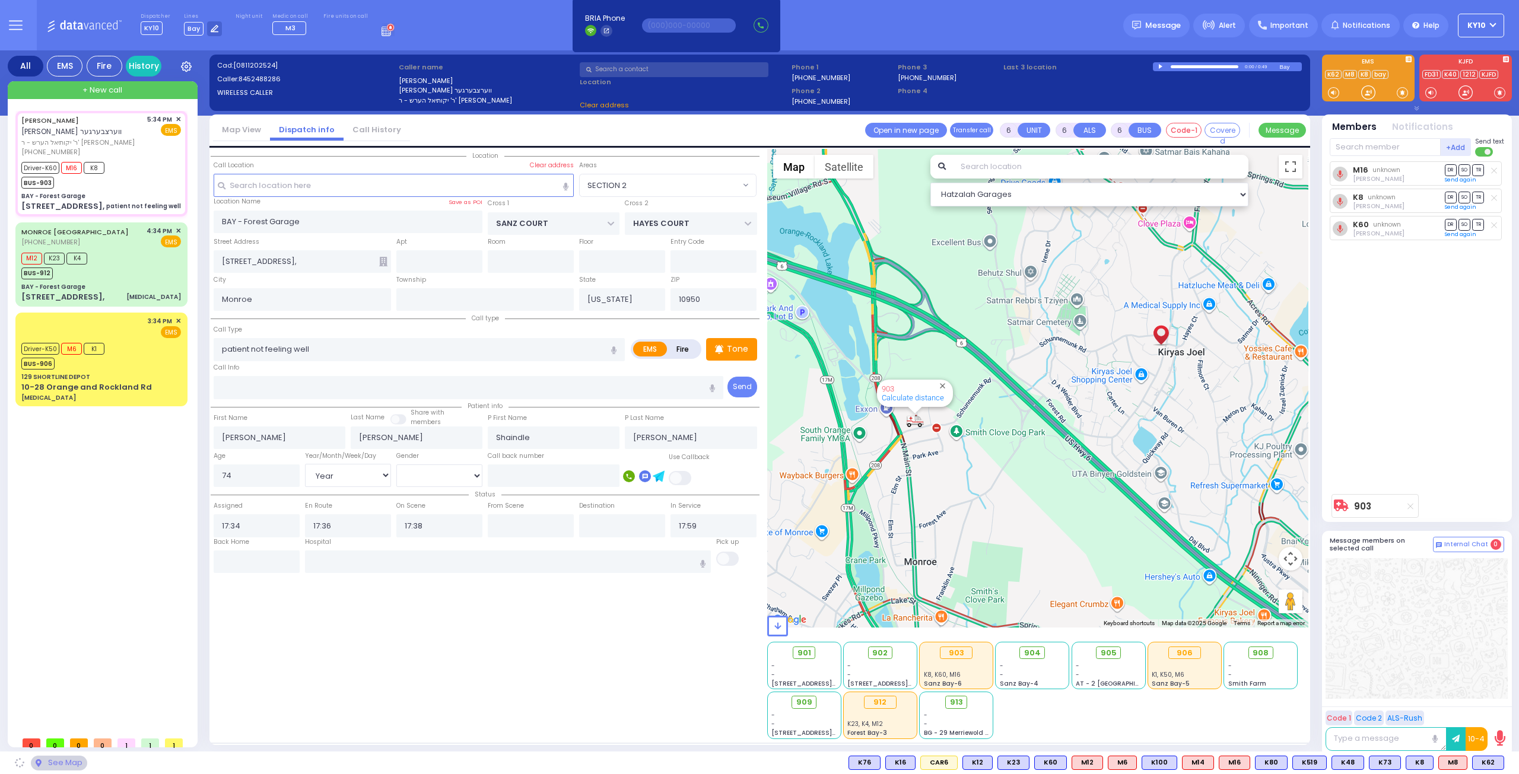
select select "SECTION 2"
select select
radio input "true"
select select "Year"
select select "[DEMOGRAPHIC_DATA]"
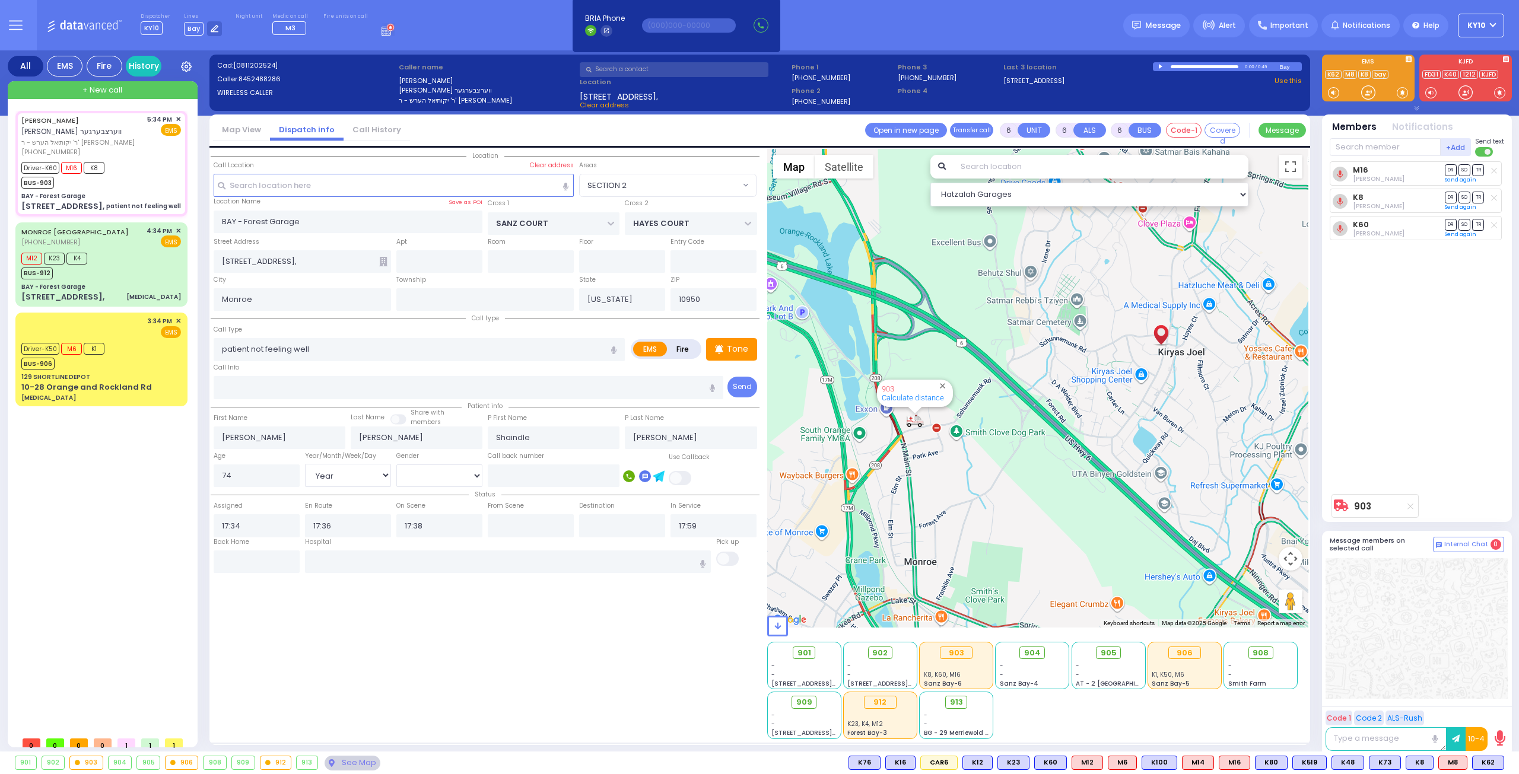
select select "Hatzalah Garages"
select select "SECTION 2"
select select
radio input "true"
select select "Year"
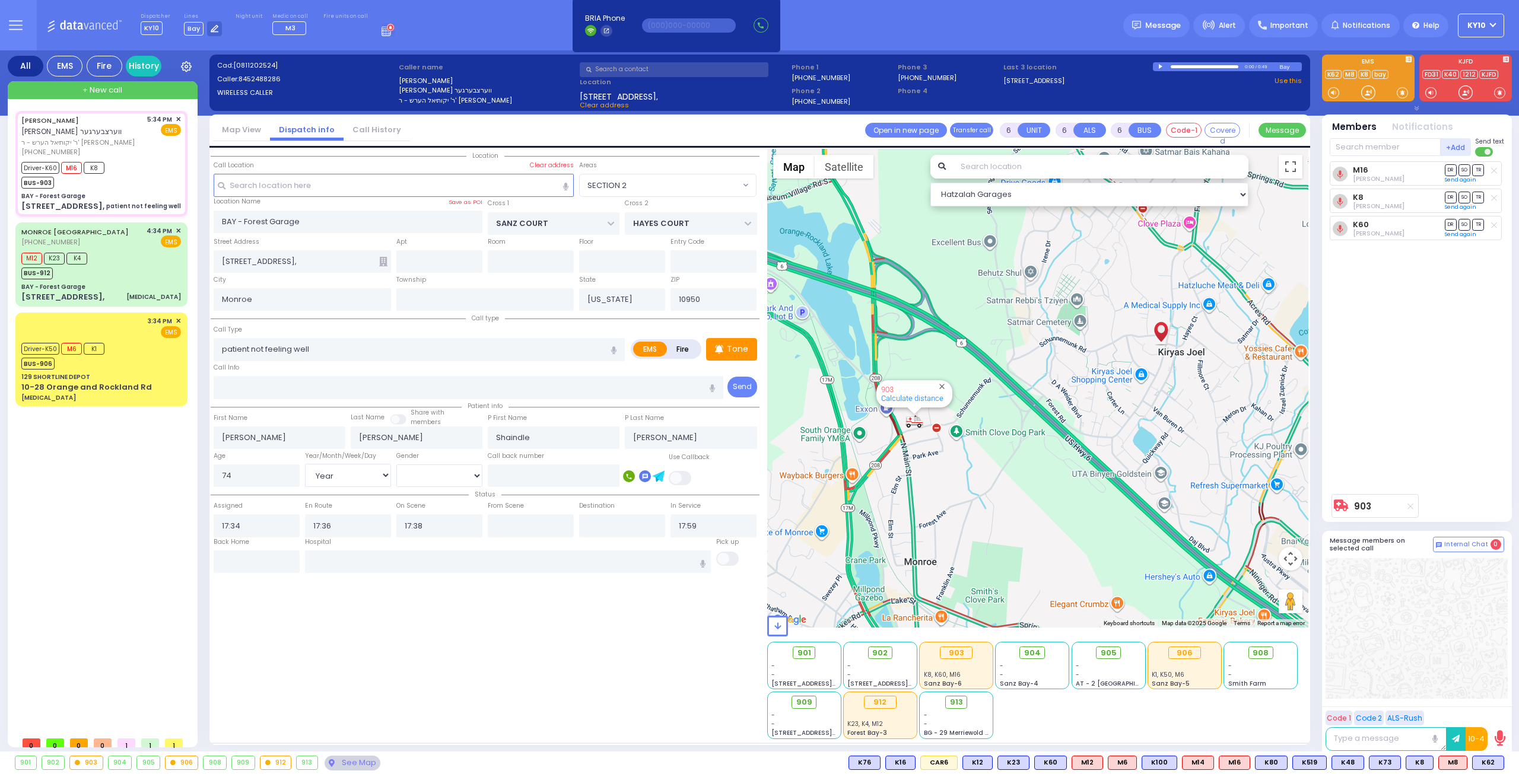
select select "[DEMOGRAPHIC_DATA]"
select select "SECTION 2"
select select "Hatzalah Garages"
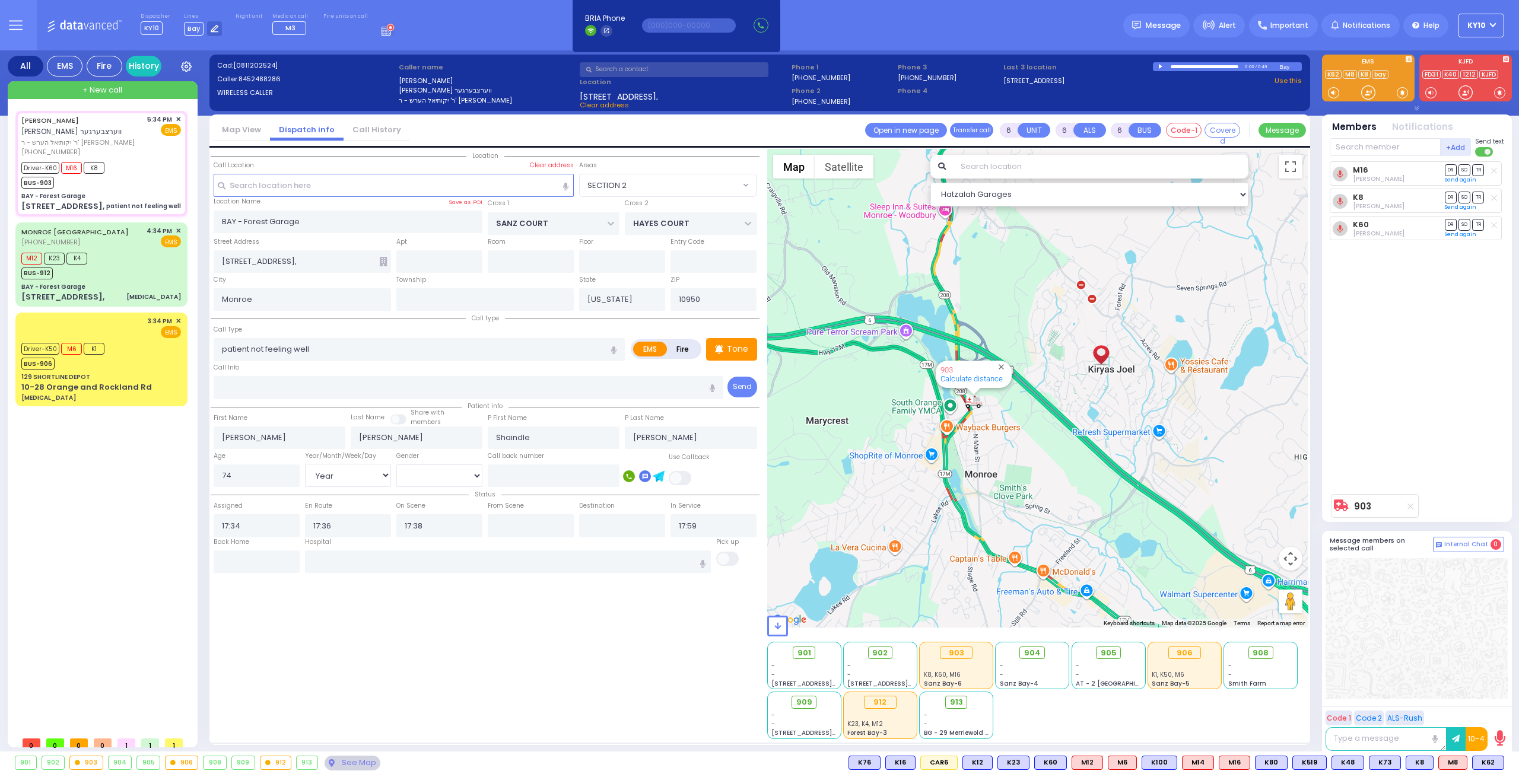
select select
radio input "true"
select select "Year"
select select "[DEMOGRAPHIC_DATA]"
select select "Hatzalah Garages"
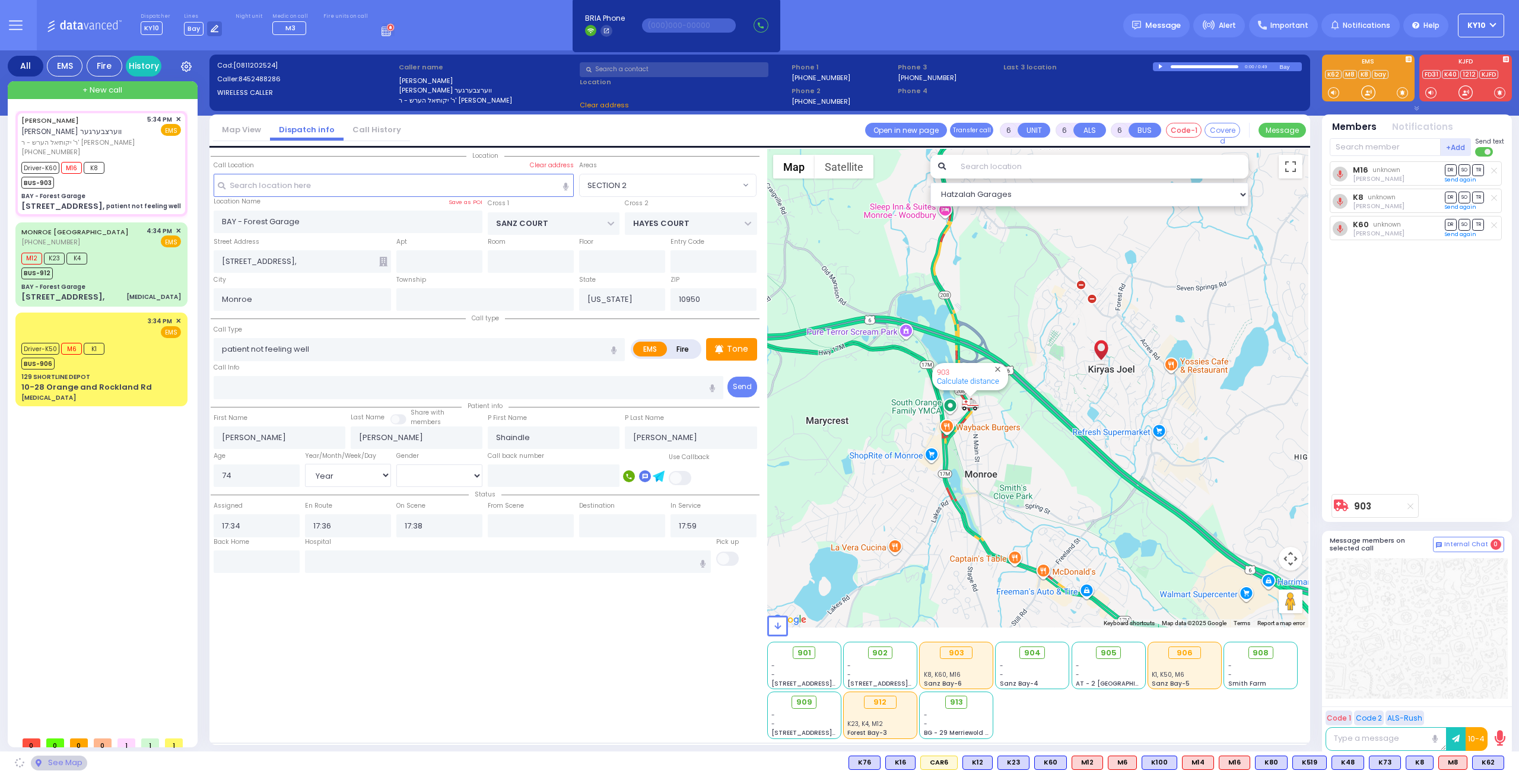
select select "SECTION 2"
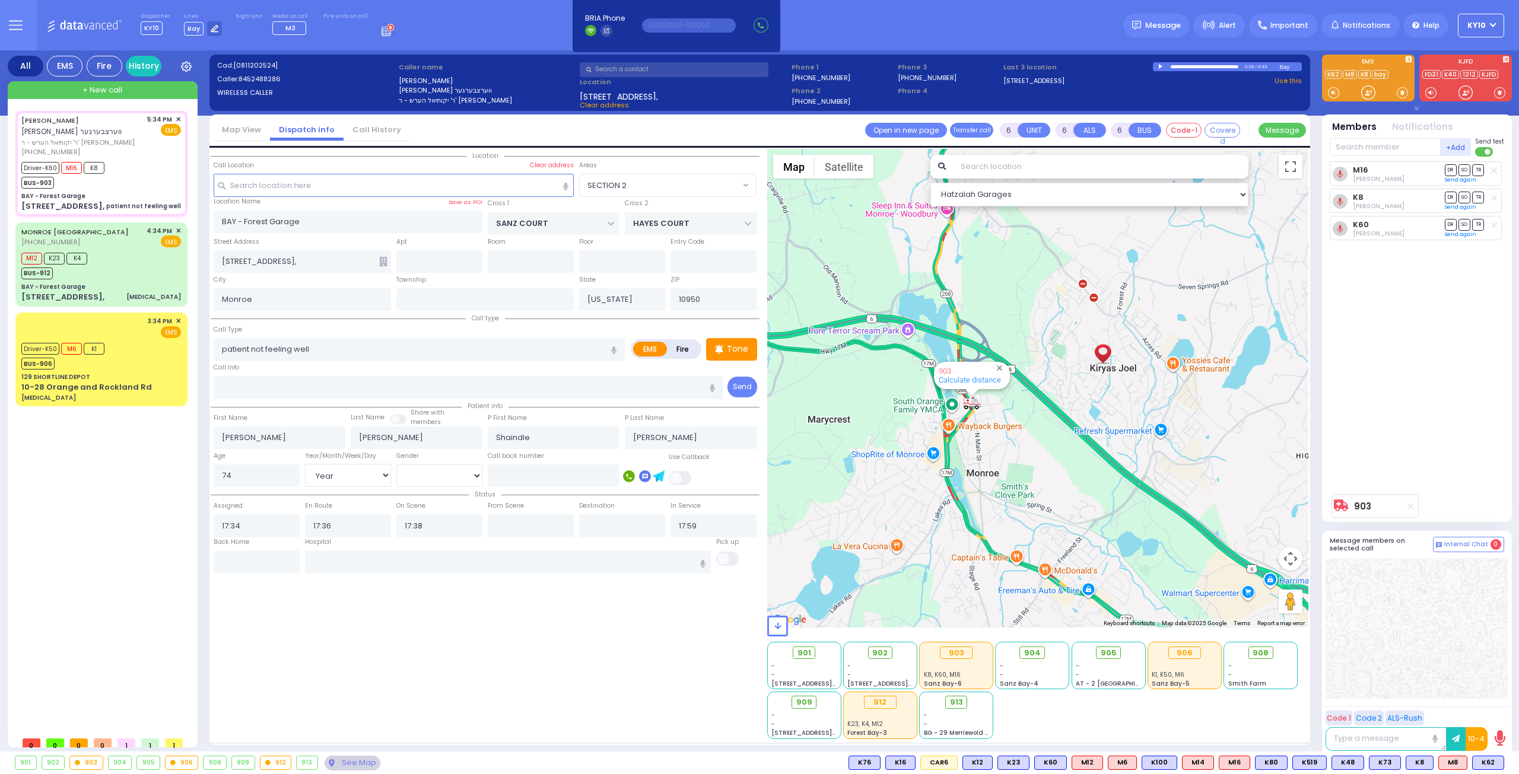
select select
radio input "true"
select select "Year"
select select "[DEMOGRAPHIC_DATA]"
select select "Hatzalah Garages"
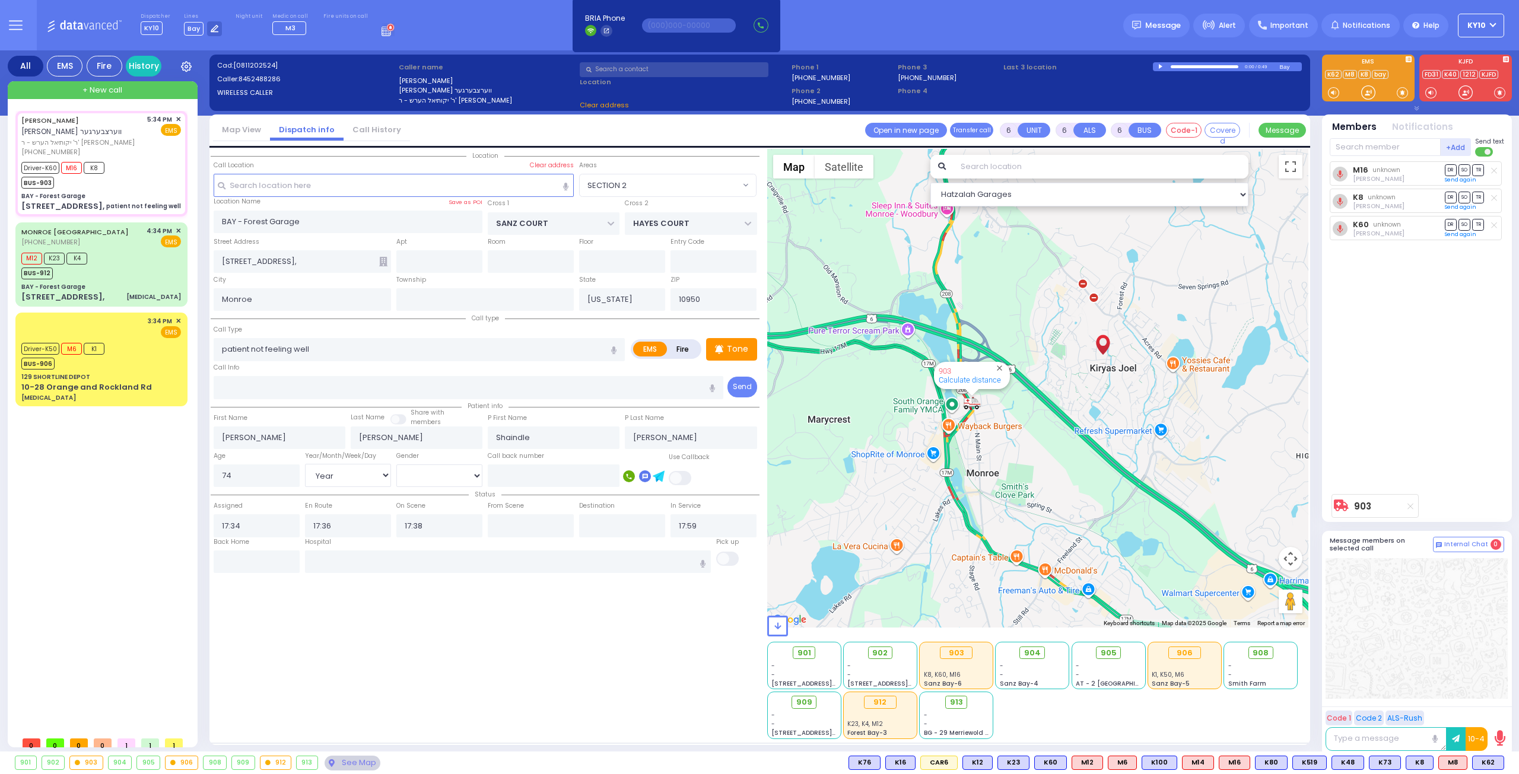
select select "SECTION 2"
select select
radio input "true"
select select "Year"
select select "[DEMOGRAPHIC_DATA]"
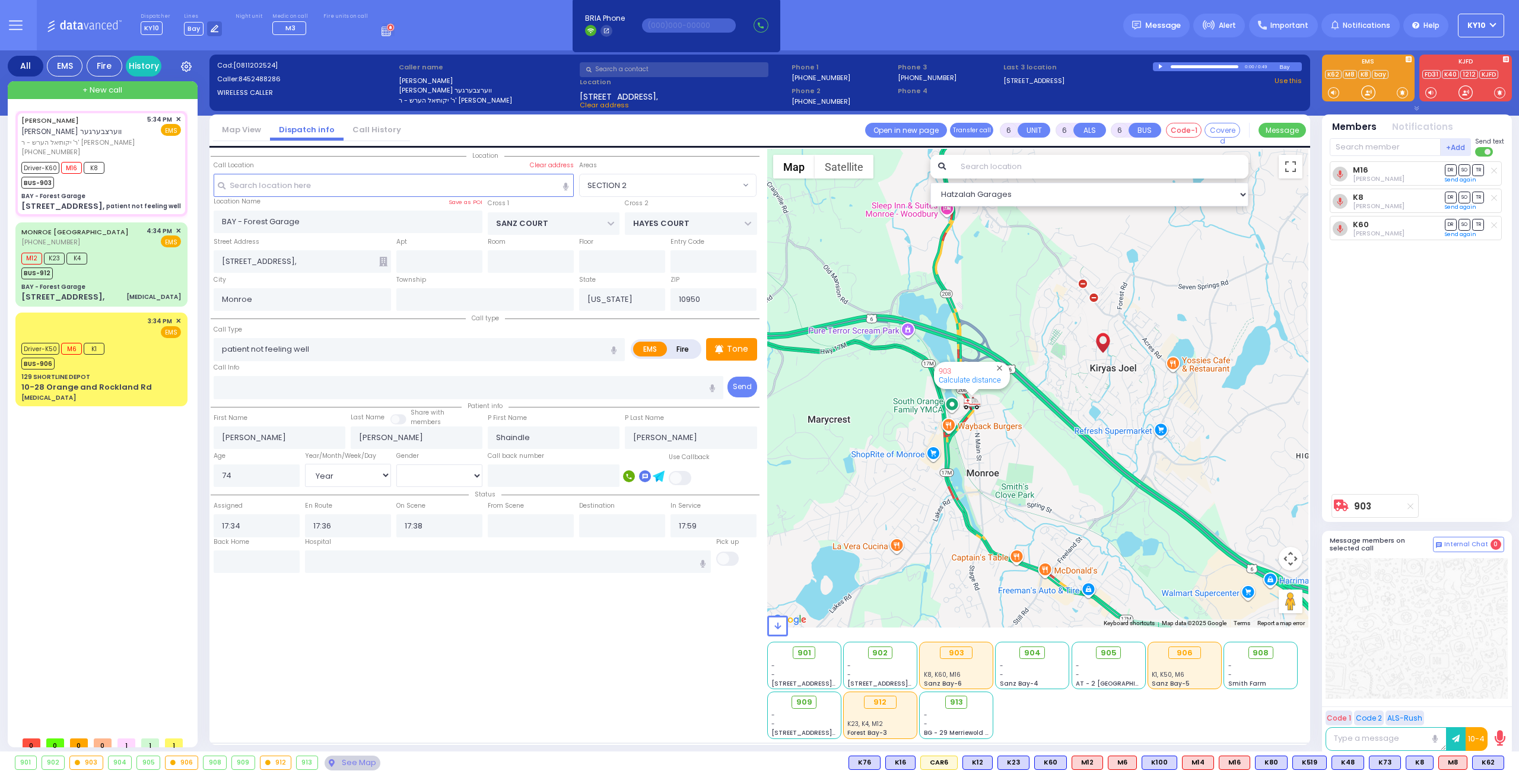
select select "Hatzalah Garages"
select select "SECTION 2"
select select
radio input "true"
select select "Year"
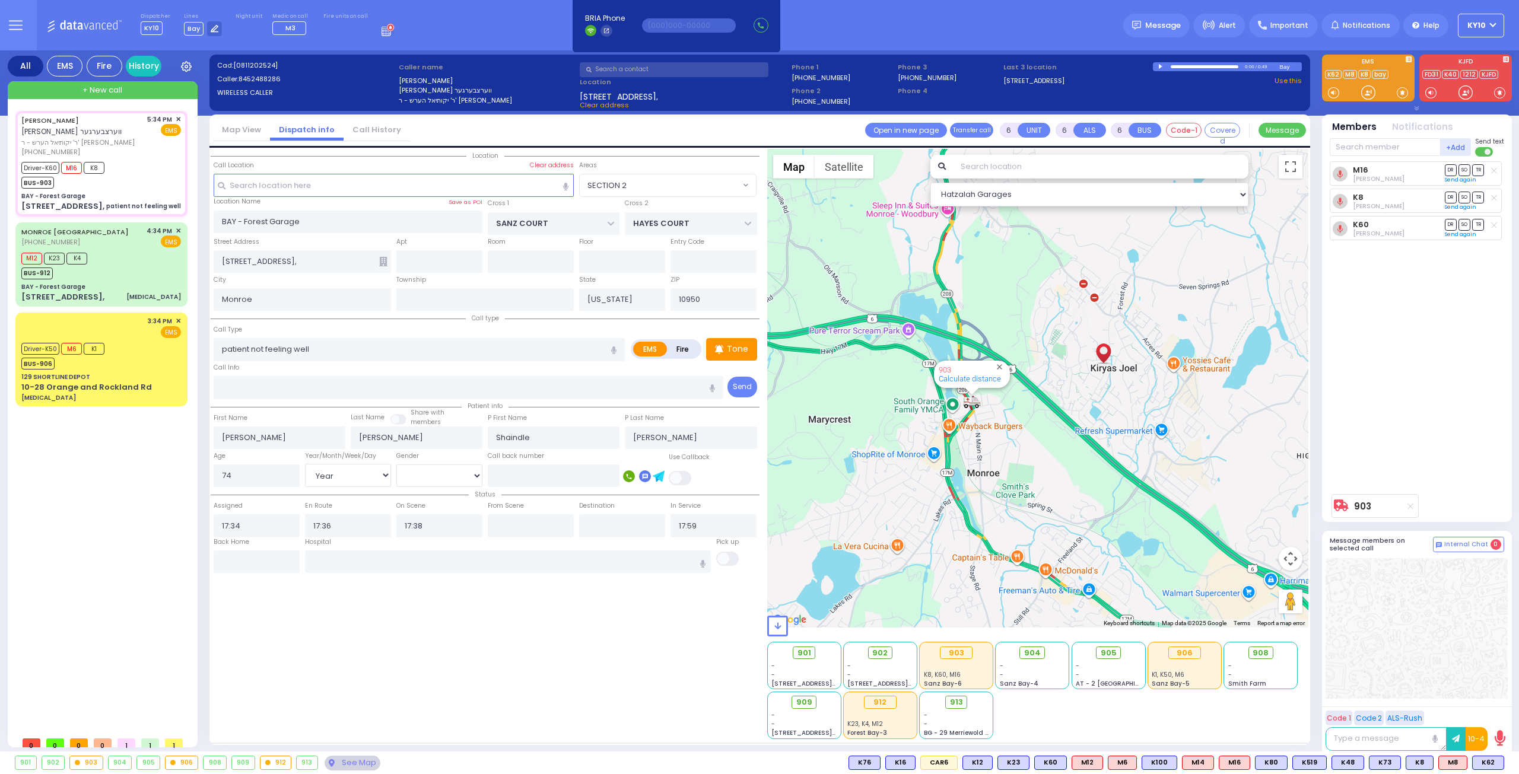
select select "[DEMOGRAPHIC_DATA]"
select select "Hatzalah Garages"
select select "SECTION 2"
select select
radio input "true"
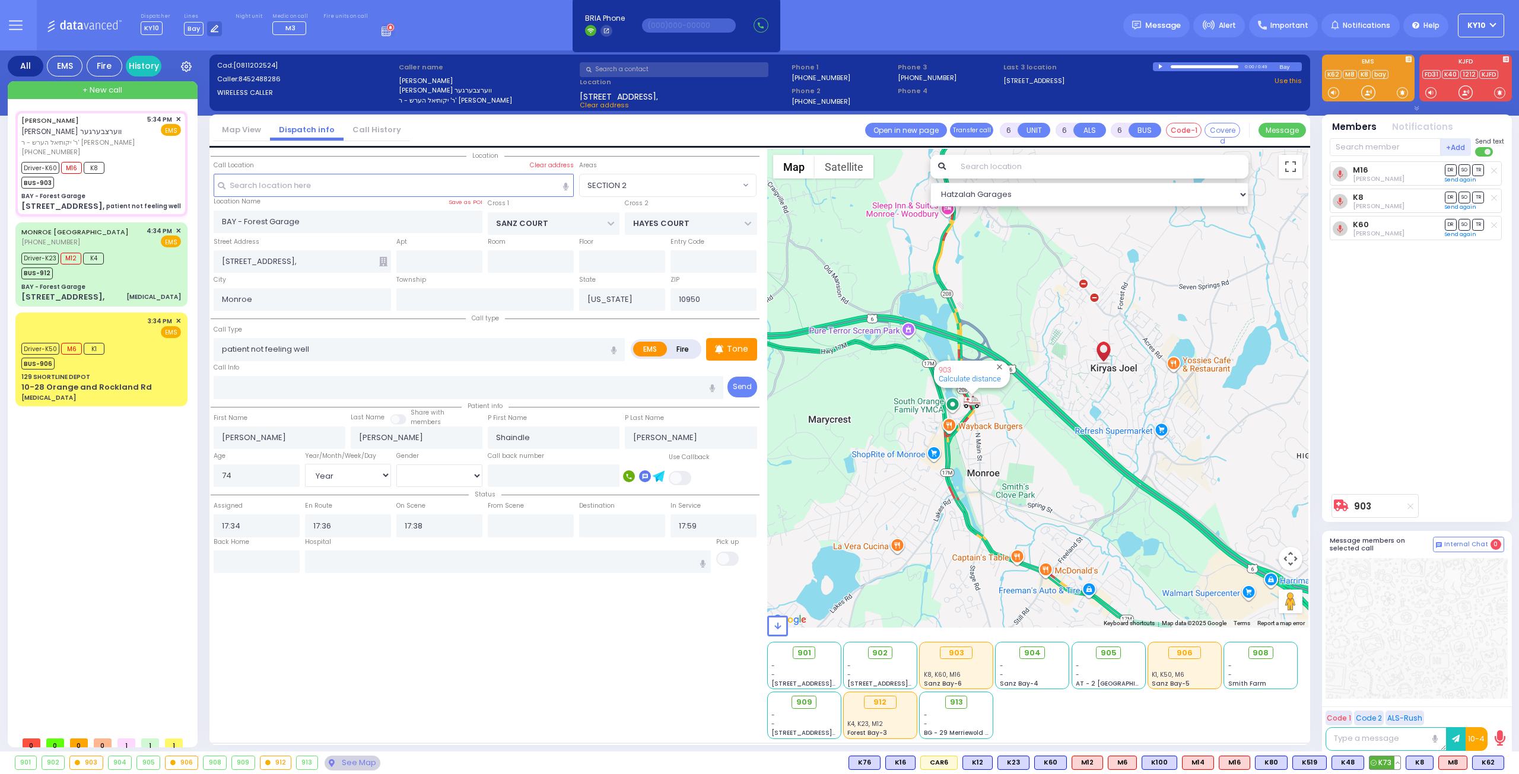
select select "Year"
select select "[DEMOGRAPHIC_DATA]"
select select "Hatzalah Garages"
select select "SECTION 2"
select select
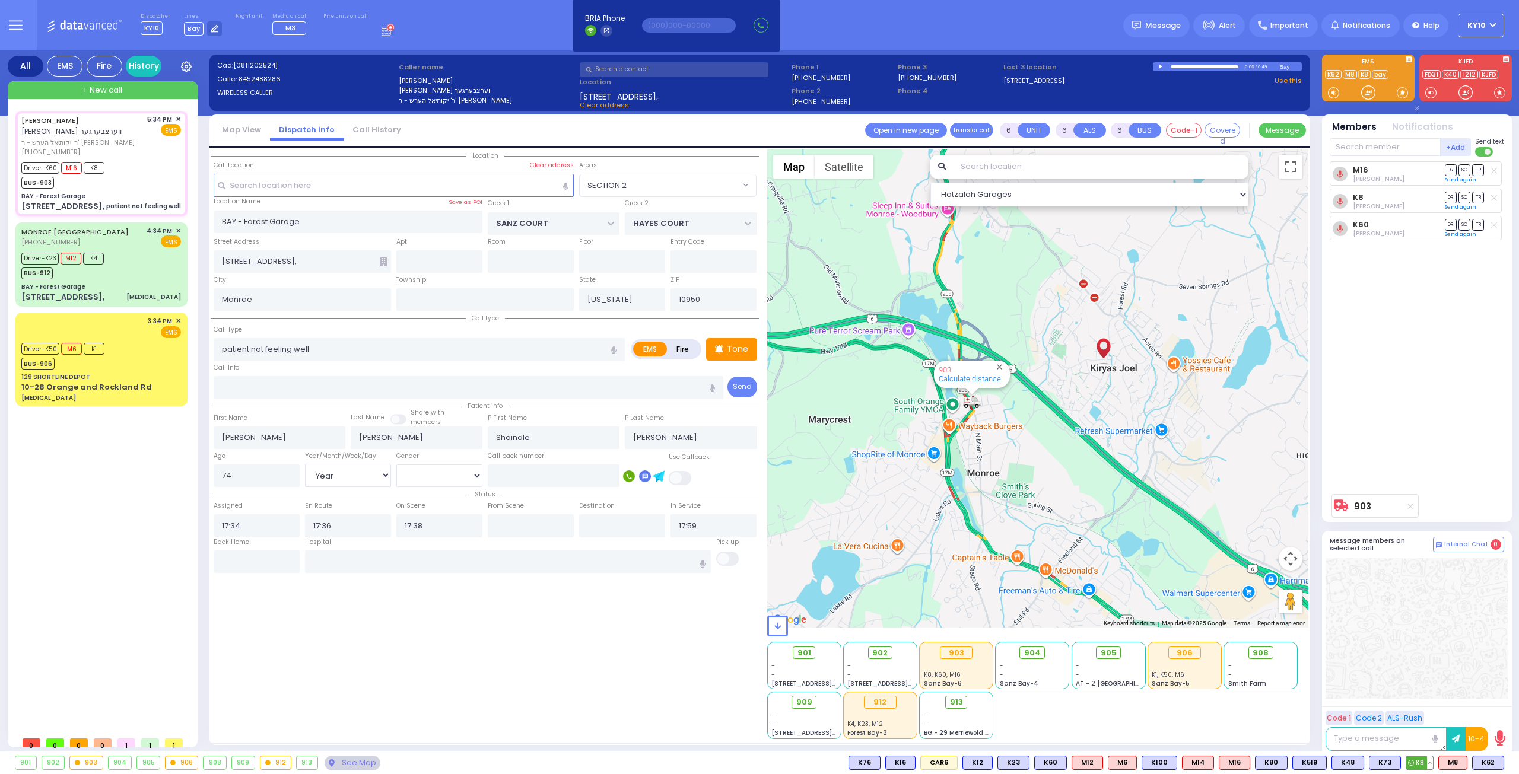
radio input "true"
select select "Year"
select select "[DEMOGRAPHIC_DATA]"
select select "Hatzalah Garages"
select select "SECTION 2"
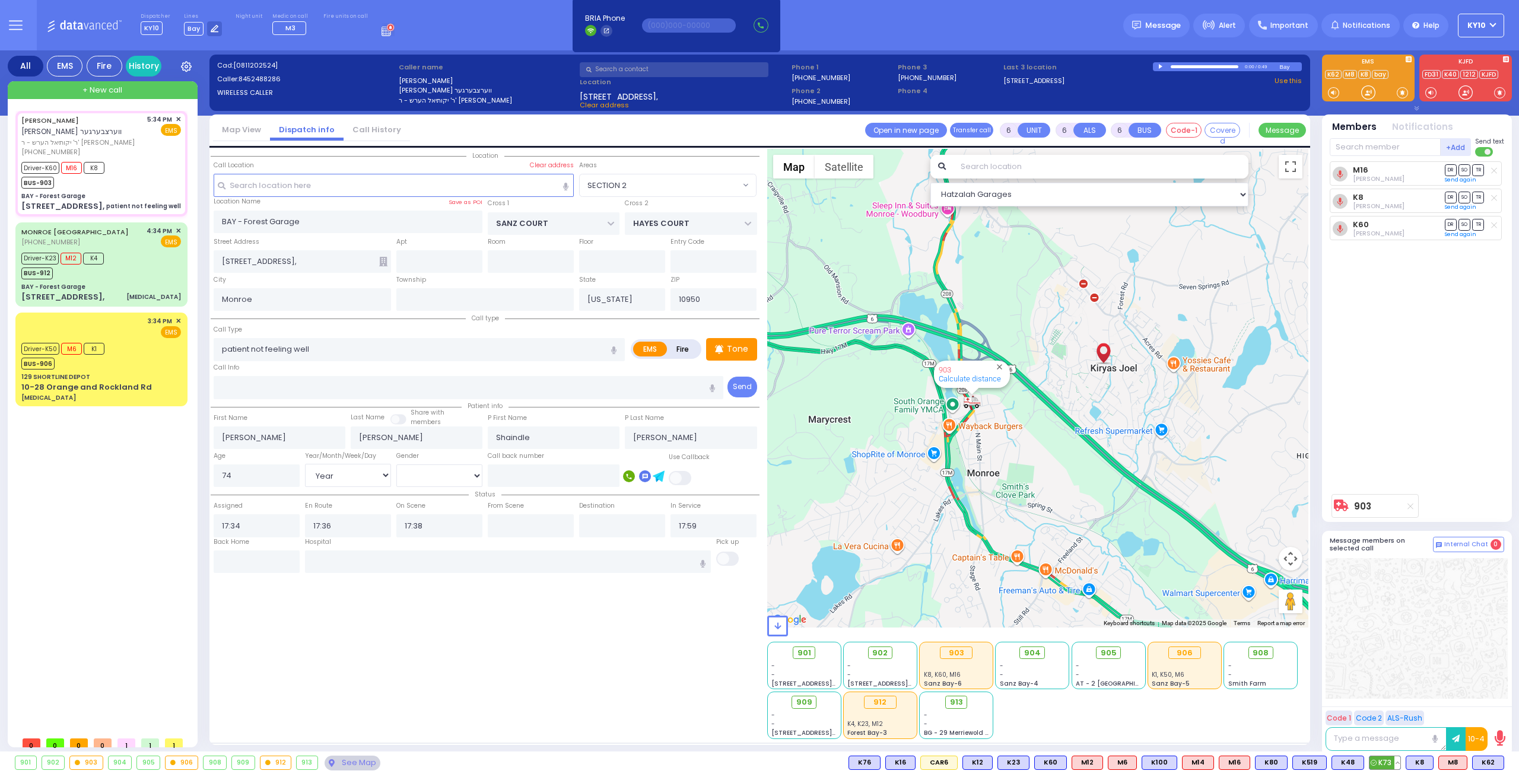
click at [1399, 759] on button at bounding box center [1398, 763] width 6 height 13
click at [1351, 736] on icon at bounding box center [1347, 736] width 7 height 7
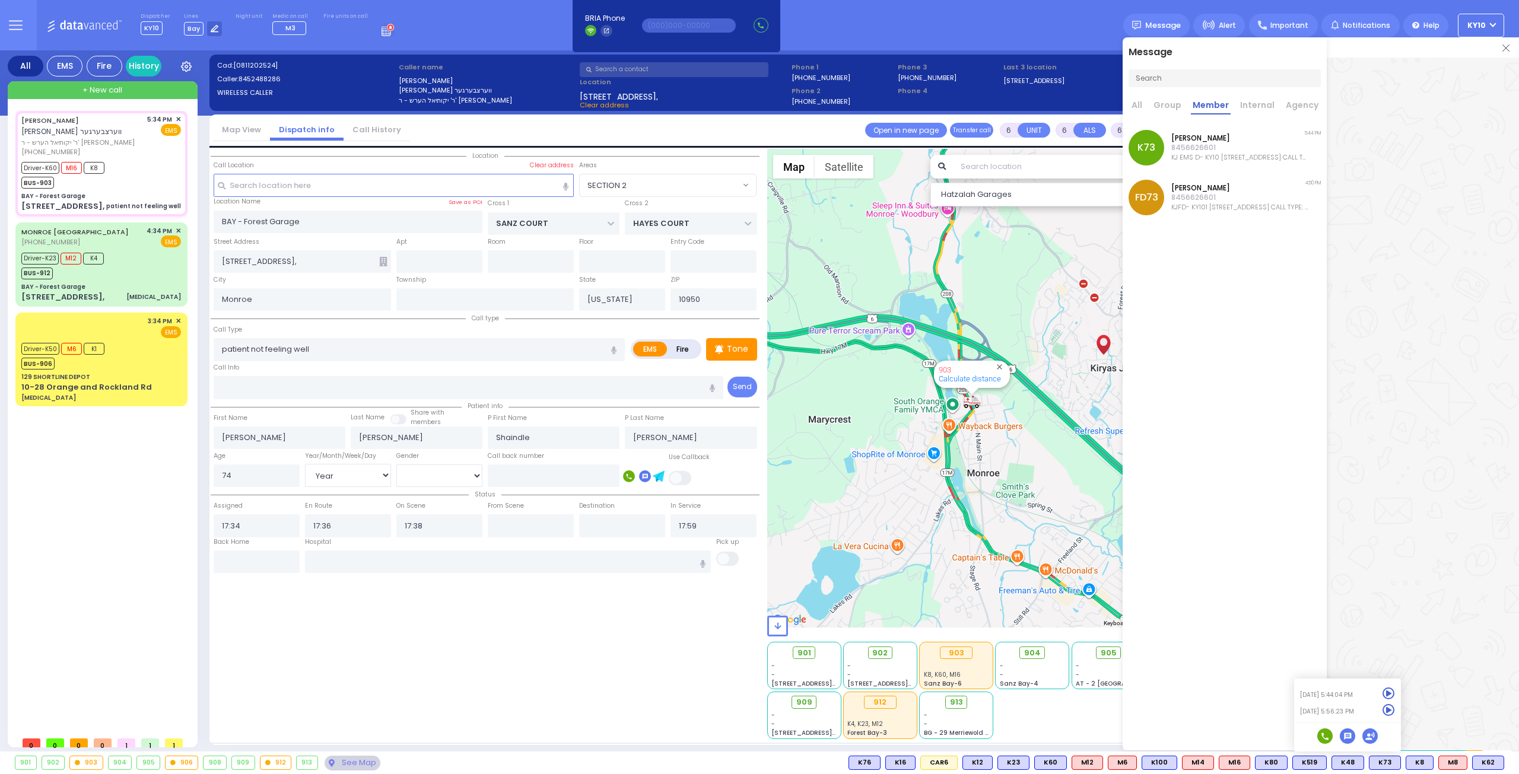
scroll to position [39641, 0]
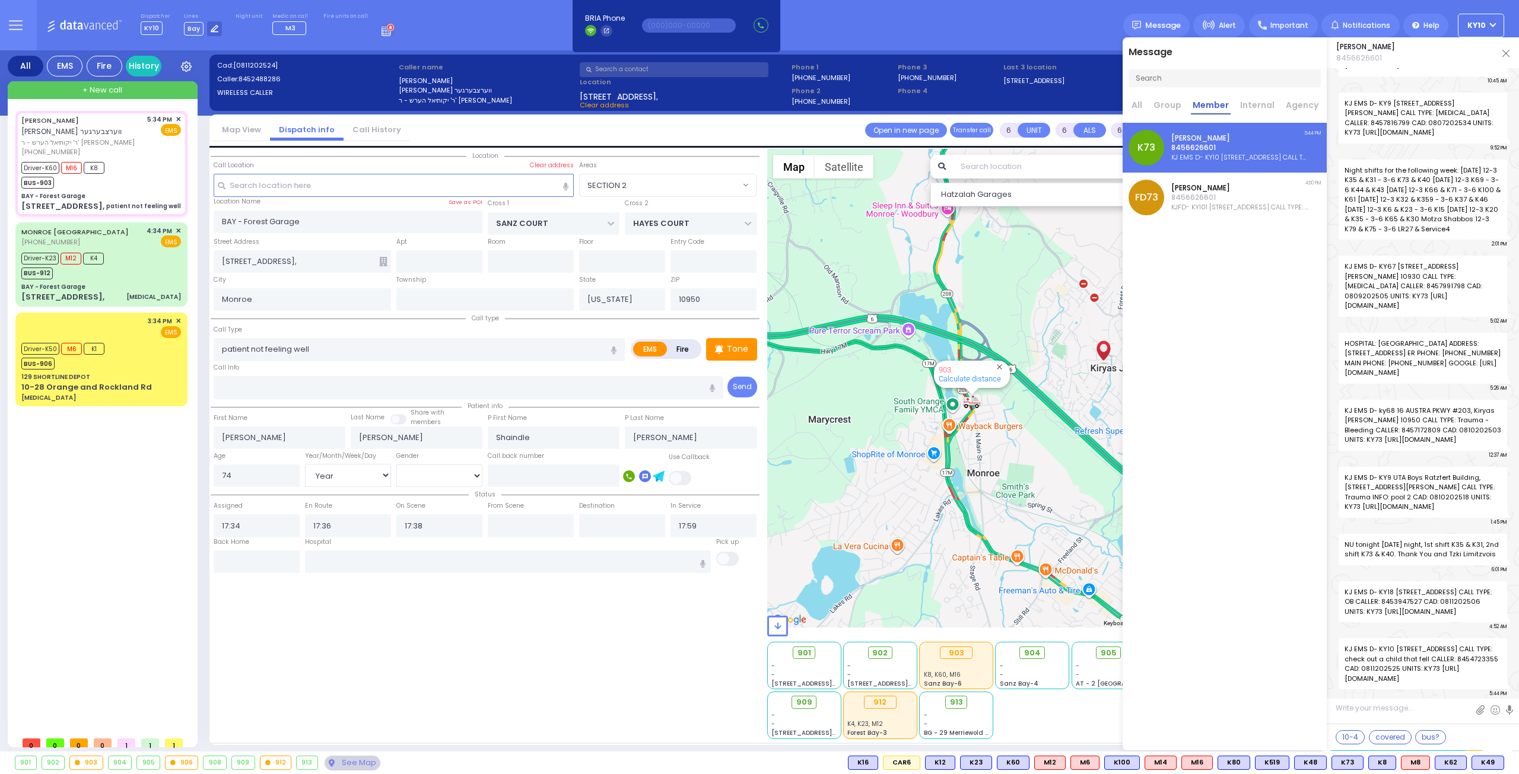
click at [1507, 52] on img at bounding box center [1506, 53] width 7 height 7
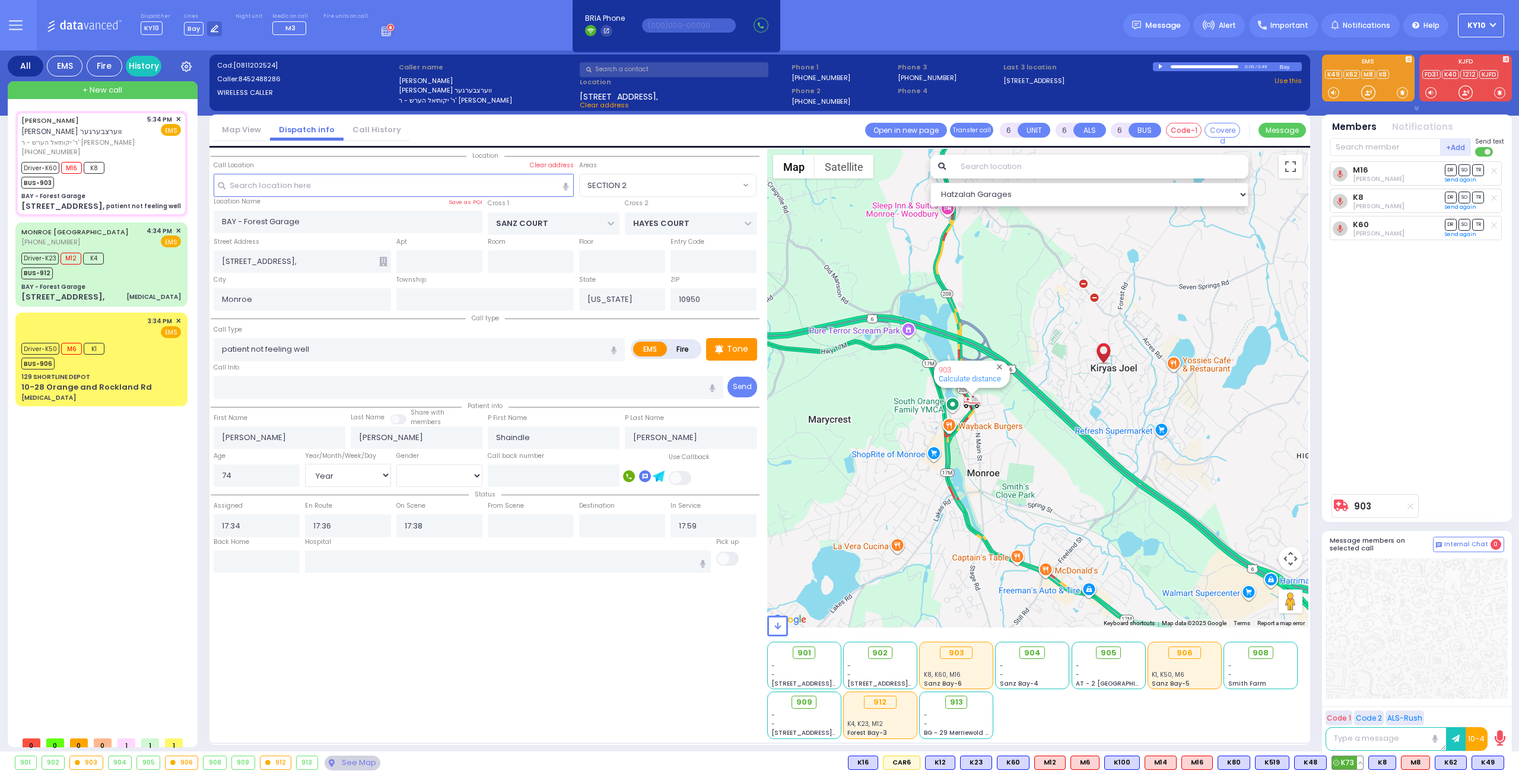
click at [1363, 764] on button at bounding box center [1360, 763] width 6 height 13
click at [1314, 735] on icon at bounding box center [1310, 736] width 7 height 7
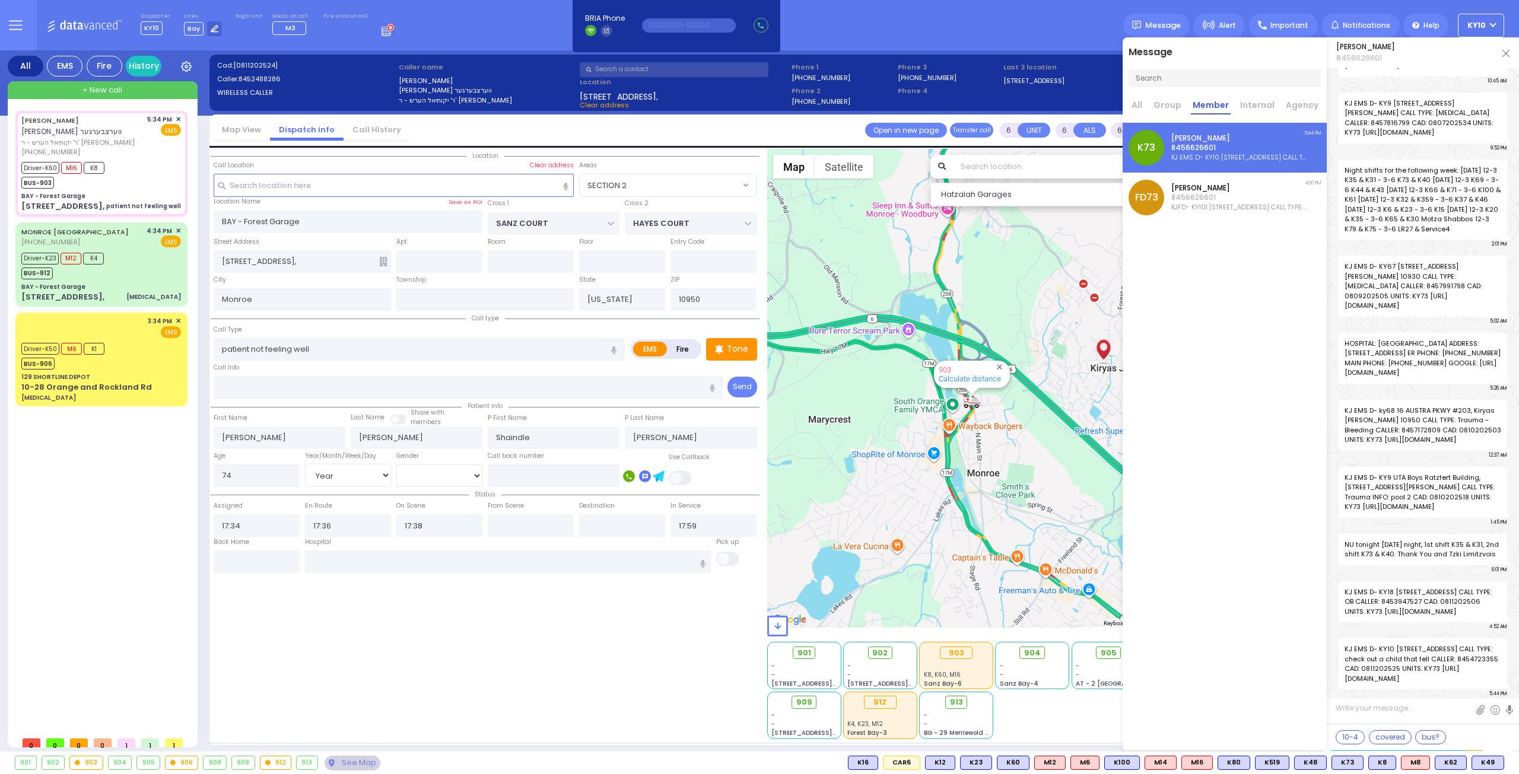
click at [1505, 52] on img at bounding box center [1506, 53] width 7 height 7
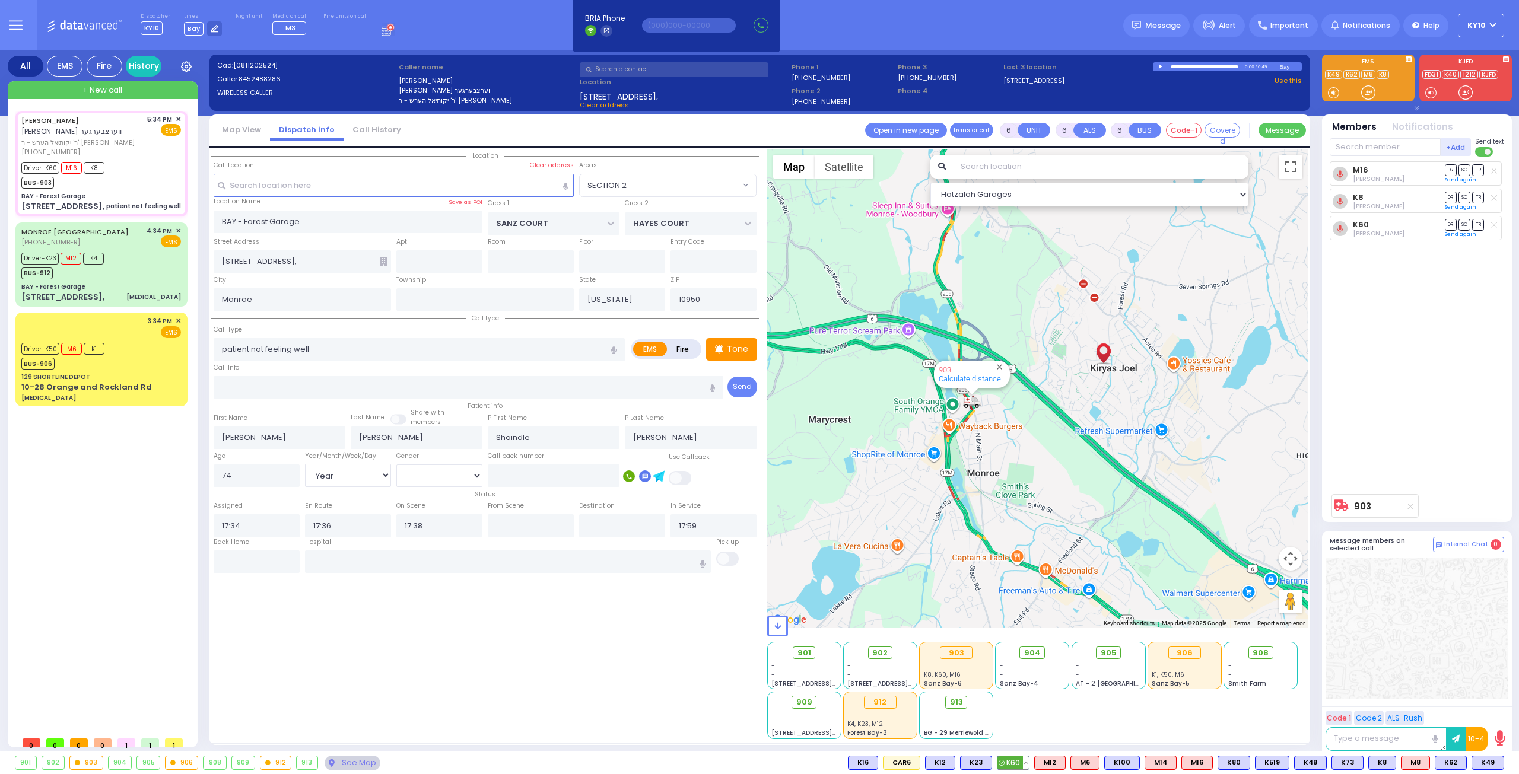
click at [1029, 765] on button at bounding box center [1026, 763] width 6 height 13
click at [984, 739] on rect at bounding box center [975, 736] width 15 height 15
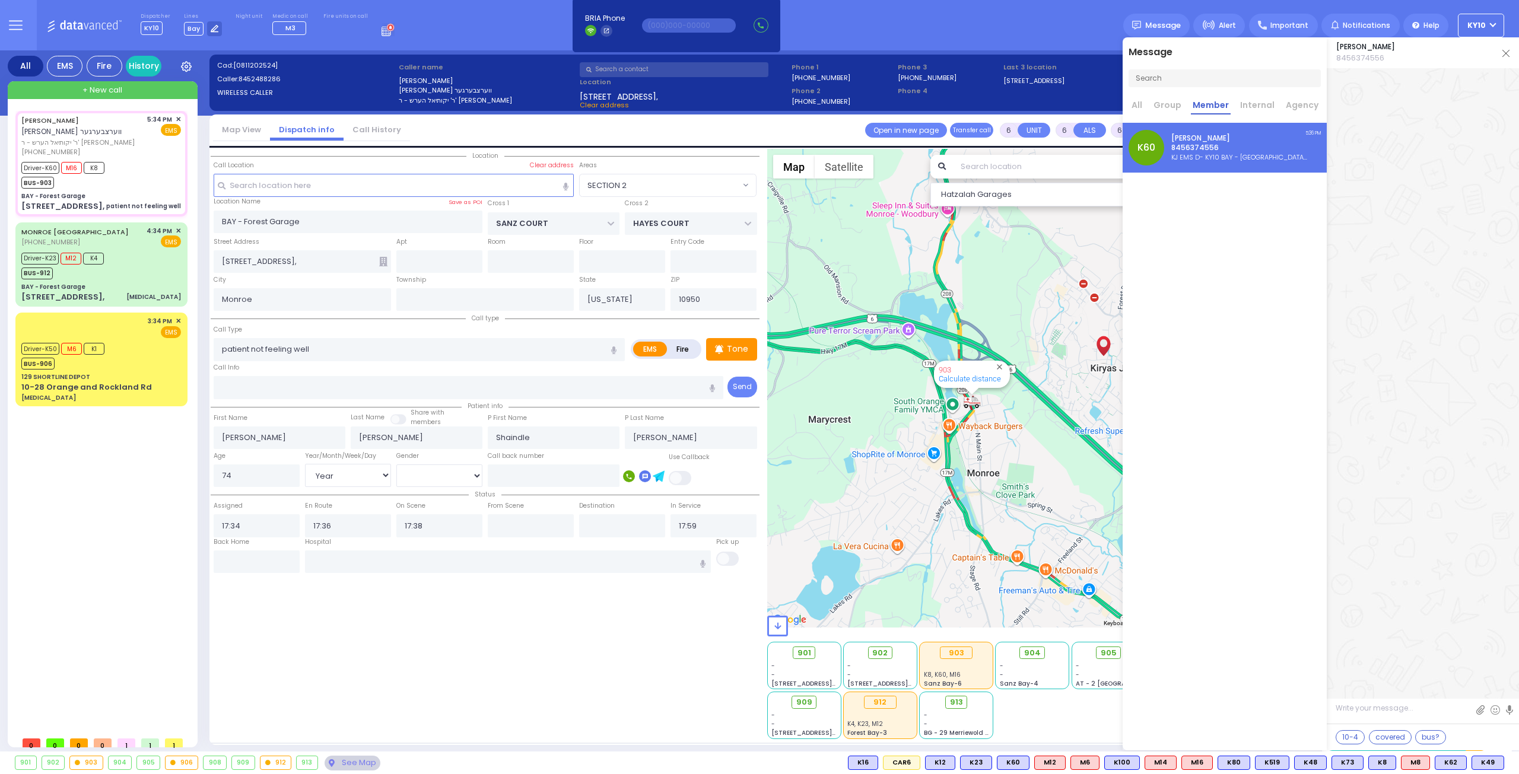
scroll to position [65811, 0]
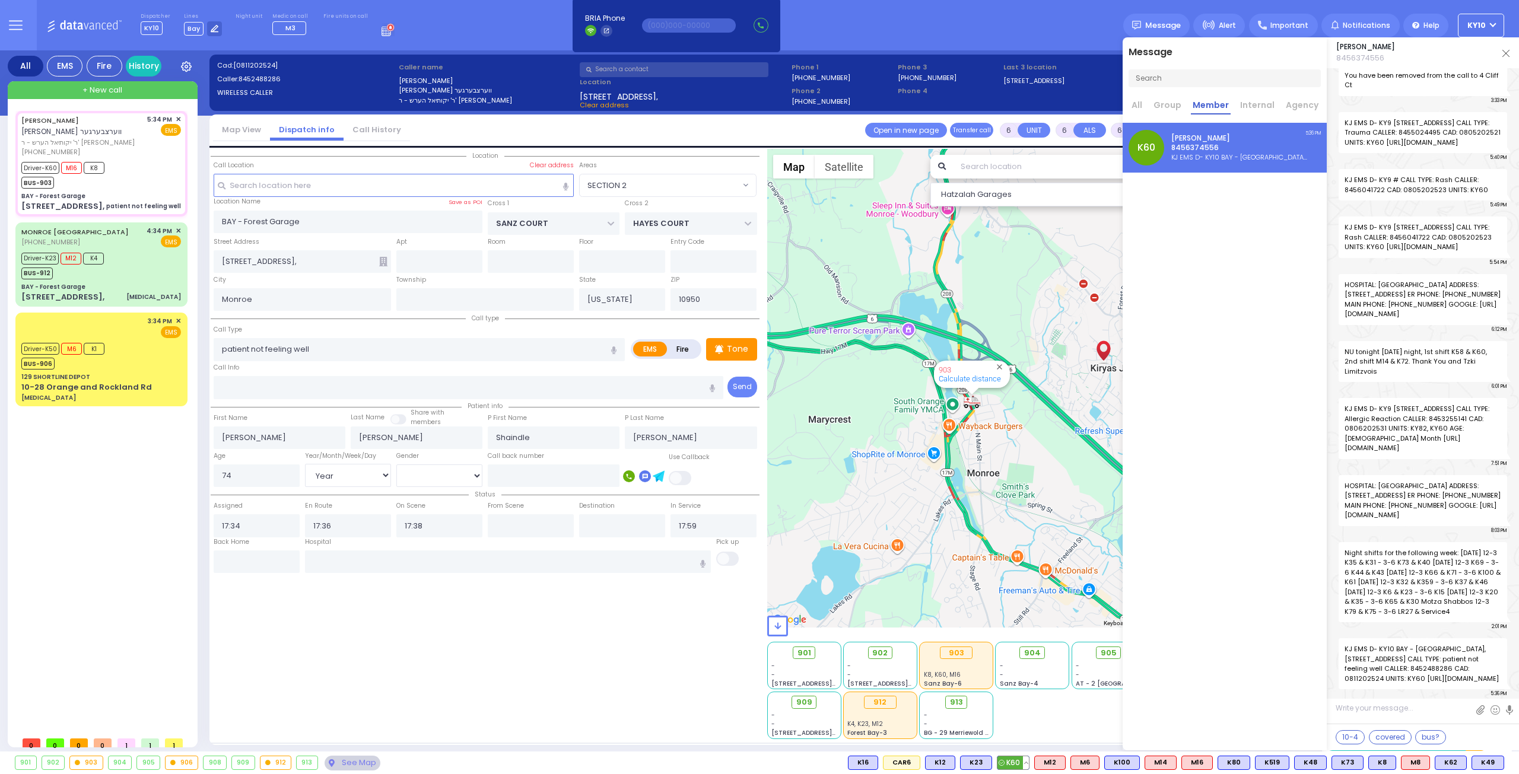
click at [1029, 762] on button at bounding box center [1026, 763] width 6 height 13
click at [1024, 712] on icon at bounding box center [1017, 710] width 12 height 12
click at [1396, 761] on button at bounding box center [1393, 763] width 6 height 13
click at [1396, 760] on button at bounding box center [1393, 763] width 6 height 13
click at [1385, 713] on icon at bounding box center [1384, 710] width 12 height 12
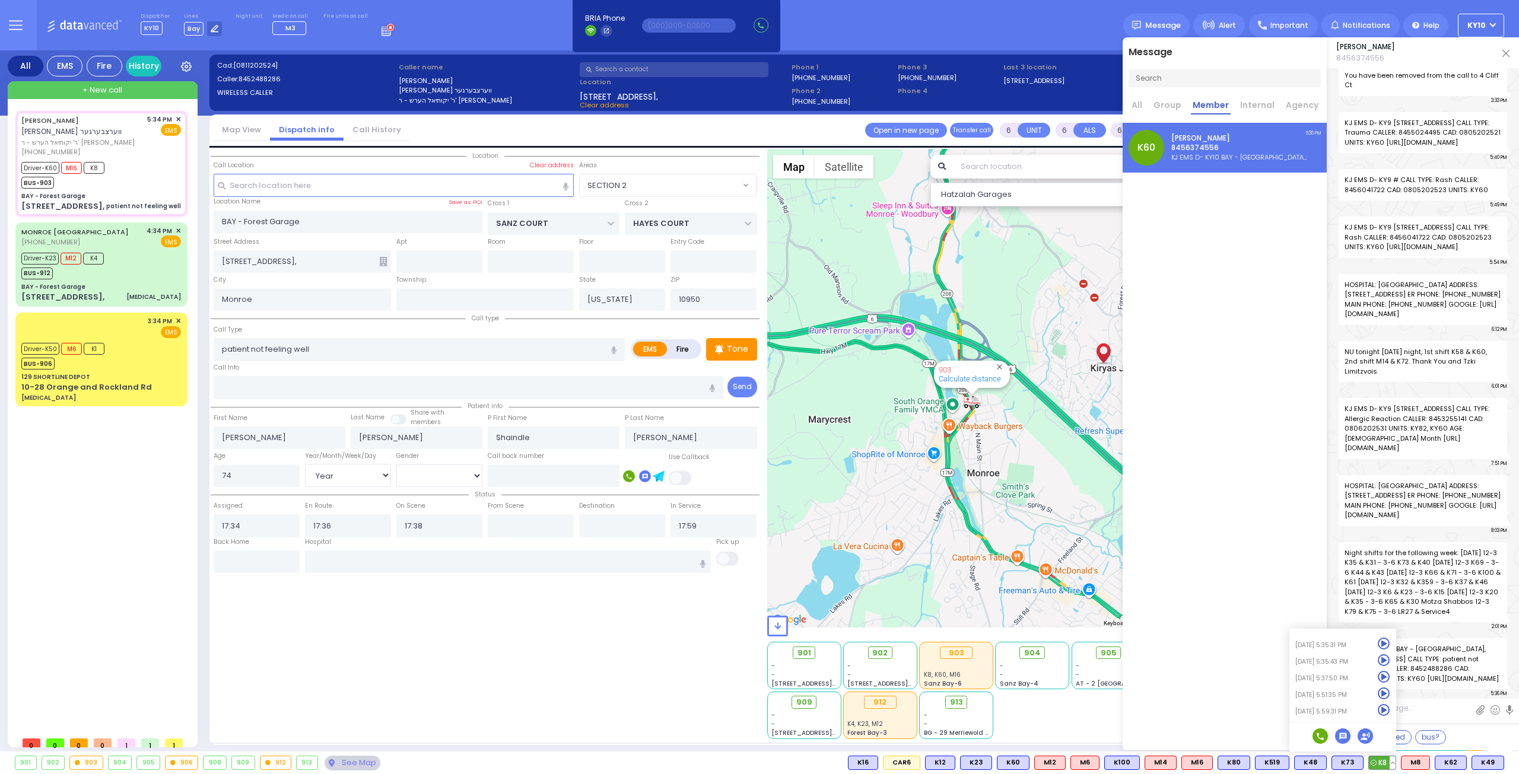
click at [1389, 695] on icon at bounding box center [1384, 694] width 12 height 12
click at [1387, 678] on icon at bounding box center [1384, 677] width 12 height 12
click at [1387, 660] on icon at bounding box center [1384, 661] width 12 height 12
click at [1388, 645] on icon at bounding box center [1384, 644] width 12 height 12
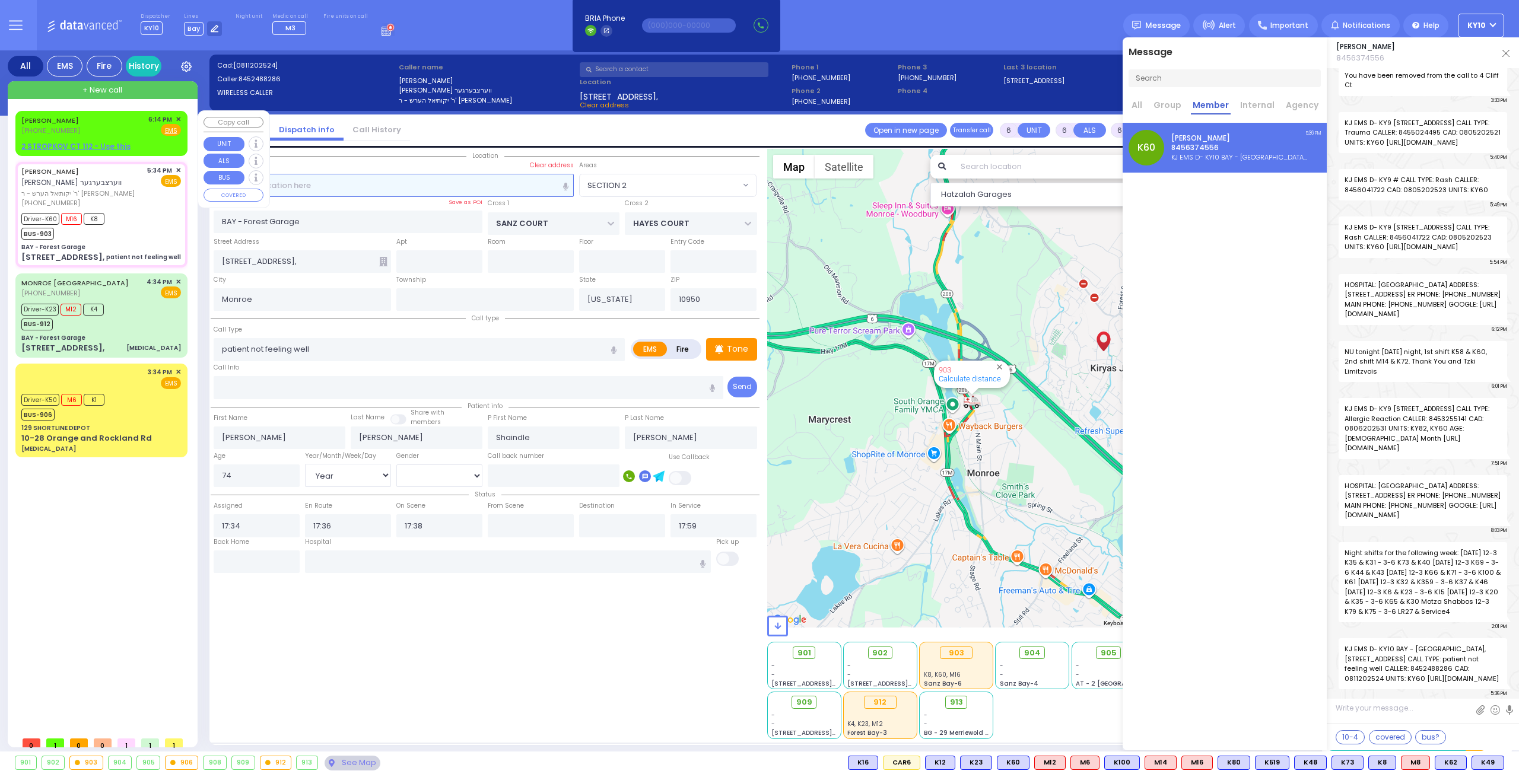
click at [408, 186] on input "text" at bounding box center [394, 185] width 361 height 23
click at [277, 181] on input "text" at bounding box center [394, 185] width 361 height 23
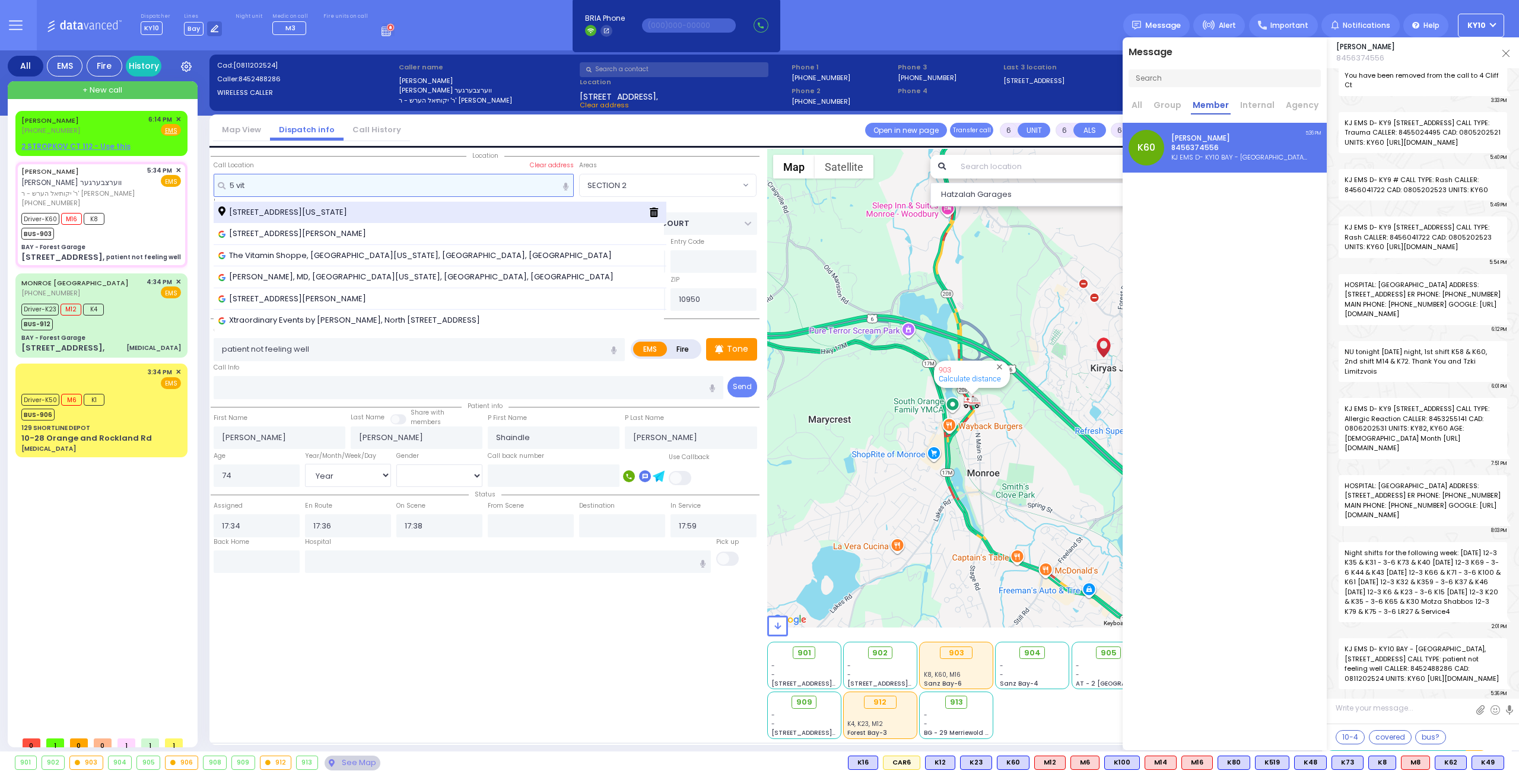
type input "5 vit"
click at [303, 207] on span "[STREET_ADDRESS][US_STATE]" at bounding box center [284, 213] width 133 height 12
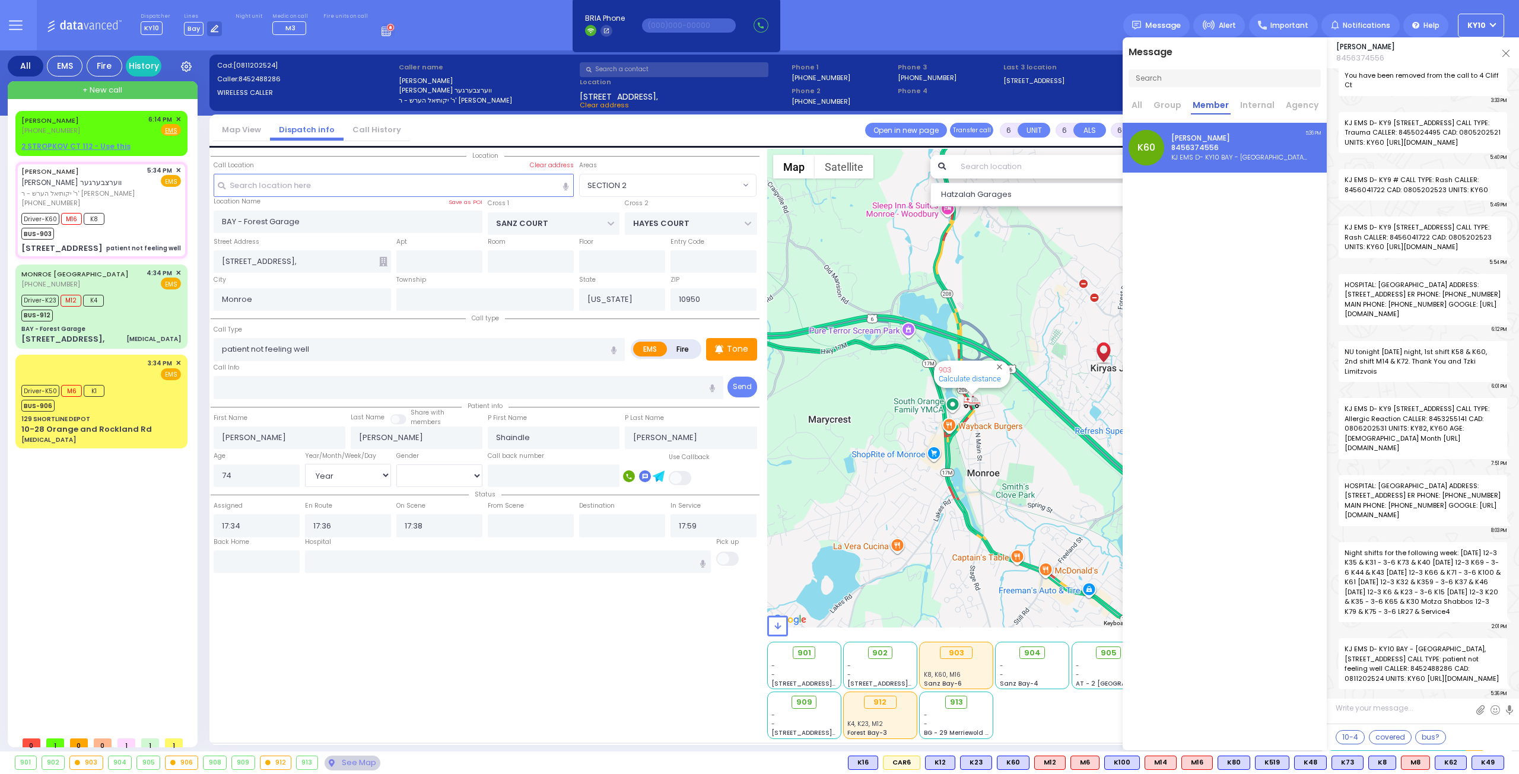
select select
radio input "true"
select select "Year"
select select "[DEMOGRAPHIC_DATA]"
drag, startPoint x: 269, startPoint y: 388, endPoint x: 294, endPoint y: 388, distance: 24.9
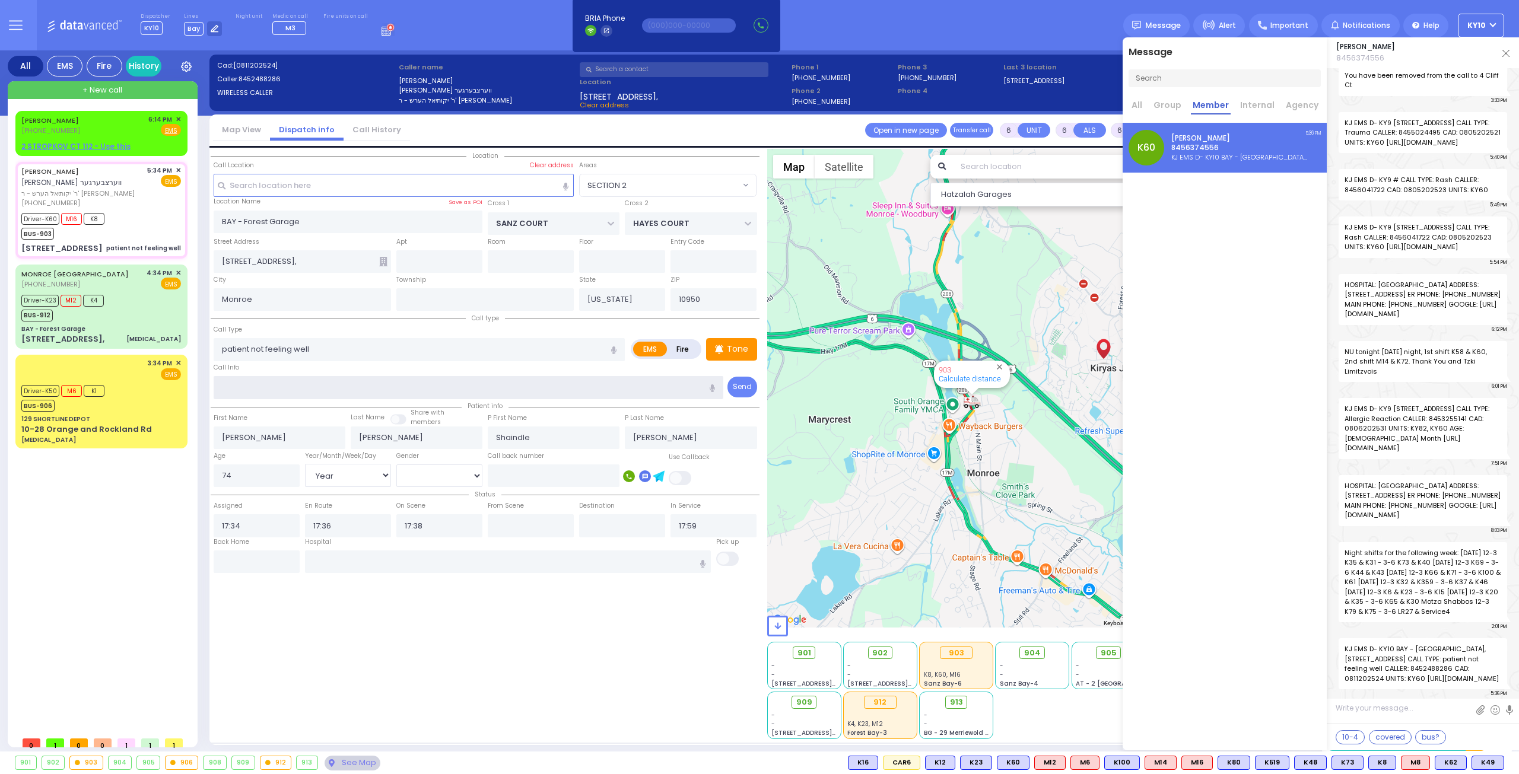
click at [273, 388] on input "text" at bounding box center [469, 387] width 510 height 23
select select "Hatzalah Garages"
type input "[STREET_ADDRESS]"
type input "MONROE"
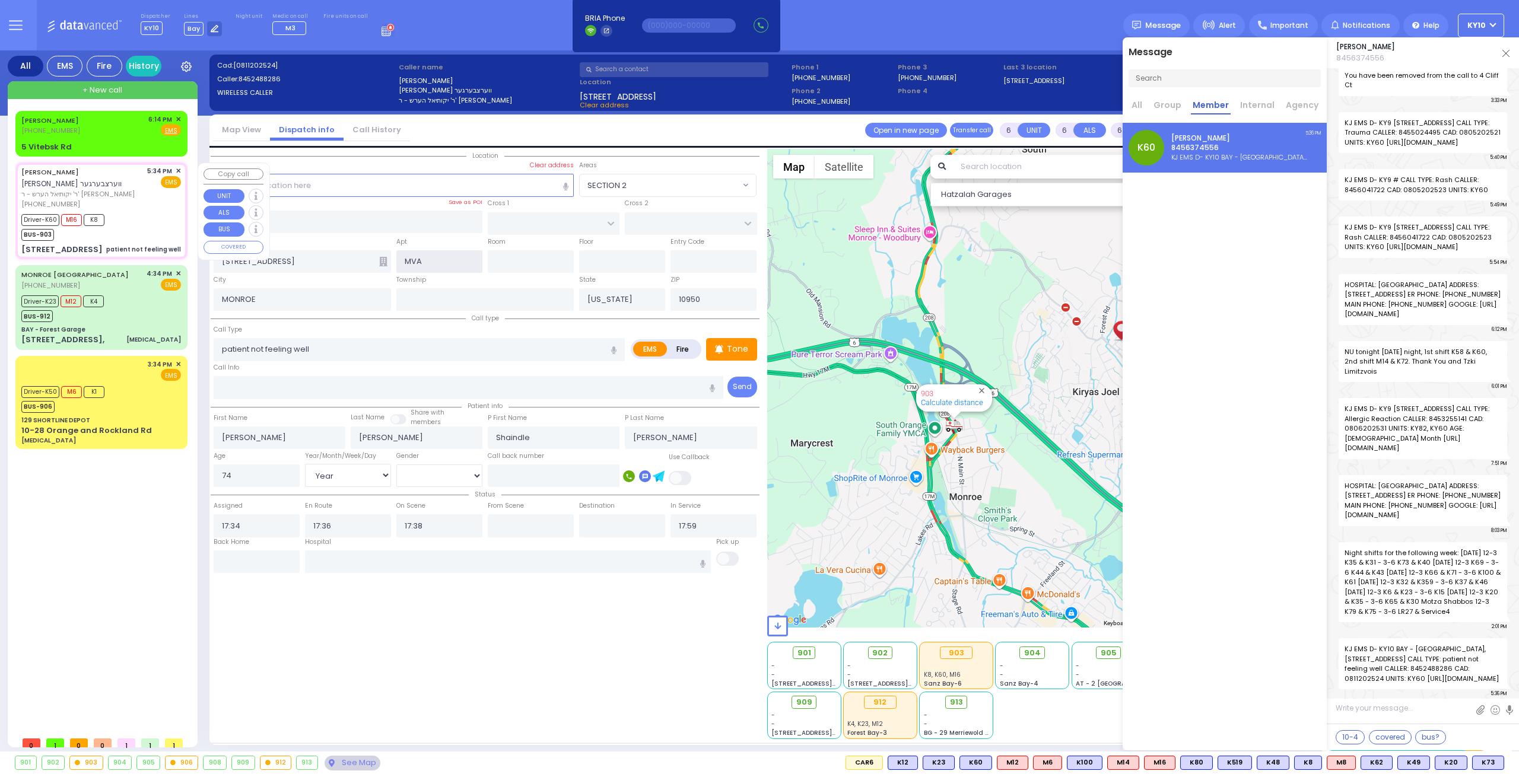
type input "MVA"
click at [144, 219] on div "Driver-K60 M16 K8 BUS-903" at bounding box center [101, 226] width 160 height 30
select select
radio input "true"
select select "Year"
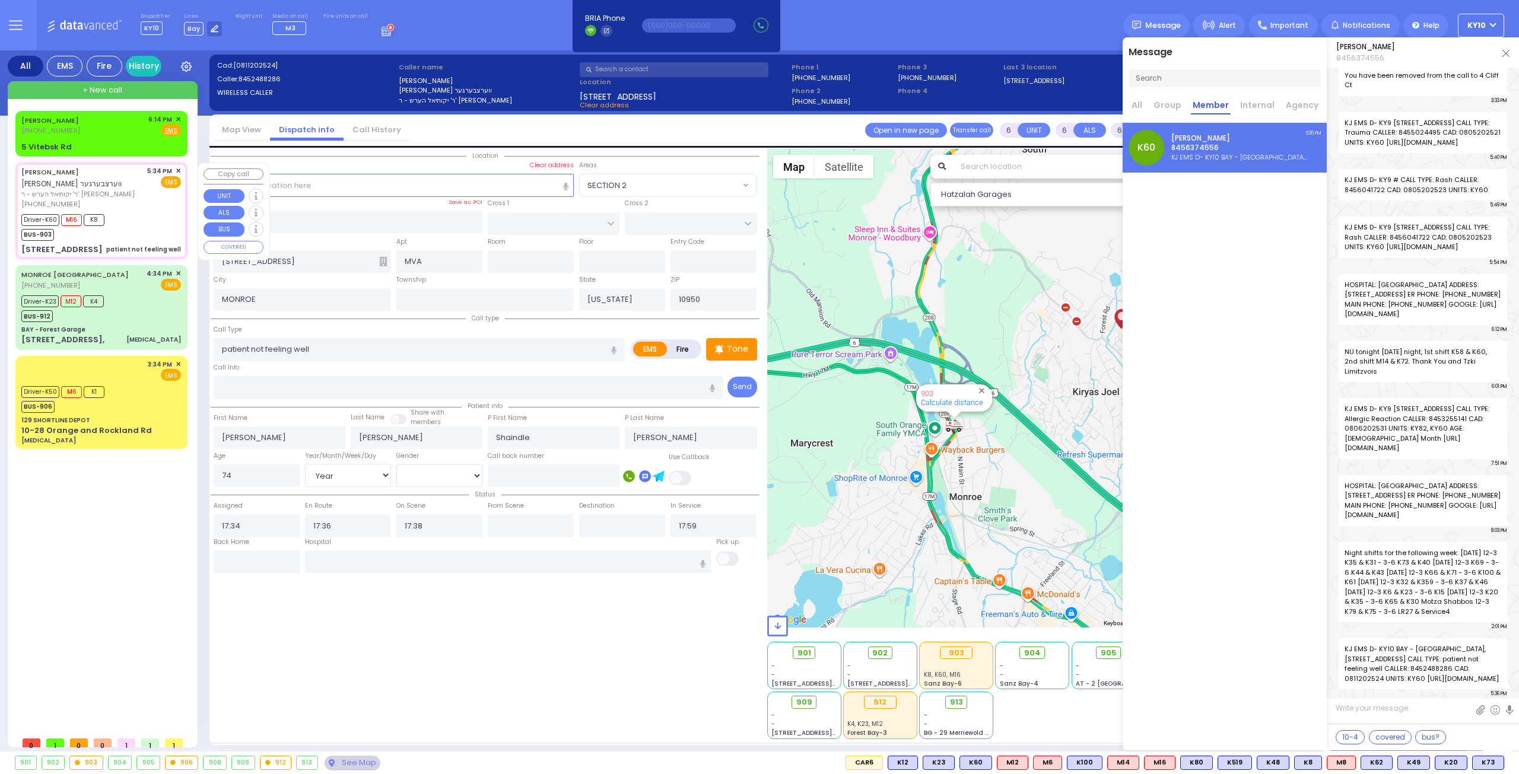
select select "[DEMOGRAPHIC_DATA]"
select select "Hatzalah Garages"
select select
radio input "true"
select select "Year"
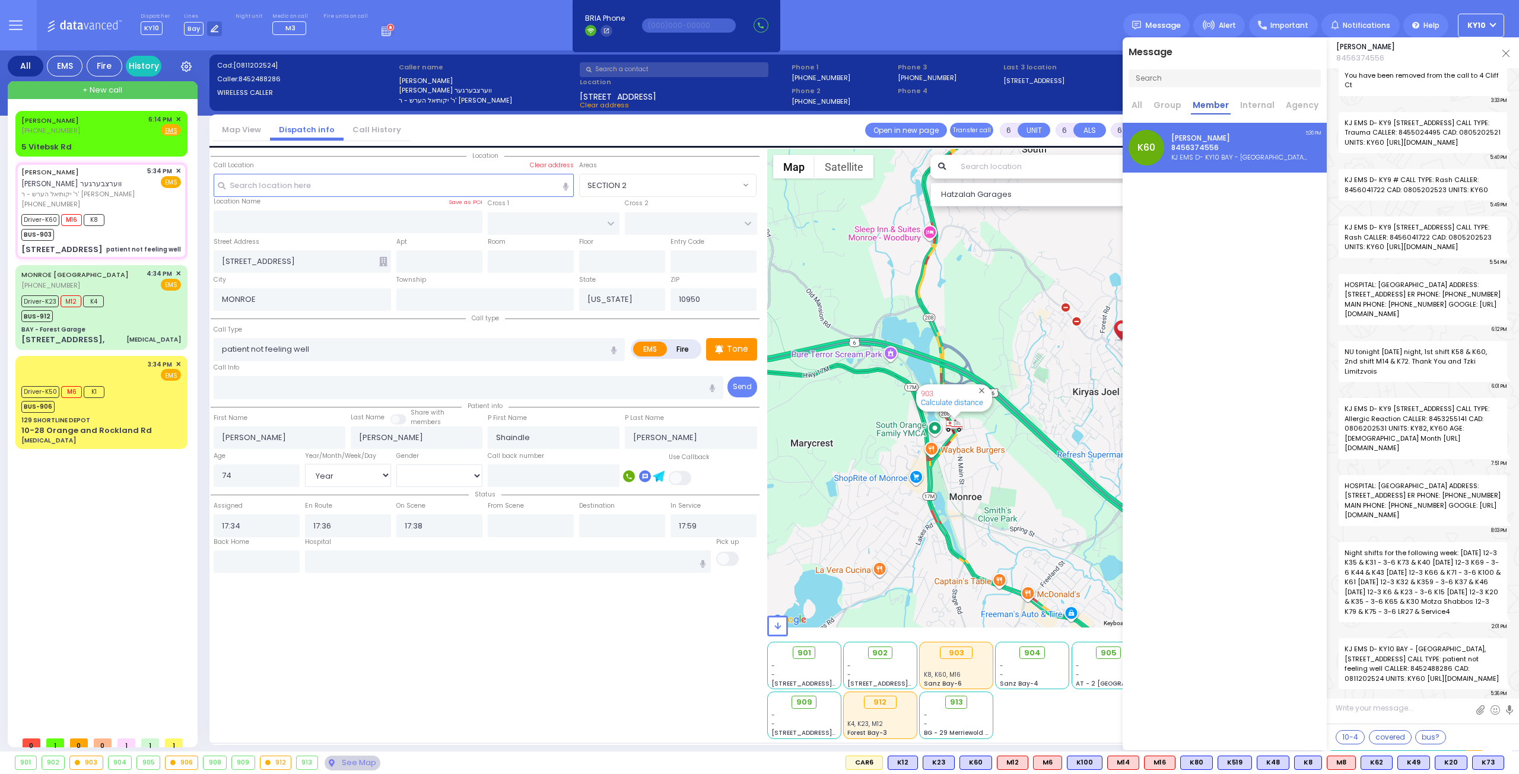
select select "[DEMOGRAPHIC_DATA]"
select select "Hatzalah Garages"
drag, startPoint x: 154, startPoint y: 205, endPoint x: 258, endPoint y: 205, distance: 104.4
click at [154, 211] on div "Driver-K60 M16 K8 BUS-903" at bounding box center [101, 226] width 160 height 30
select select
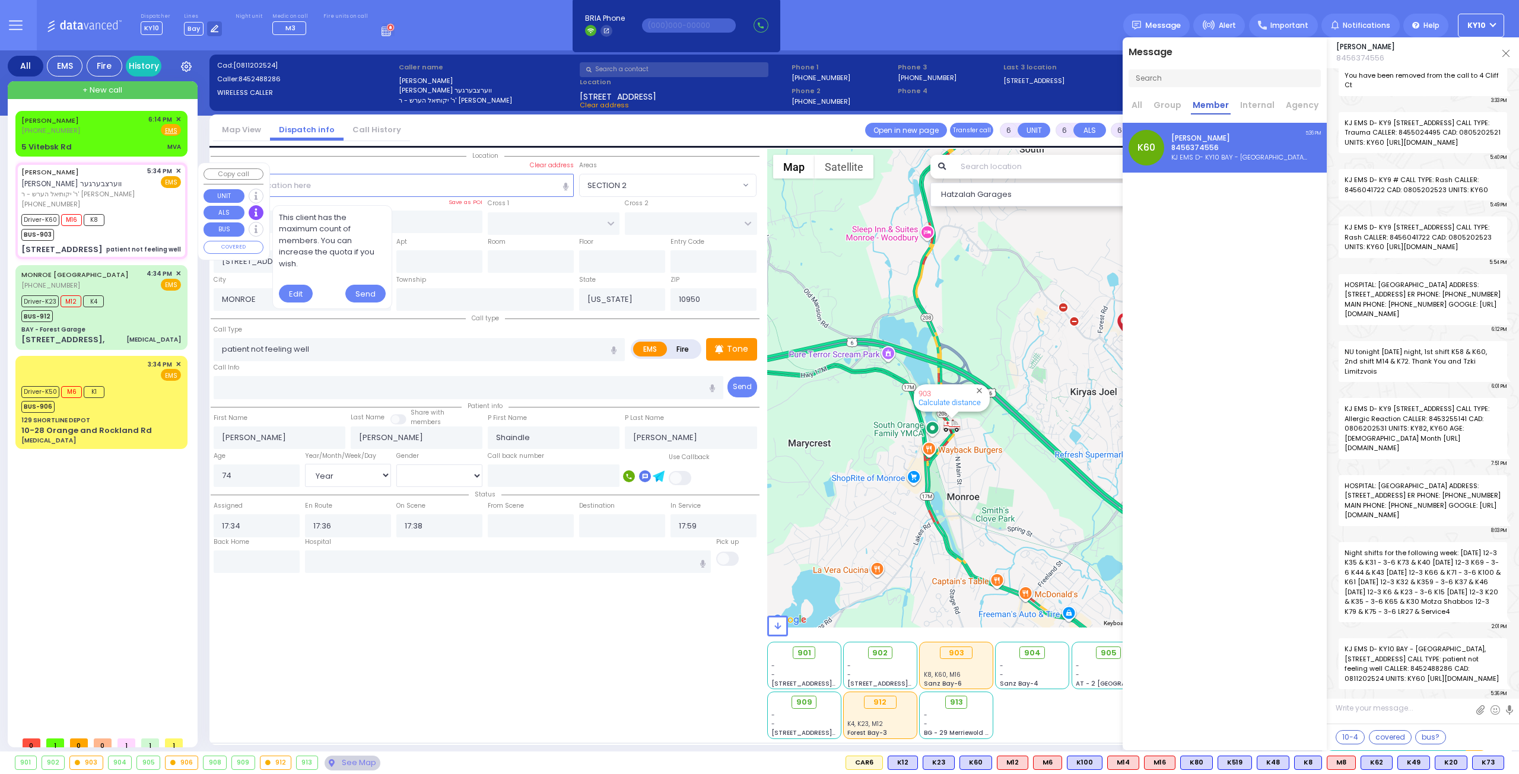
radio input "true"
select select "Year"
select select "[DEMOGRAPHIC_DATA]"
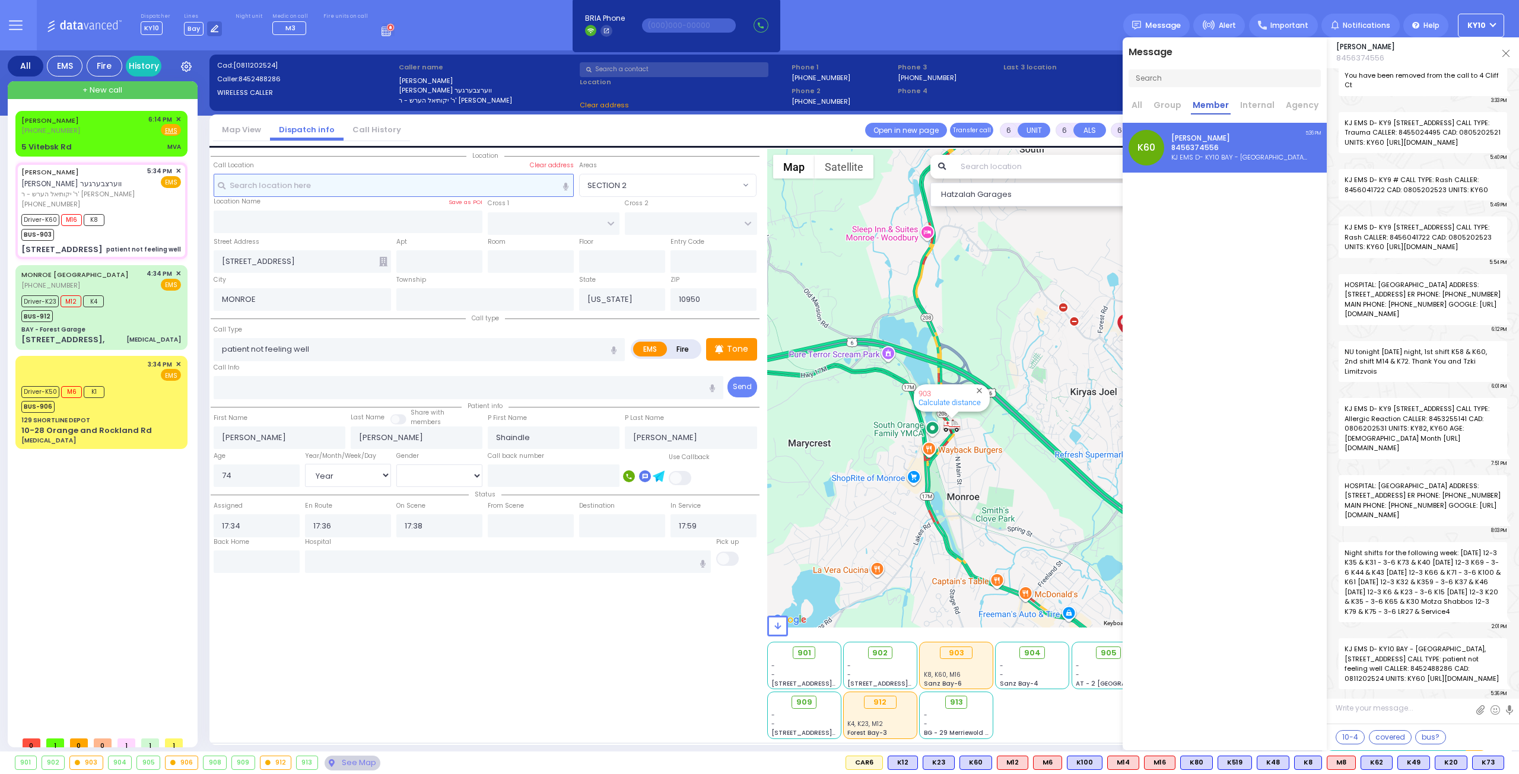
click at [347, 186] on input "text" at bounding box center [394, 185] width 361 height 23
click at [1455, 762] on span "K73" at bounding box center [1451, 763] width 31 height 13
click at [170, 220] on div "Driver-K60 M16 K8 K73 BUS-903" at bounding box center [101, 226] width 160 height 30
click at [161, 211] on div "Driver-K60 M16 K8 K73 BUS-903" at bounding box center [101, 226] width 160 height 30
click at [145, 136] on div "[PERSON_NAME] [PHONE_NUMBER] 6:14 PM ✕ Fire EMS MVA" at bounding box center [101, 134] width 167 height 42
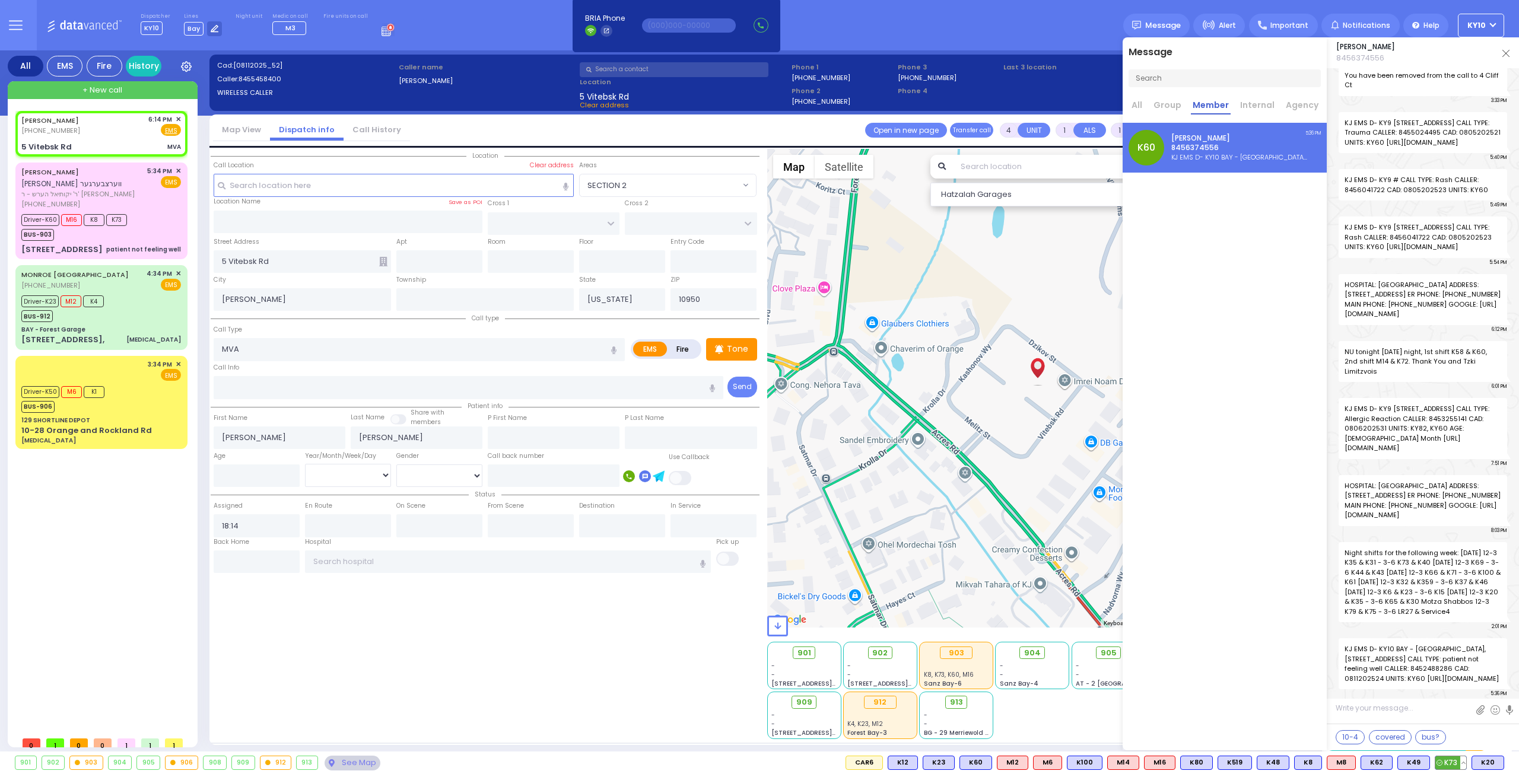
click at [1454, 761] on span "K73" at bounding box center [1451, 763] width 31 height 13
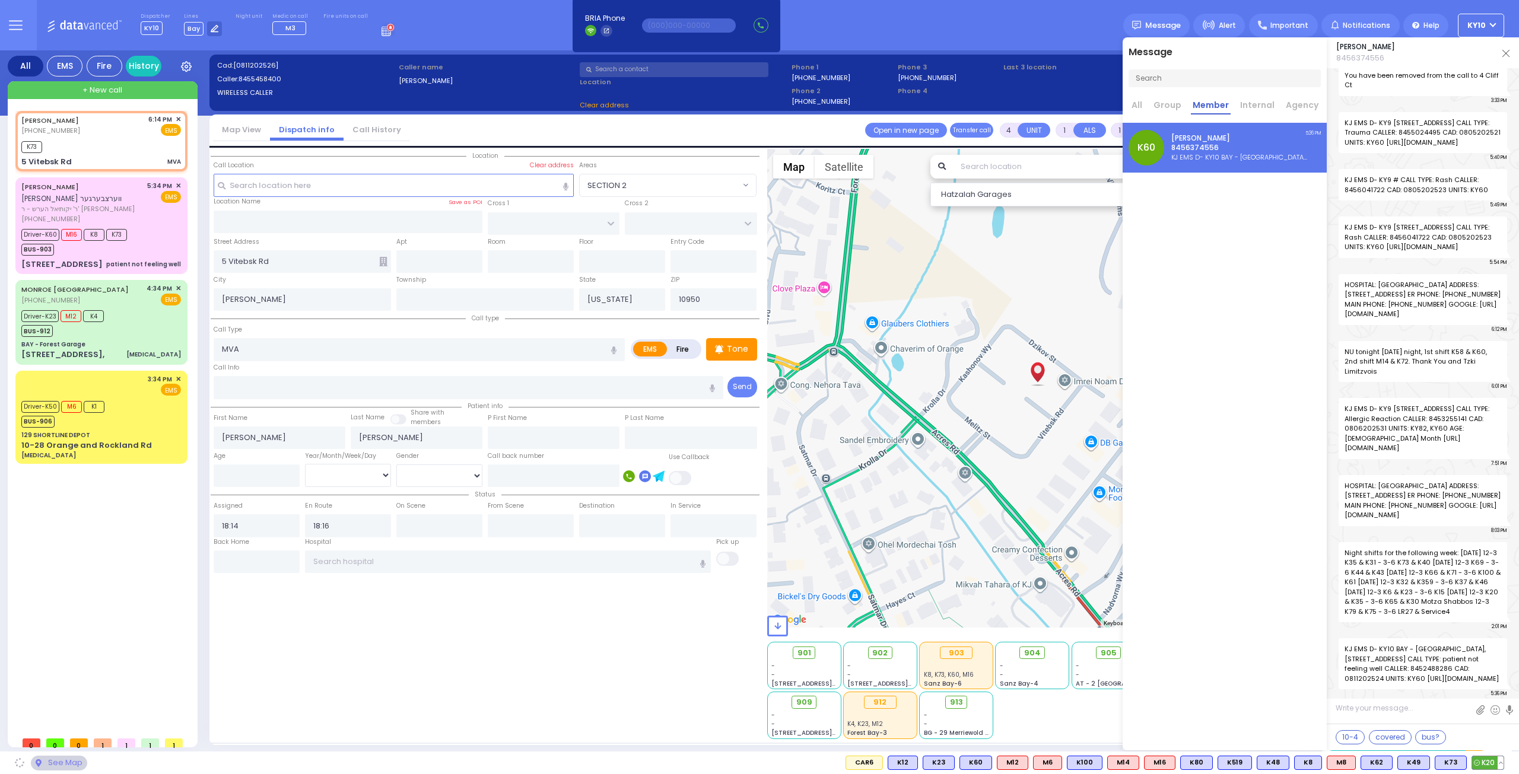
click at [1491, 761] on span "K20" at bounding box center [1487, 763] width 31 height 13
click at [158, 226] on div "Driver-K60 M16 K8 K73 BUS-903" at bounding box center [101, 241] width 160 height 30
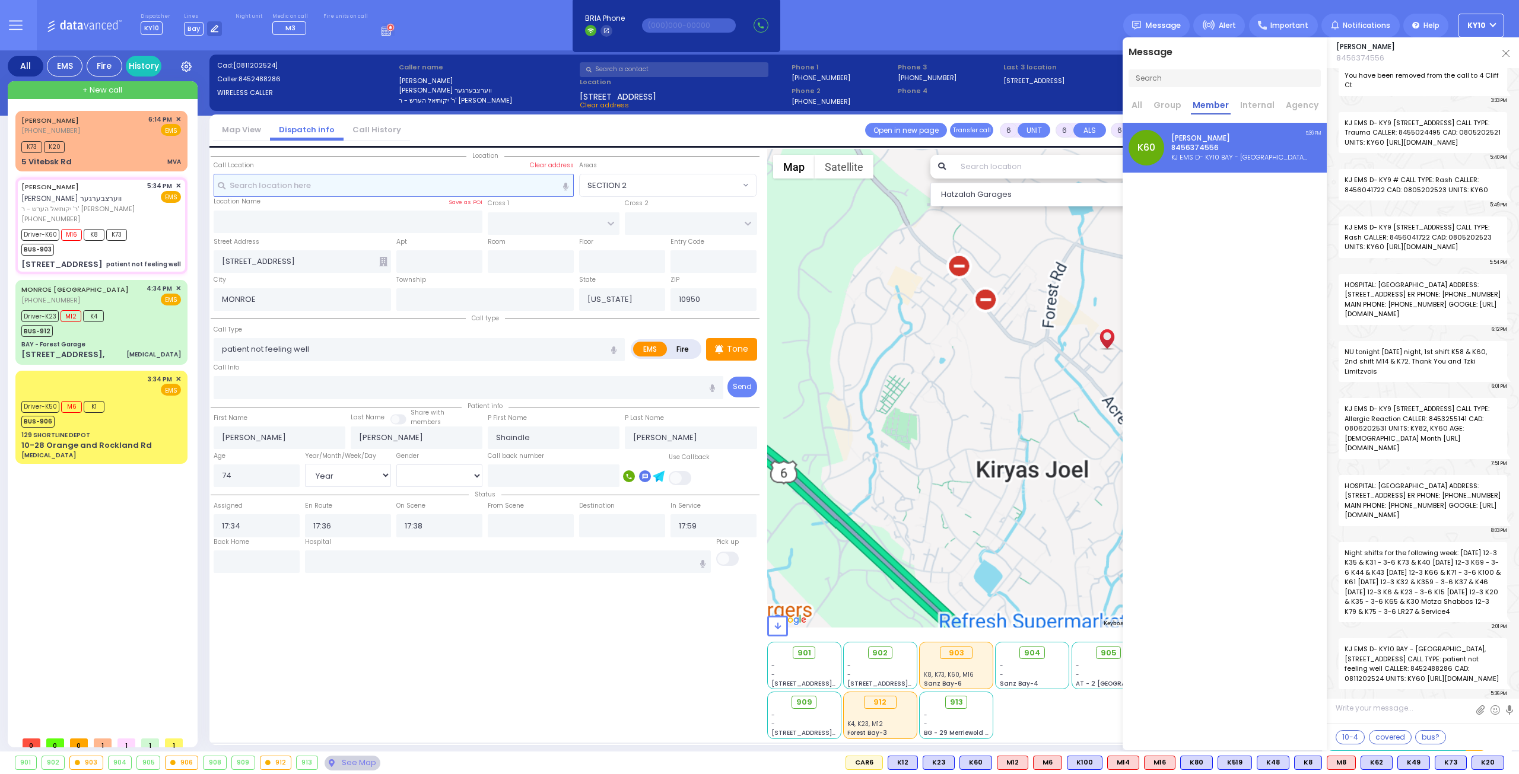
click at [307, 181] on input "text" at bounding box center [394, 185] width 361 height 23
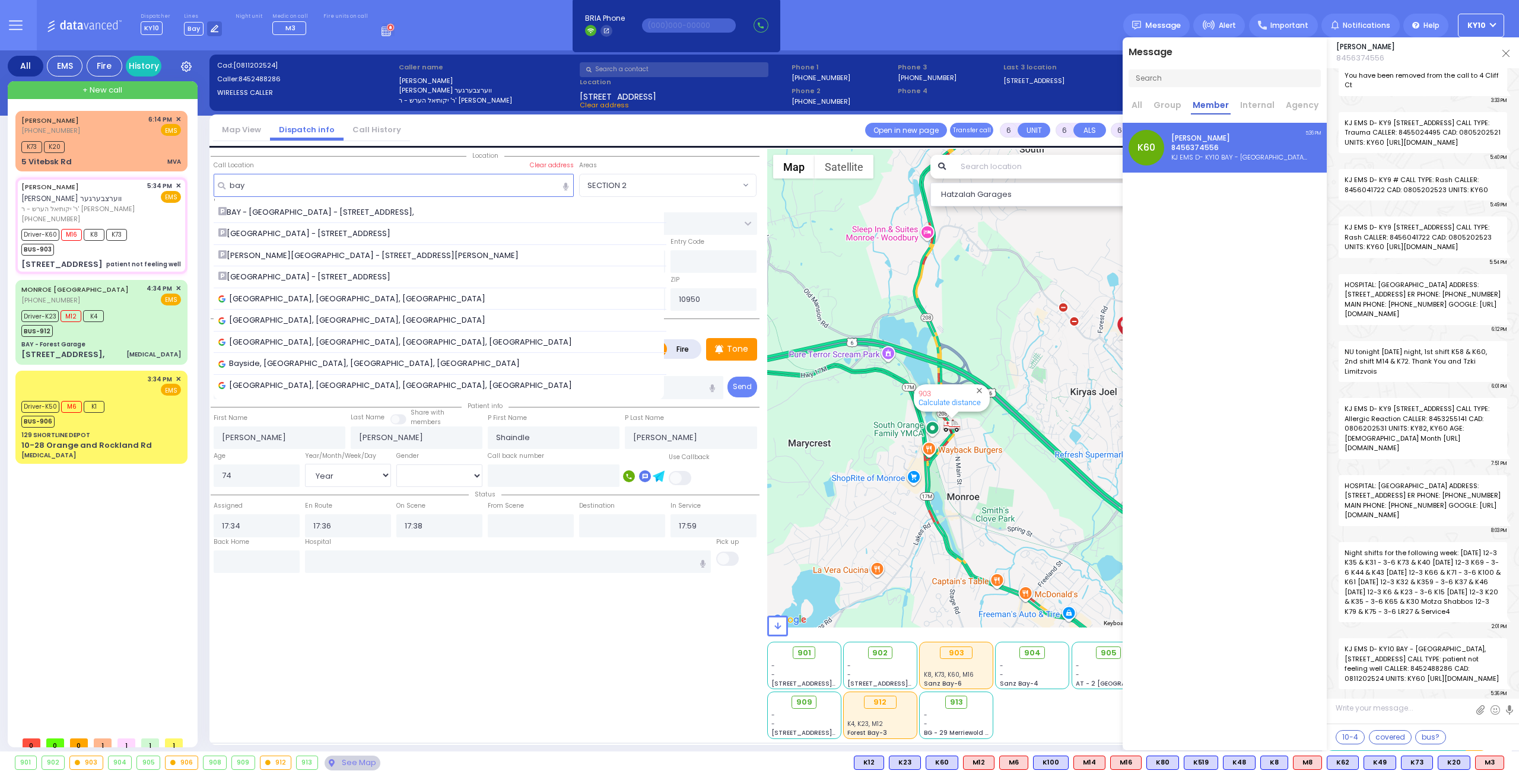
click at [373, 214] on div "BAY - [GEOGRAPHIC_DATA] - [STREET_ADDRESS]," at bounding box center [440, 213] width 444 height 12
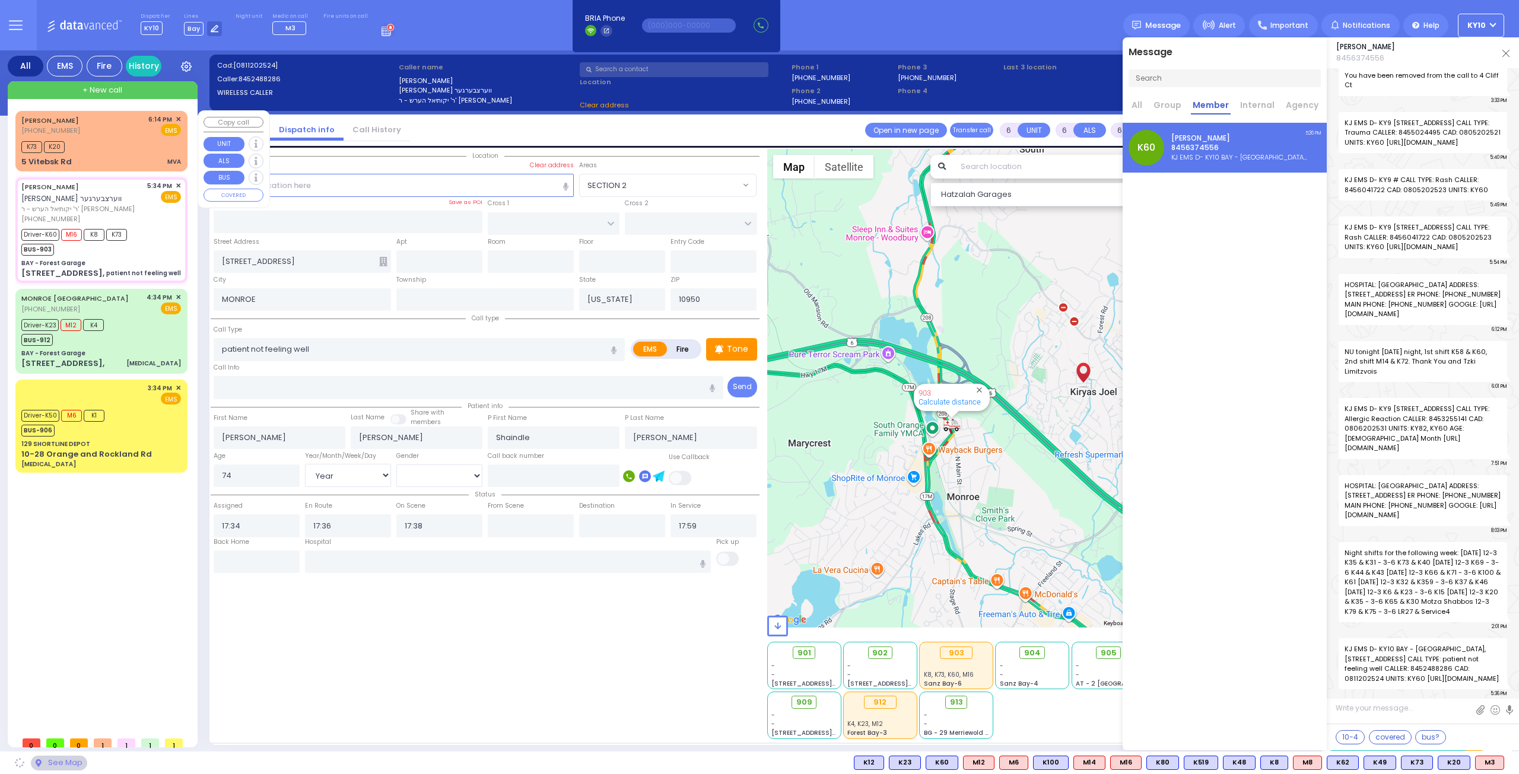
click at [100, 141] on div "K73 K20" at bounding box center [101, 145] width 160 height 15
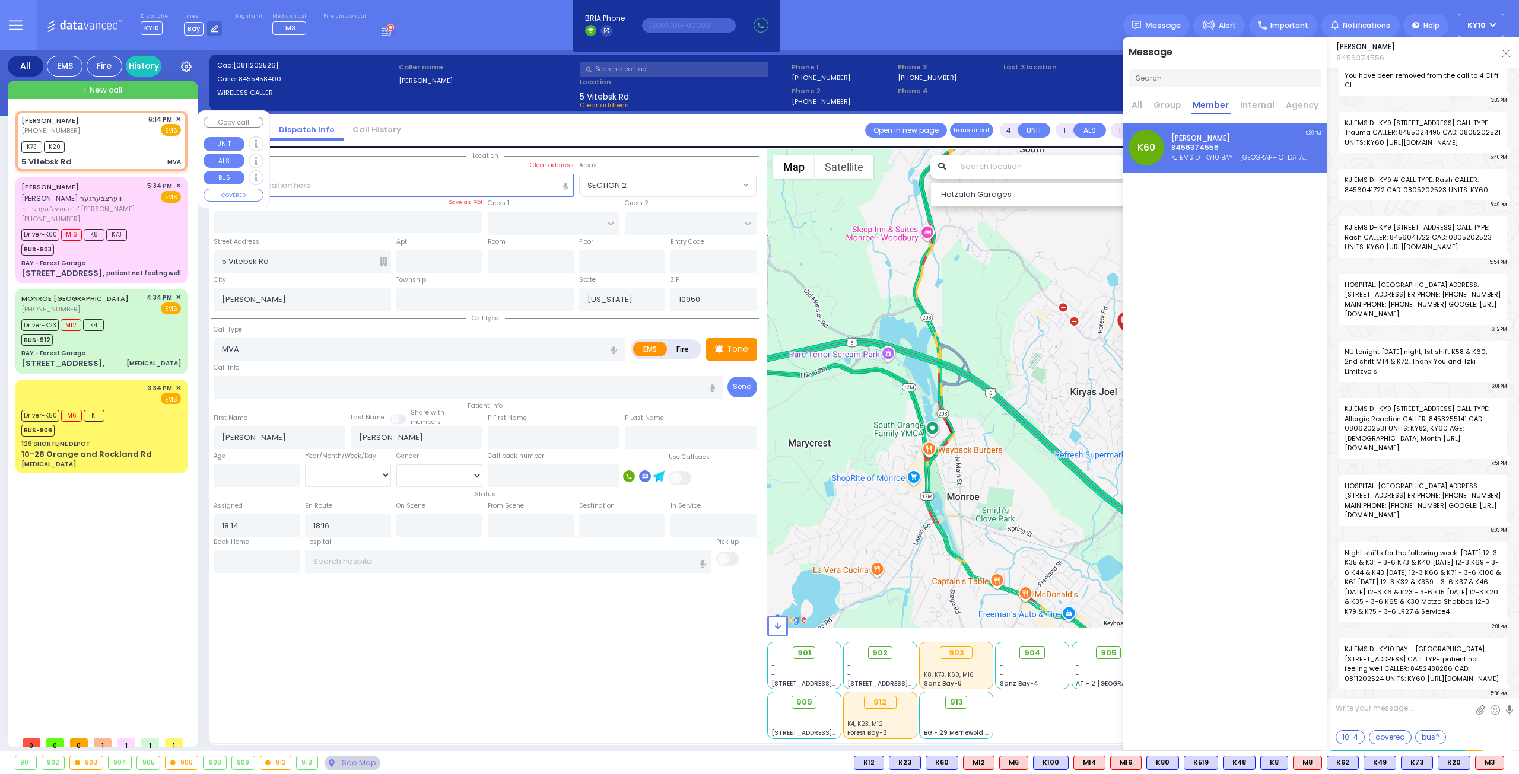
click at [102, 141] on div "K73 K20" at bounding box center [101, 145] width 160 height 15
click at [103, 137] on div "[PERSON_NAME] [PHONE_NUMBER] 6:14 PM ✕ EMS K73 K20 MVA" at bounding box center [101, 141] width 167 height 57
click at [100, 131] on div "[PERSON_NAME] [PHONE_NUMBER] 6:14 PM ✕ EMS K73 K20 MVA" at bounding box center [101, 141] width 167 height 57
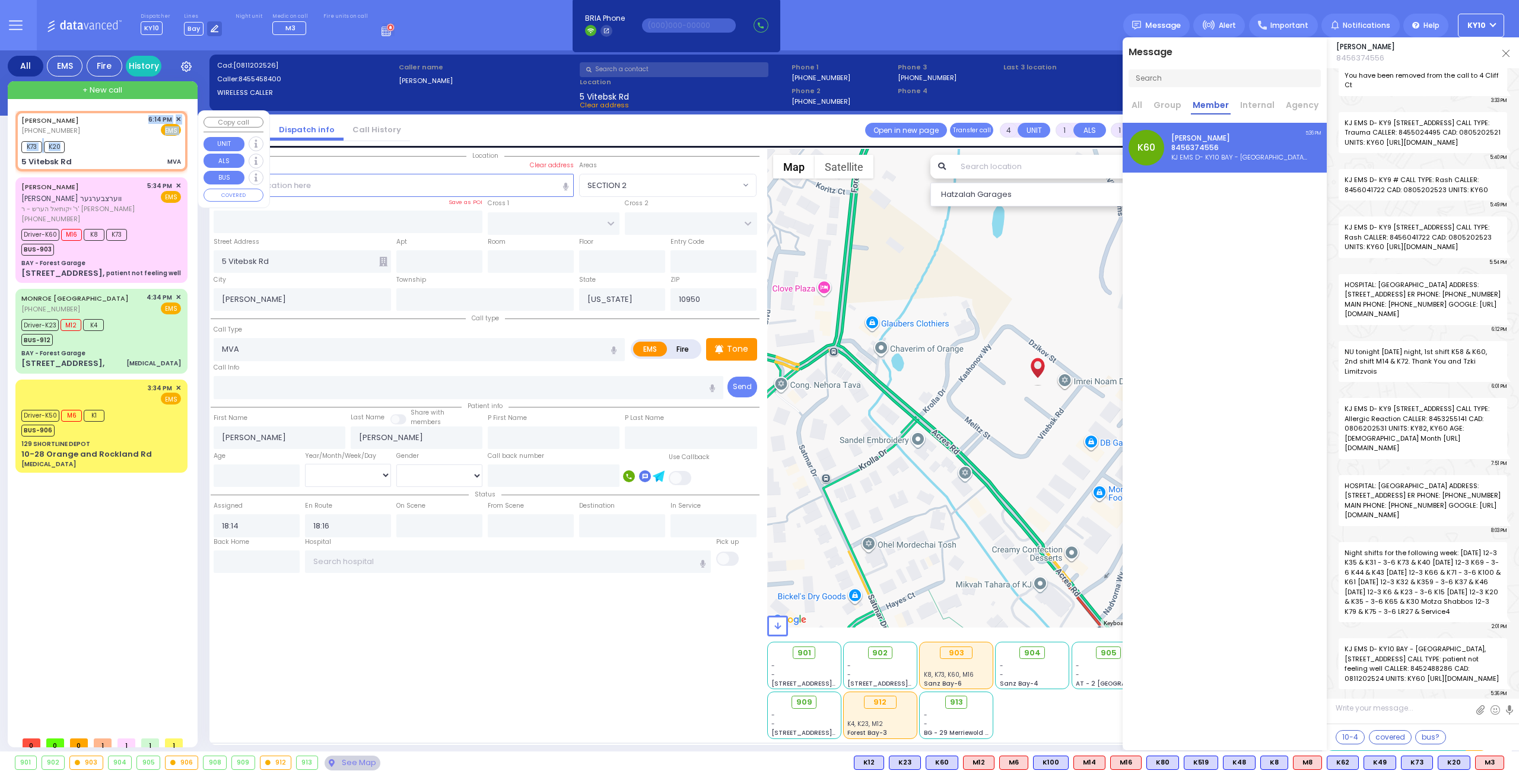
click at [116, 131] on div "[PERSON_NAME] [PHONE_NUMBER] 6:14 PM ✕ EMS" at bounding box center [101, 126] width 160 height 22
click at [1506, 53] on img at bounding box center [1506, 53] width 7 height 7
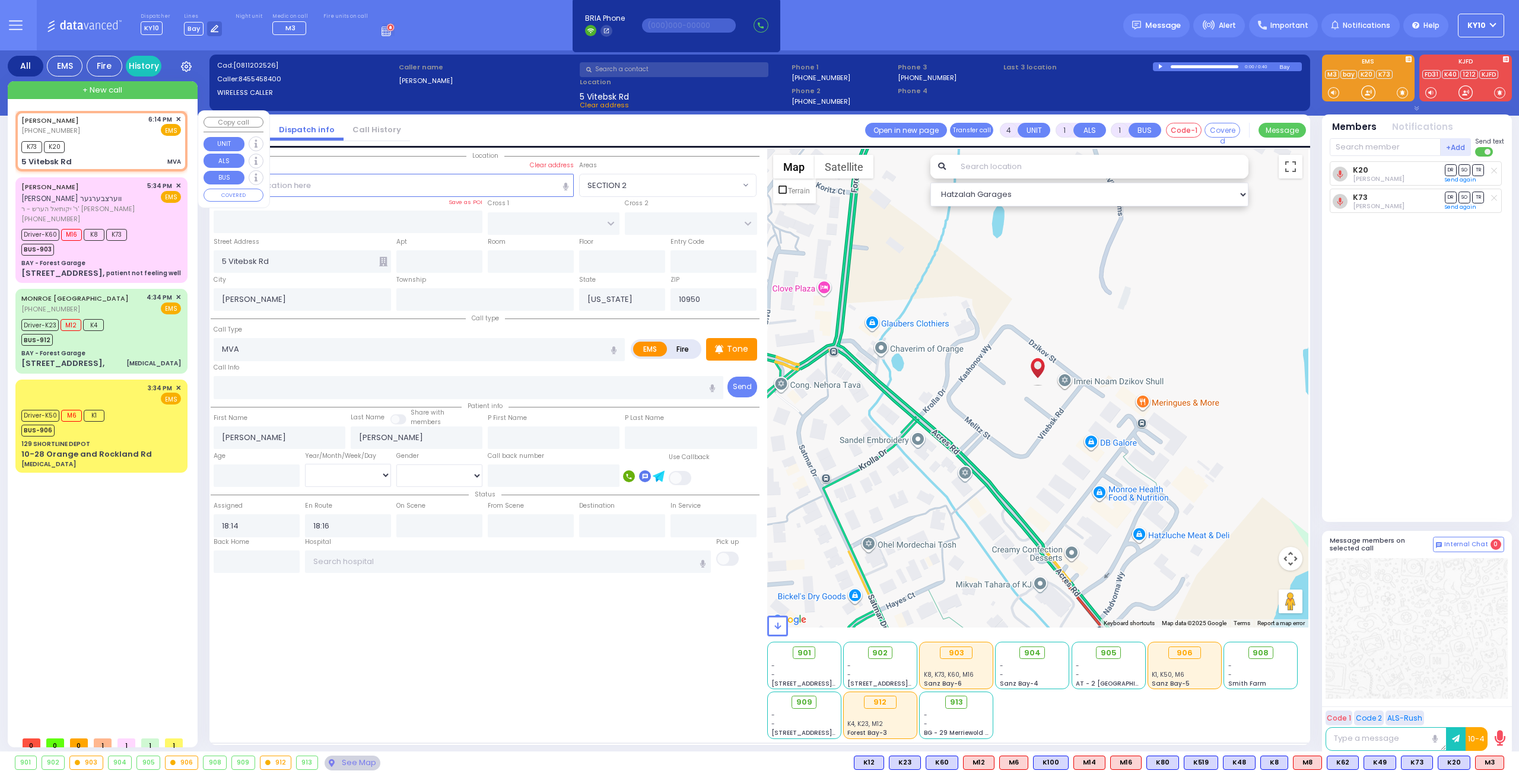
click at [139, 153] on div "[PERSON_NAME] [PHONE_NUMBER] 6:14 PM ✕ EMS K73 K20 MVA" at bounding box center [101, 141] width 167 height 57
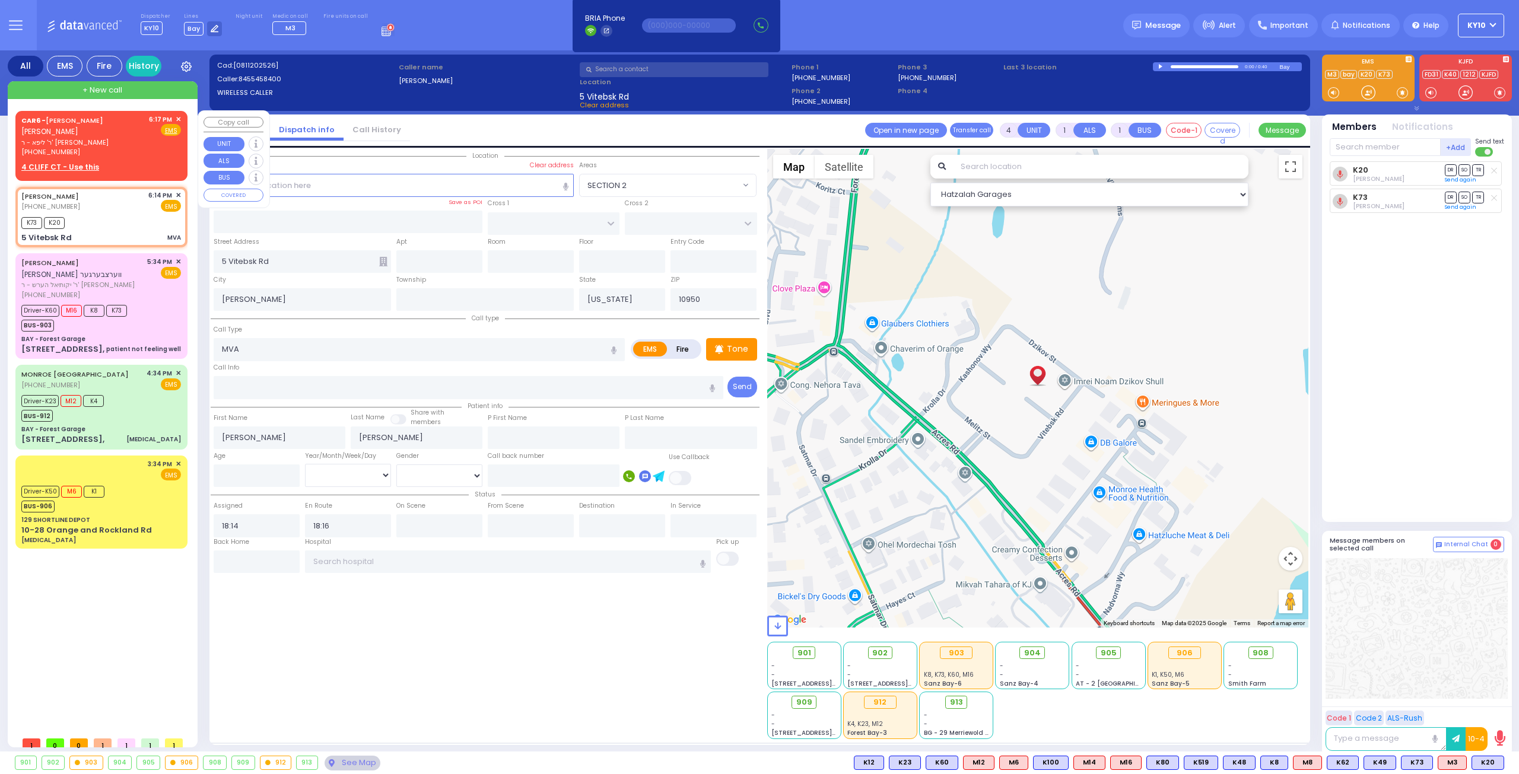
click at [139, 144] on div "CAR6 - [PERSON_NAME] ר' ליפא - ר' [PERSON_NAME] [PHONE_NUMBER] 6:17 PM ✕ Fire E…" at bounding box center [101, 136] width 160 height 43
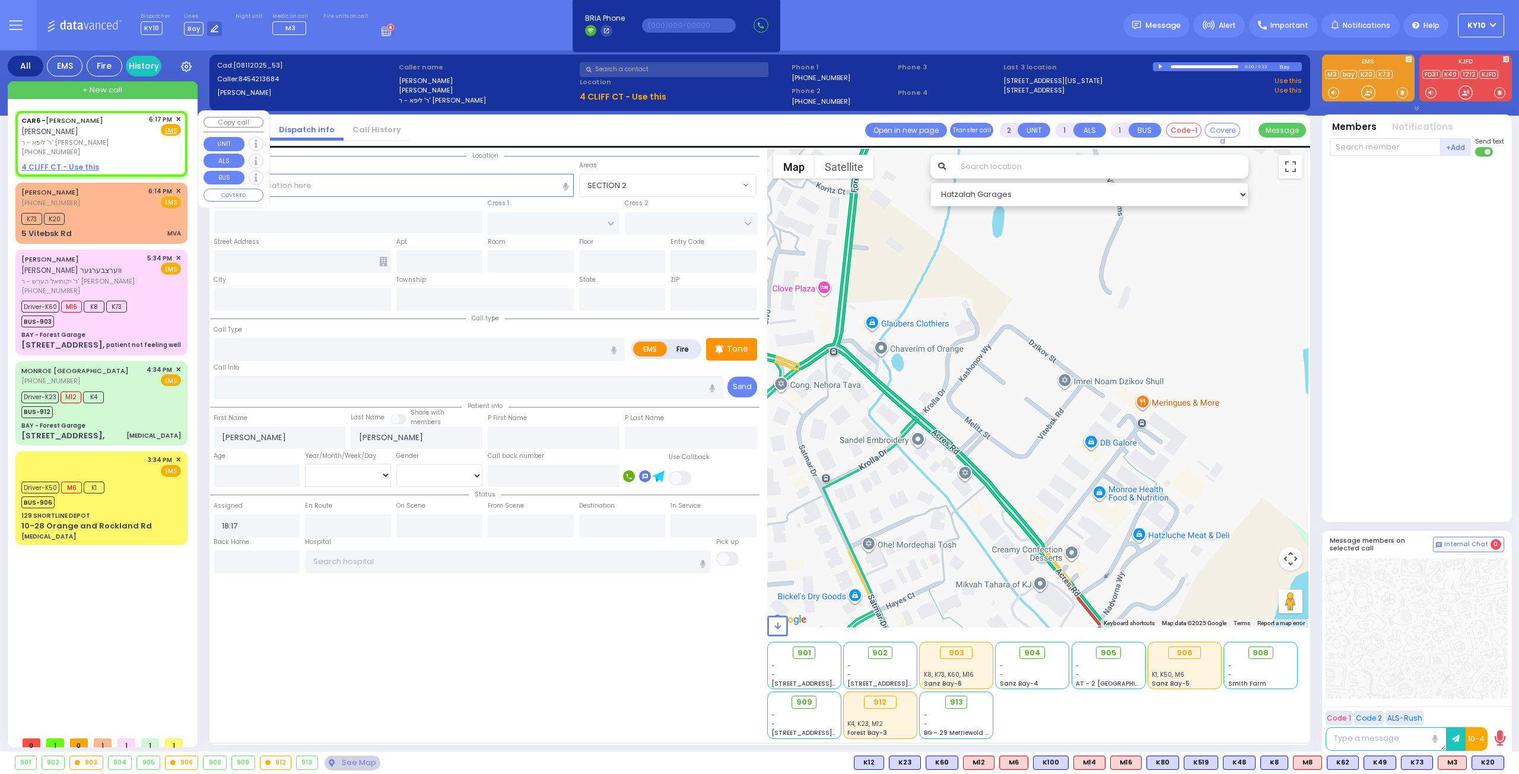
click at [180, 118] on span "✕" at bounding box center [178, 120] width 5 height 10
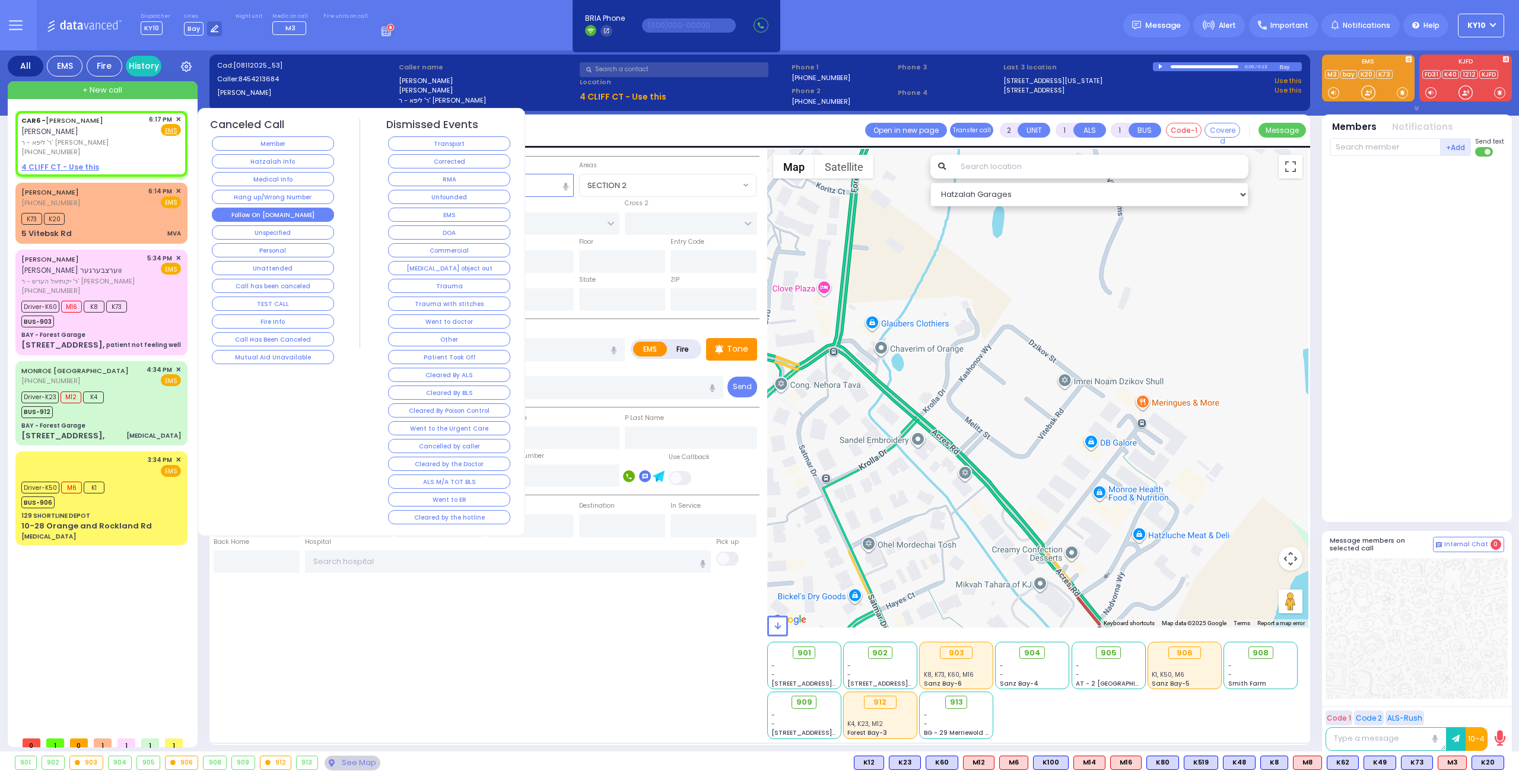
click at [293, 211] on button "Follow On [DOMAIN_NAME]" at bounding box center [273, 215] width 122 height 14
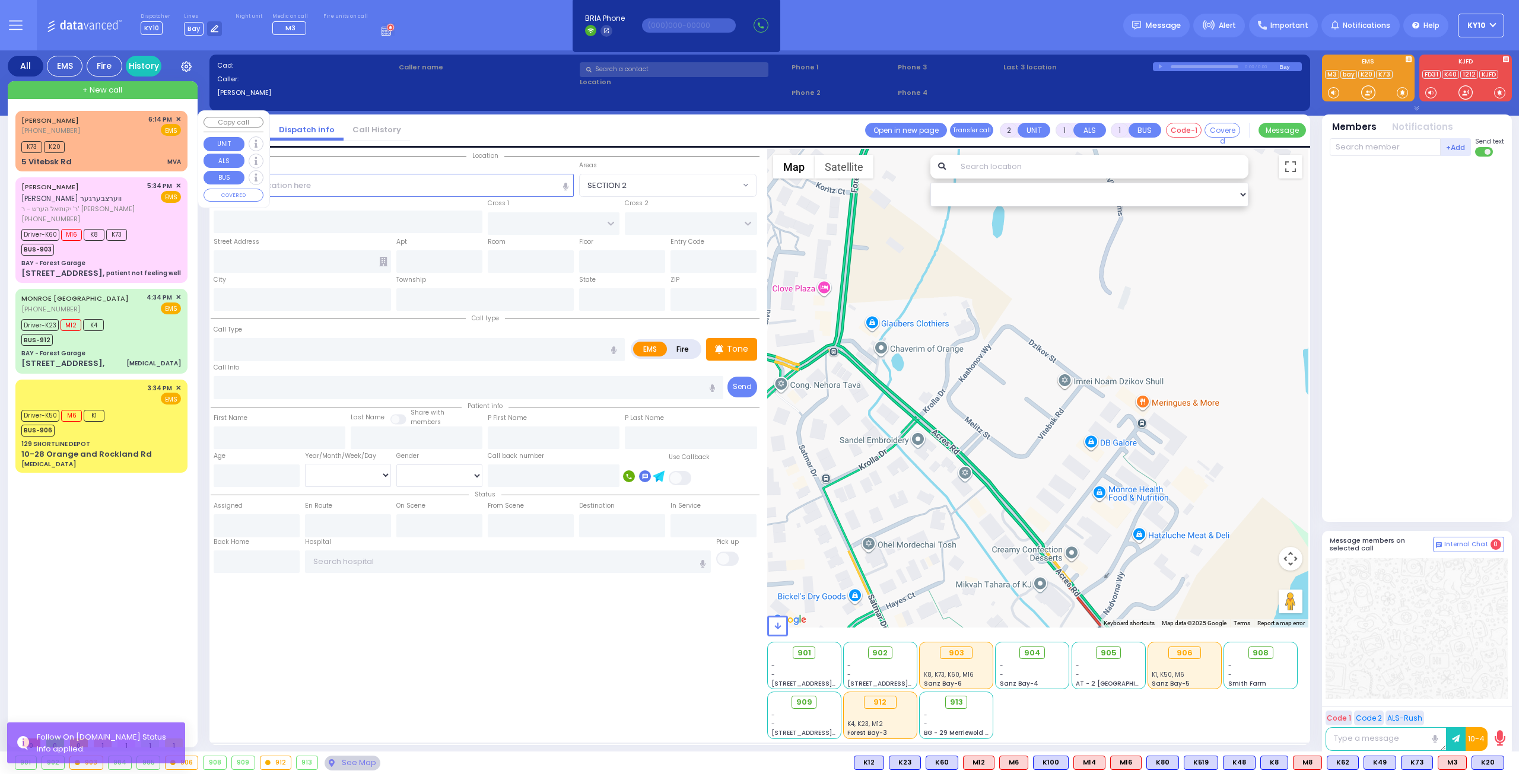
click at [129, 147] on div "K73 K20" at bounding box center [101, 145] width 160 height 15
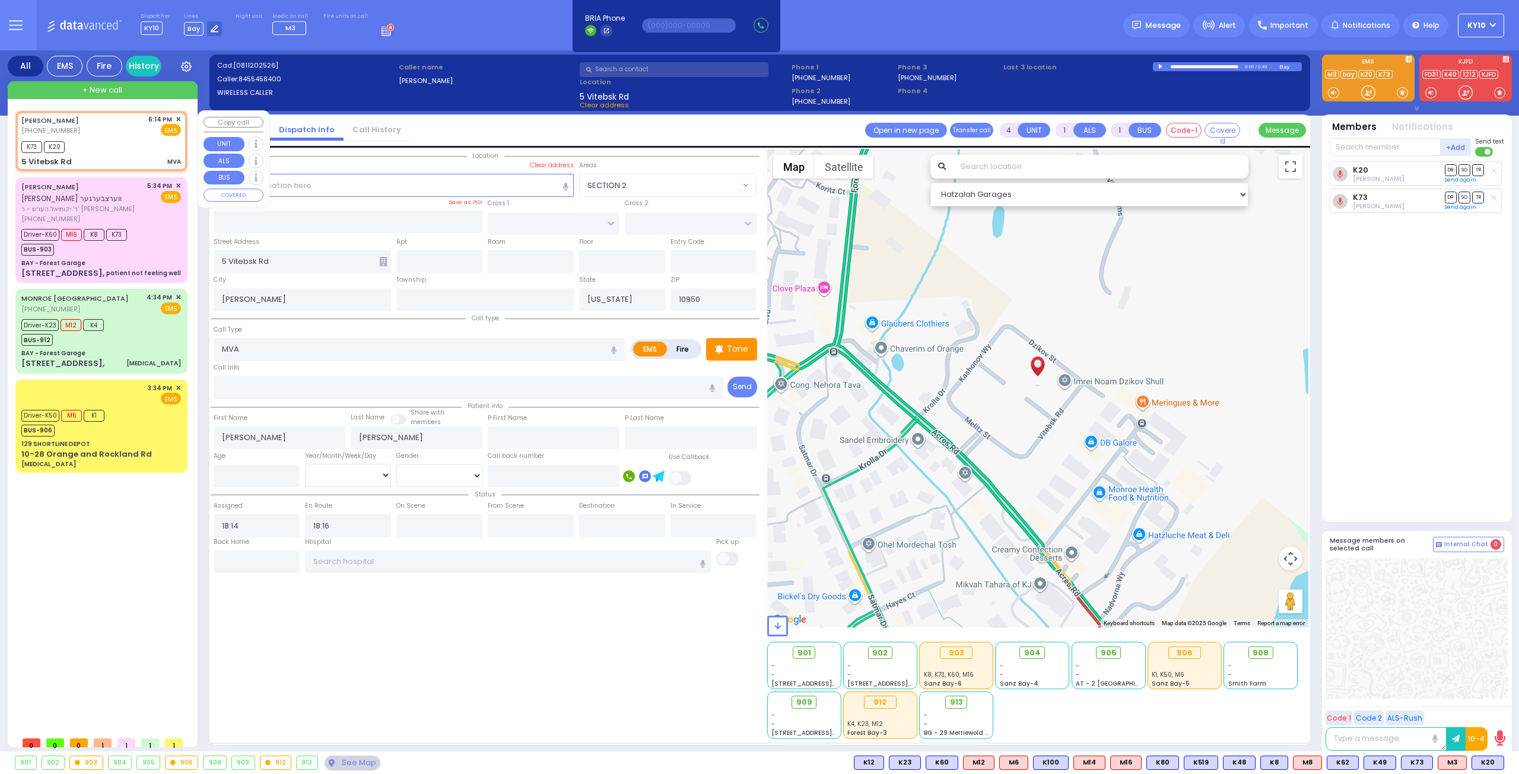
click at [123, 155] on div "[PERSON_NAME] [PHONE_NUMBER] 6:14 PM ✕ EMS K73 K20 MVA" at bounding box center [101, 141] width 167 height 57
click at [1160, 66] on div at bounding box center [1161, 66] width 7 height 5
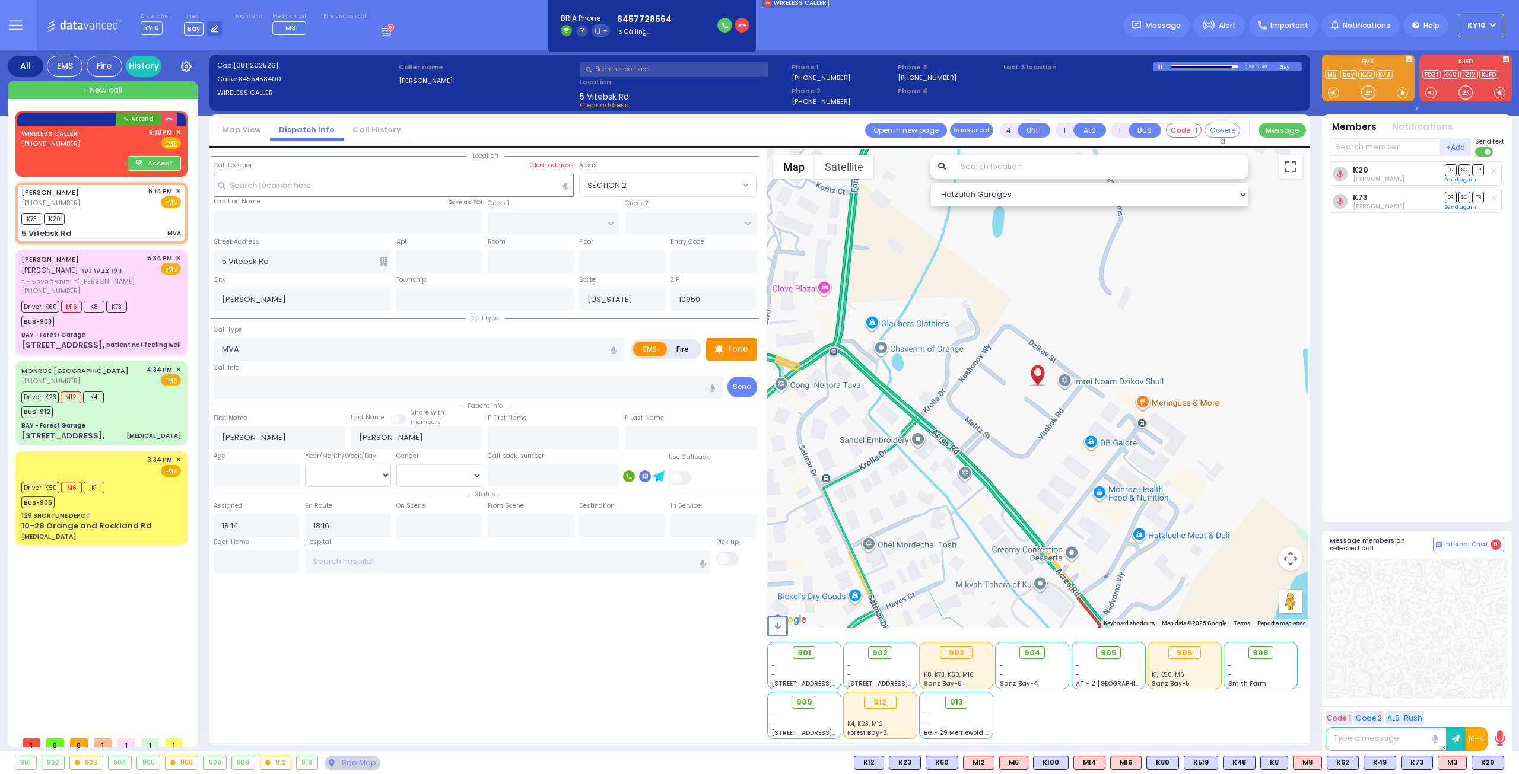
click at [1160, 66] on div at bounding box center [1161, 66] width 7 height 5
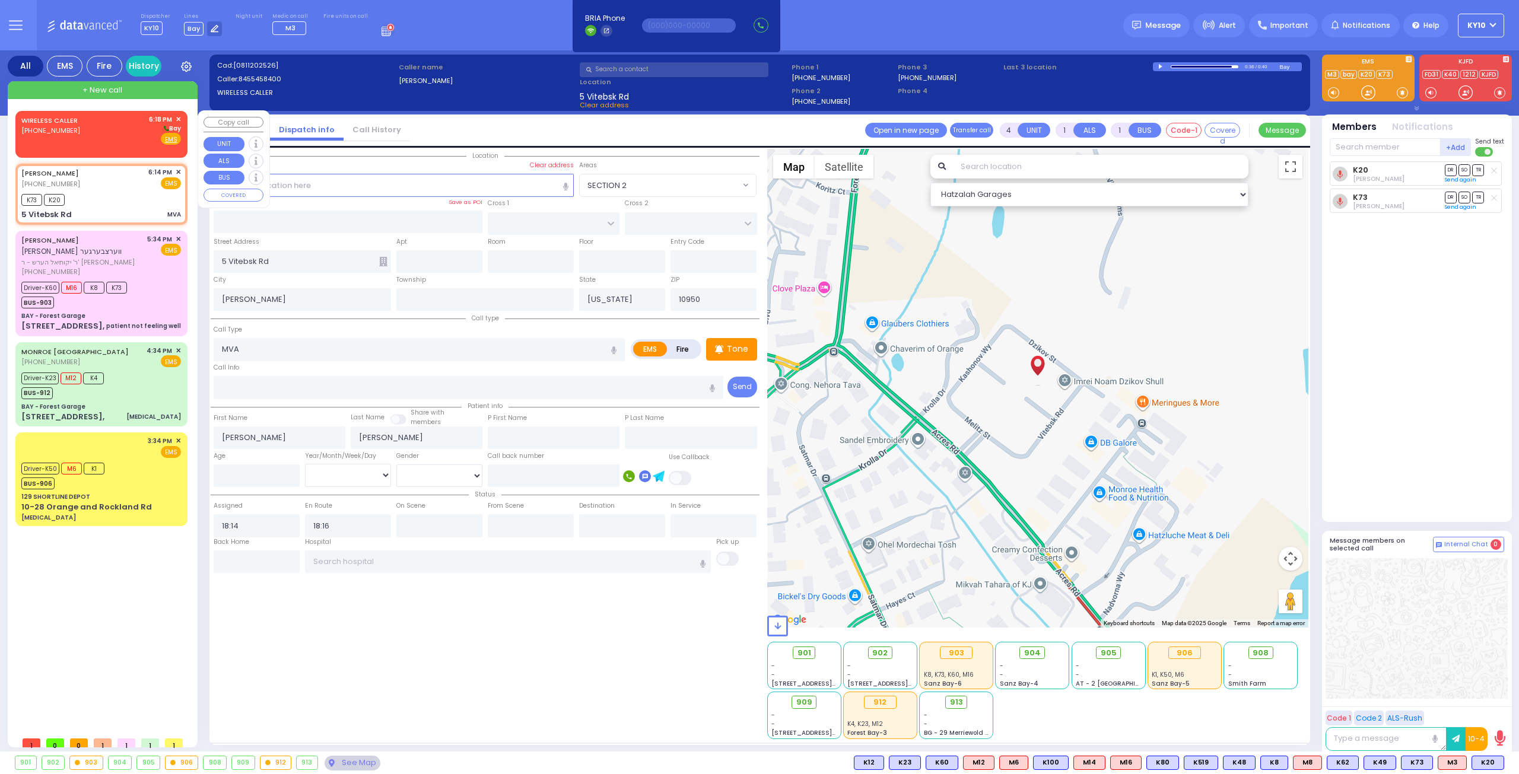
click at [118, 137] on div "WIRELESS CALLER [PHONE_NUMBER] 6:18 PM ✕ [GEOGRAPHIC_DATA]" at bounding box center [101, 130] width 160 height 31
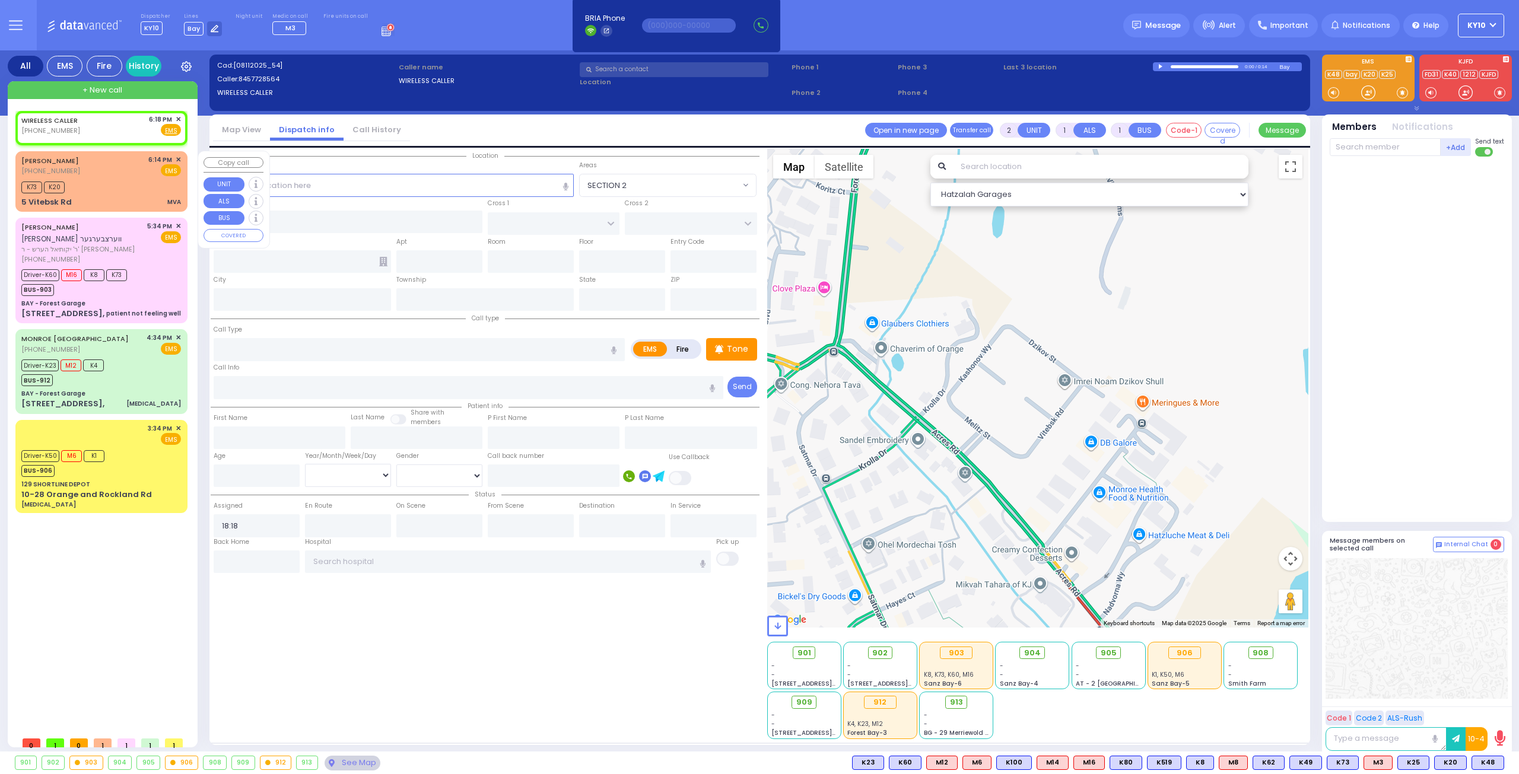
click at [114, 176] on div "[PERSON_NAME] [PHONE_NUMBER] 6:14 PM ✕ EMS" at bounding box center [101, 166] width 160 height 22
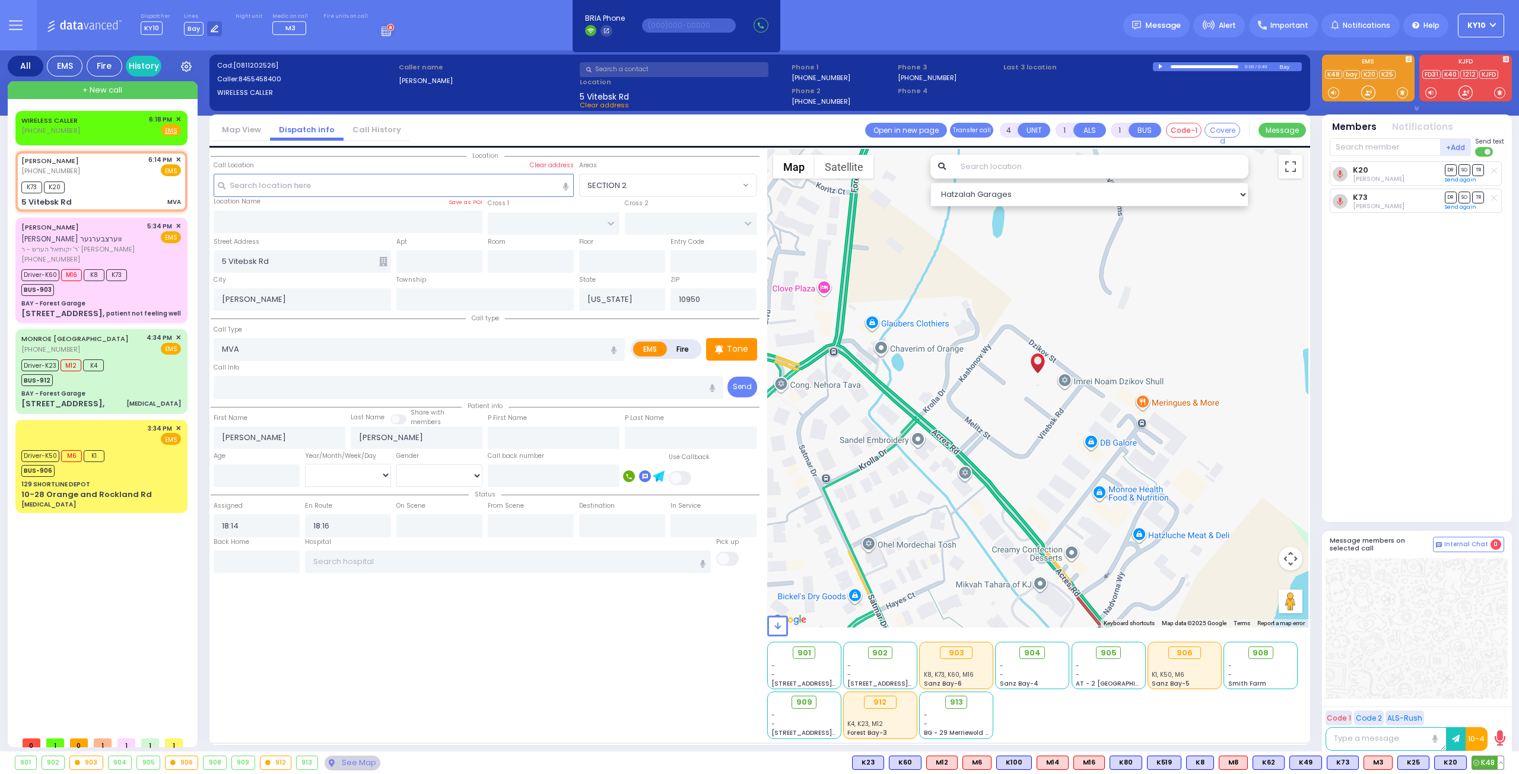
click at [1486, 761] on span "K48" at bounding box center [1487, 763] width 31 height 13
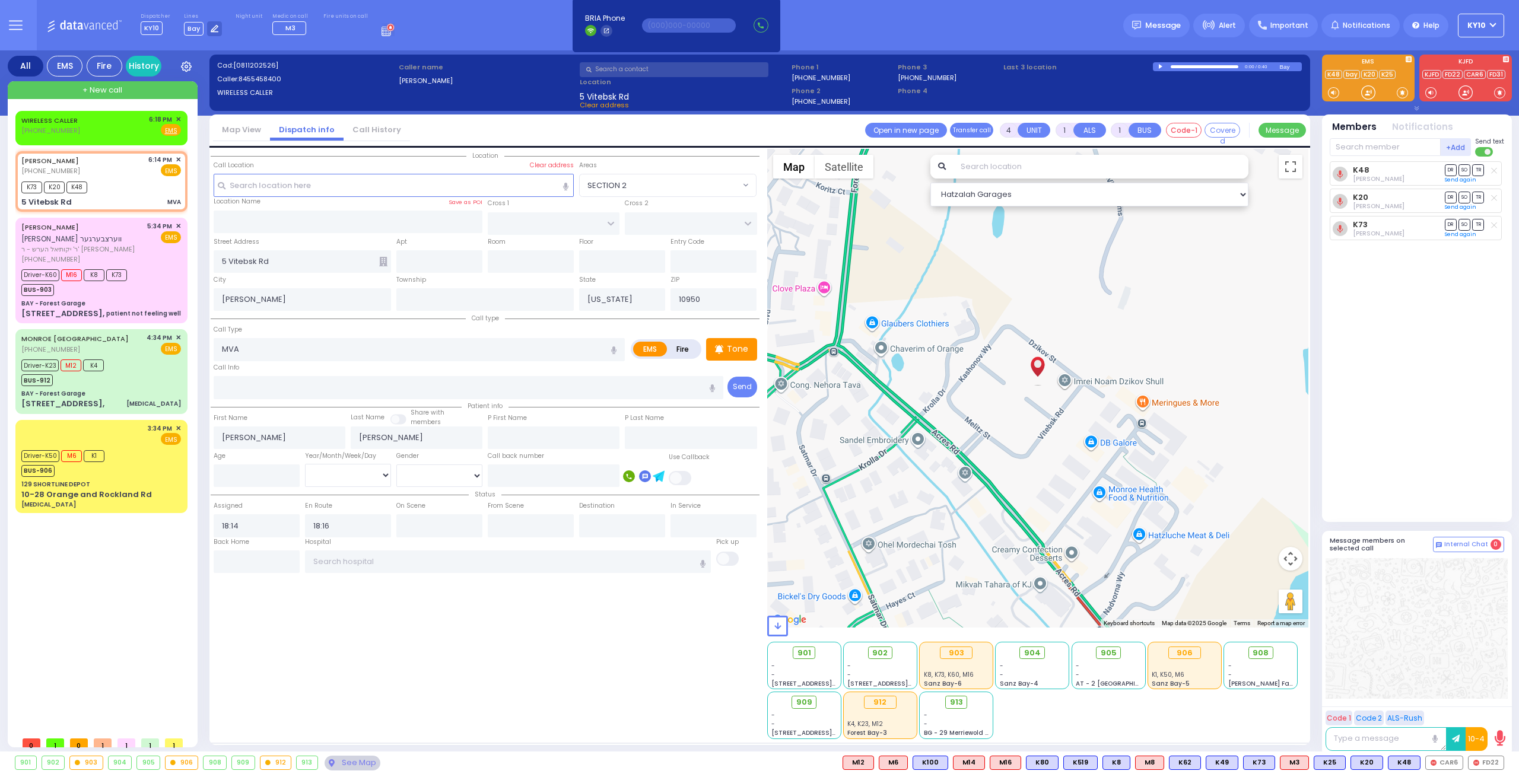
select select
type input "6"
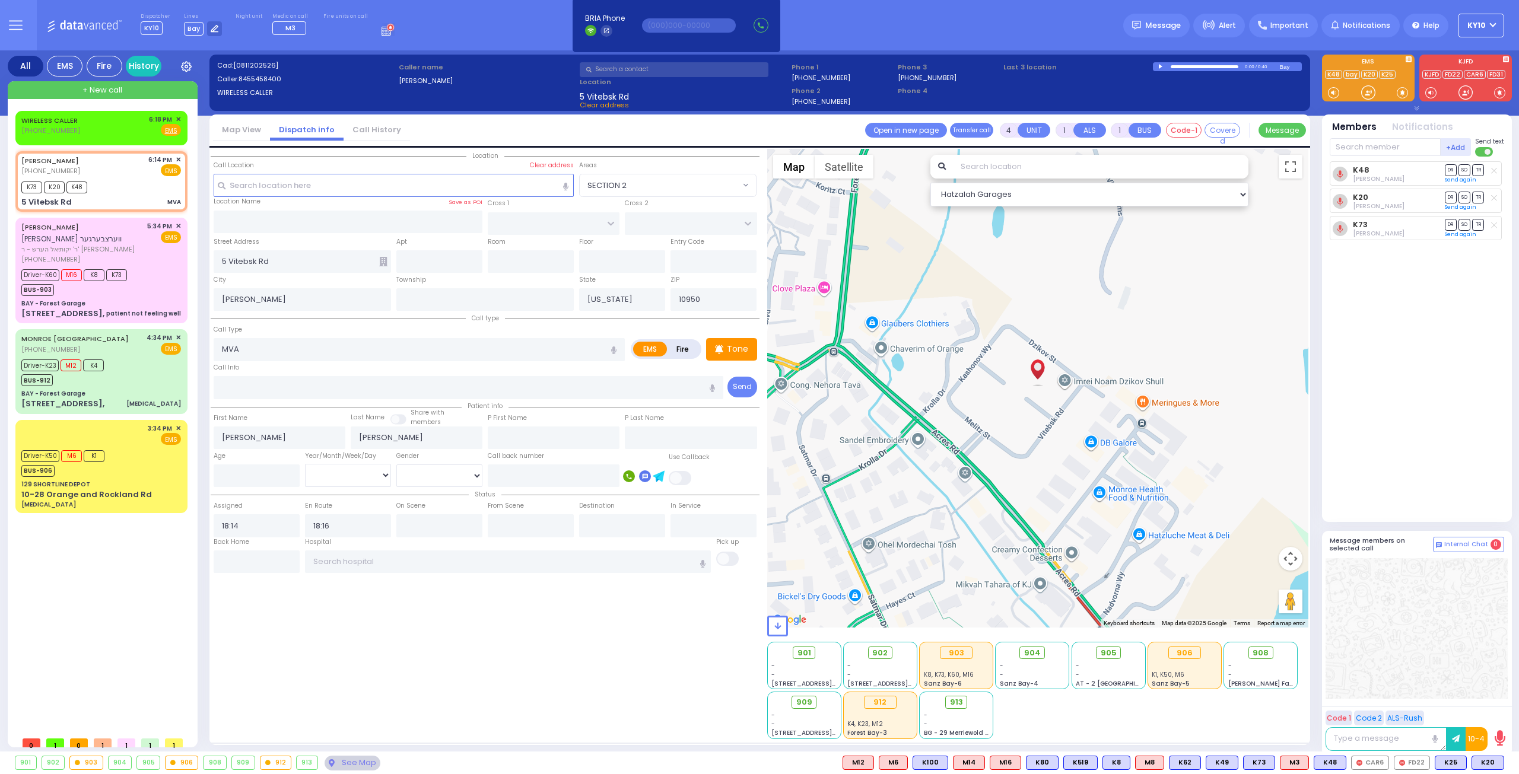
select select
radio input "true"
type input "Unknown"
select select "Year"
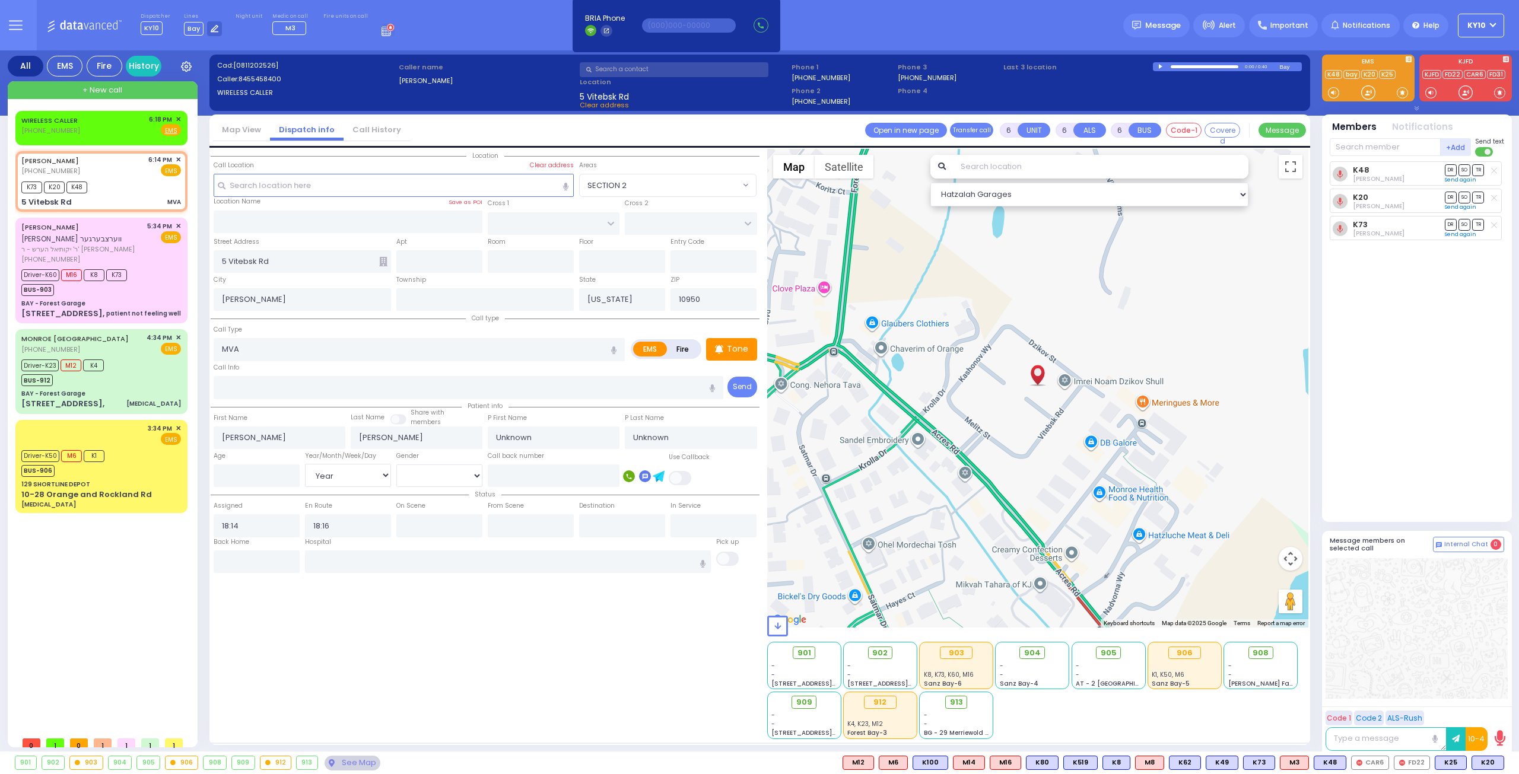
select select "Hatzalah Garages"
select select
radio input "true"
select select "Year"
select select "Hatzalah Garages"
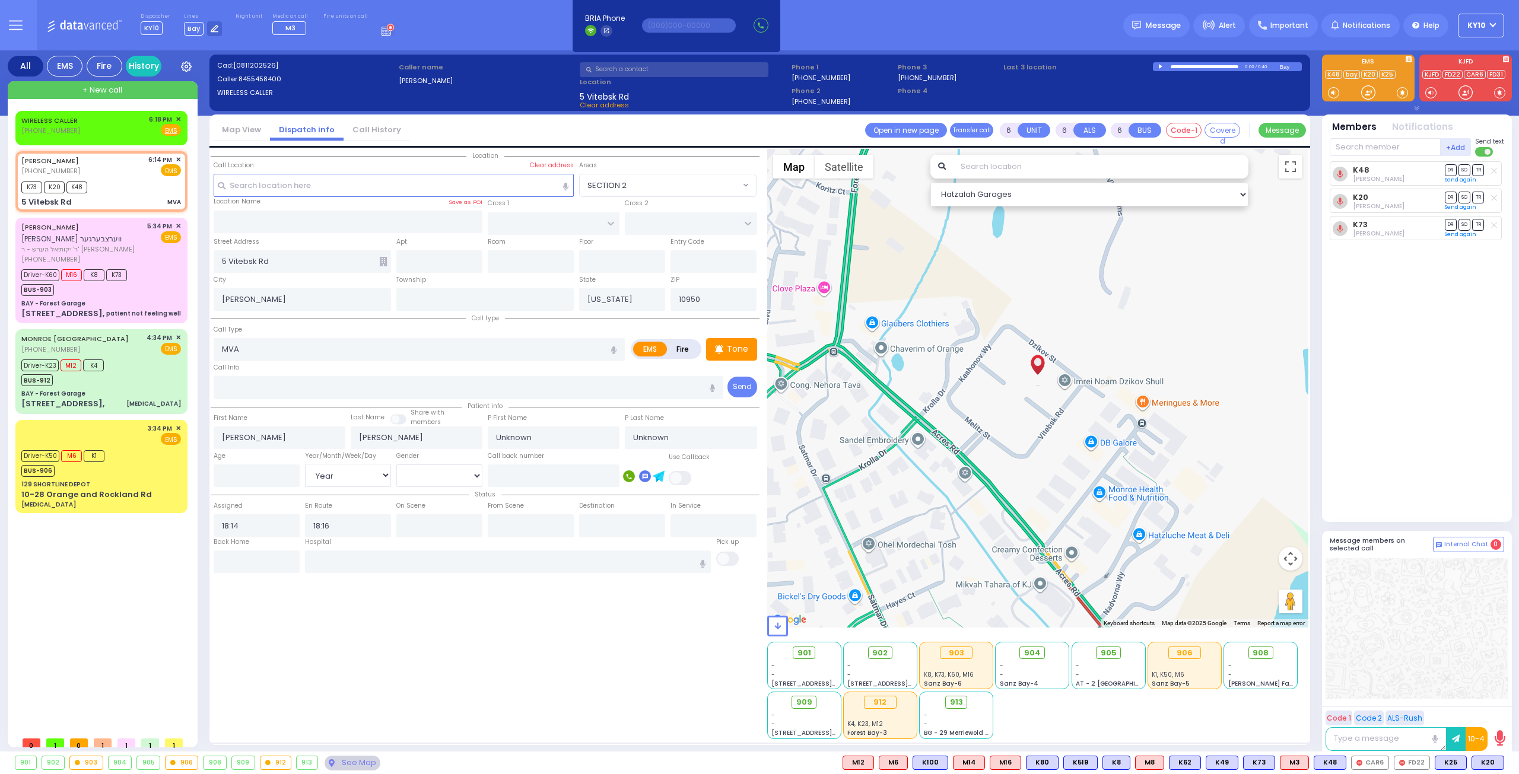
select select
radio input "true"
select select "Year"
select select "Hatzalah Garages"
select select
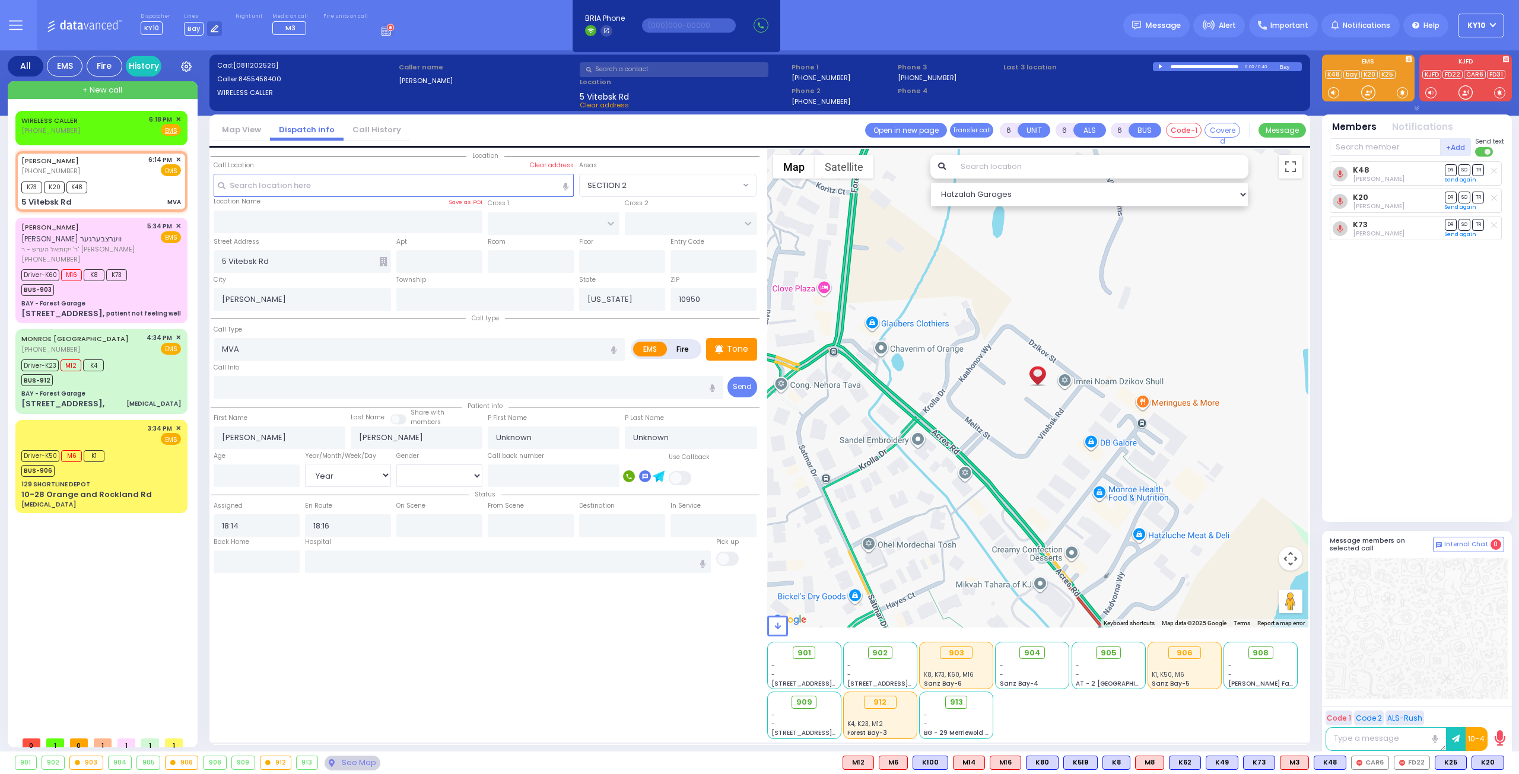
radio input "true"
select select "Year"
select select "Hatzalah Garages"
select select
radio input "true"
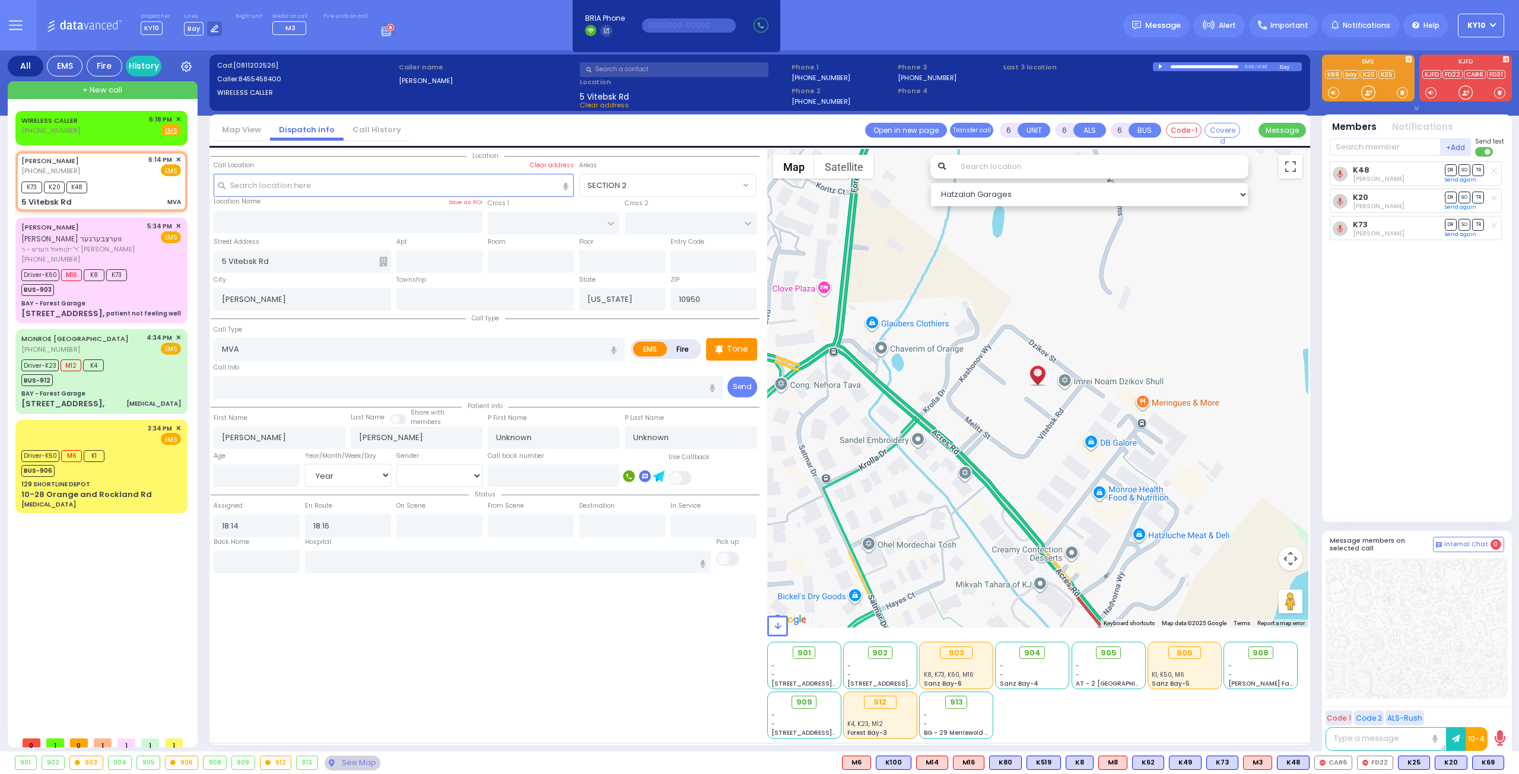
select select "Year"
select select "Hatzalah Garages"
select select
radio input "true"
type input "Shia"
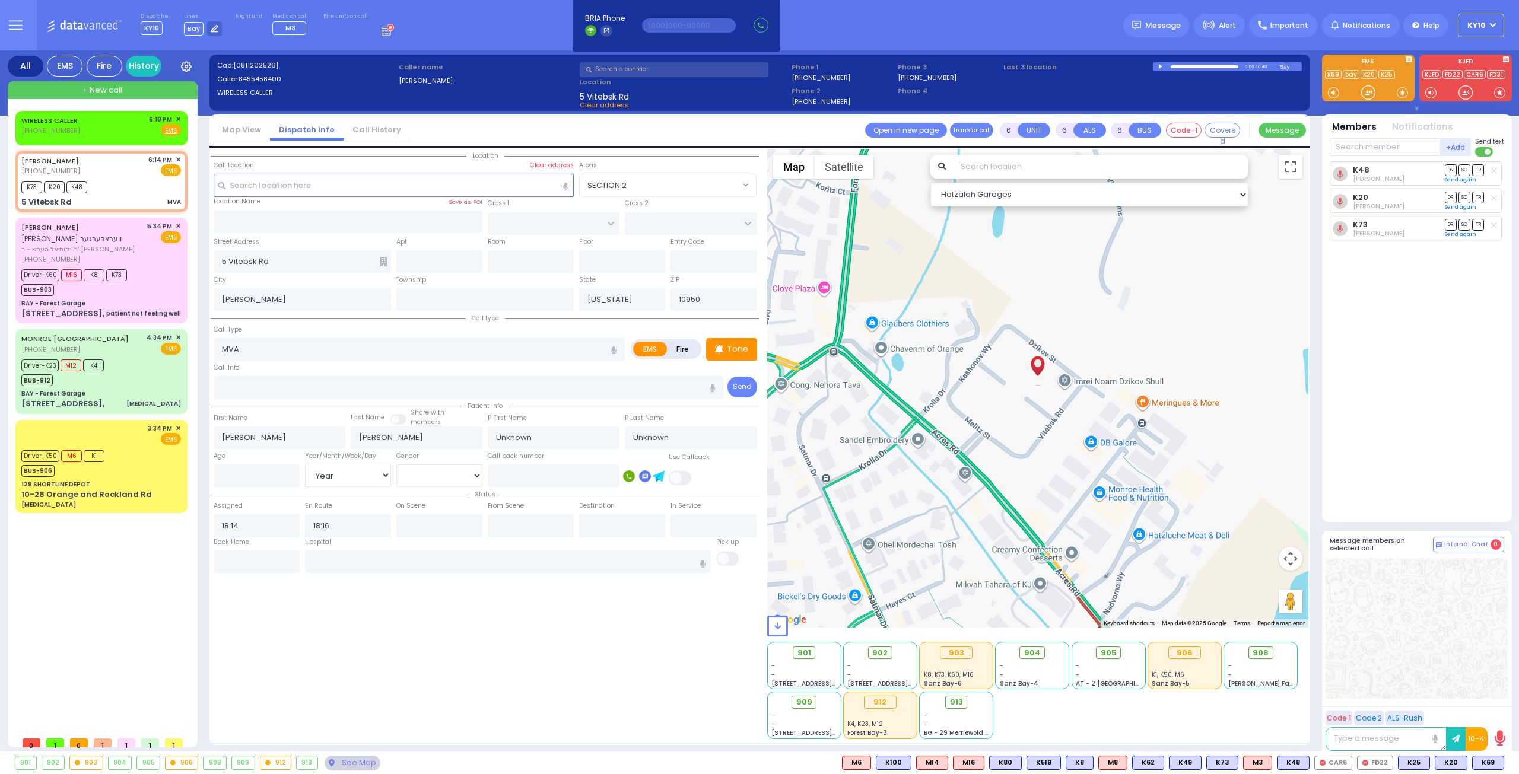
type input "Friedman"
type input "19"
select select "Year"
select select "[DEMOGRAPHIC_DATA]"
select select "Hatzalah Garages"
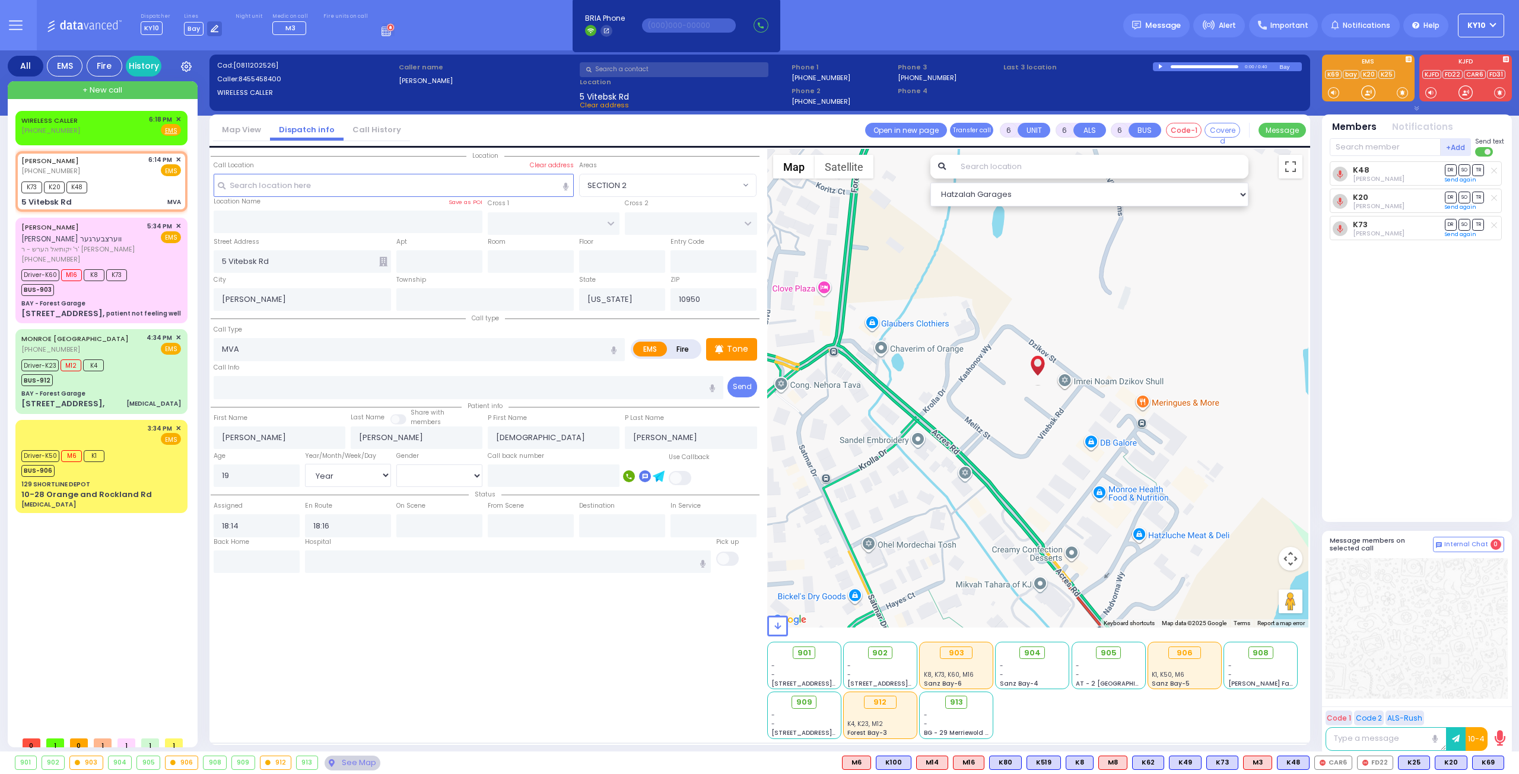
select select
radio input "true"
select select "Year"
select select "[DEMOGRAPHIC_DATA]"
select select "Hatzalah Garages"
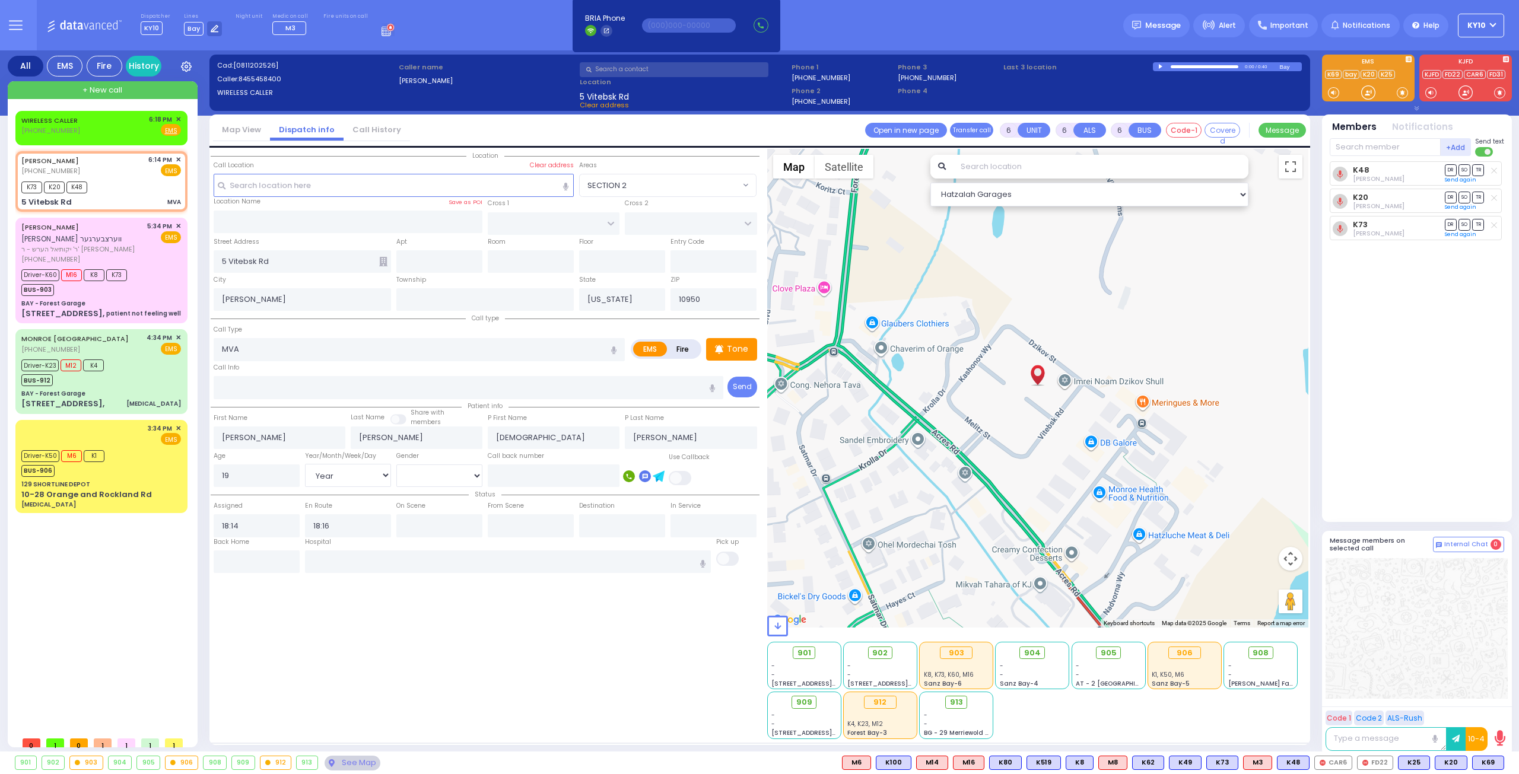
select select
radio input "true"
select select "Year"
select select "[DEMOGRAPHIC_DATA]"
select select "Hatzalah Garages"
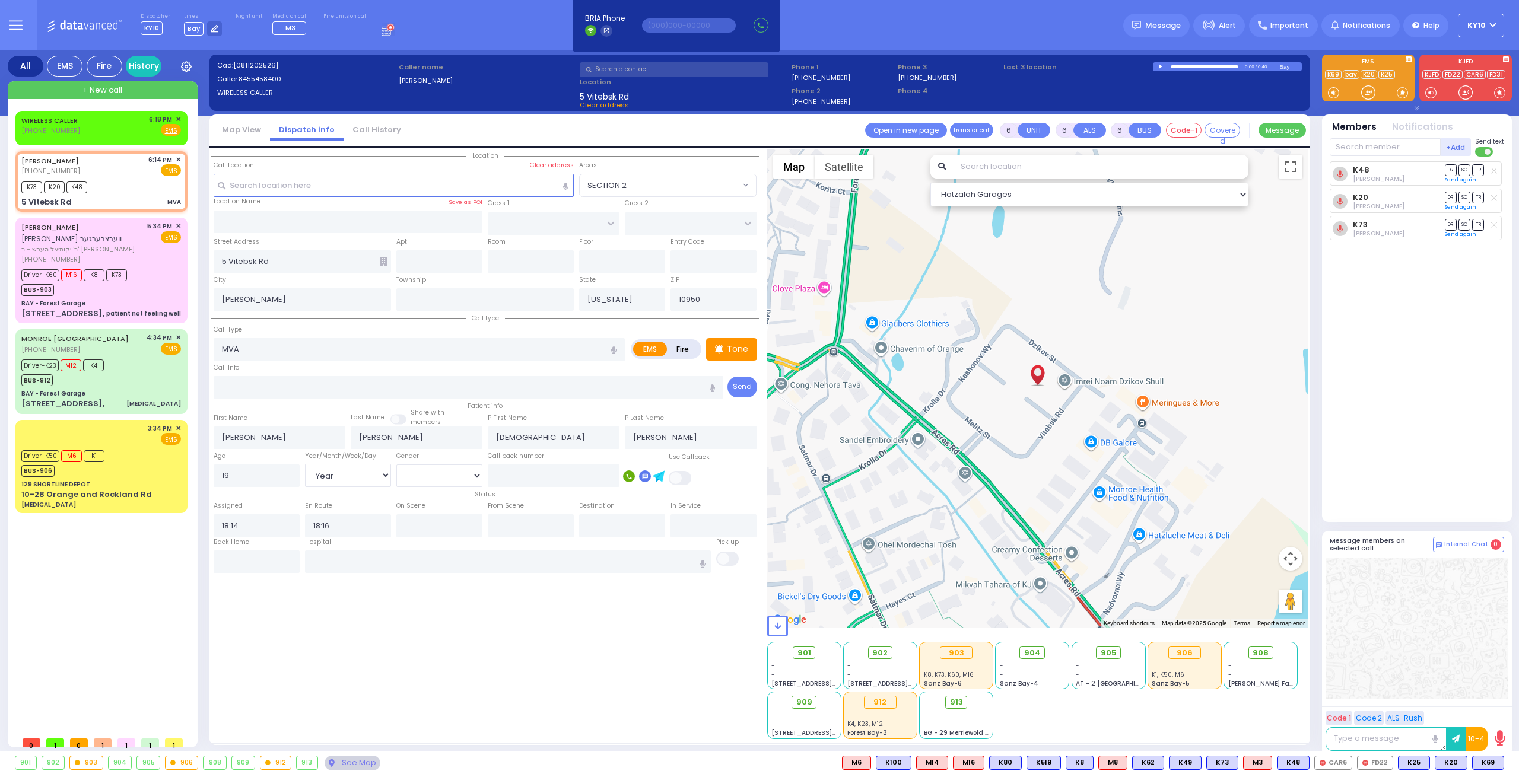
select select
radio input "true"
select select "Year"
select select "[DEMOGRAPHIC_DATA]"
select select "Hatzalah Garages"
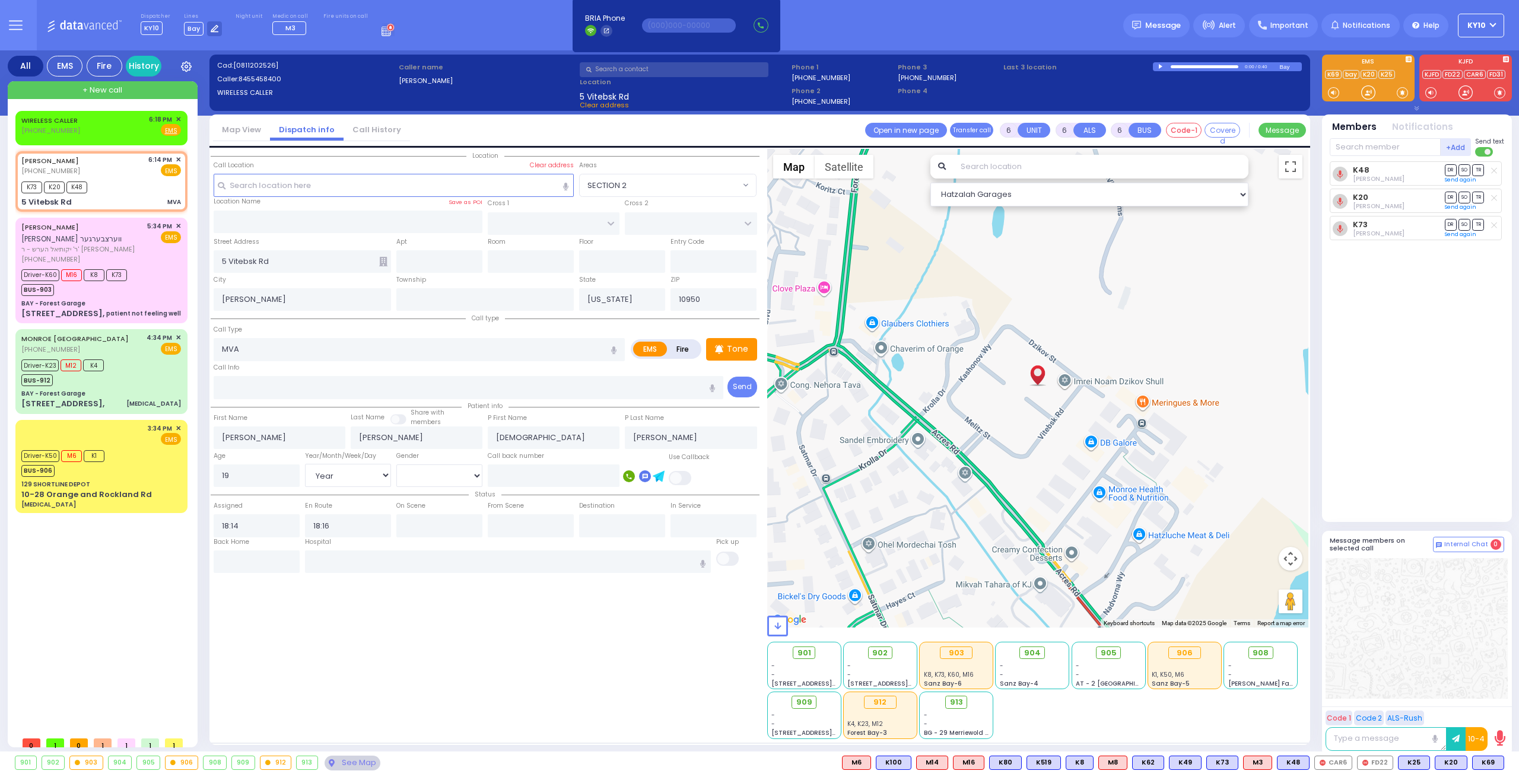
select select
radio input "true"
select select "Year"
select select "[DEMOGRAPHIC_DATA]"
select select "Hatzalah Garages"
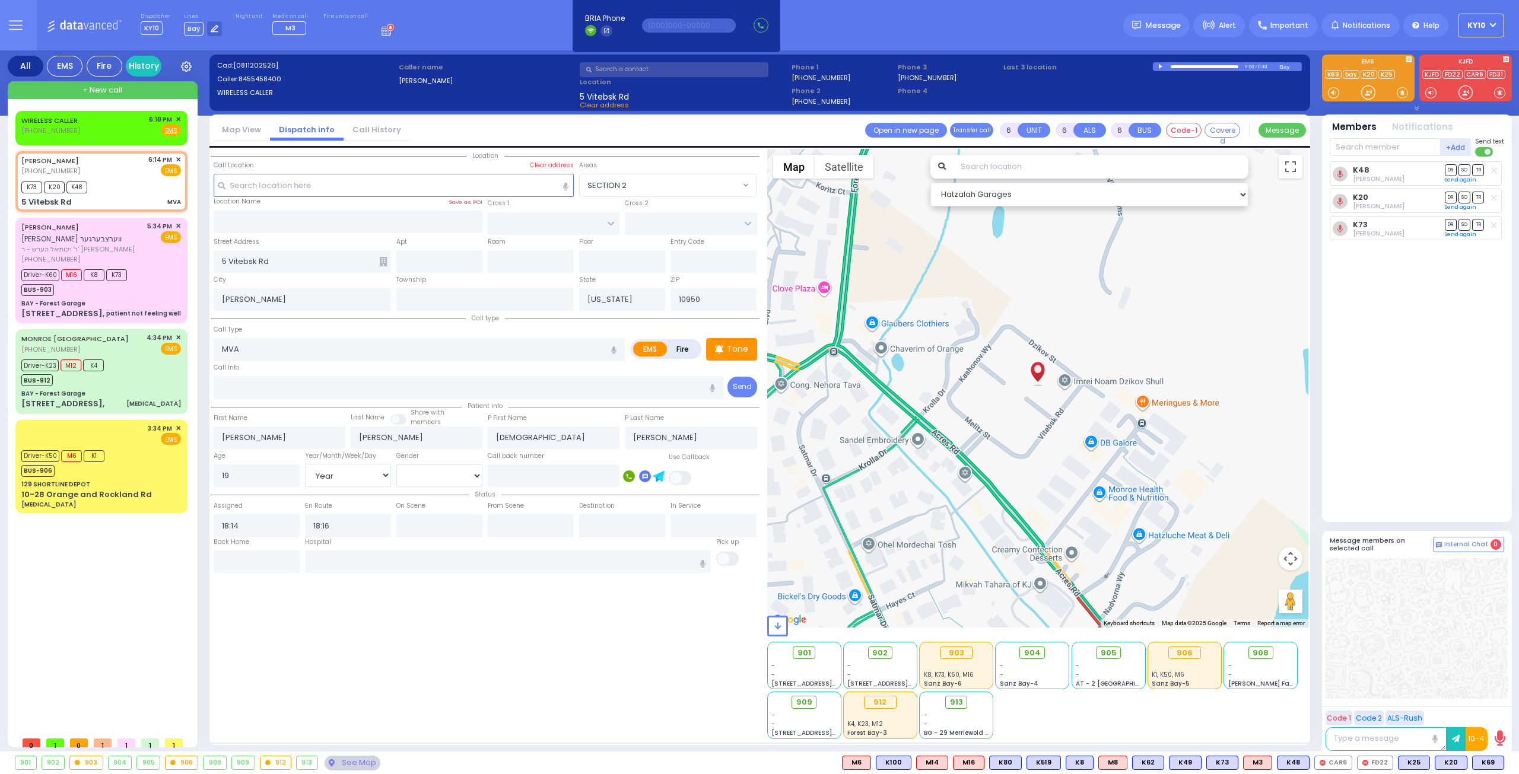
select select
radio input "true"
select select "Year"
select select "[DEMOGRAPHIC_DATA]"
select select "Hatzalah Garages"
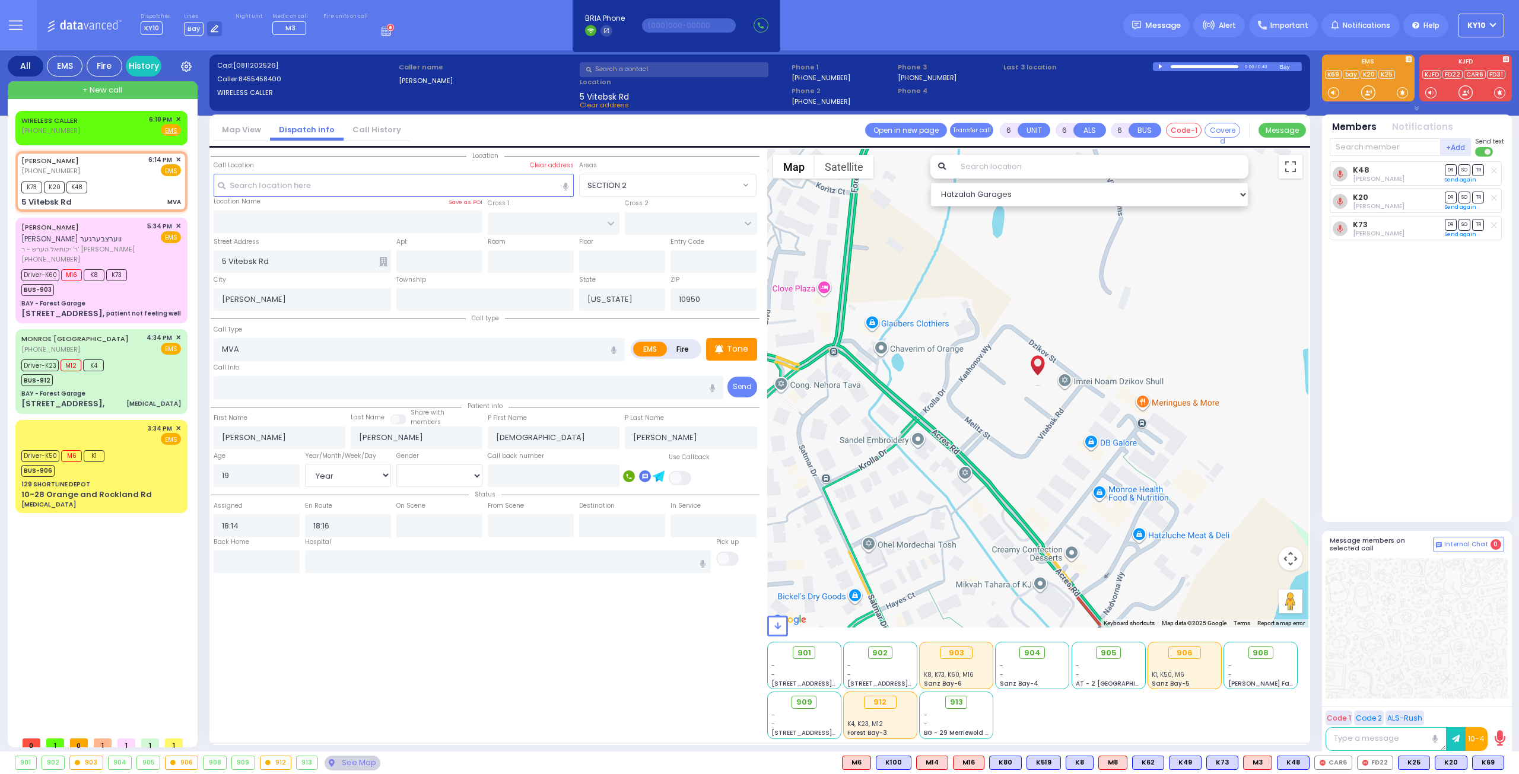
select select
radio input "true"
select select "Year"
select select "[DEMOGRAPHIC_DATA]"
select select "Hatzalah Garages"
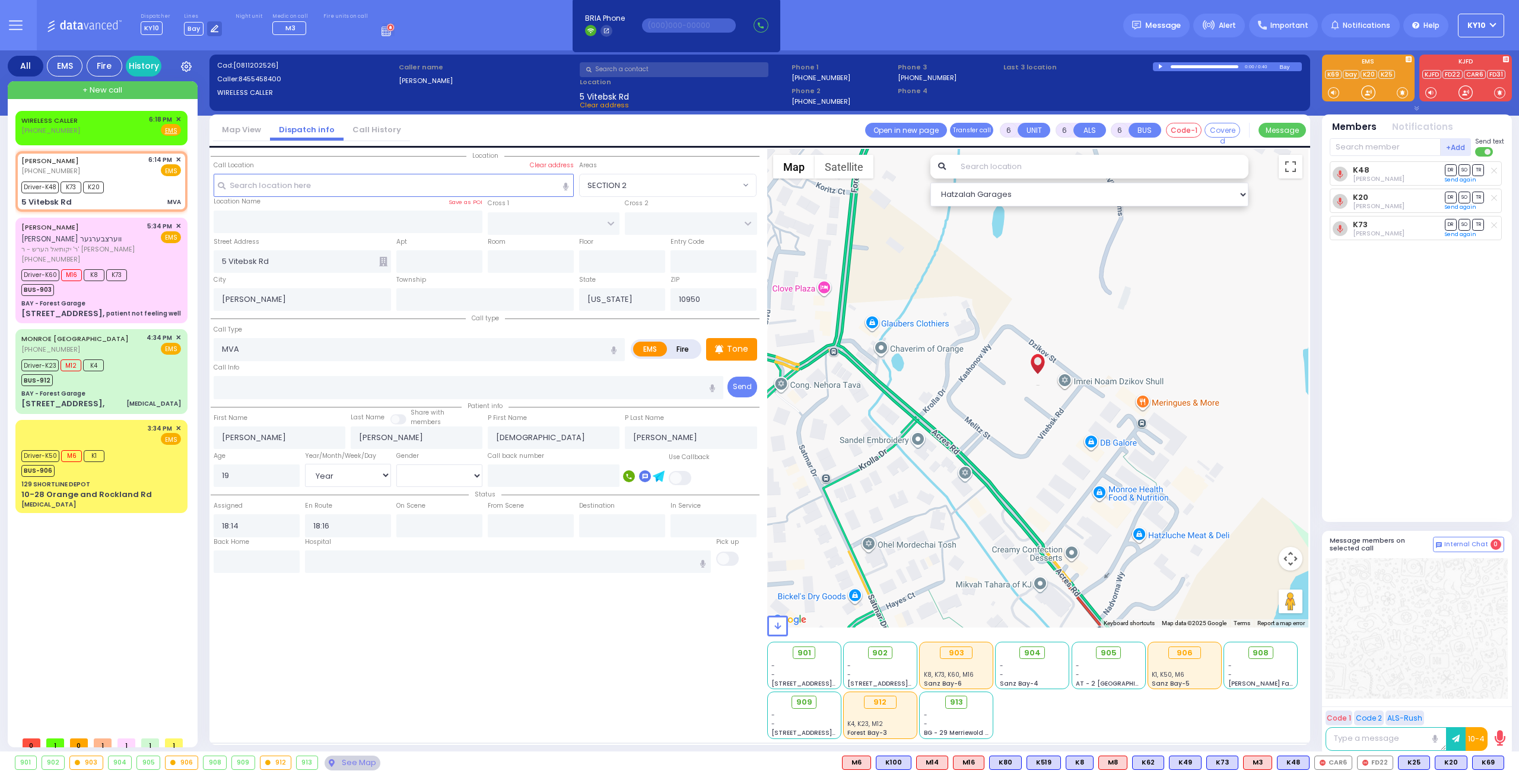
select select
radio input "true"
select select "Year"
select select "[DEMOGRAPHIC_DATA]"
type input "18:20"
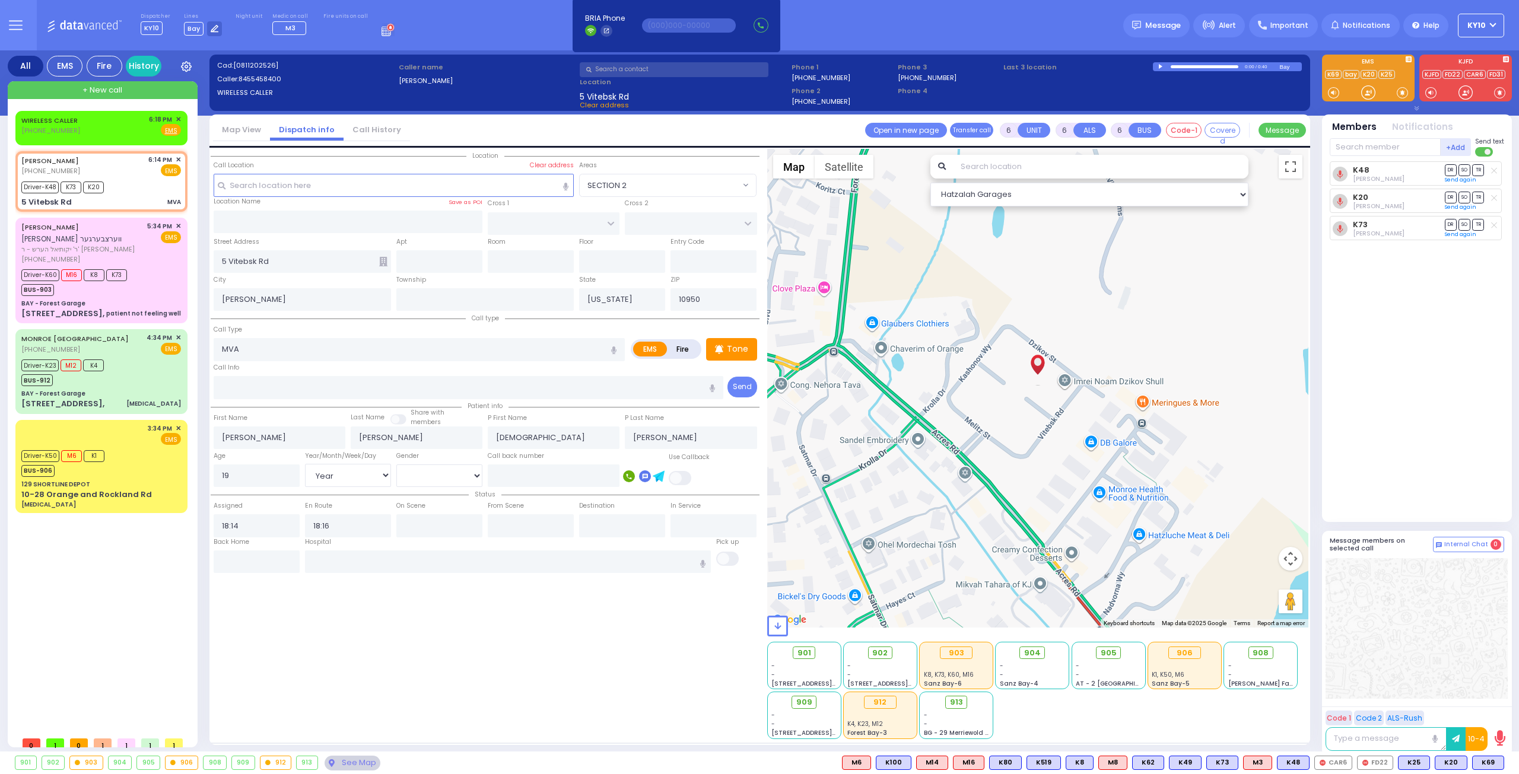
type input "18:36"
select select "Hatzalah Garages"
select select
radio input "true"
select select "Year"
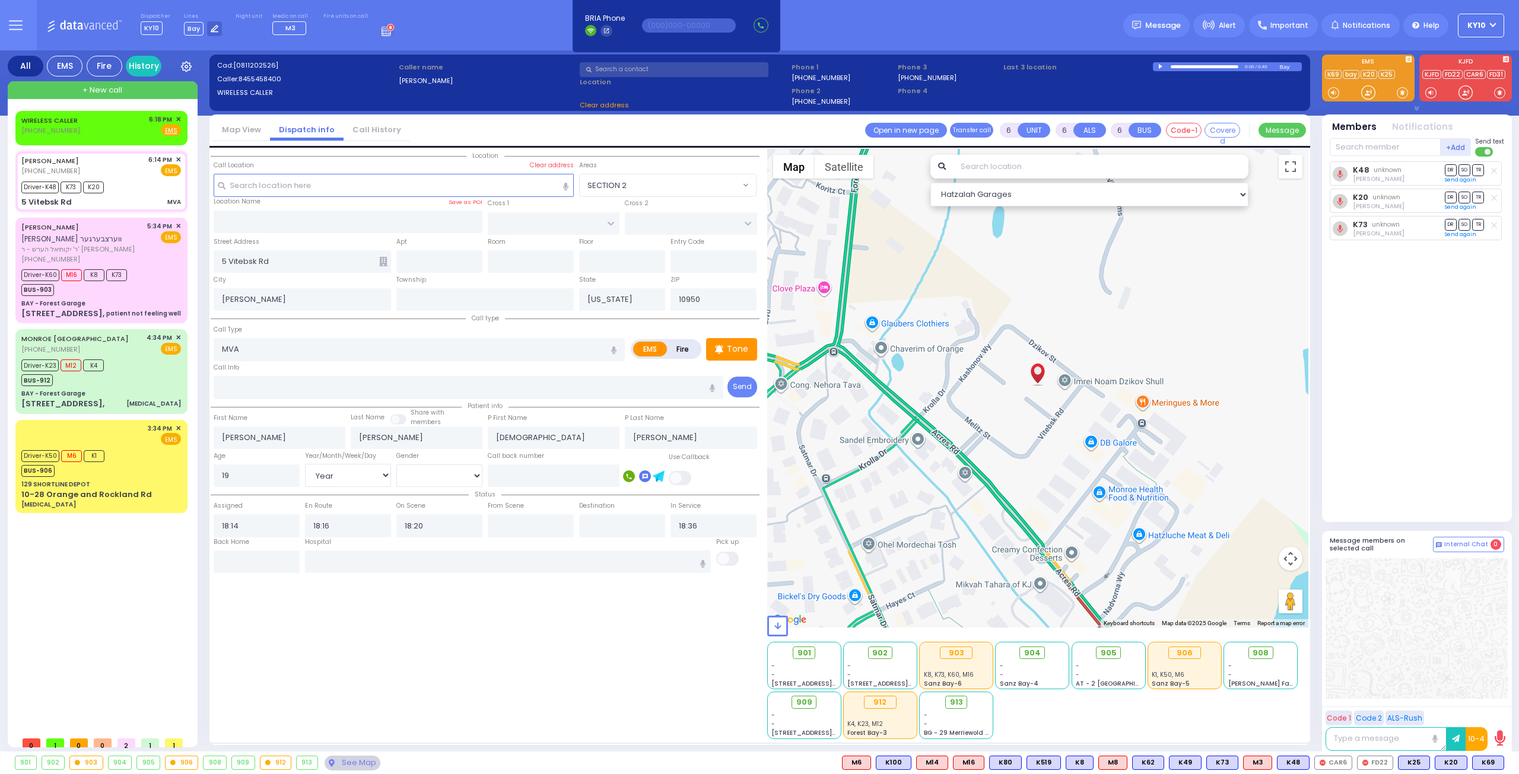
select select "[DEMOGRAPHIC_DATA]"
select select "Hatzalah Garages"
select select
radio input "true"
select select "Year"
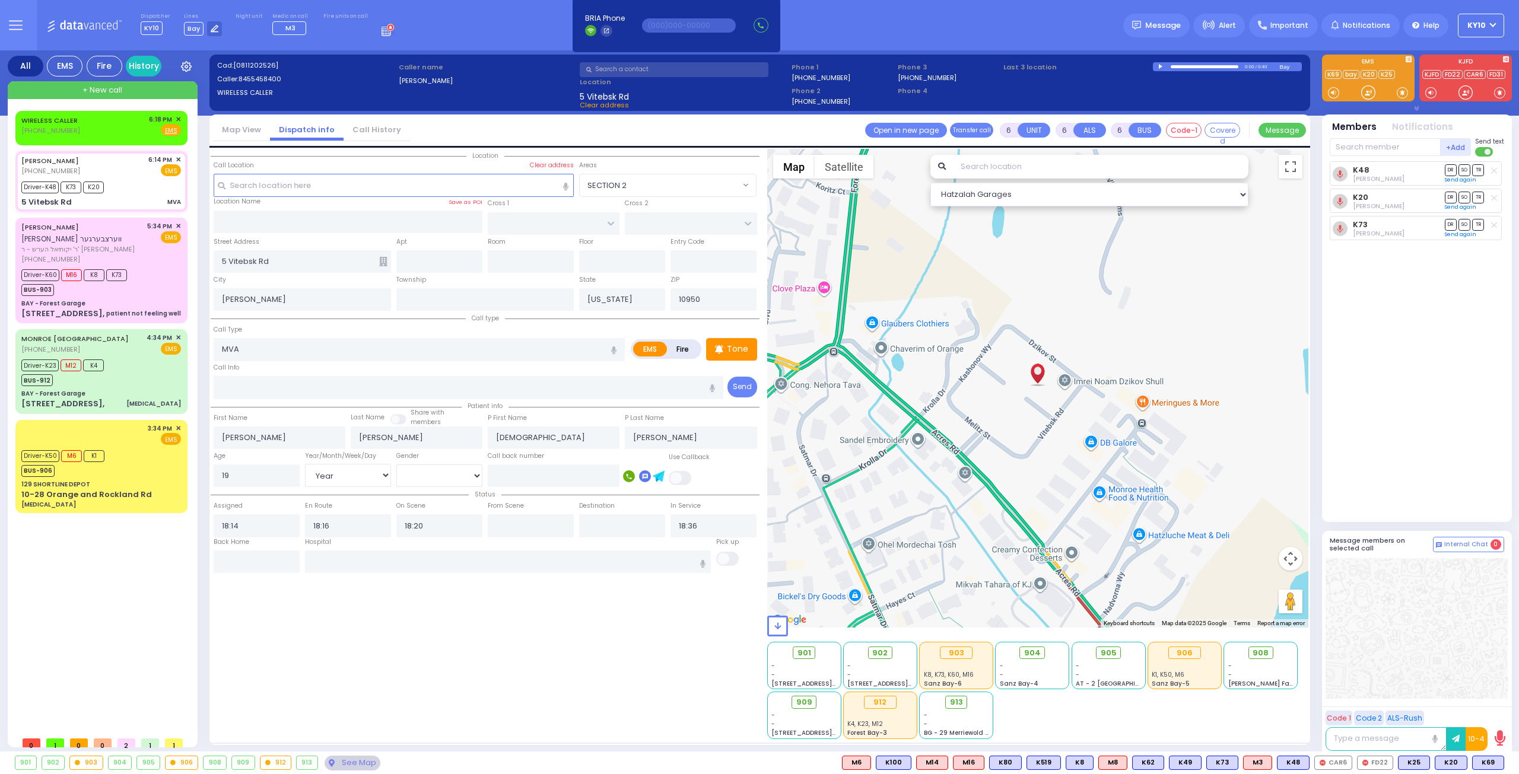
select select "[DEMOGRAPHIC_DATA]"
select select "Hatzalah Garages"
drag, startPoint x: 706, startPoint y: 69, endPoint x: 748, endPoint y: 75, distance: 42.0
click at [707, 69] on input "text" at bounding box center [674, 69] width 189 height 15
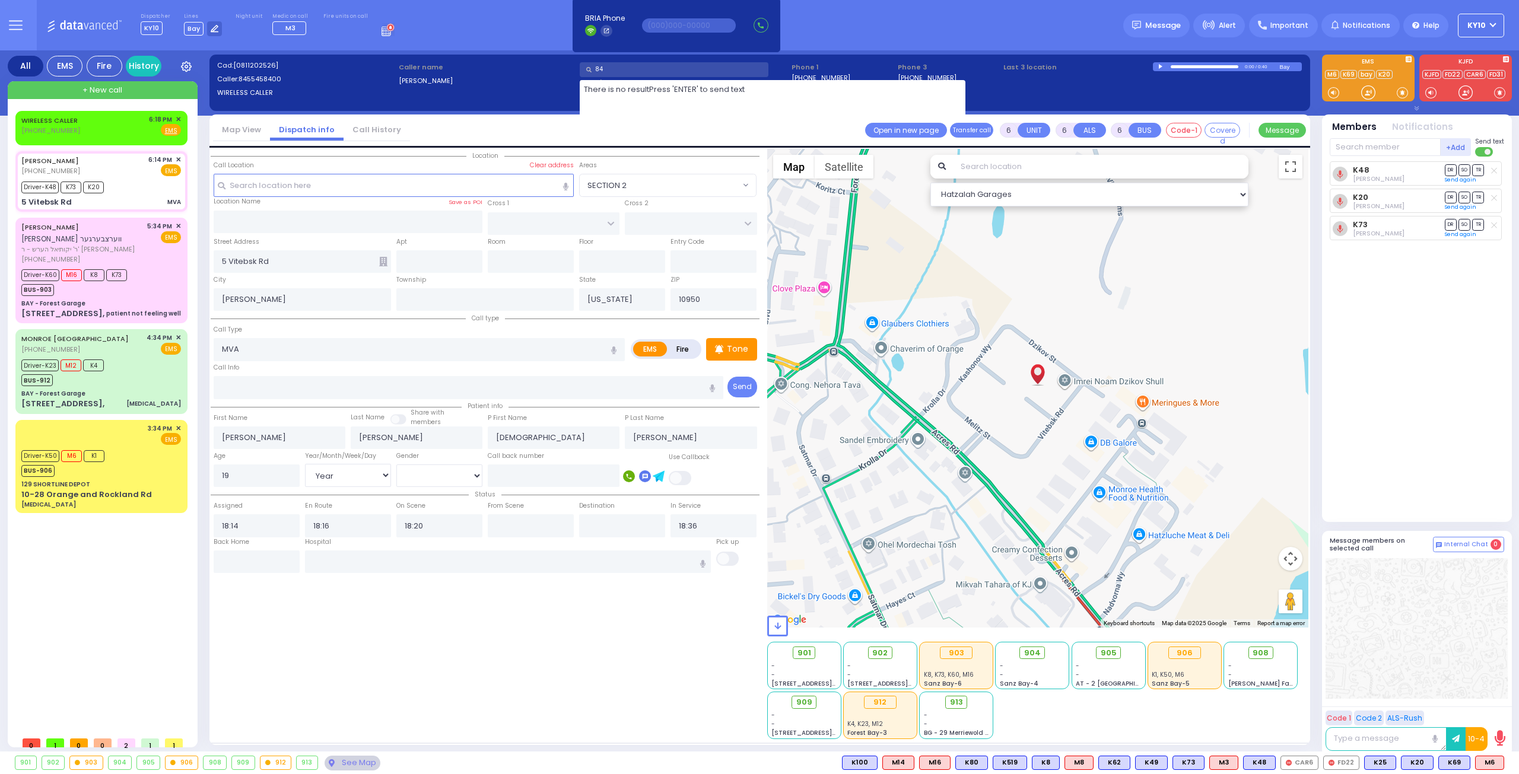
type input "8"
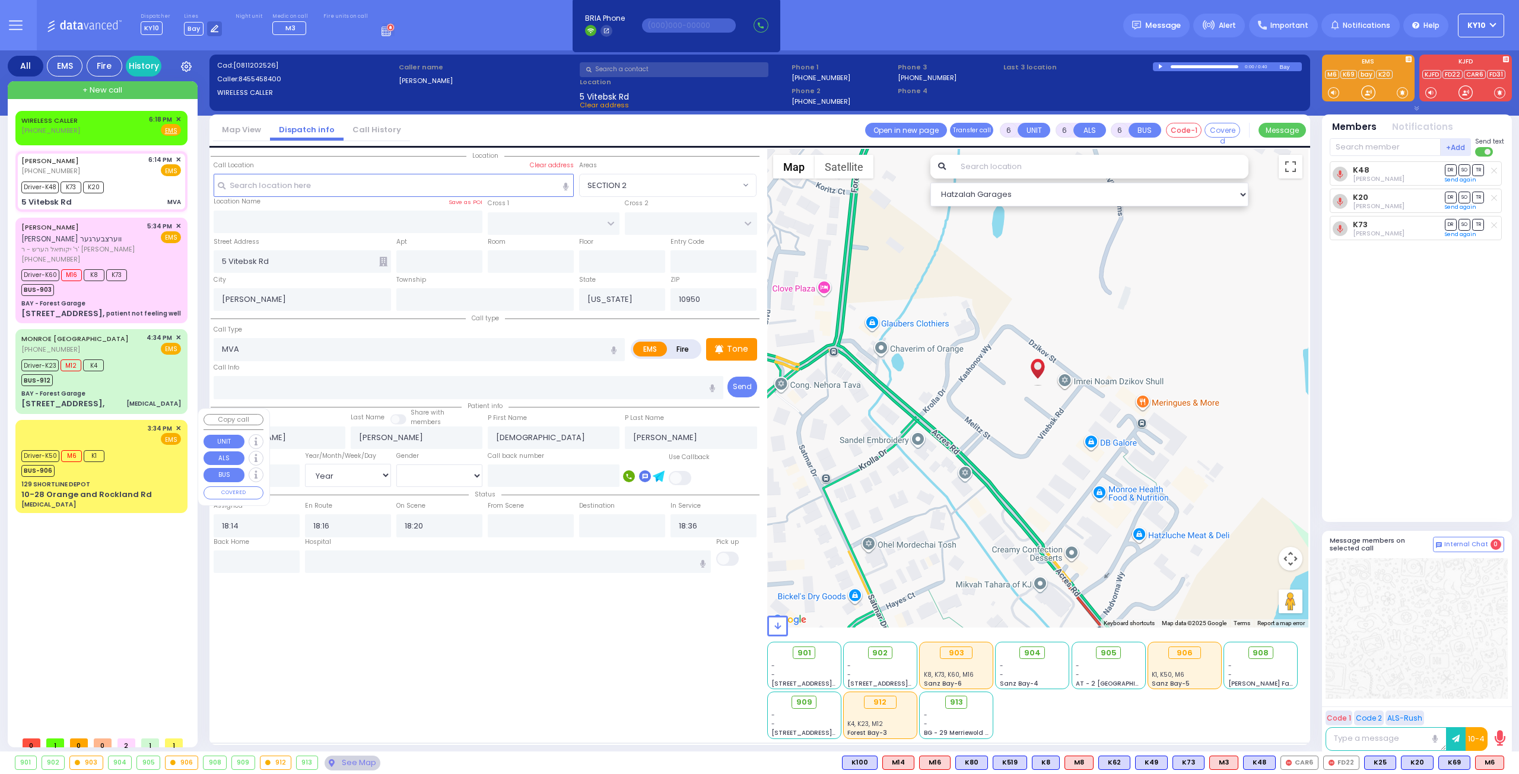
click at [136, 451] on div "Driver-K50 M6 K1 BUS-906" at bounding box center [101, 462] width 160 height 30
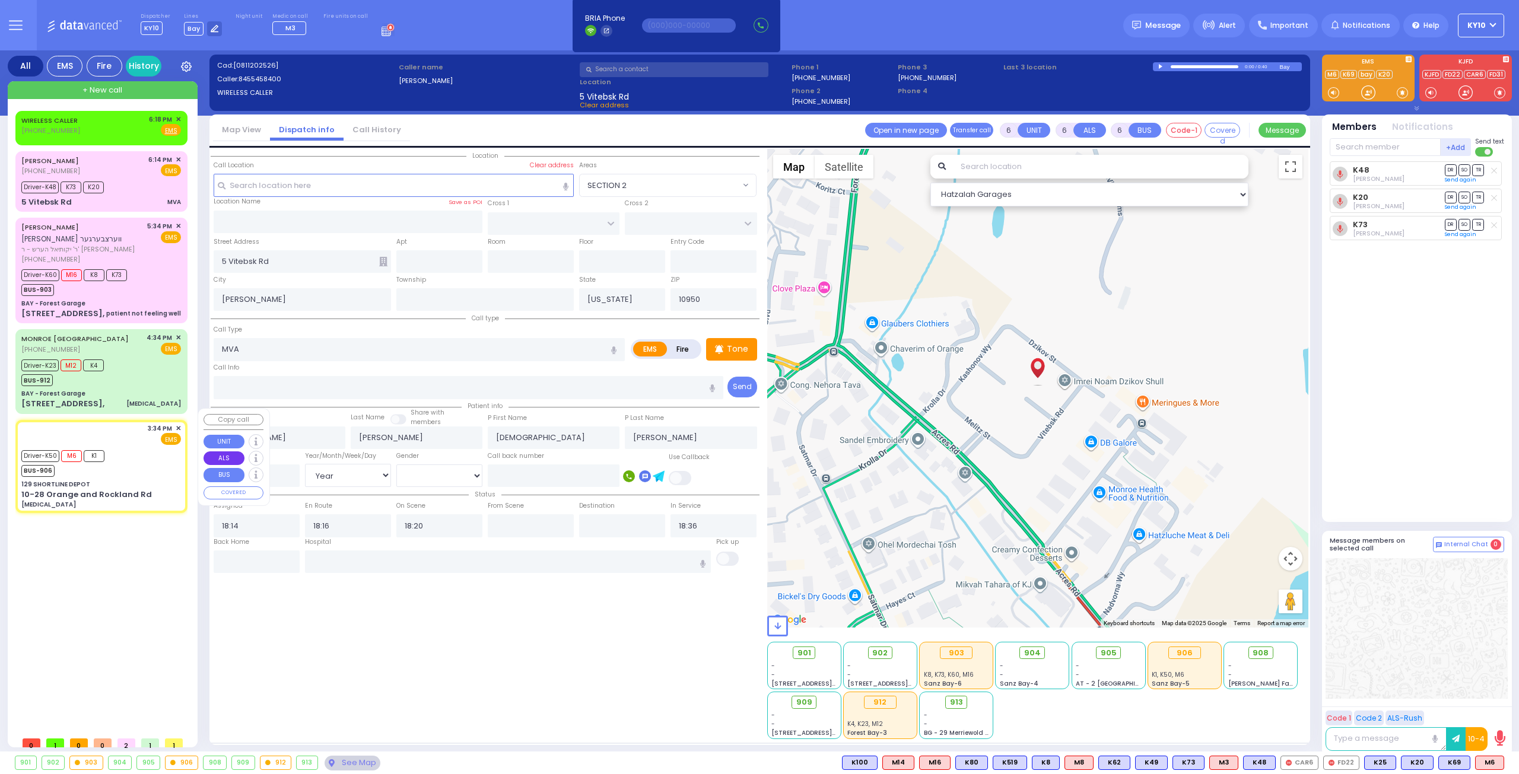
select select
type input "[MEDICAL_DATA]"
radio input "true"
type input "[PERSON_NAME]"
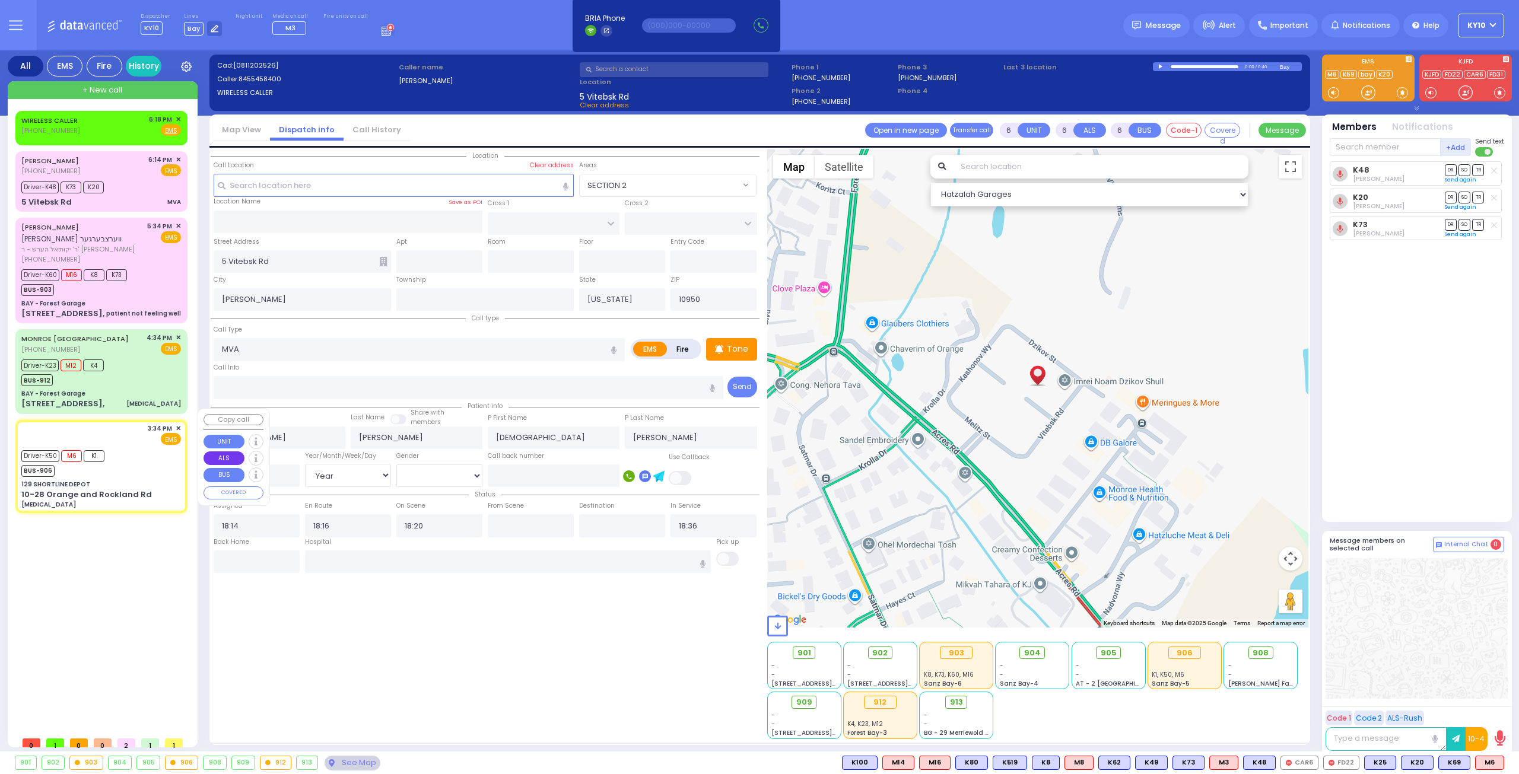
type input "4"
select select "Year"
select select "[DEMOGRAPHIC_DATA]"
type input "15:34"
type input "15:35"
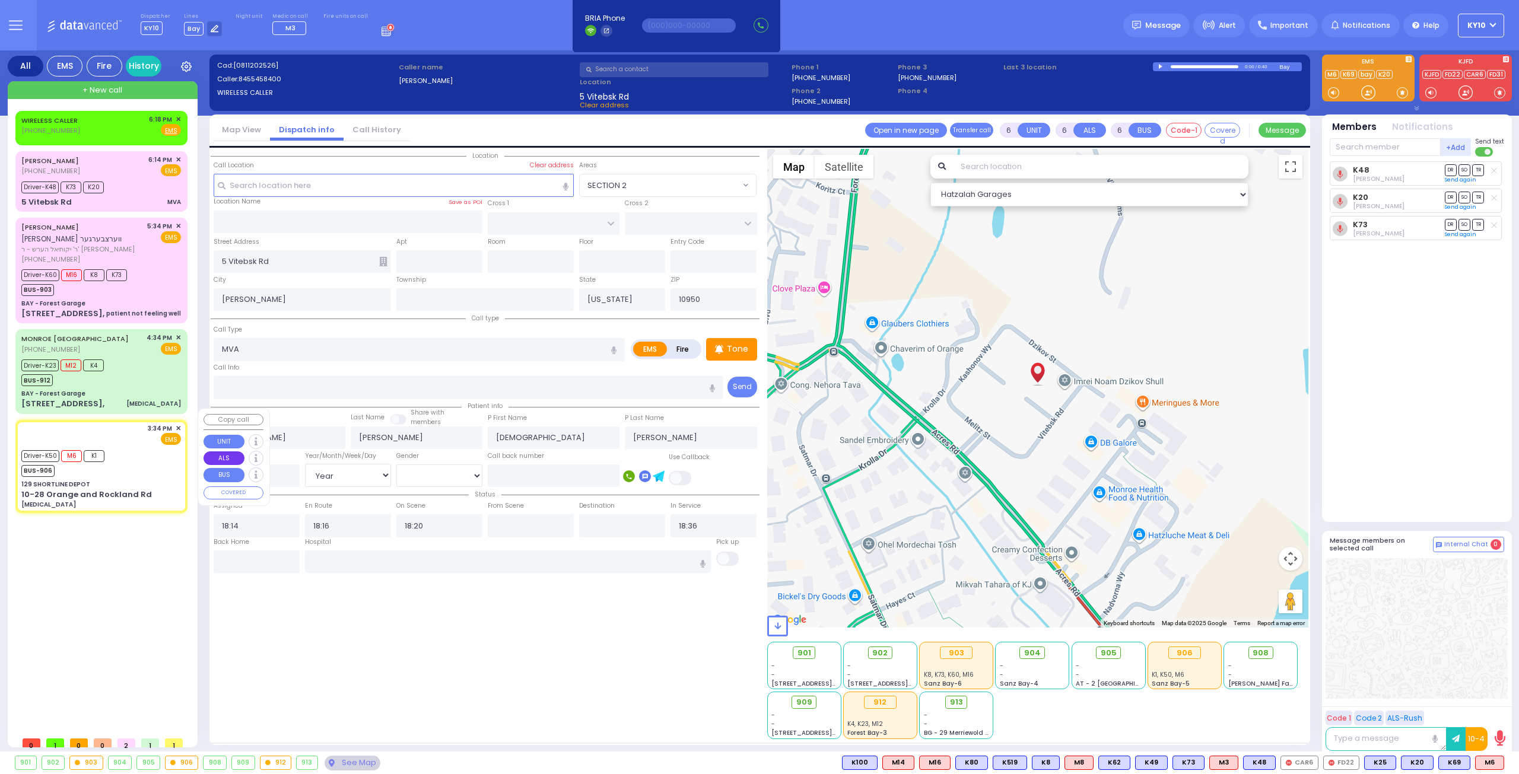
type input "15:40"
type input "15:50"
type input "16:55"
type input "17:05"
type input "[US_STATE][GEOGRAPHIC_DATA]- [GEOGRAPHIC_DATA] [STREET_ADDRESS][US_STATE]"
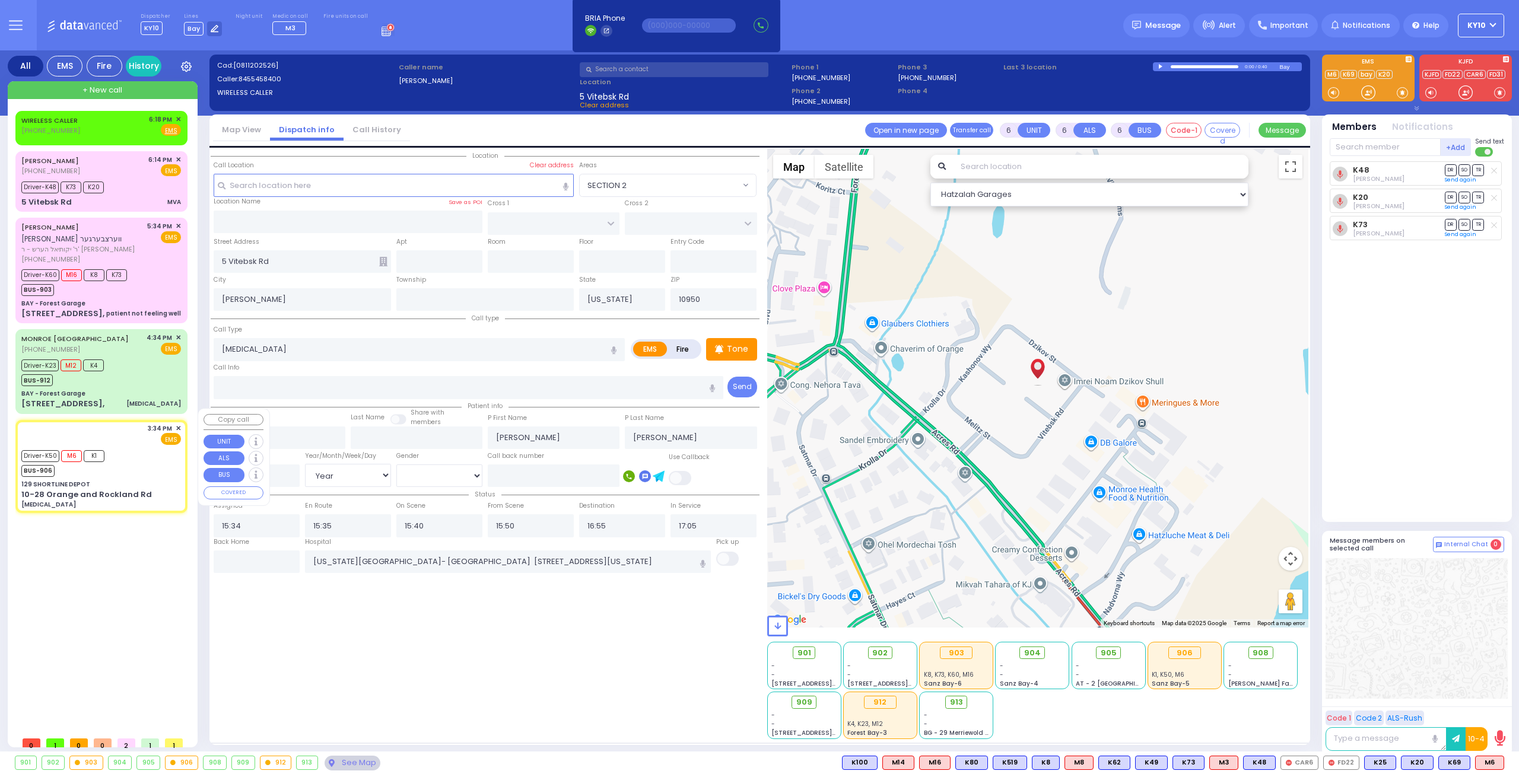
select select "Hatzalah Garages"
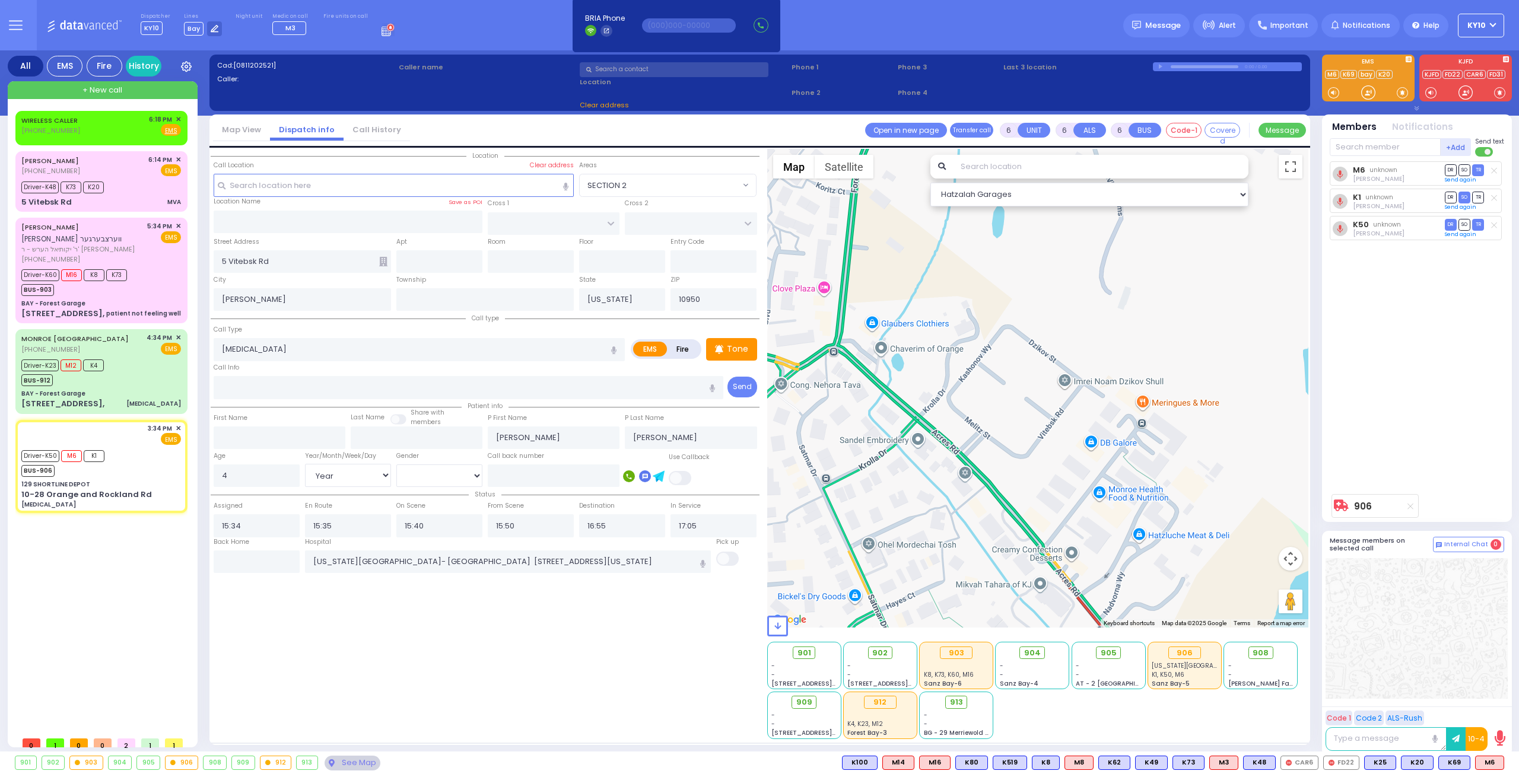
type input "129 SHORTLINE DEPOT"
type input "10-28 Orange and Rockland Rd"
type input "Monroe"
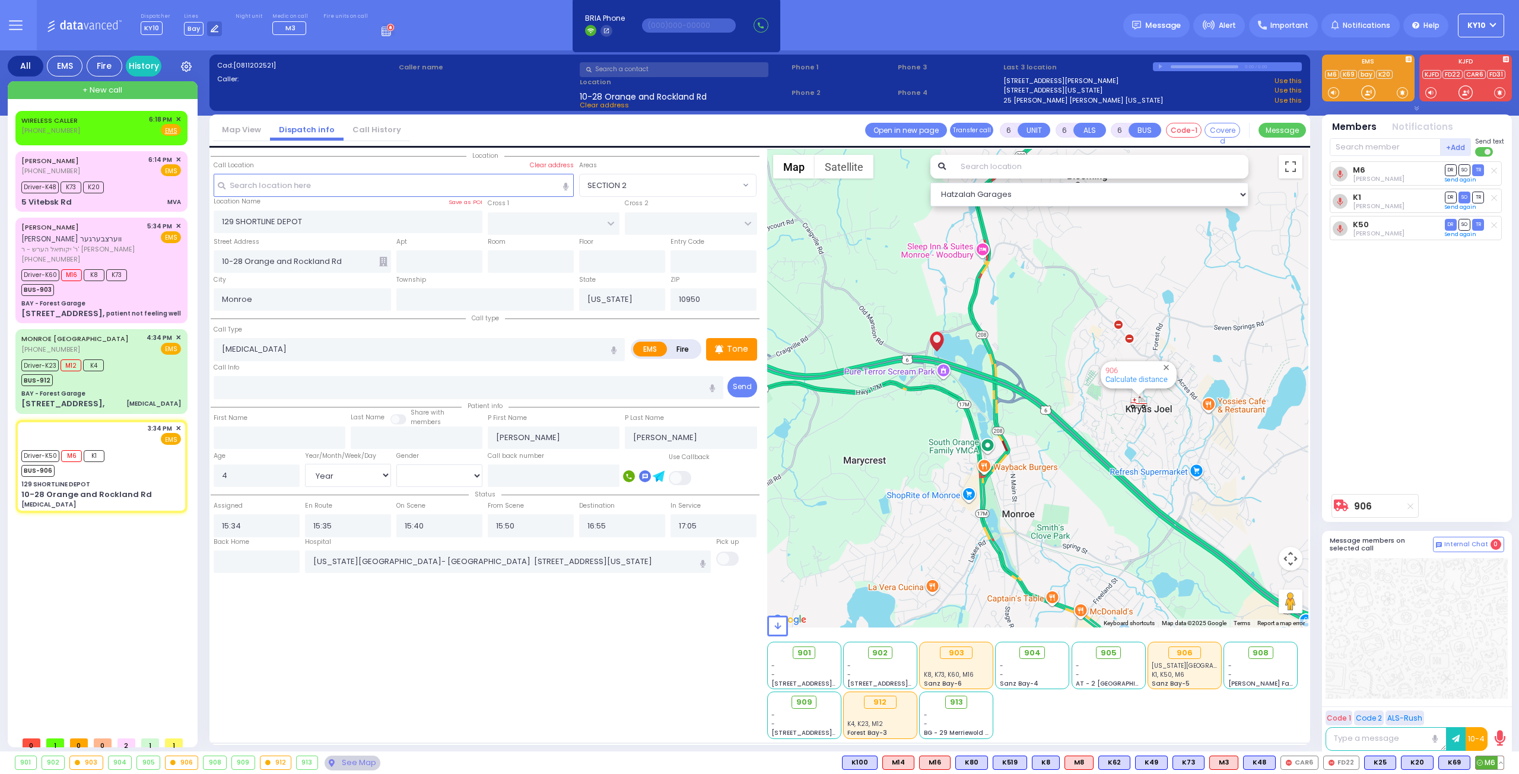
click at [1501, 764] on button at bounding box center [1501, 763] width 6 height 13
click at [1492, 710] on icon at bounding box center [1492, 710] width 12 height 12
click at [1503, 764] on button at bounding box center [1501, 763] width 6 height 13
click at [1501, 764] on button at bounding box center [1501, 763] width 6 height 13
click at [1492, 712] on icon at bounding box center [1492, 710] width 12 height 12
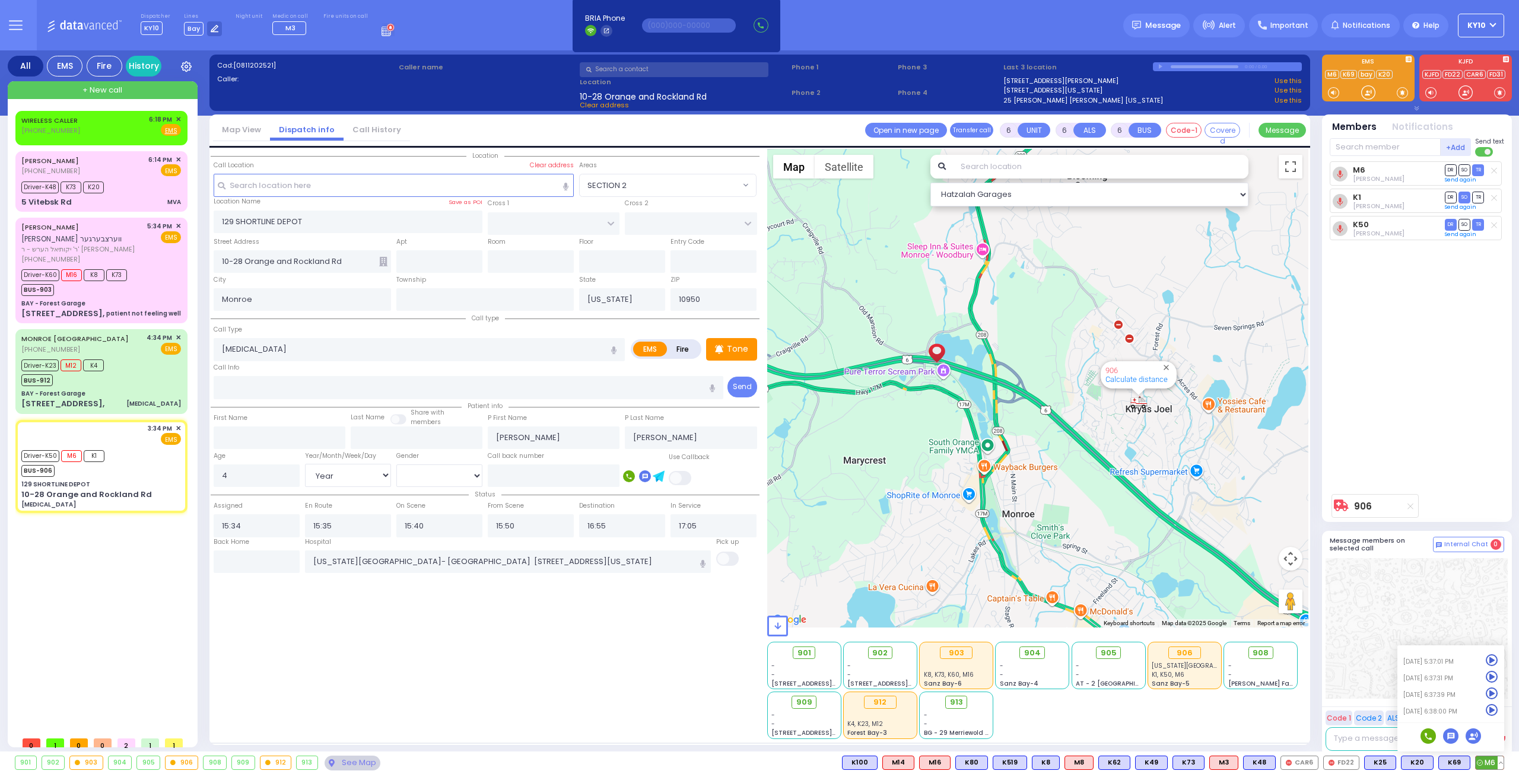
click at [1494, 694] on icon at bounding box center [1492, 694] width 12 height 12
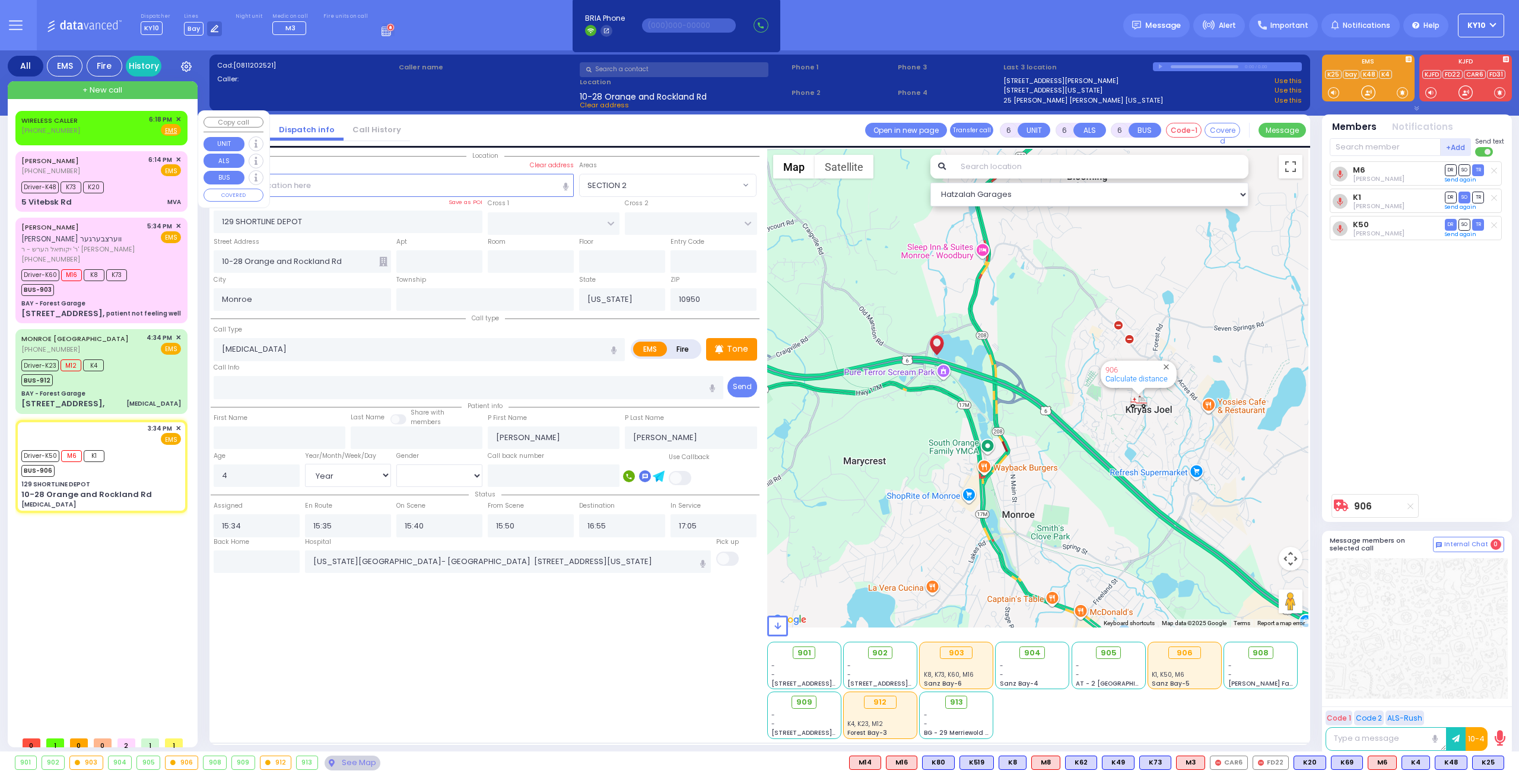
click at [127, 120] on div "WIRELESS CALLER (845) 772-8564 6:18 PM ✕ Fire EMS" at bounding box center [101, 126] width 160 height 22
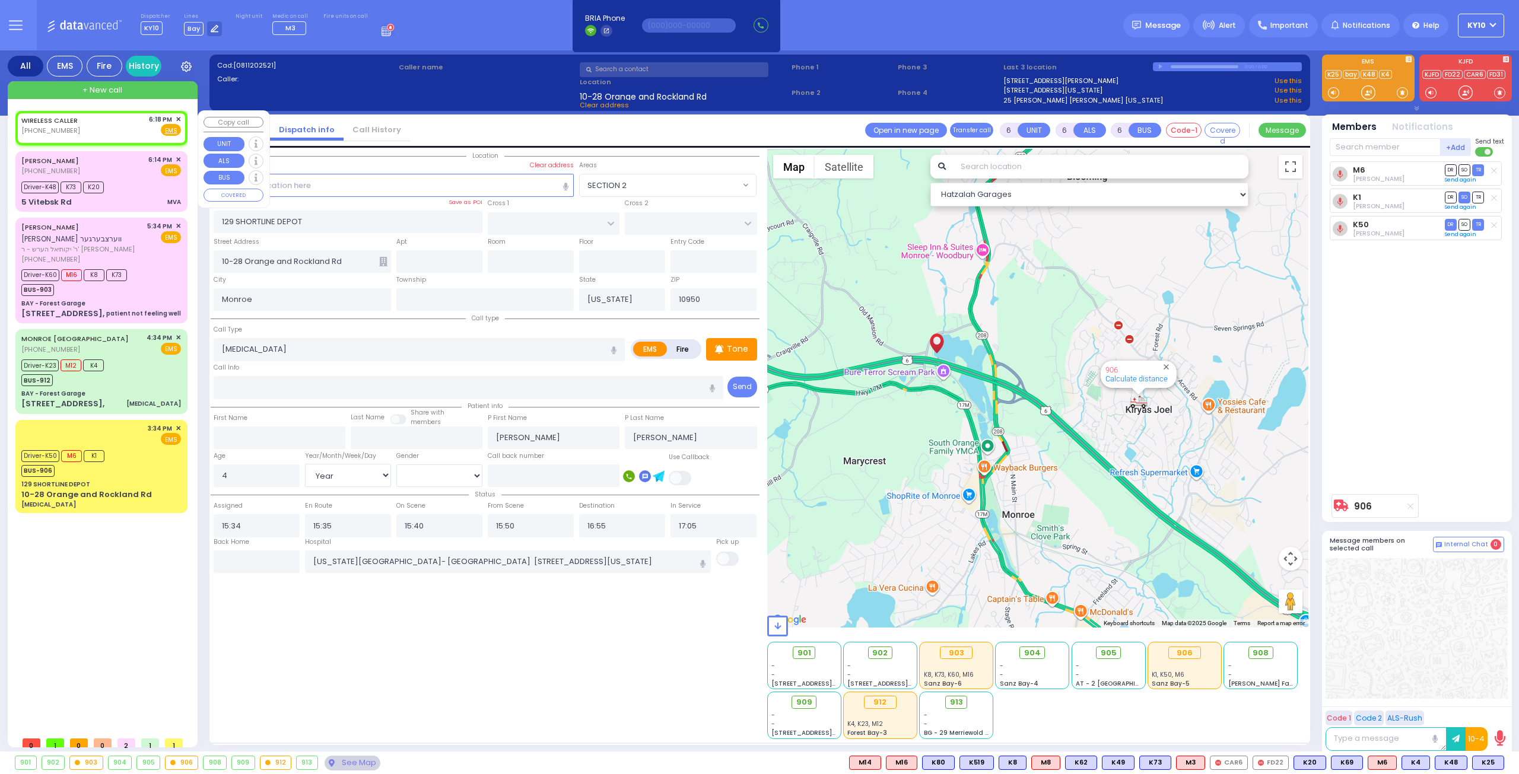
type input "2"
type input "1"
select select
radio input "true"
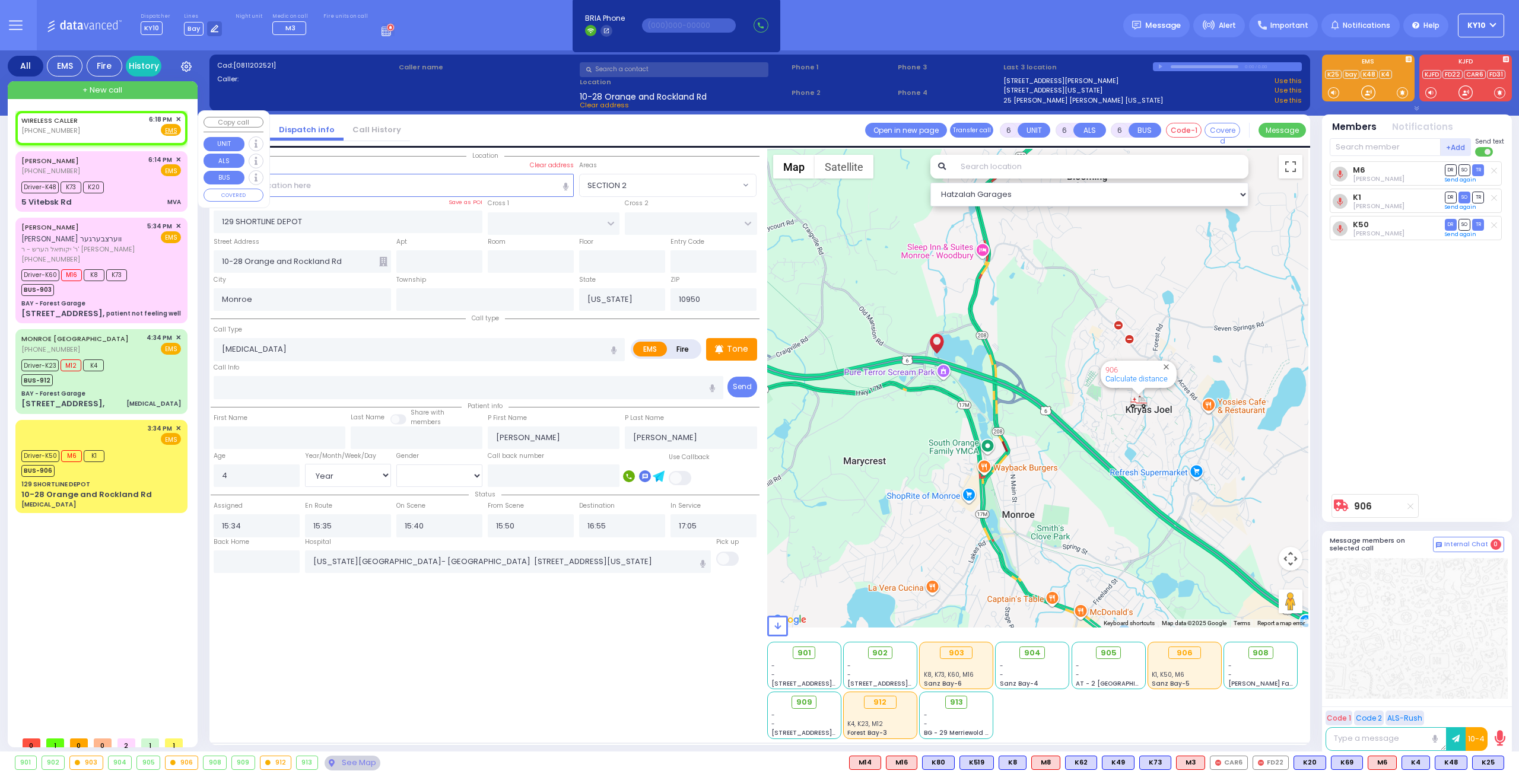
select select
type input "18:18"
select select "Hatzalah Garages"
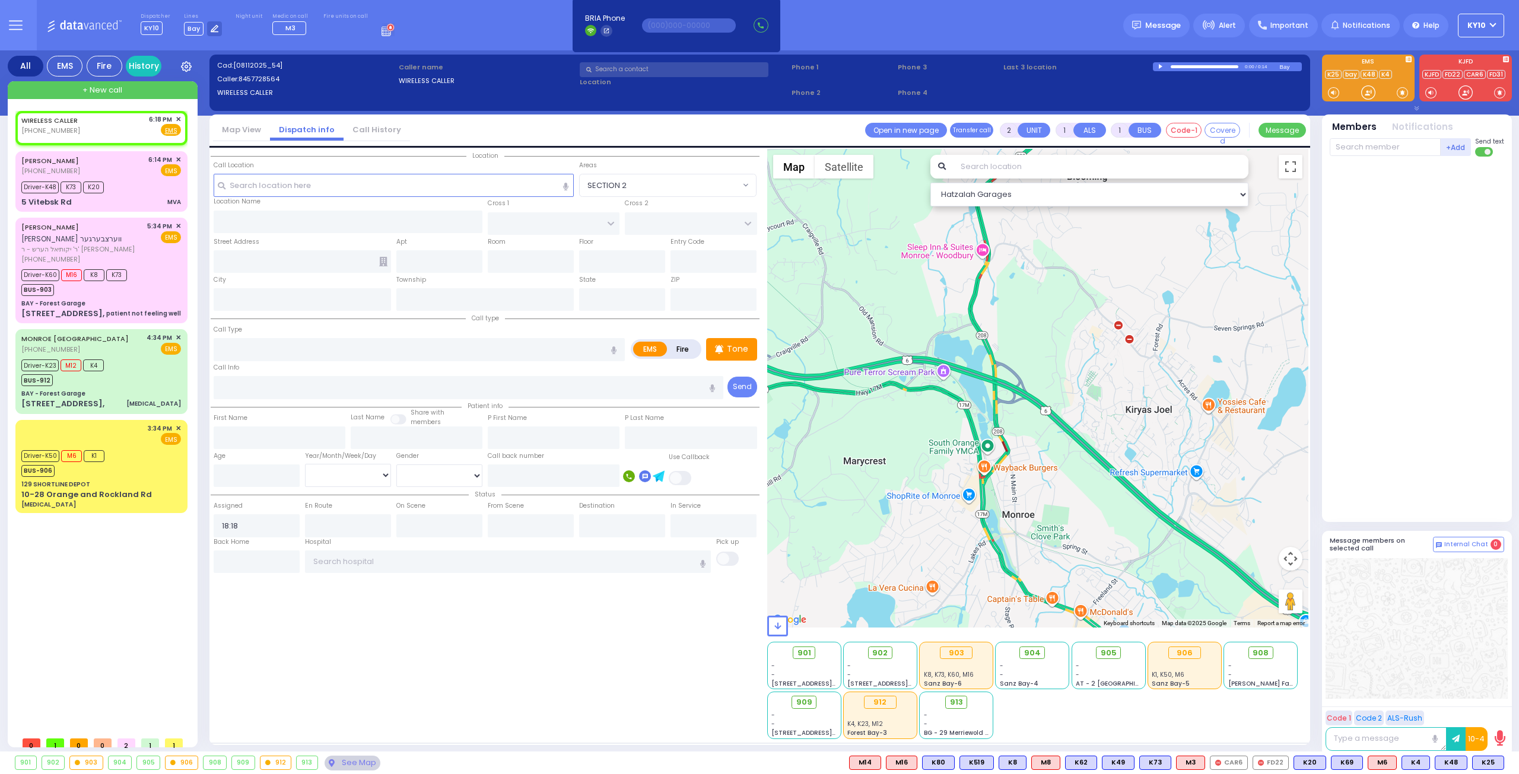
drag, startPoint x: 643, startPoint y: 67, endPoint x: 659, endPoint y: 68, distance: 16.7
click at [648, 68] on input "text" at bounding box center [674, 69] width 189 height 15
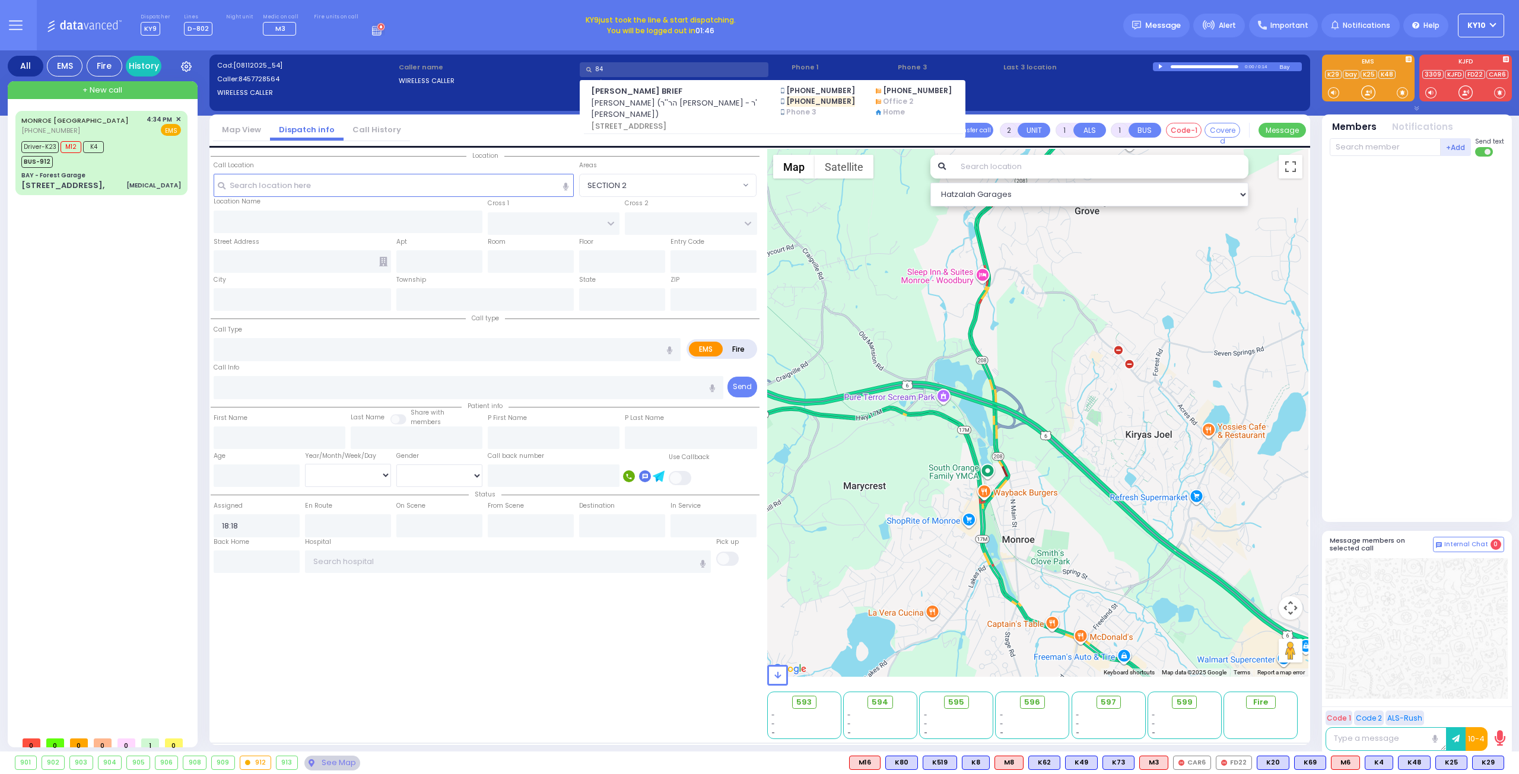
type input "8"
